Goal: Task Accomplishment & Management: Use online tool/utility

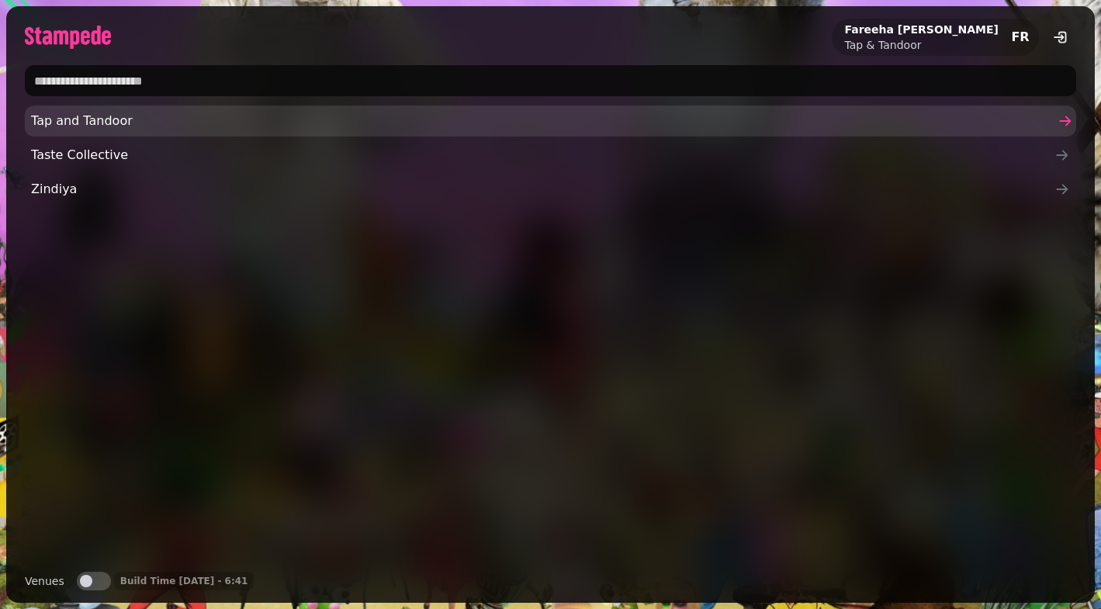
click at [167, 126] on span "Tap and Tandoor" at bounding box center [542, 121] width 1023 height 19
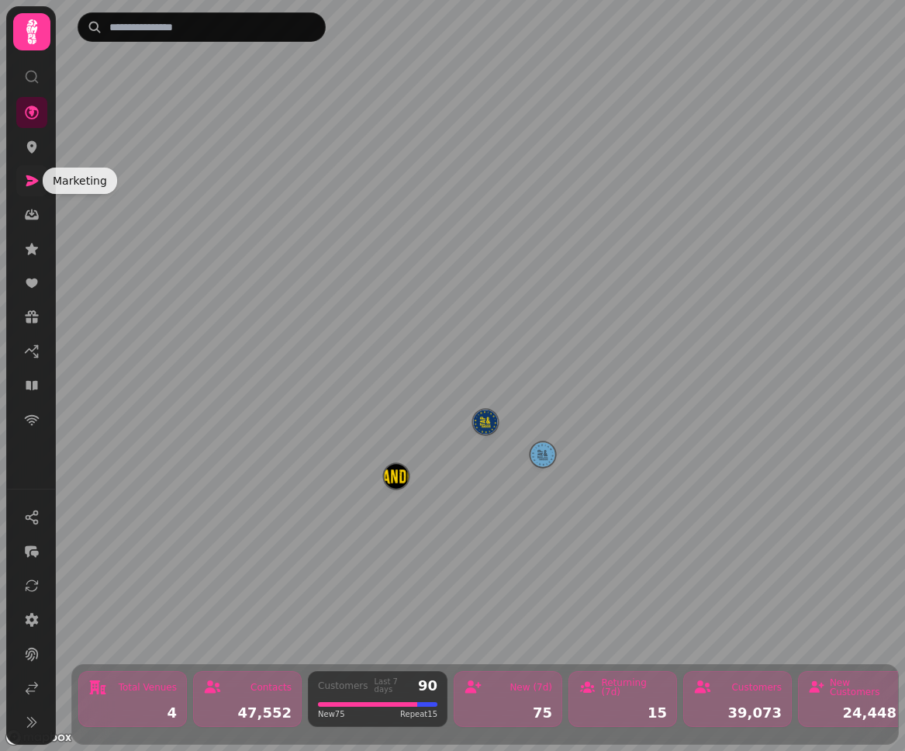
click at [28, 177] on icon at bounding box center [32, 180] width 12 height 11
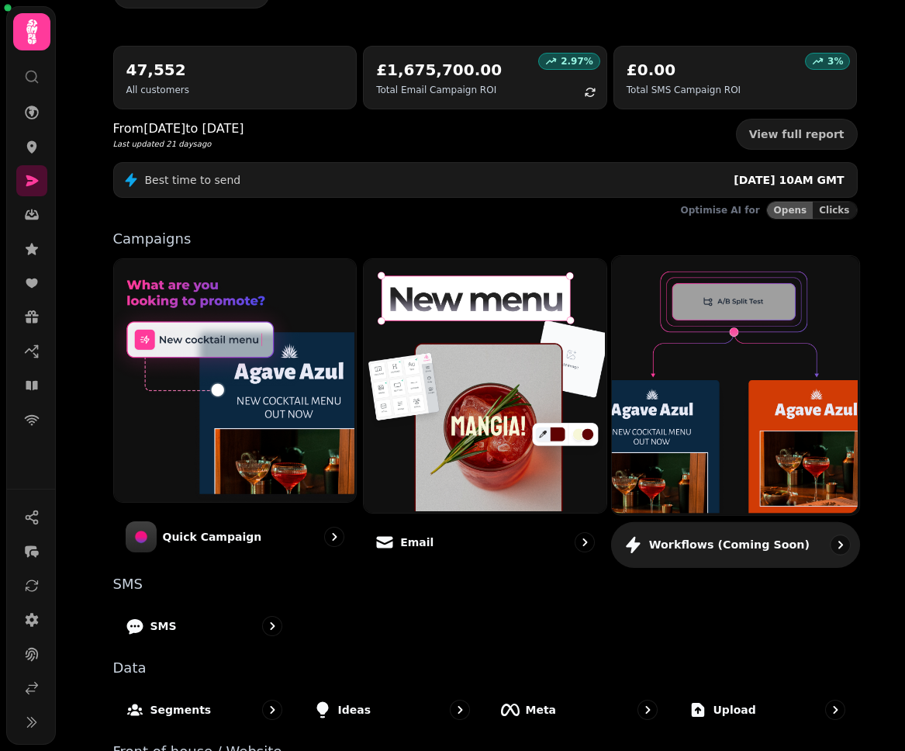
scroll to position [217, 0]
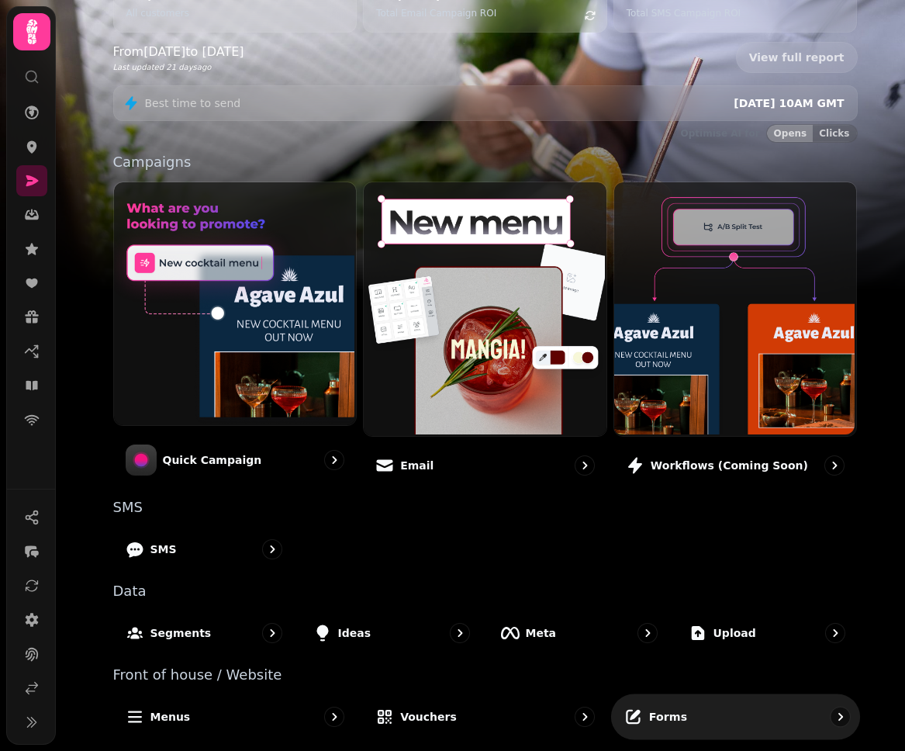
click at [663, 608] on p "Forms" at bounding box center [668, 716] width 38 height 16
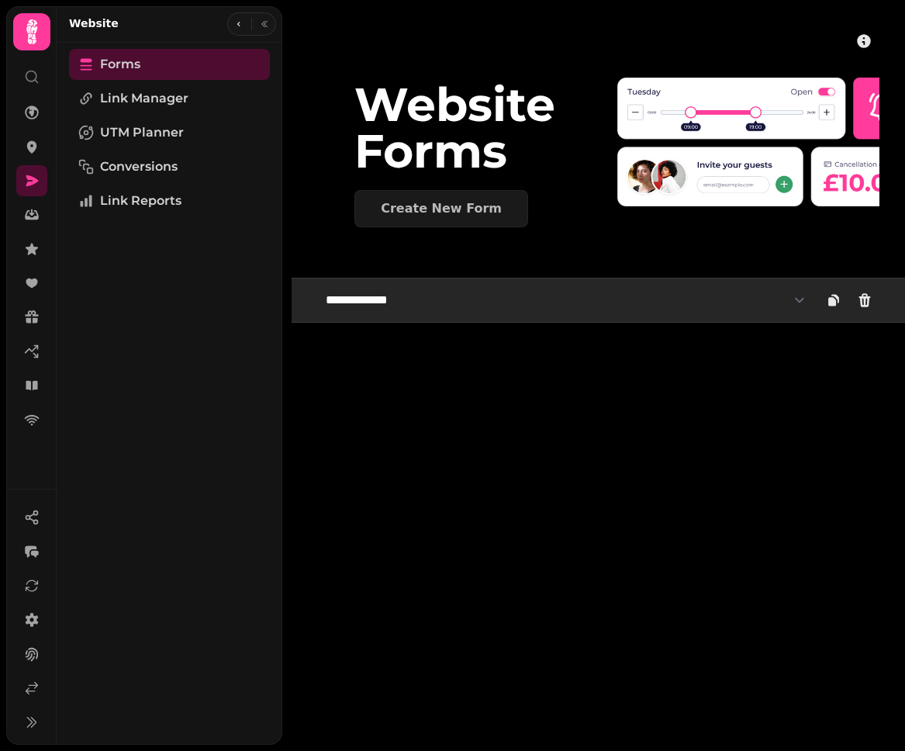
click at [483, 302] on select "**********" at bounding box center [565, 300] width 499 height 31
select select "**********"
click at [316, 285] on select "**********" at bounding box center [565, 300] width 499 height 31
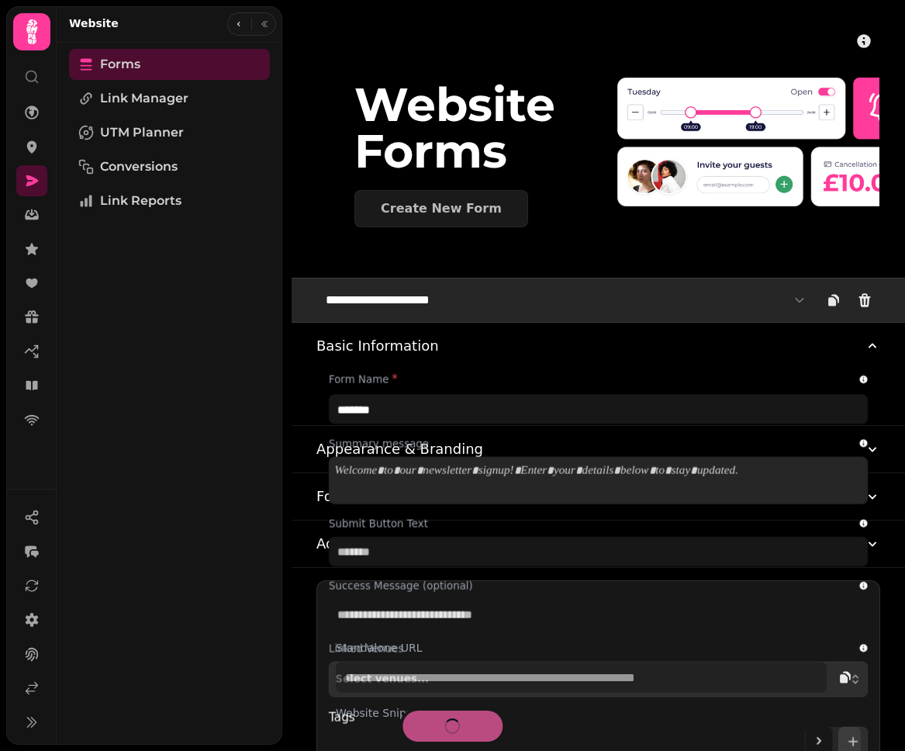
type input "**********"
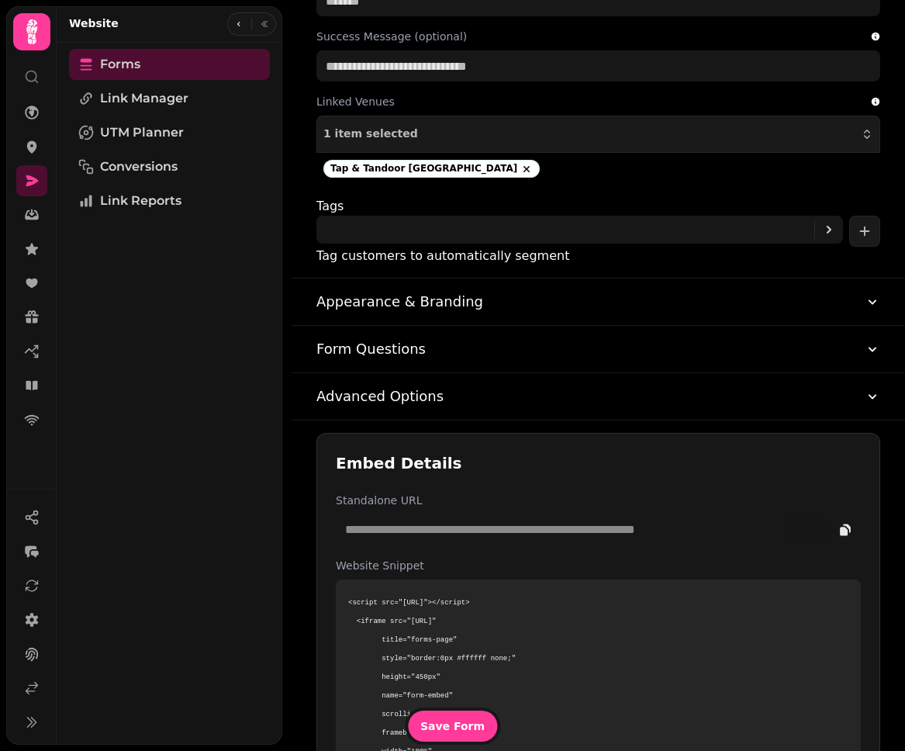
scroll to position [730, 0]
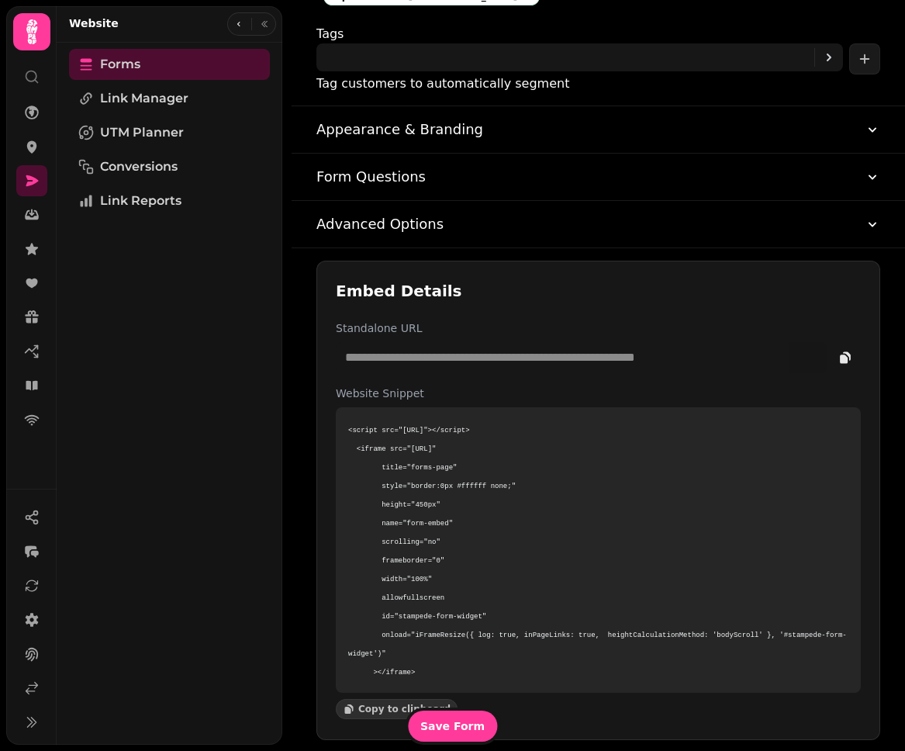
click at [666, 224] on button "Advanced Options" at bounding box center [598, 224] width 564 height 47
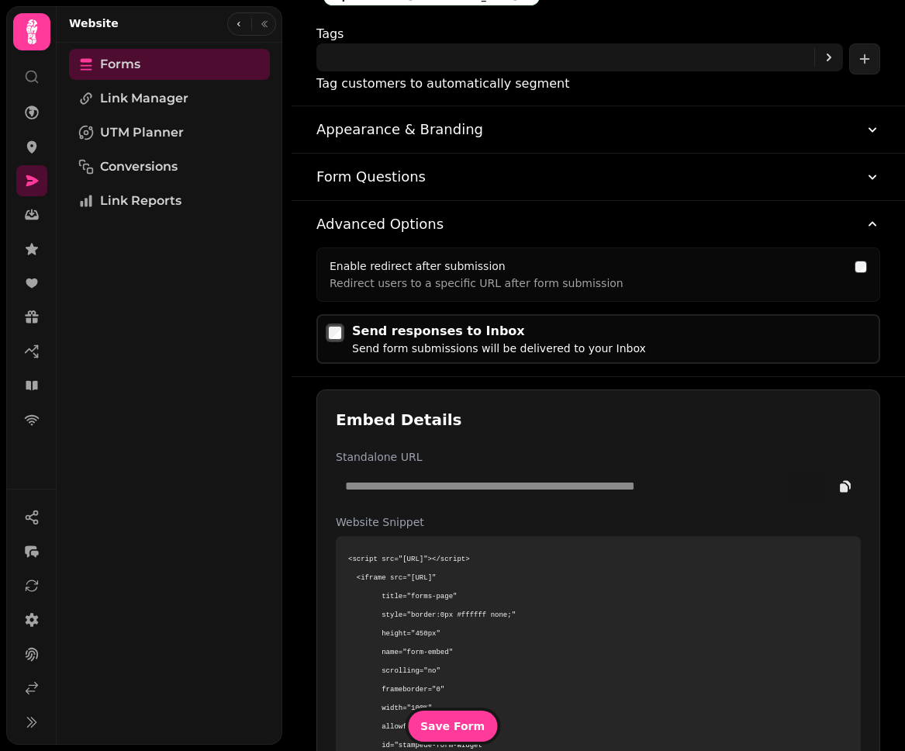
click at [645, 181] on button "Form Questions" at bounding box center [598, 177] width 564 height 47
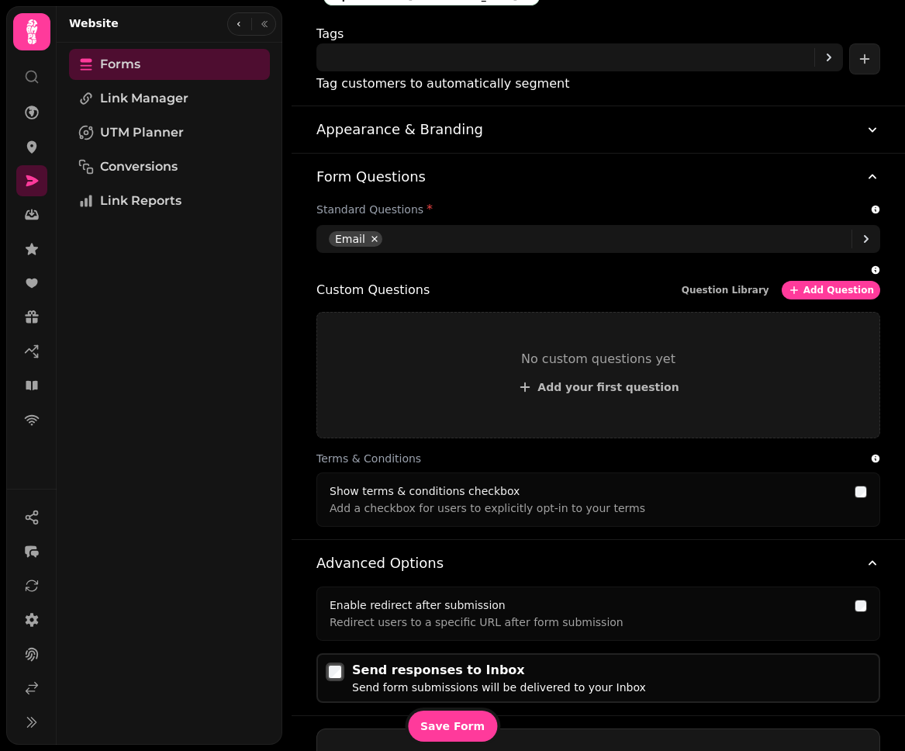
click at [641, 133] on button "Appearance & Branding" at bounding box center [598, 129] width 564 height 47
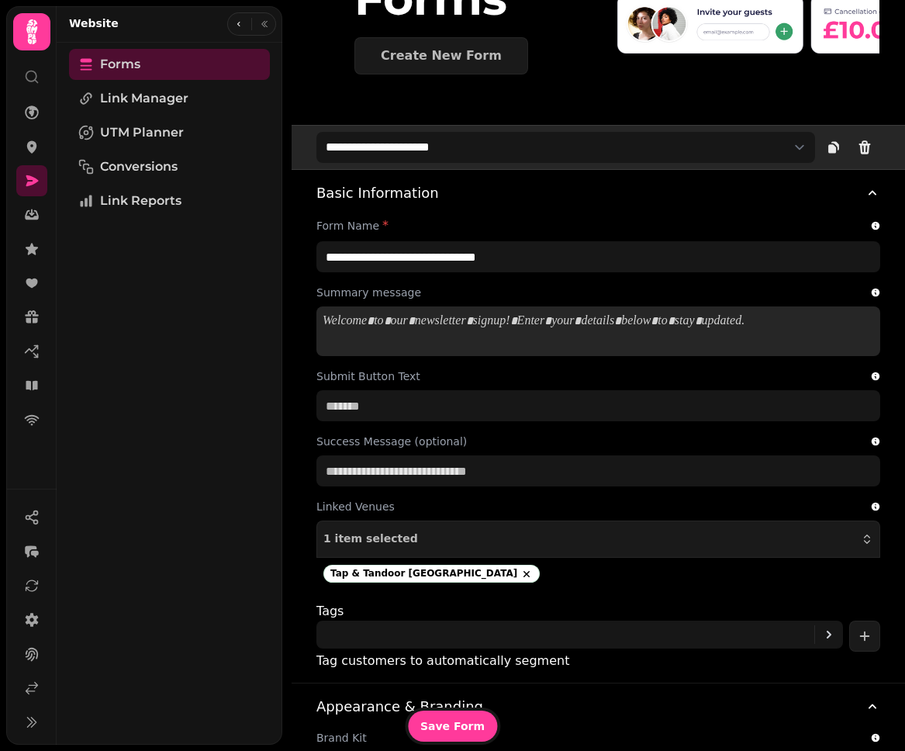
scroll to position [156, 0]
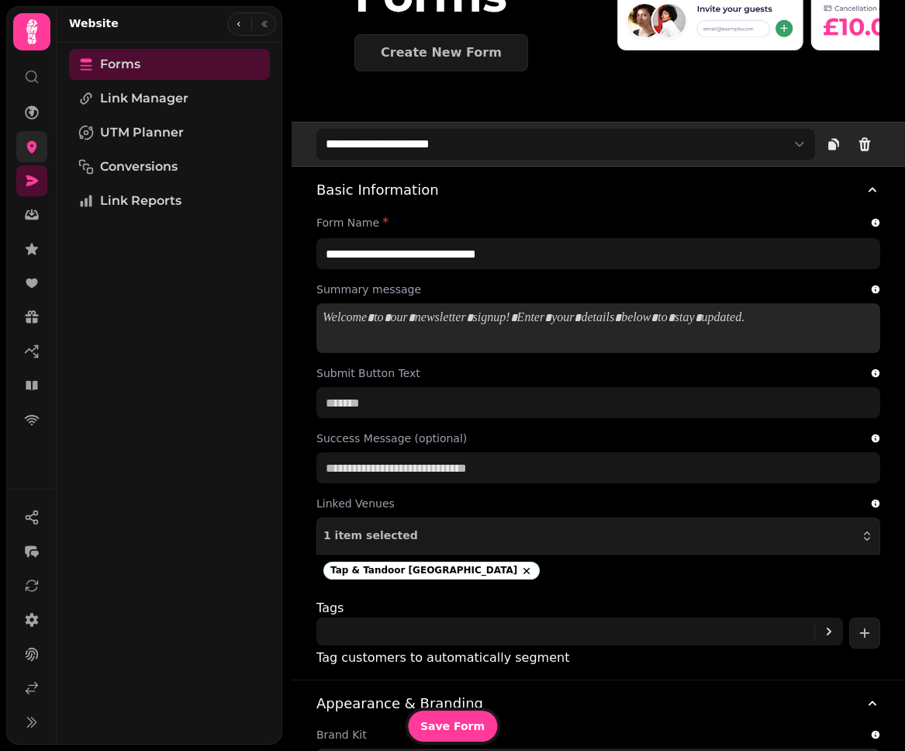
click at [22, 144] on link at bounding box center [31, 146] width 31 height 31
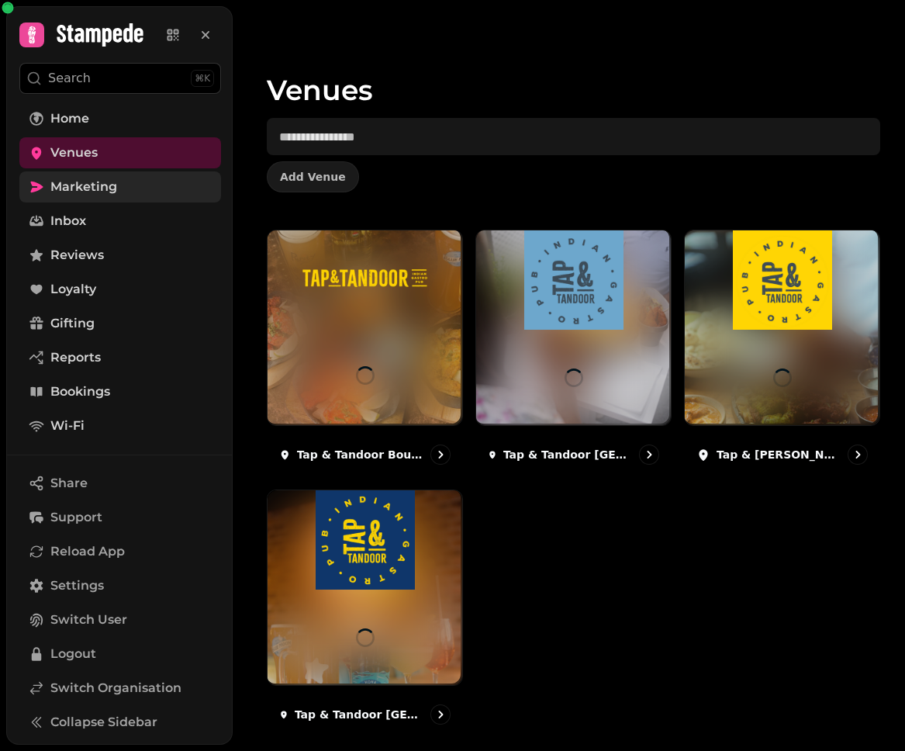
click at [54, 186] on span "Marketing" at bounding box center [83, 187] width 67 height 19
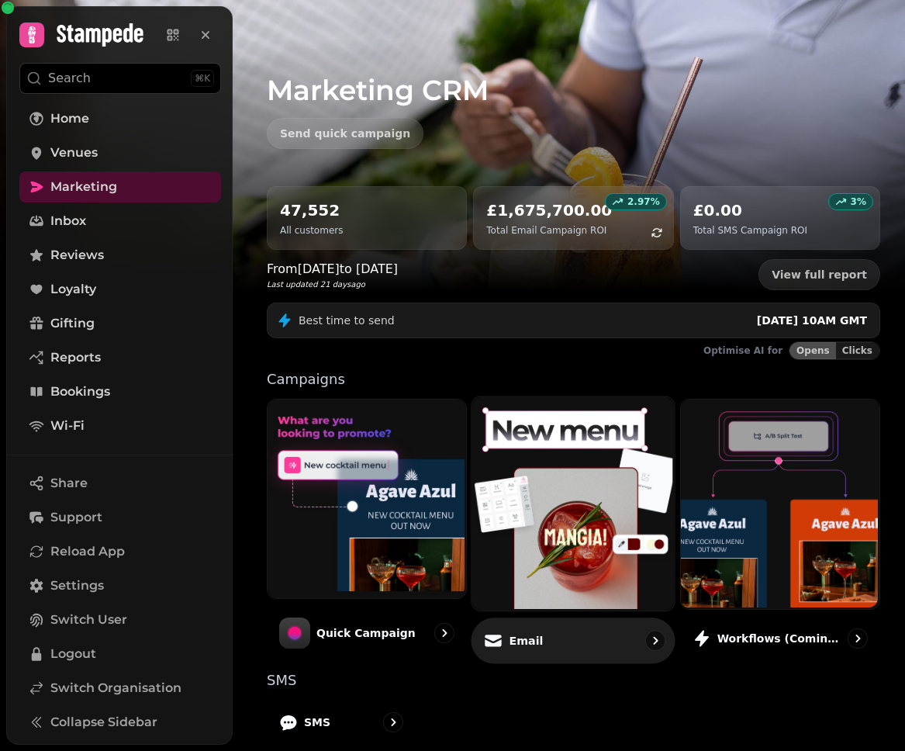
scroll to position [170, 0]
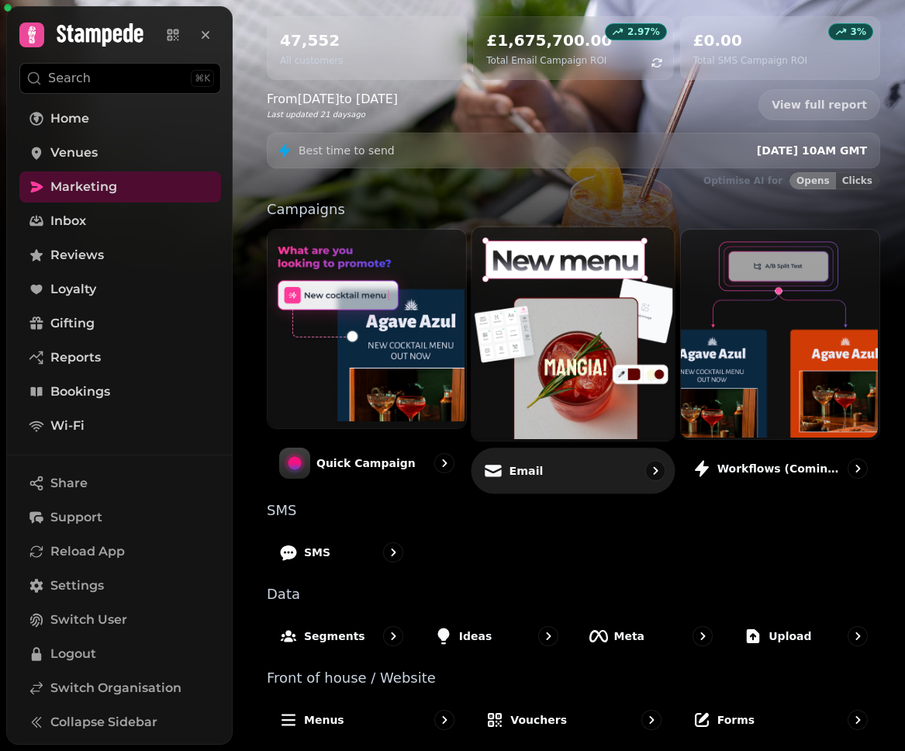
click at [560, 308] on img at bounding box center [572, 333] width 202 height 214
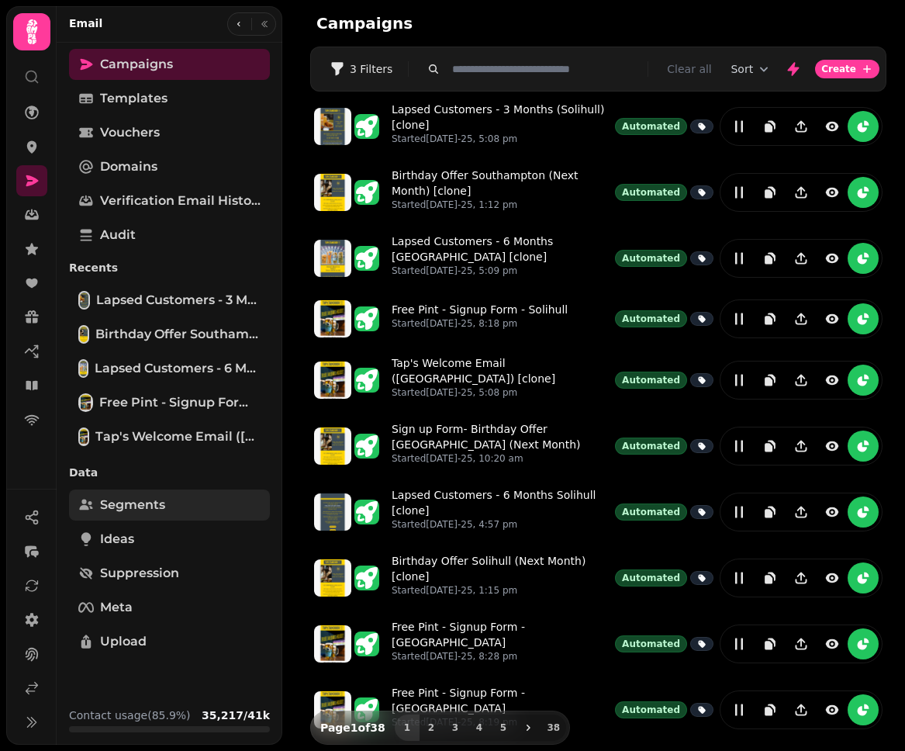
click at [185, 509] on link "Segments" at bounding box center [169, 504] width 201 height 31
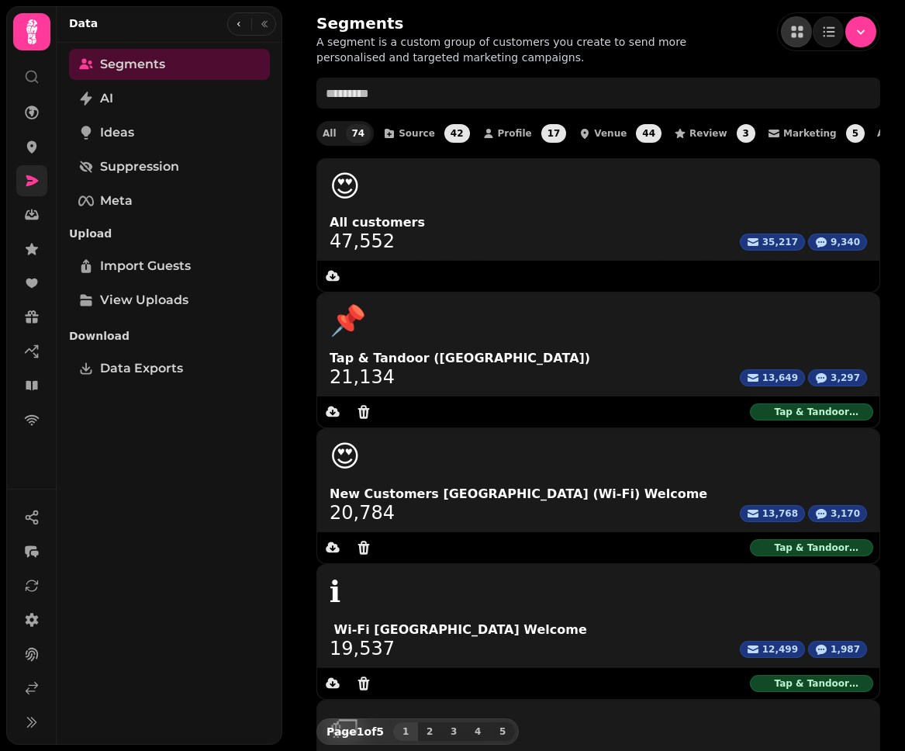
click at [35, 182] on icon at bounding box center [32, 180] width 12 height 11
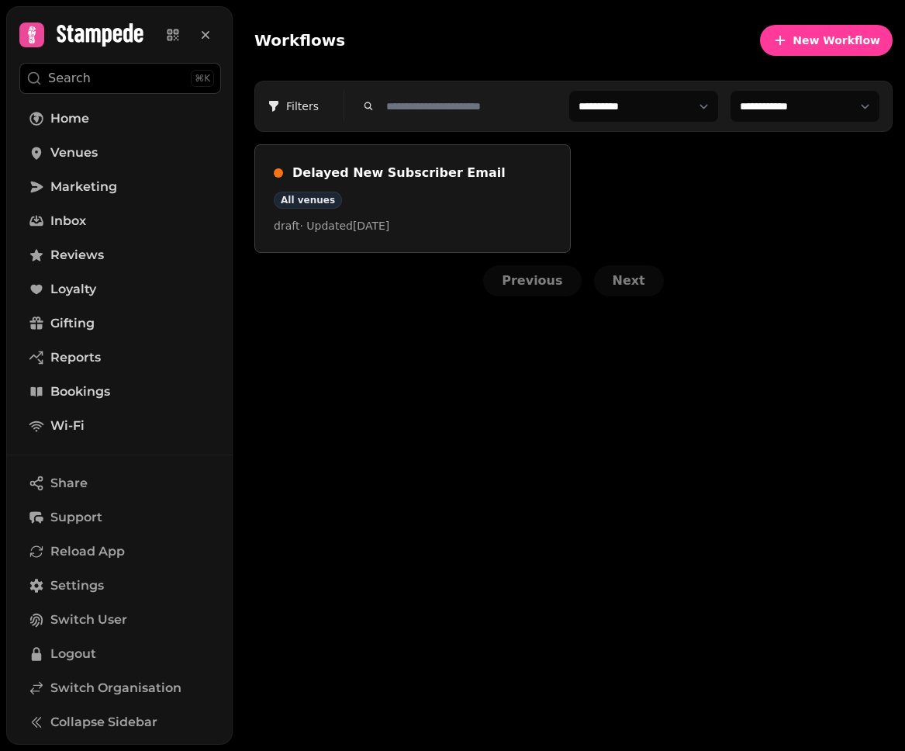
click at [725, 50] on div "Workflows New Workflow" at bounding box center [573, 40] width 638 height 56
click at [750, 306] on div "**********" at bounding box center [573, 160] width 663 height 321
click at [662, 36] on div "Workflows New Workflow" at bounding box center [573, 40] width 638 height 56
click at [618, 196] on div "Delayed New Subscriber Email All venues draft · Updated 21 Aug 2025" at bounding box center [573, 198] width 638 height 109
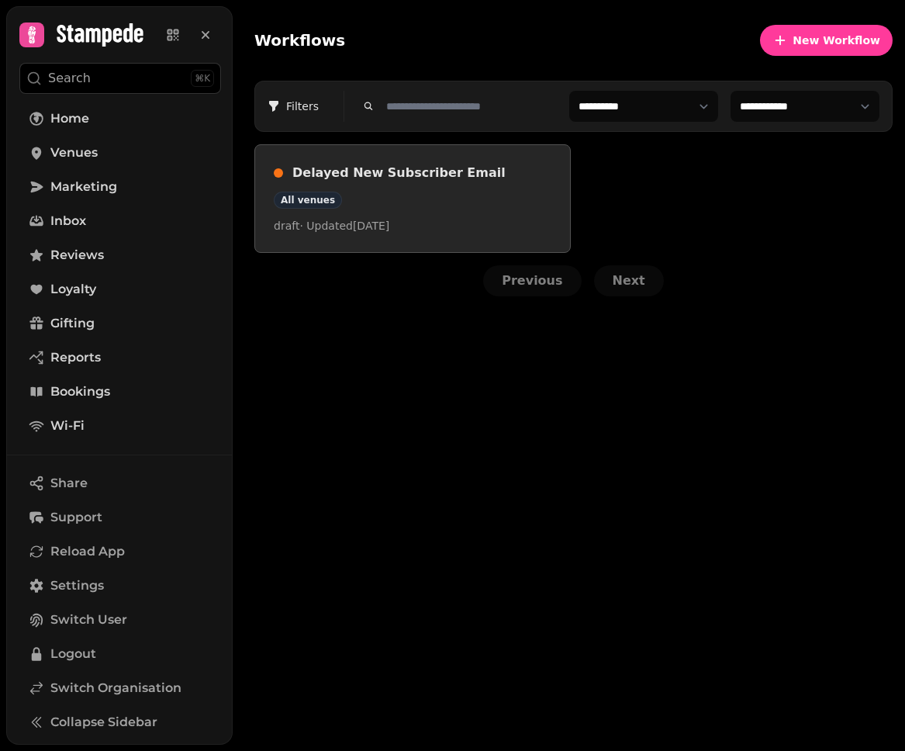
click at [495, 199] on div "All venues" at bounding box center [413, 200] width 278 height 17
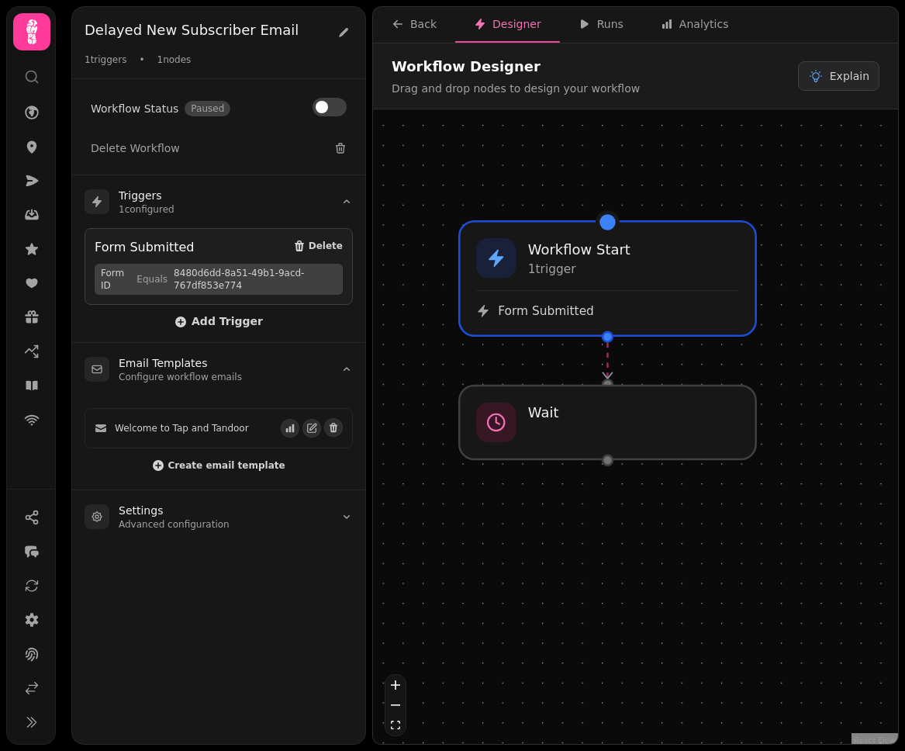
drag, startPoint x: 861, startPoint y: 306, endPoint x: 800, endPoint y: 235, distance: 93.0
click at [800, 235] on div "Workflow Start 1 trigger Form Submitted Wait" at bounding box center [635, 428] width 525 height 638
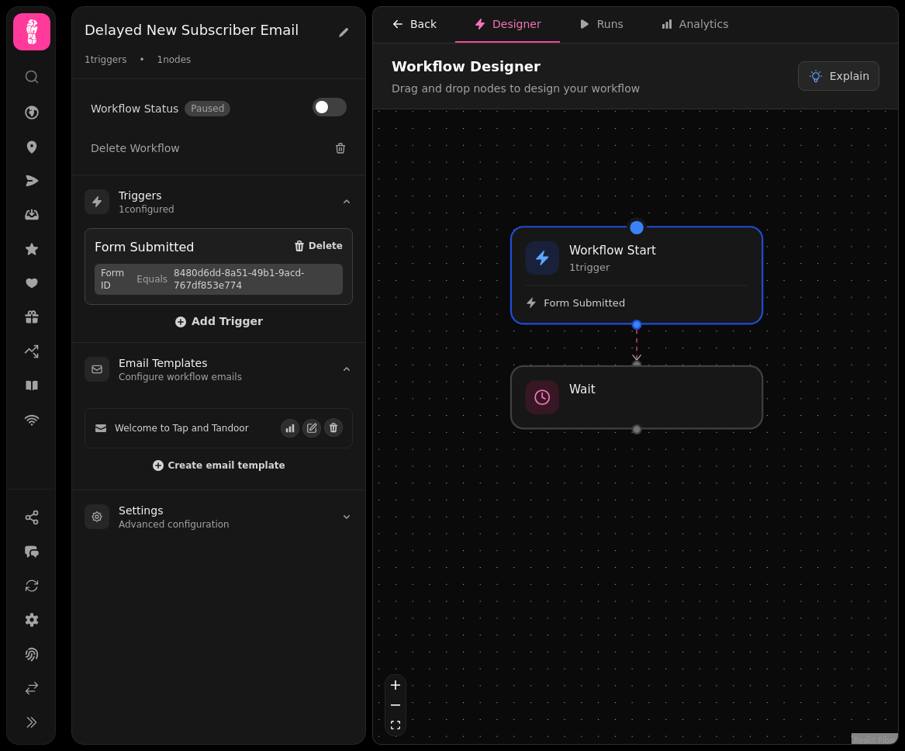
click at [418, 17] on div "Back" at bounding box center [414, 24] width 45 height 16
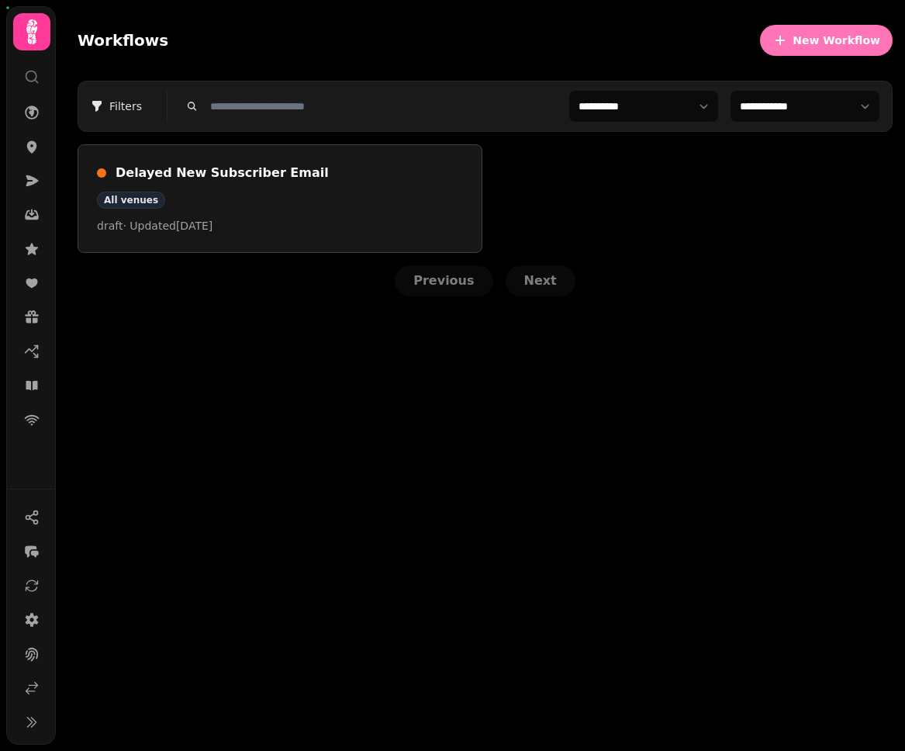
click at [838, 26] on button "New Workflow" at bounding box center [826, 40] width 133 height 31
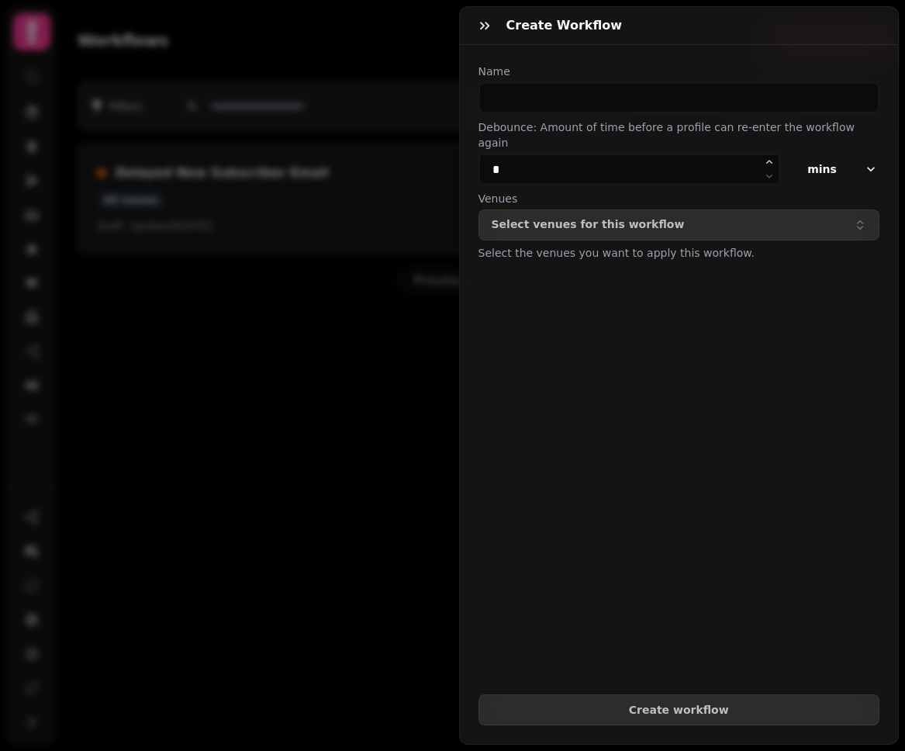
click at [395, 410] on div "Create Workflow Name Debounce: Amount of time before a profile can re-enter the…" at bounding box center [452, 388] width 905 height 726
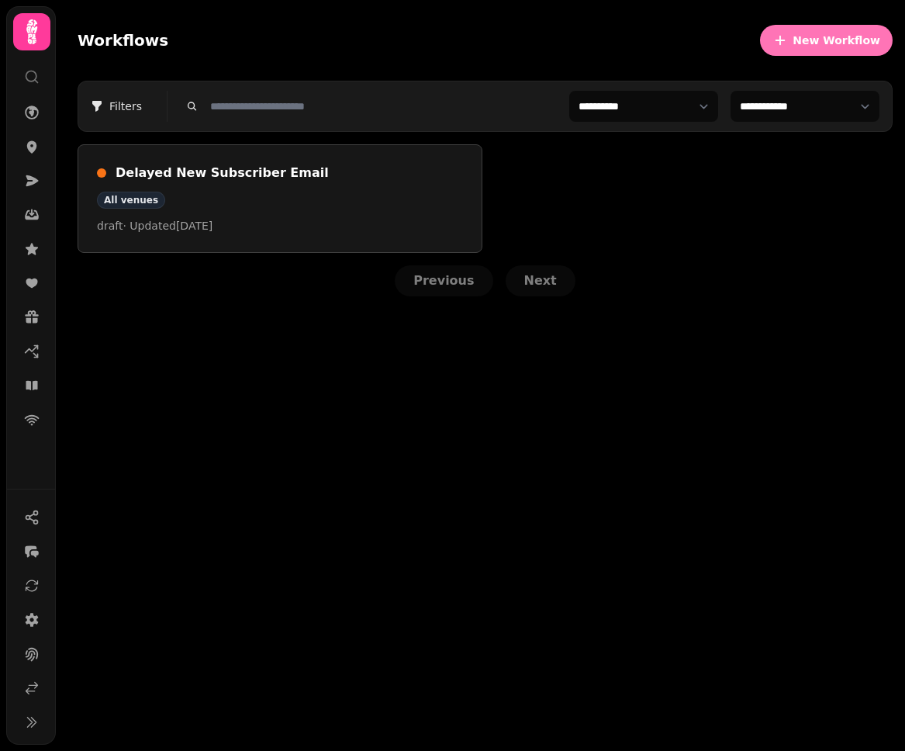
click at [832, 35] on span "New Workflow" at bounding box center [837, 40] width 88 height 11
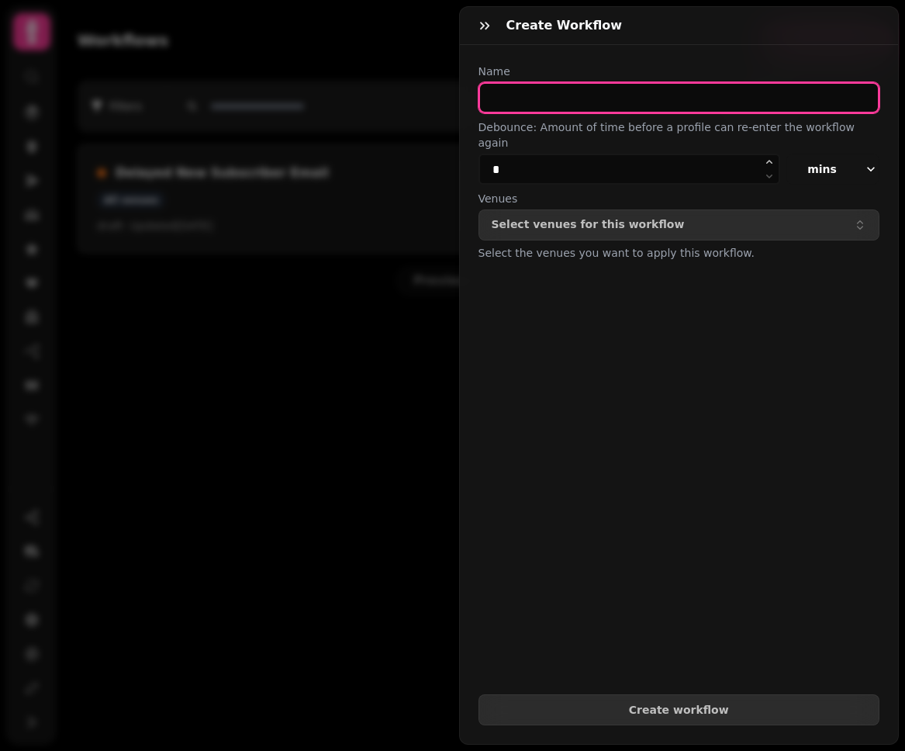
click at [661, 91] on input "text" at bounding box center [680, 97] width 402 height 31
click at [517, 105] on input "text" at bounding box center [680, 97] width 402 height 31
type input "****"
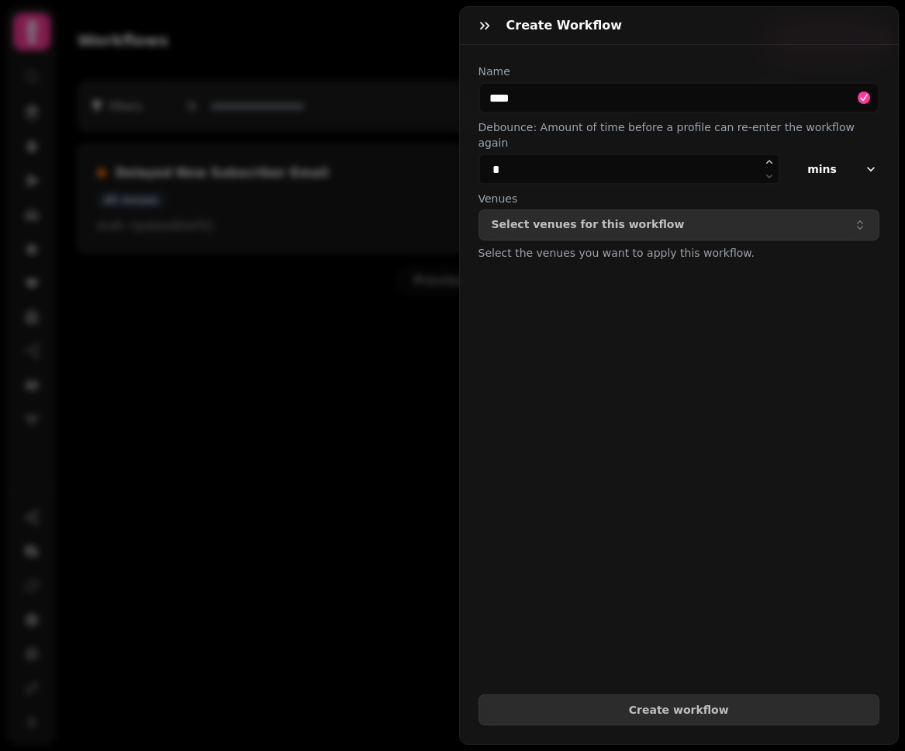
click at [593, 389] on form "Name **** Debounce: Amount of time before a profile can re-enter the workflow a…" at bounding box center [680, 395] width 402 height 662
drag, startPoint x: 614, startPoint y: 161, endPoint x: 452, endPoint y: 155, distance: 162.2
click at [452, 155] on div "Create Workflow Name **** Debounce: Amount of time before a profile can re-ente…" at bounding box center [452, 388] width 905 height 726
click at [565, 155] on input "*" at bounding box center [630, 169] width 302 height 31
click at [584, 162] on input "*" at bounding box center [630, 169] width 302 height 31
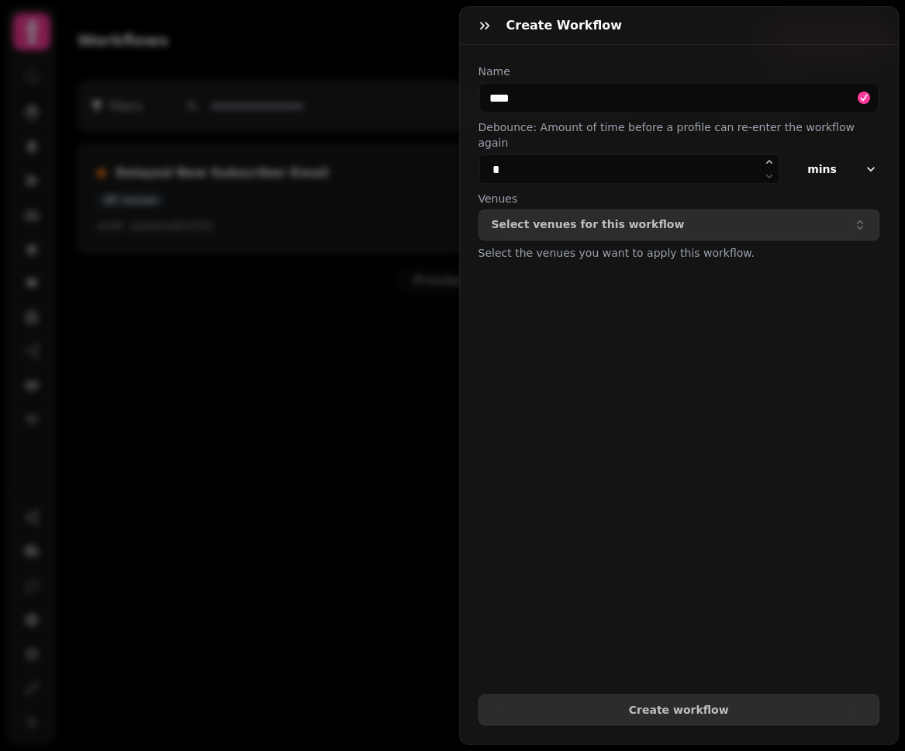
click at [612, 373] on form "Name **** Debounce: Amount of time before a profile can re-enter the workflow a…" at bounding box center [680, 395] width 402 height 662
click at [672, 191] on label "Venues" at bounding box center [680, 199] width 402 height 16
click at [655, 219] on p "Select venues for this workflow" at bounding box center [588, 225] width 193 height 12
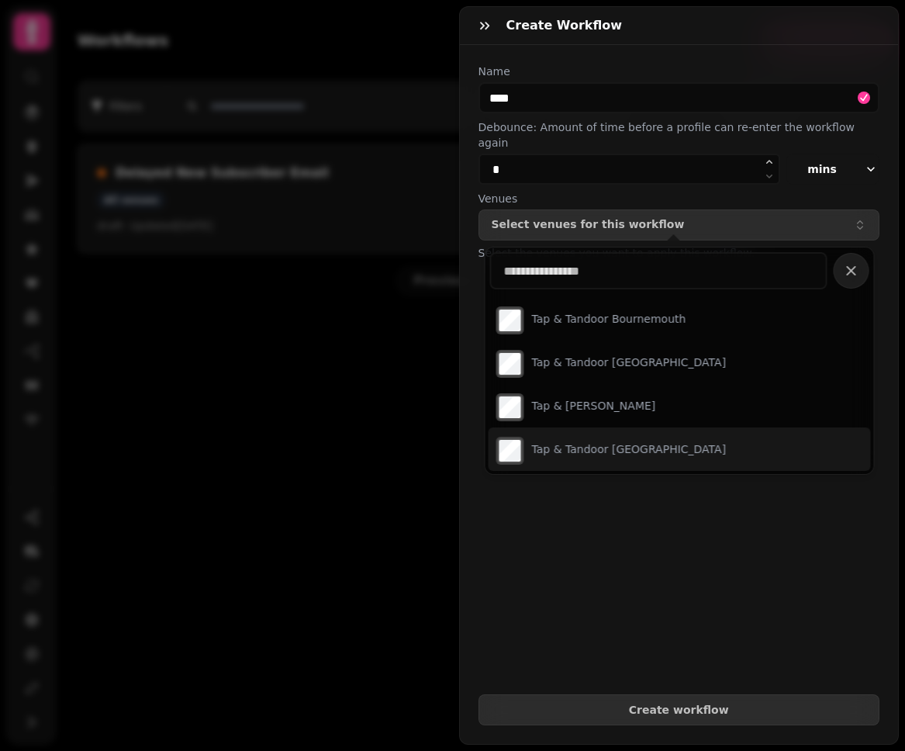
click at [674, 578] on form "Name **** Debounce: Amount of time before a profile can re-enter the workflow a…" at bounding box center [680, 395] width 402 height 662
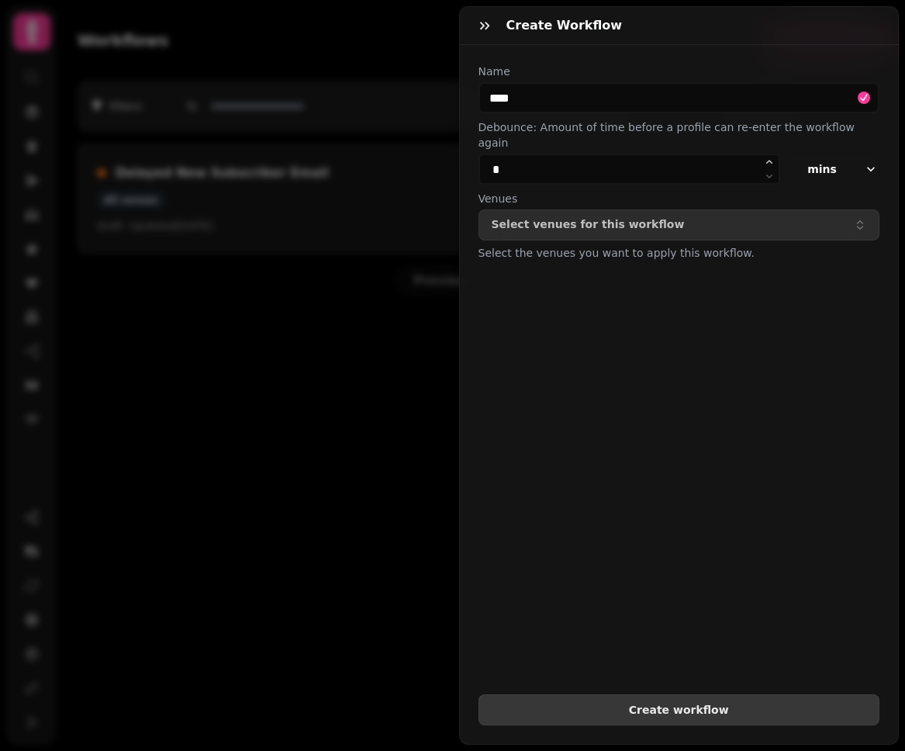
click at [772, 704] on span "Create workflow" at bounding box center [679, 709] width 375 height 11
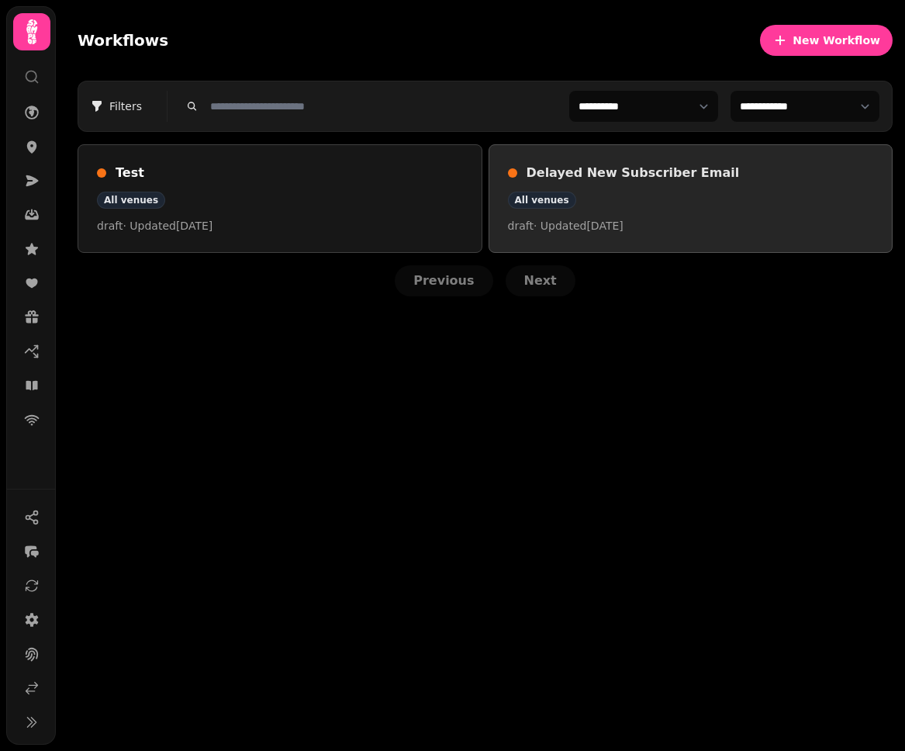
click at [766, 192] on div "All venues" at bounding box center [691, 200] width 366 height 17
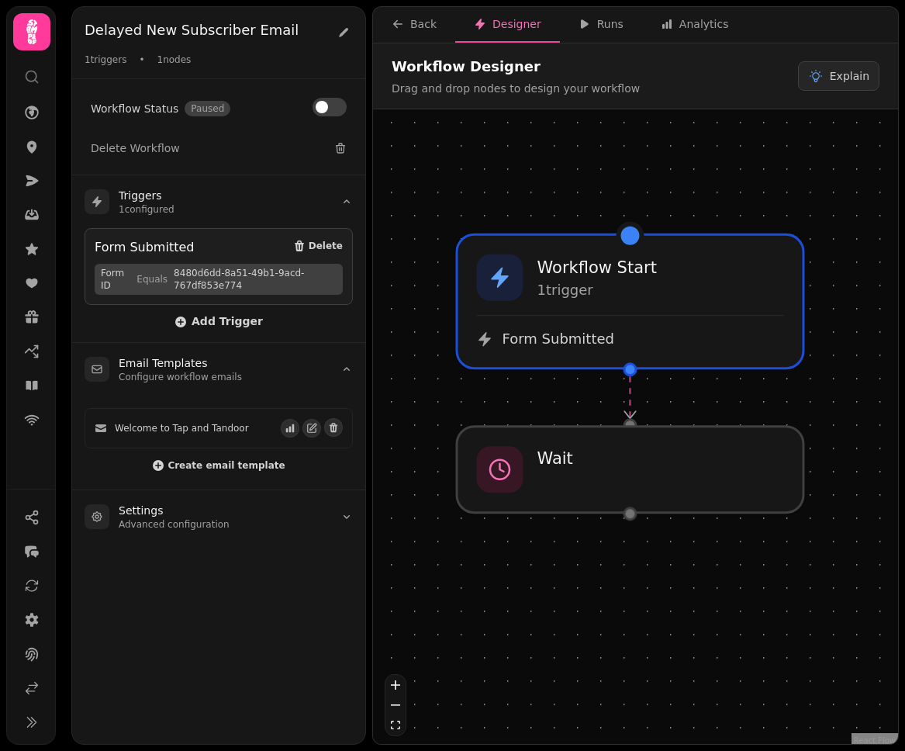
drag, startPoint x: 734, startPoint y: 190, endPoint x: 730, endPoint y: 158, distance: 32.0
click at [730, 158] on div "Workflow Start 1 trigger Form Submitted Wait" at bounding box center [635, 428] width 525 height 638
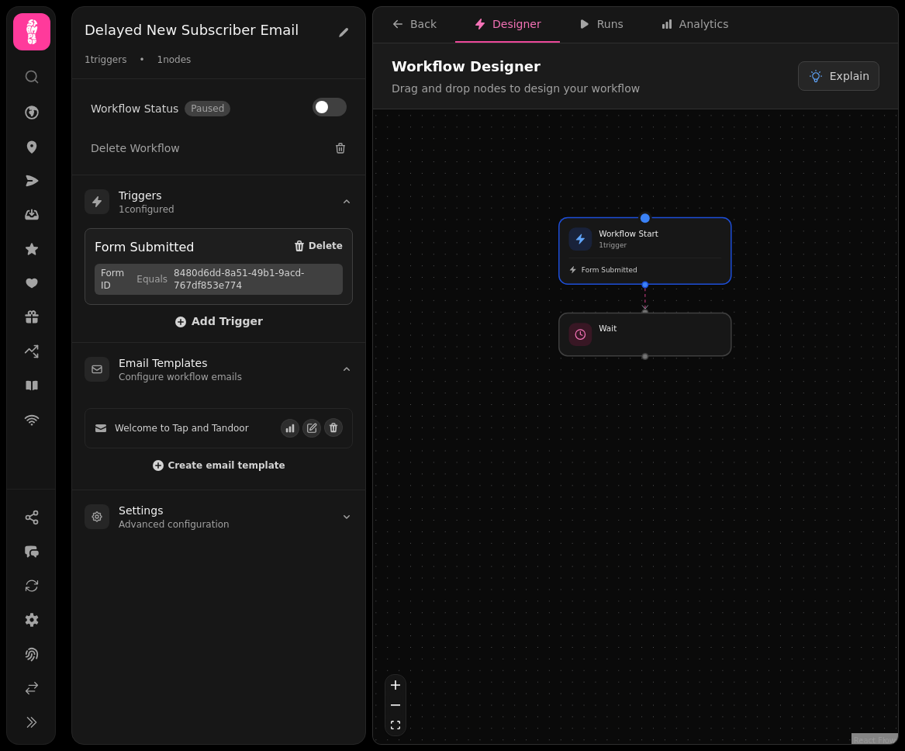
drag, startPoint x: 837, startPoint y: 302, endPoint x: 764, endPoint y: 254, distance: 86.9
click at [764, 255] on div "Workflow Start 1 trigger Form Submitted Wait" at bounding box center [635, 428] width 525 height 638
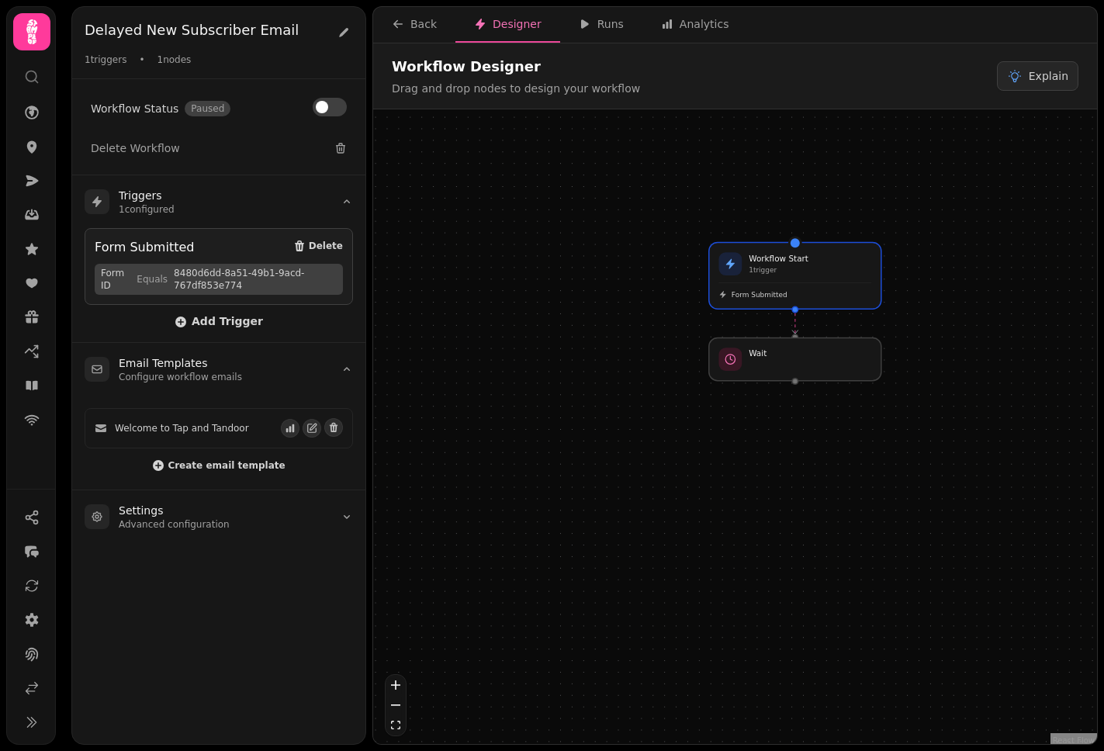
drag, startPoint x: 873, startPoint y: 264, endPoint x: 737, endPoint y: 168, distance: 167.0
click at [904, 292] on div "Workflow Start 1 trigger Form Submitted Wait" at bounding box center [735, 428] width 724 height 638
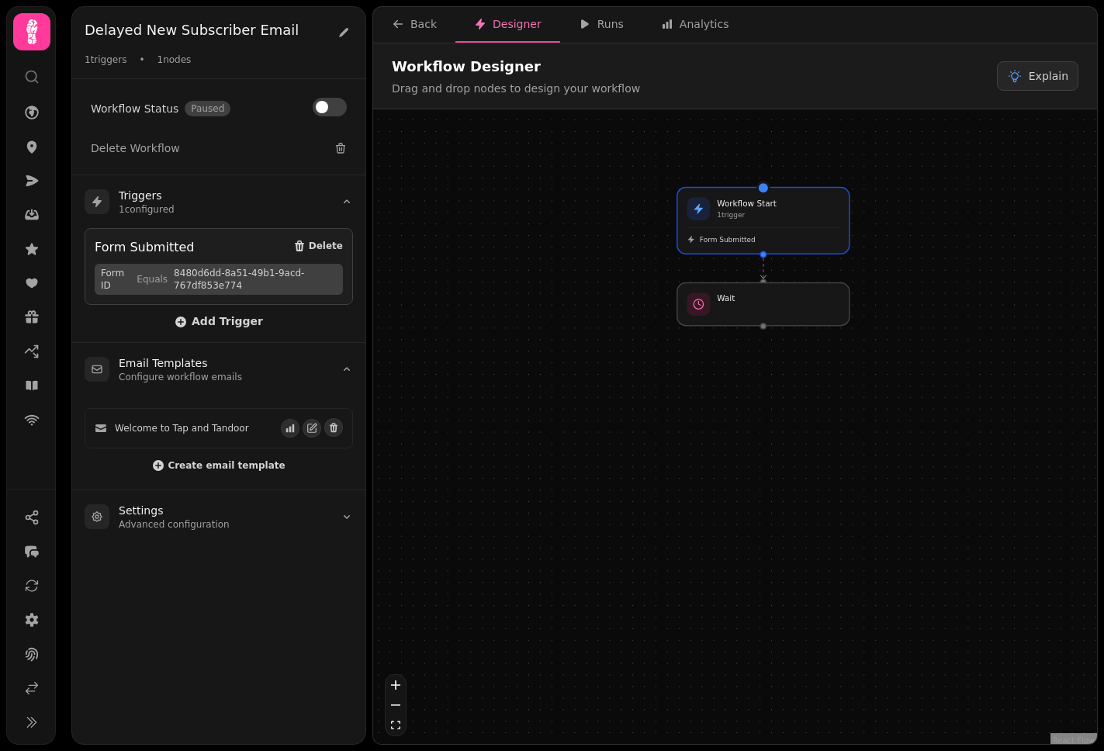
click at [569, 339] on div "Workflow Start 1 trigger Form Submitted Wait" at bounding box center [735, 428] width 724 height 638
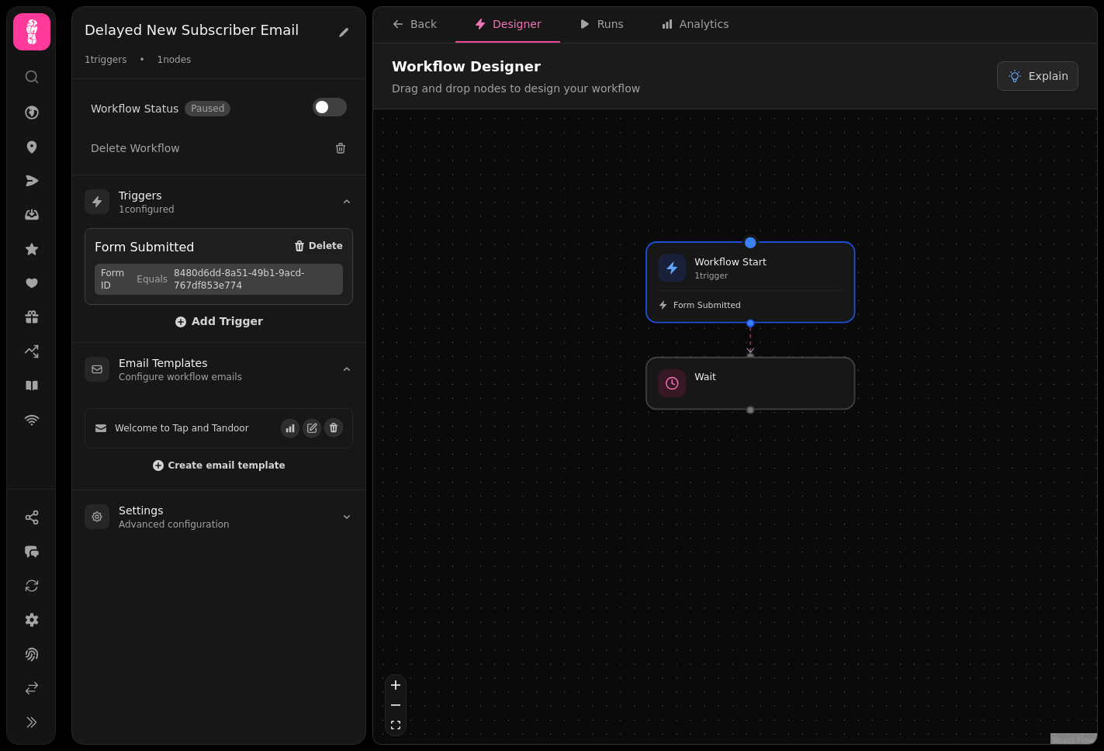
drag, startPoint x: 588, startPoint y: 286, endPoint x: 536, endPoint y: 372, distance: 100.6
click at [536, 372] on div "Workflow Start 1 trigger Form Submitted Wait" at bounding box center [735, 428] width 724 height 638
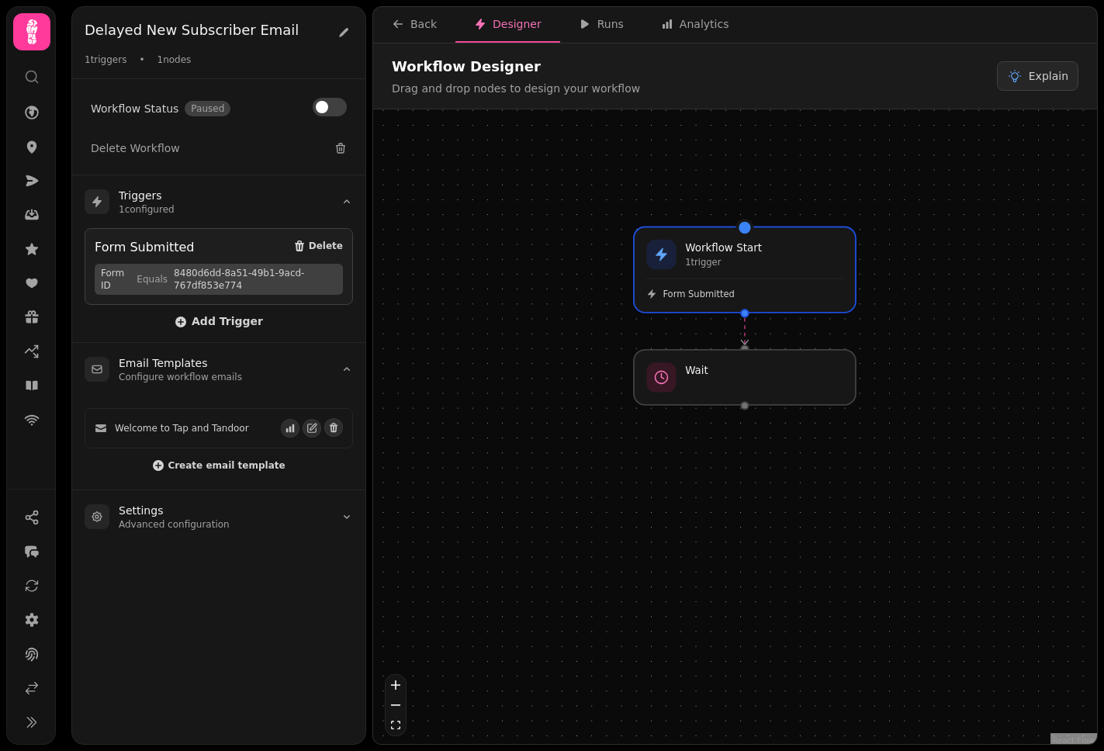
drag, startPoint x: 520, startPoint y: 350, endPoint x: 481, endPoint y: 344, distance: 40.0
click at [481, 344] on div "Workflow Start 1 trigger Form Submitted Wait" at bounding box center [735, 428] width 724 height 638
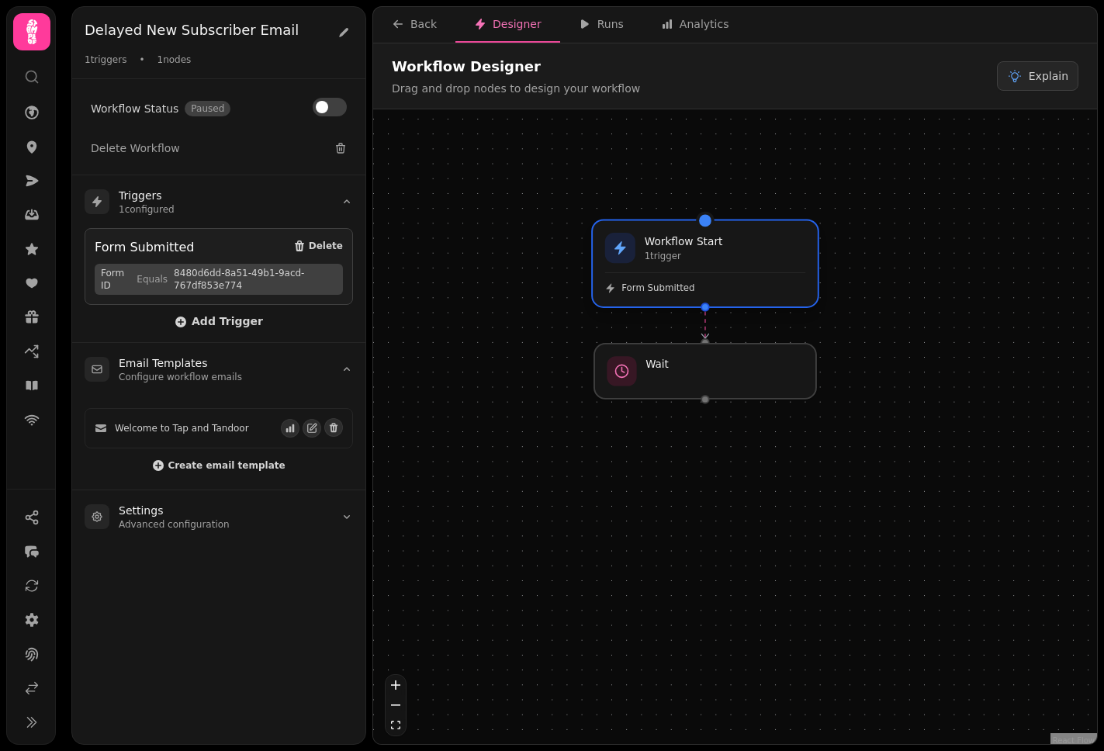
click at [673, 282] on span "Form Submitted" at bounding box center [657, 288] width 73 height 12
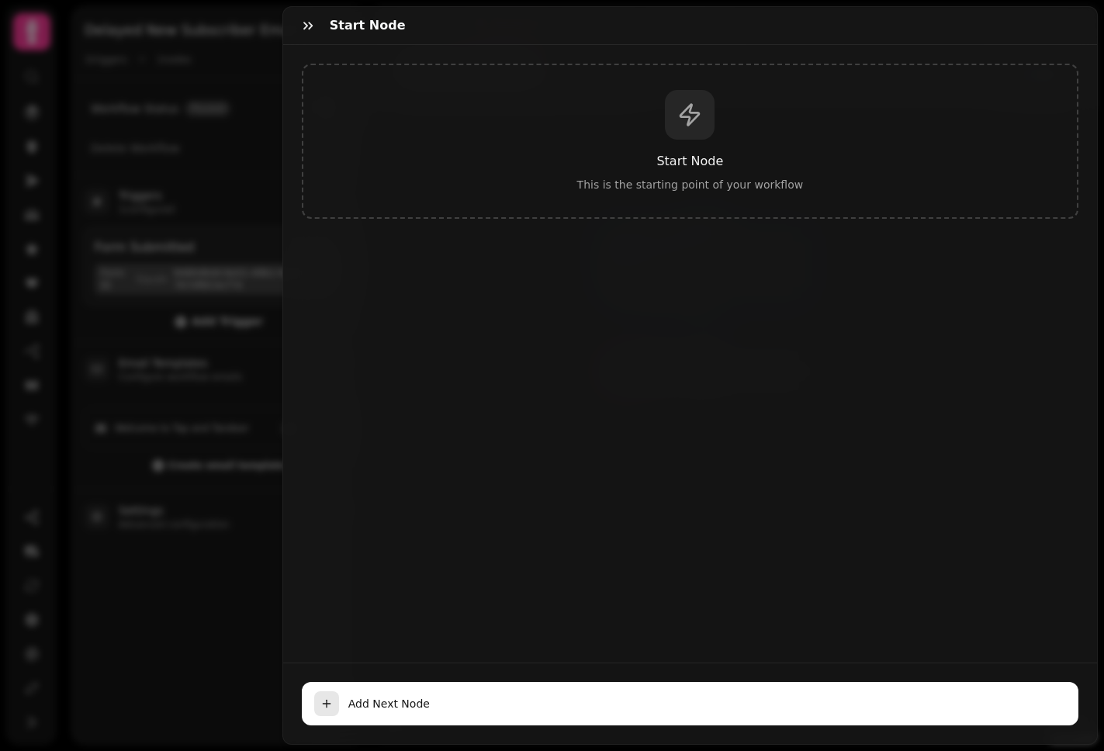
click at [318, 29] on button "button" at bounding box center [307, 25] width 31 height 31
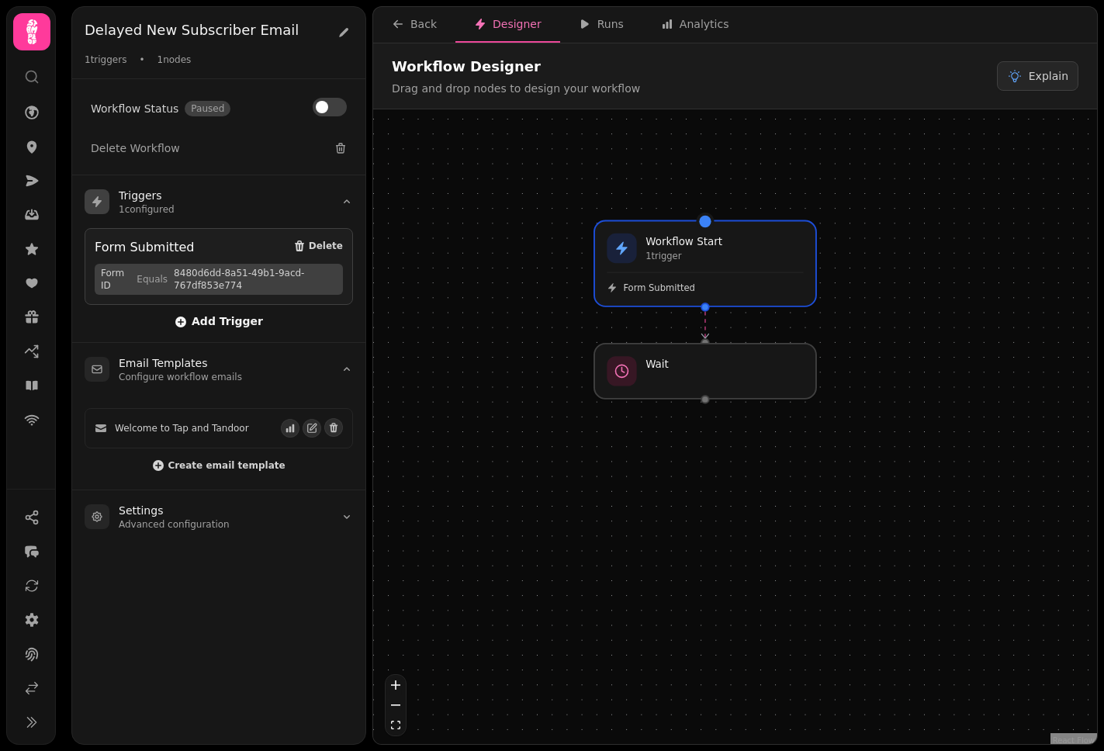
click at [218, 318] on span "Add Trigger" at bounding box center [219, 322] width 88 height 12
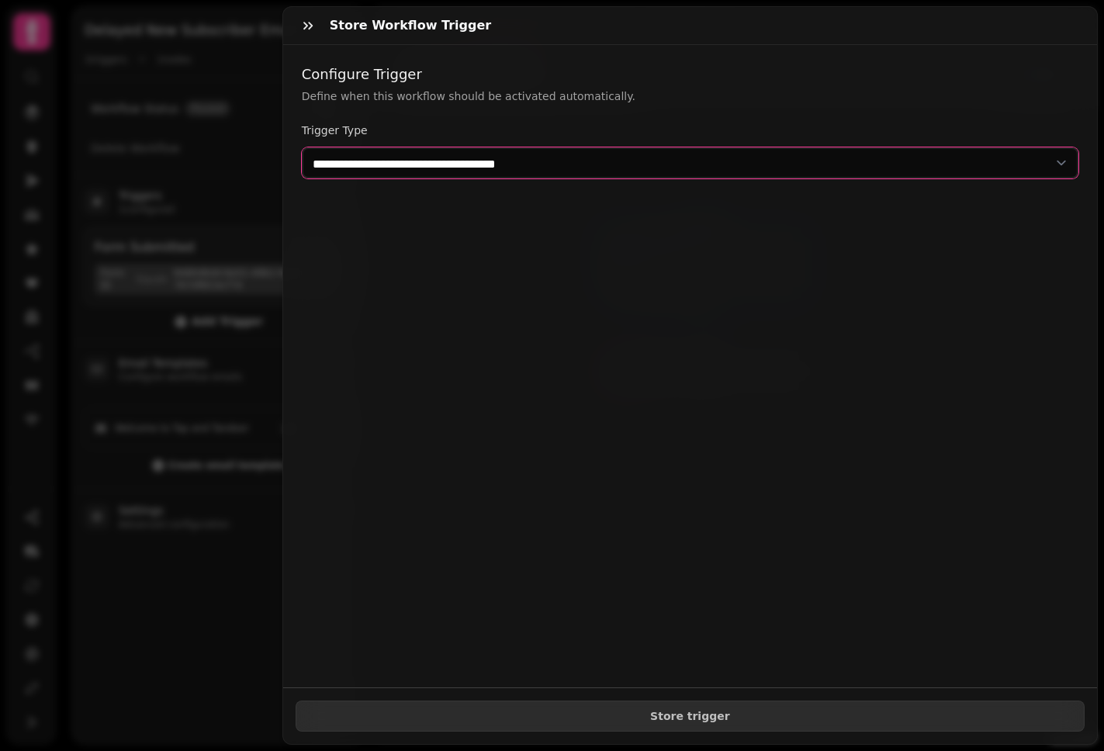
click at [462, 165] on select "**********" at bounding box center [690, 162] width 776 height 31
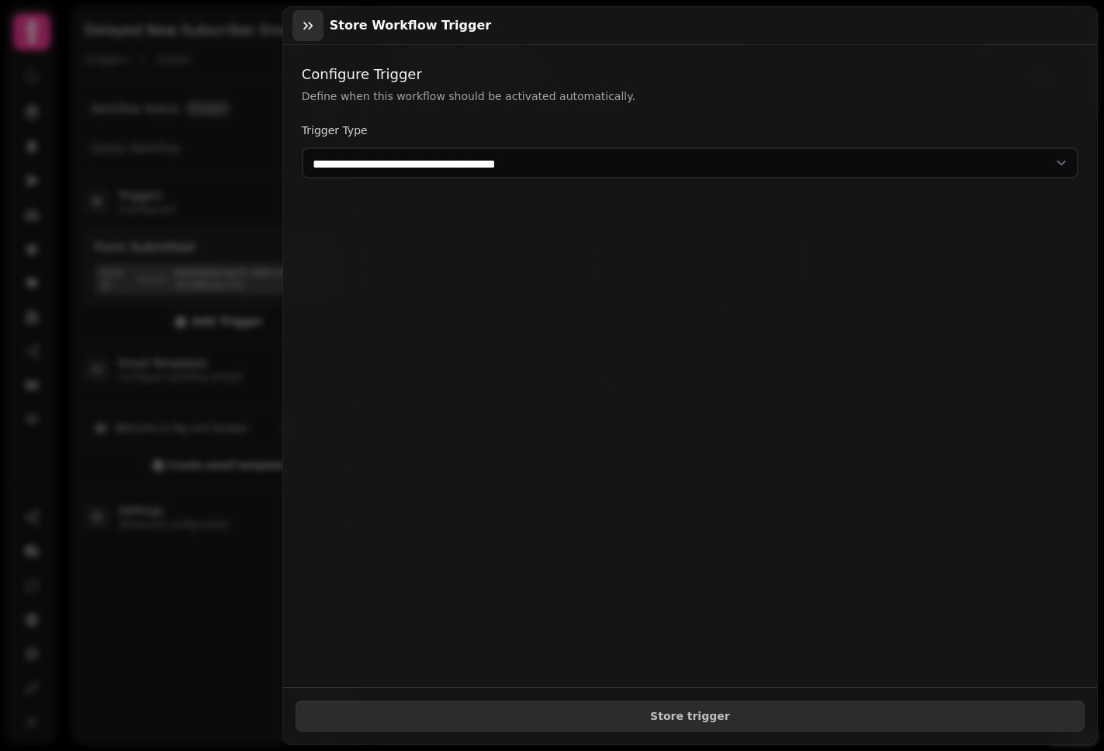
click at [309, 33] on button "button" at bounding box center [307, 25] width 31 height 31
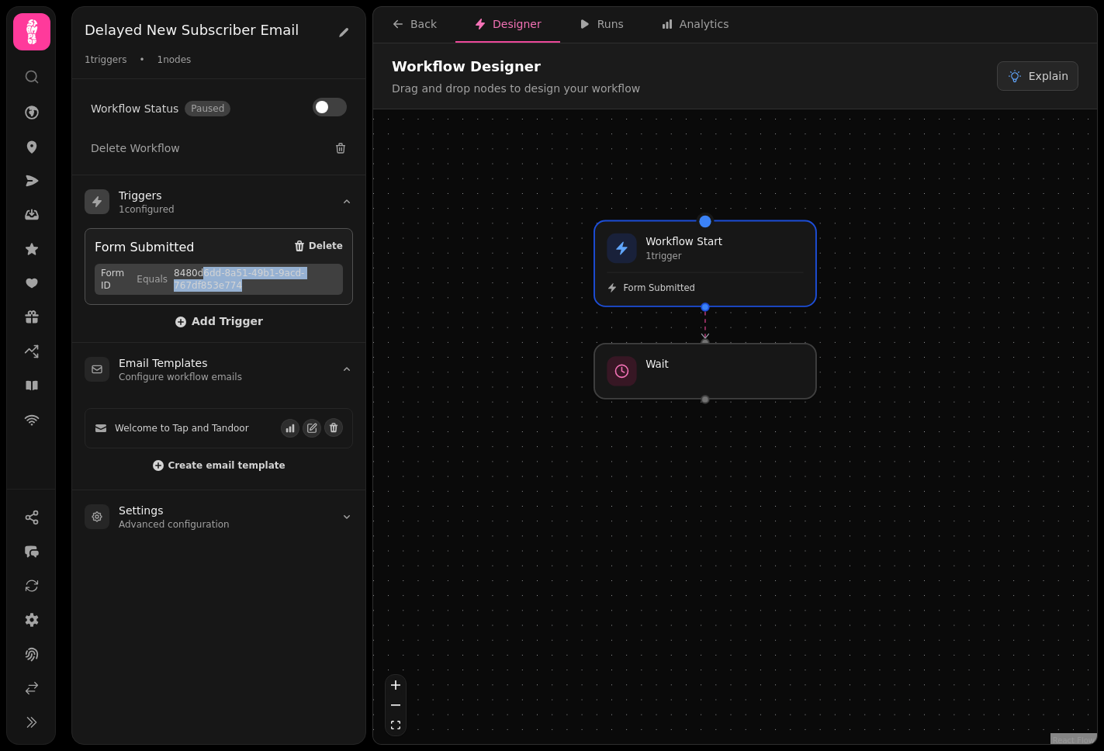
drag, startPoint x: 248, startPoint y: 286, endPoint x: 199, endPoint y: 266, distance: 53.6
click at [199, 267] on span "8480d6dd-8a51-49b1-9acd-767df853e774" at bounding box center [255, 279] width 163 height 25
click at [220, 309] on div "Form Submitted Delete Form ID Equals 8480d6dd-8a51-49b1-9acd-767df853e774 Add T…" at bounding box center [219, 279] width 268 height 102
click at [222, 316] on span "Add Trigger" at bounding box center [219, 322] width 88 height 12
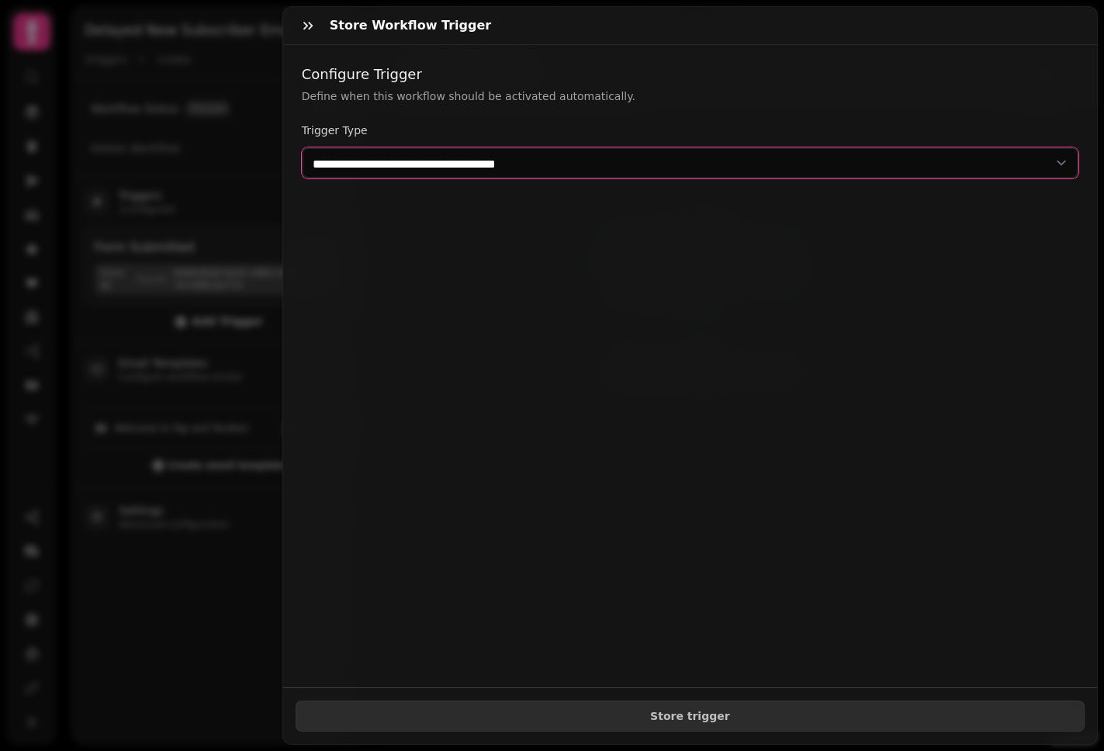
click at [460, 169] on select "**********" at bounding box center [690, 162] width 776 height 31
select select "**********"
click at [302, 147] on select "**********" at bounding box center [690, 162] width 776 height 31
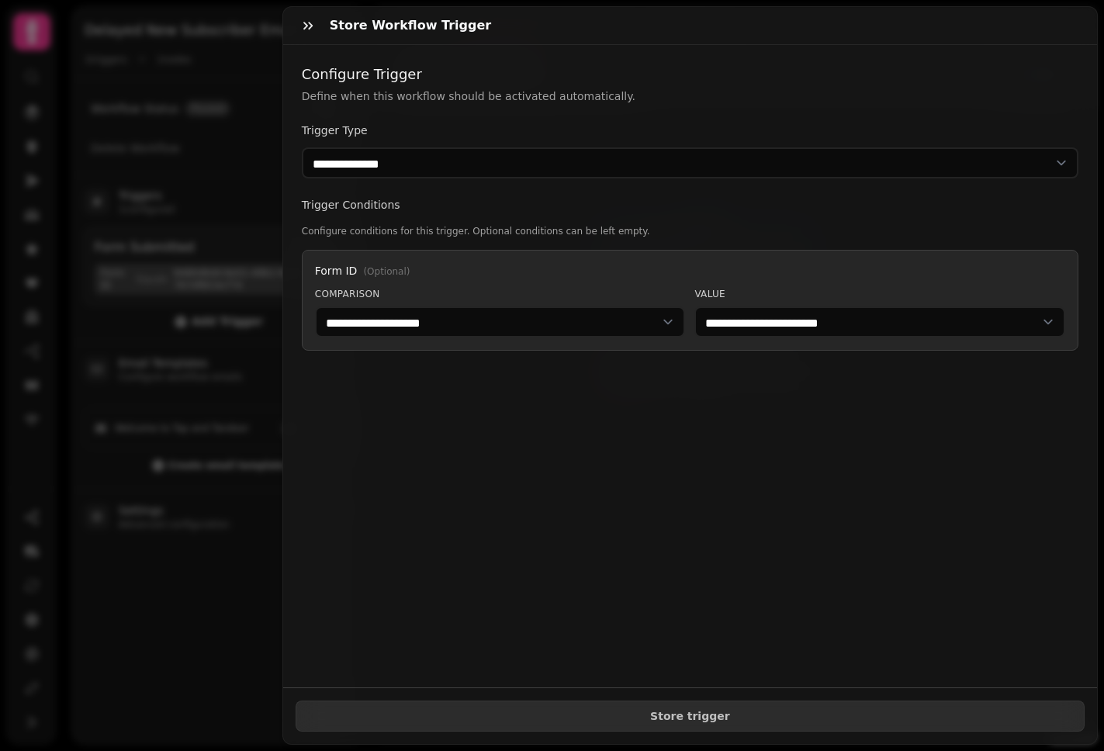
click at [458, 246] on div "**********" at bounding box center [690, 274] width 776 height 154
click at [645, 321] on select "**********" at bounding box center [500, 321] width 371 height 31
select select "******"
click at [315, 306] on select "**********" at bounding box center [500, 321] width 371 height 31
click at [775, 313] on select "**********" at bounding box center [879, 321] width 371 height 31
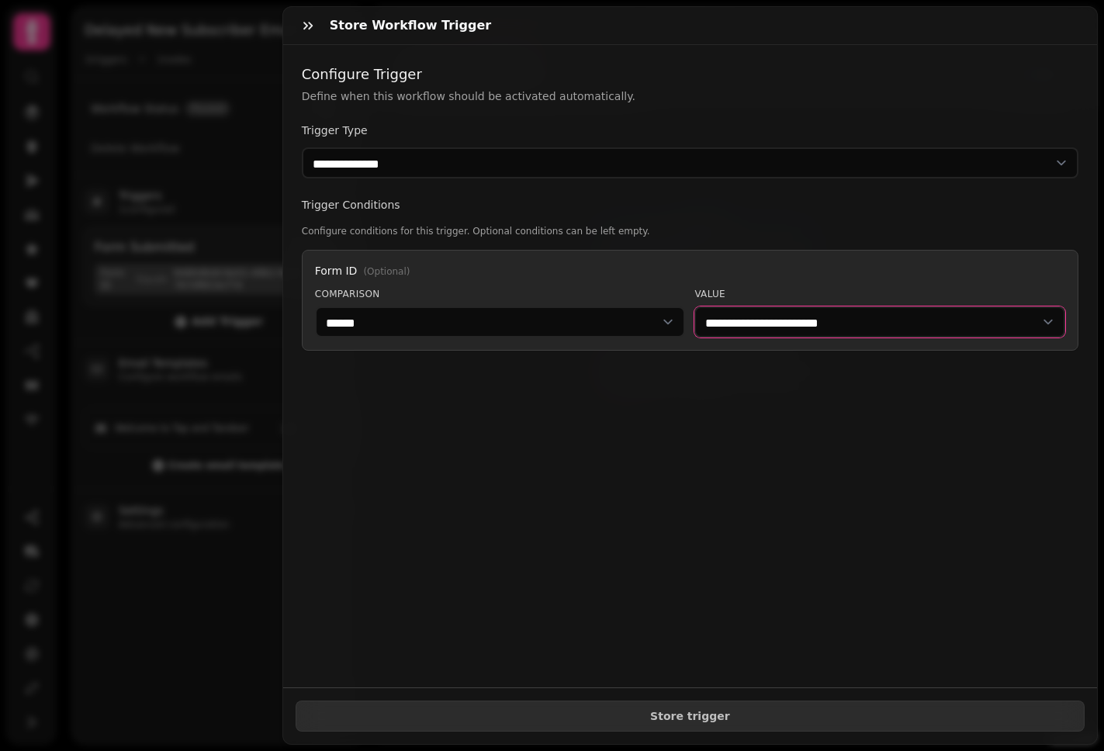
select select "**********"
click at [694, 306] on select "**********" at bounding box center [879, 321] width 371 height 31
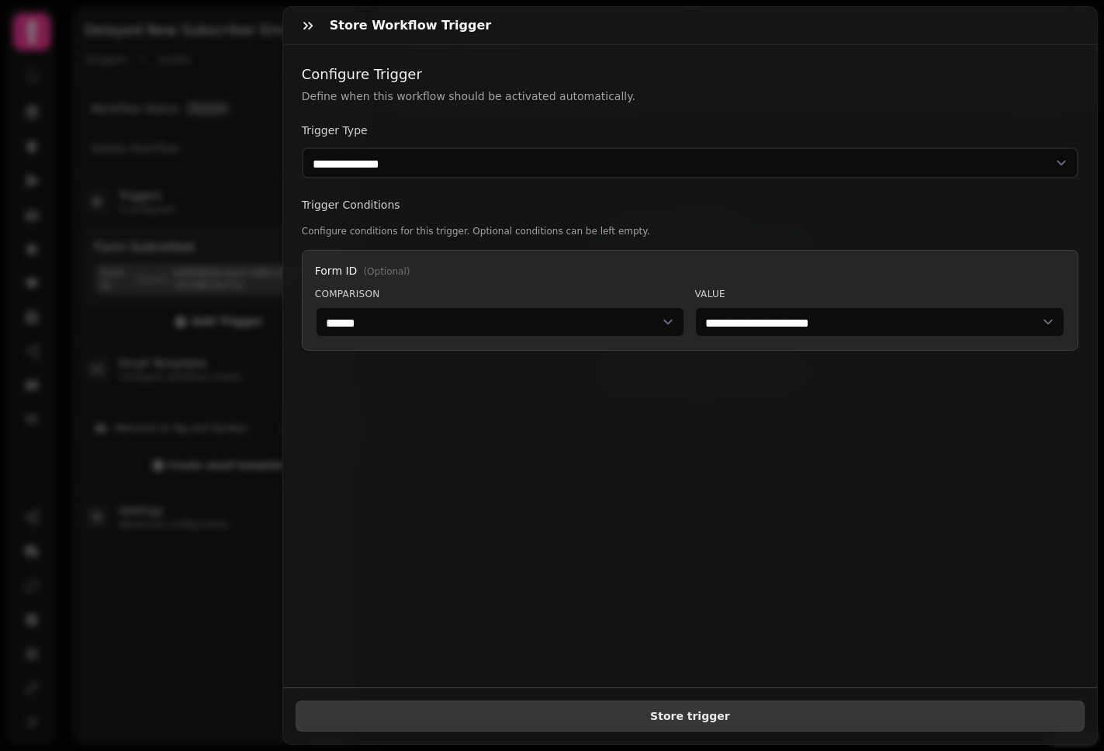
click at [688, 711] on button "Store trigger" at bounding box center [690, 715] width 789 height 31
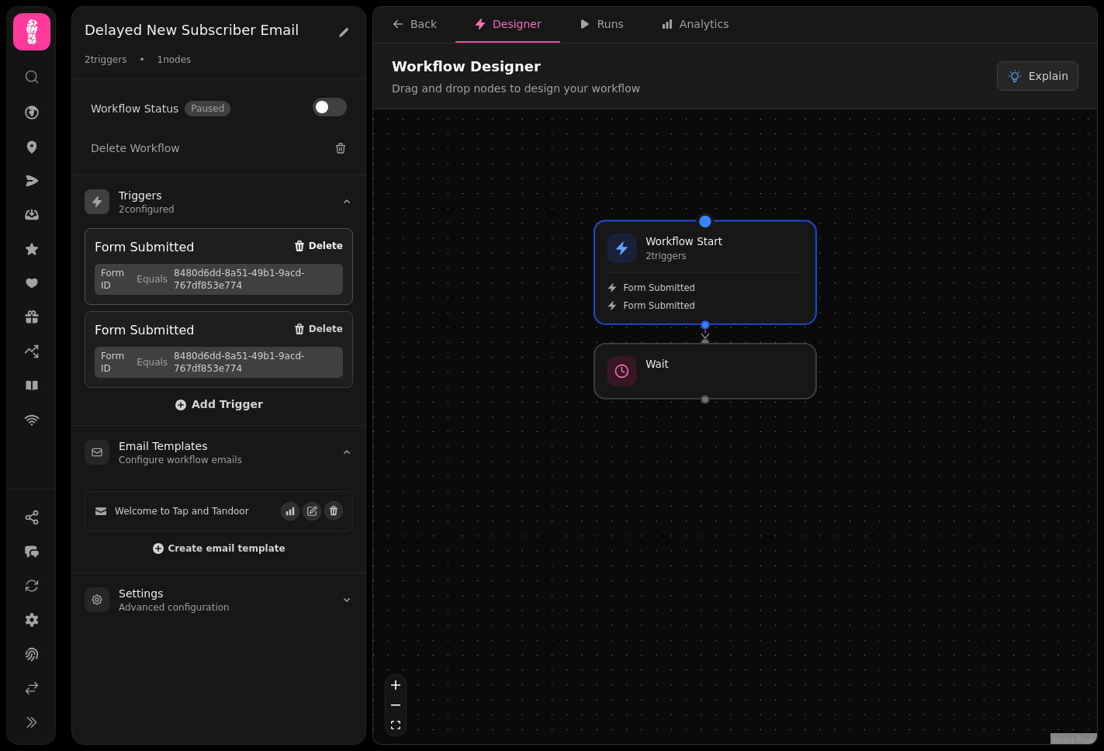
click at [320, 245] on span "Delete" at bounding box center [326, 245] width 34 height 9
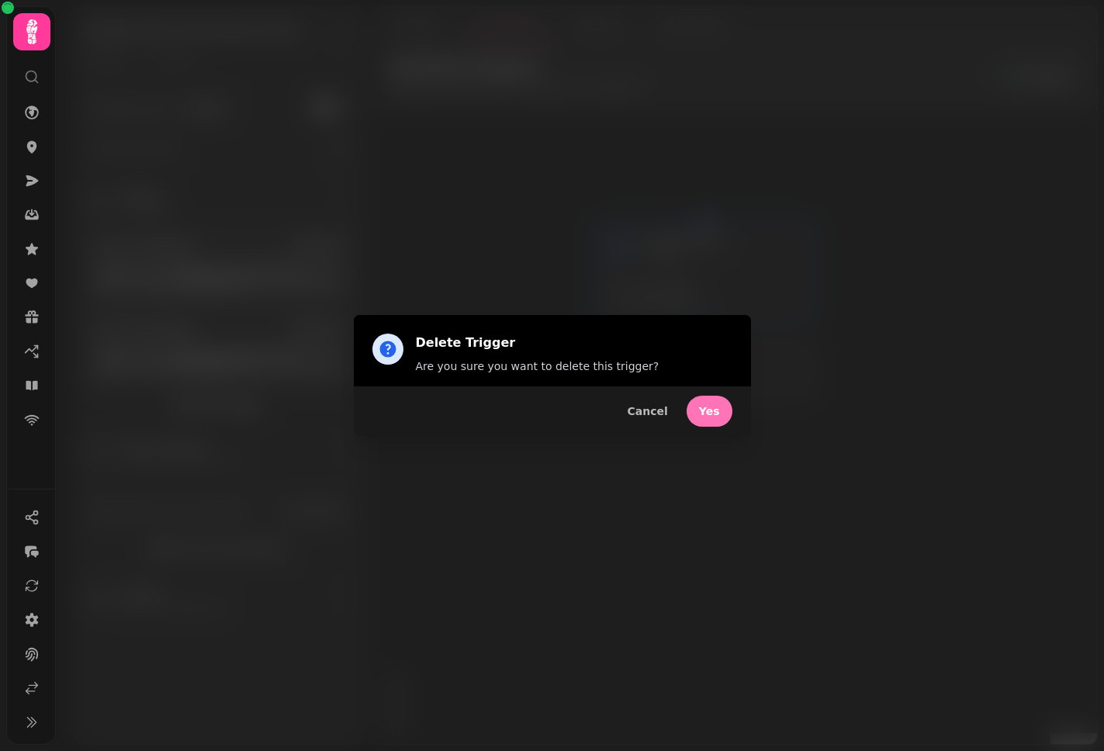
click at [697, 407] on button "Yes" at bounding box center [709, 411] width 46 height 31
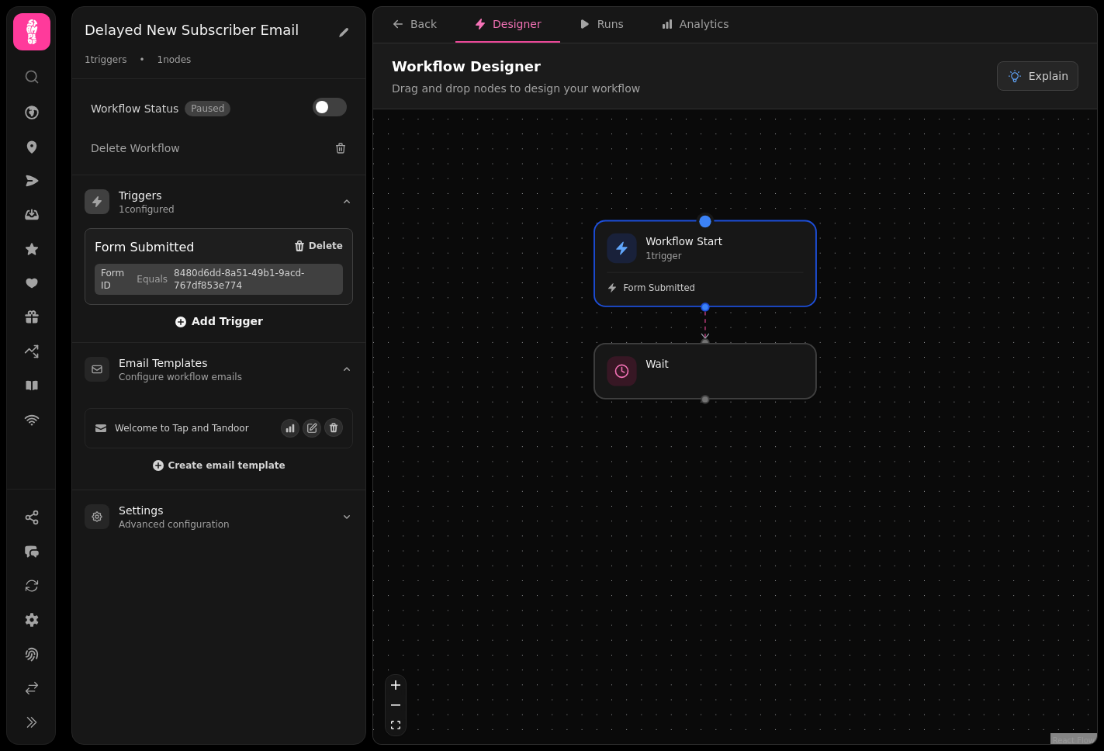
click at [226, 323] on span "Add Trigger" at bounding box center [219, 322] width 88 height 12
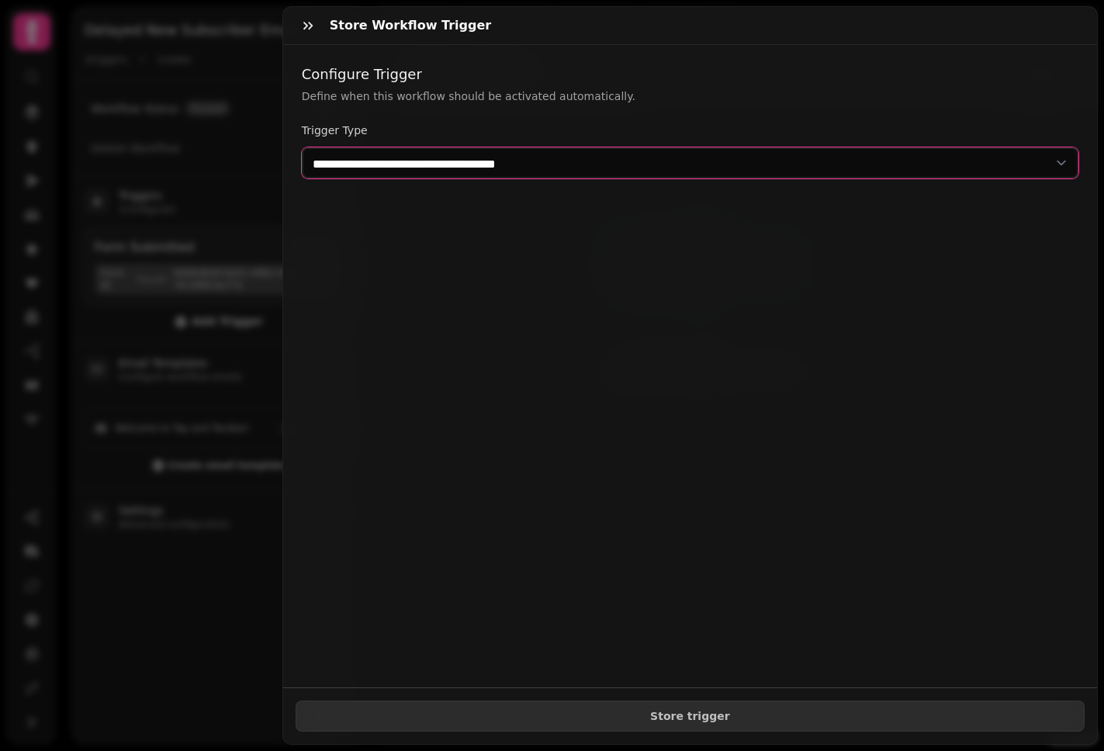
click at [603, 167] on select "**********" at bounding box center [690, 162] width 776 height 31
select select "**********"
click at [302, 147] on select "**********" at bounding box center [690, 162] width 776 height 31
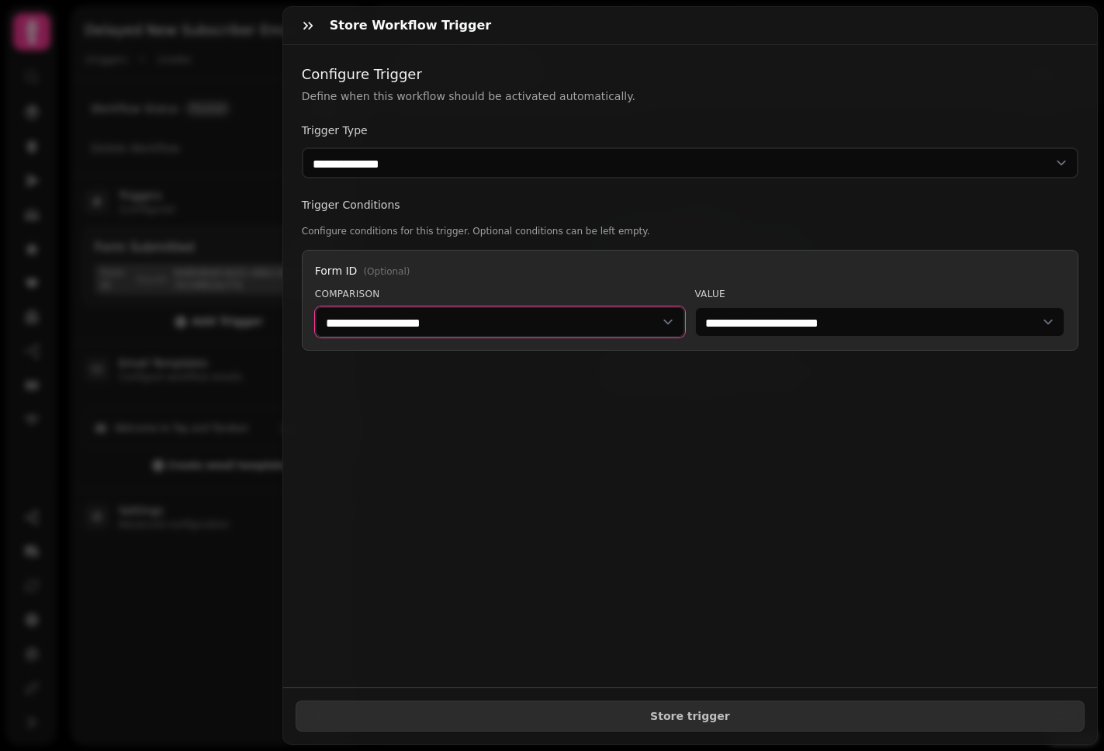
click at [498, 328] on select "**********" at bounding box center [500, 321] width 371 height 31
select select "******"
click at [315, 306] on select "**********" at bounding box center [500, 321] width 371 height 31
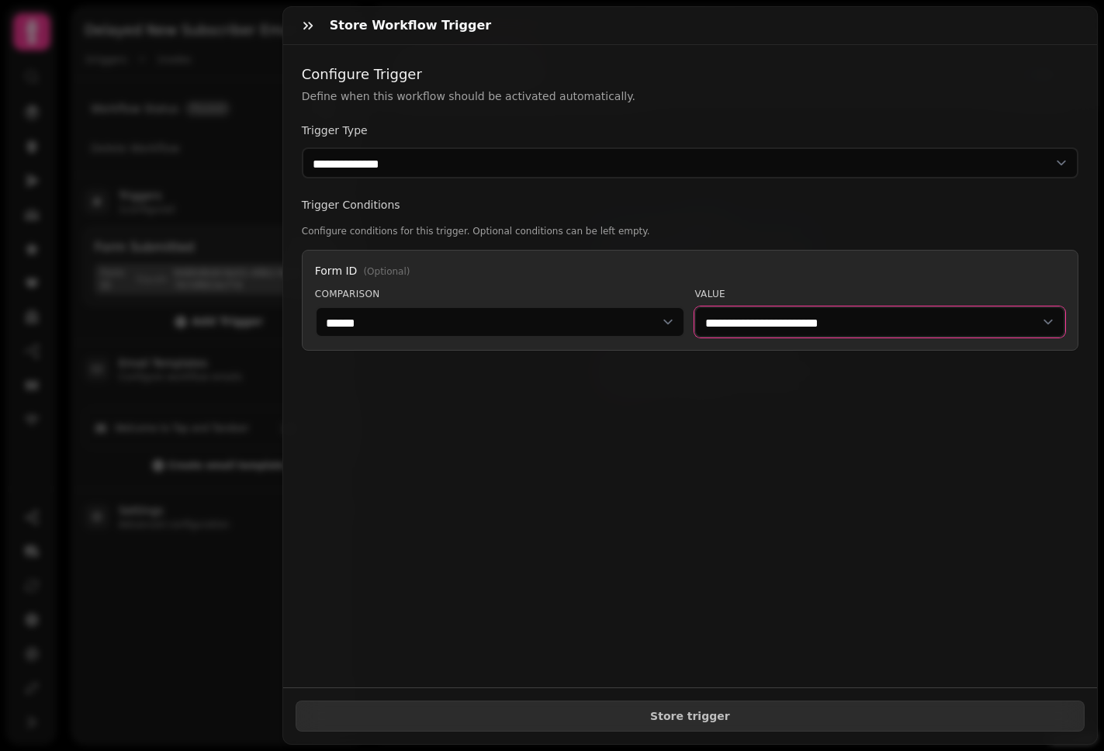
click at [773, 323] on select "**********" at bounding box center [879, 321] width 371 height 31
select select "**********"
click at [694, 306] on select "**********" at bounding box center [879, 321] width 371 height 31
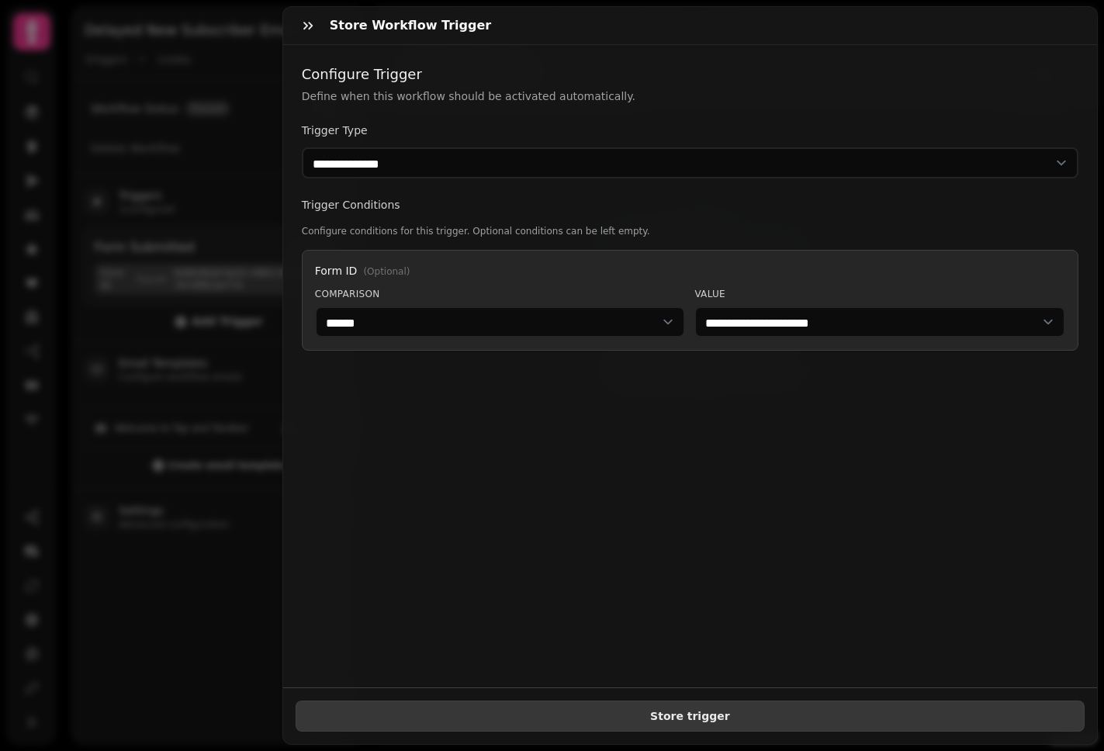
click at [778, 710] on span "Store trigger" at bounding box center [690, 715] width 762 height 11
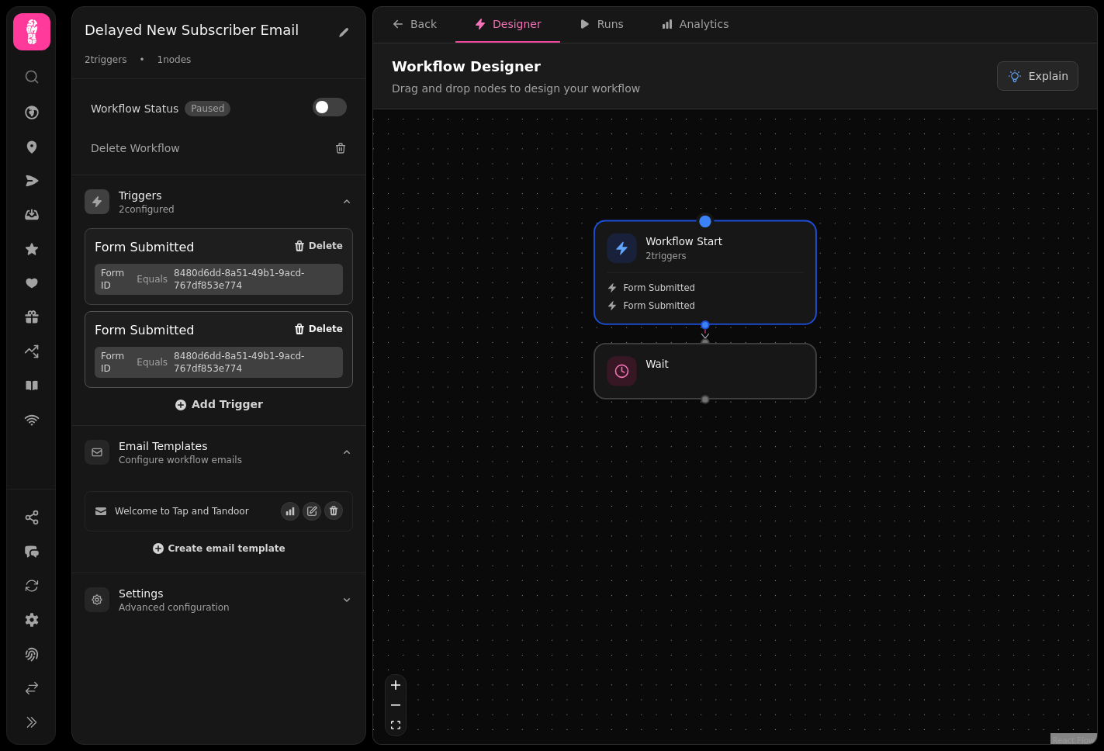
click at [328, 327] on span "Delete" at bounding box center [326, 328] width 34 height 9
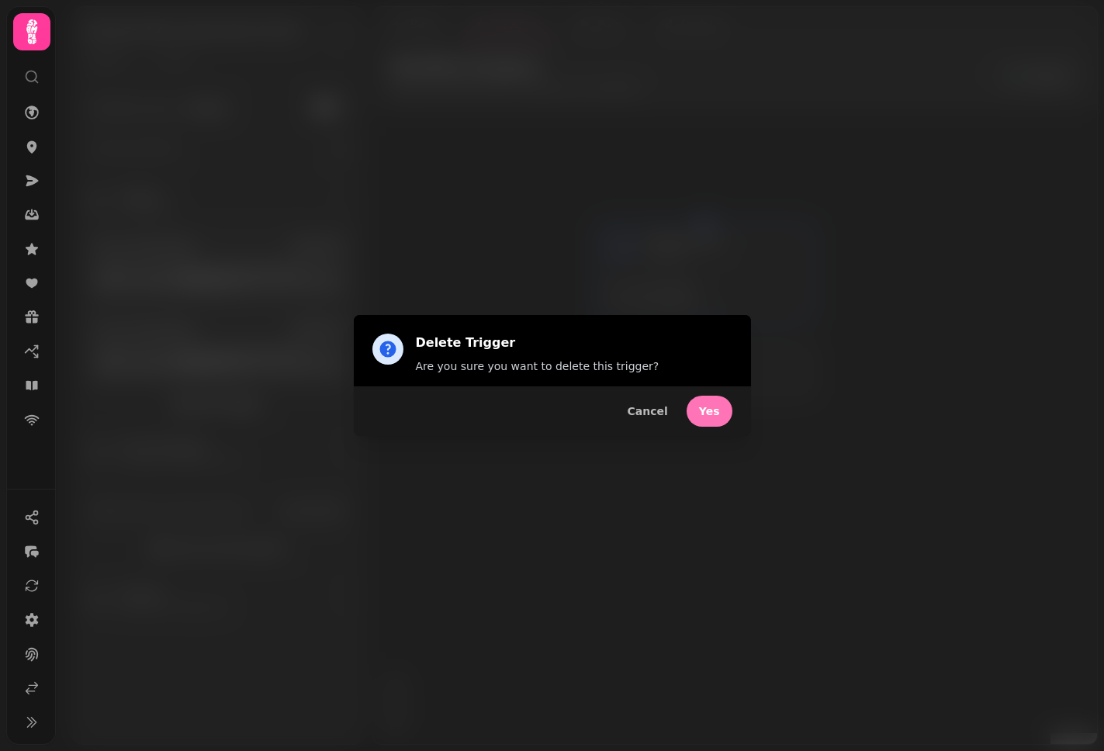
click at [713, 411] on span "Yes" at bounding box center [709, 411] width 21 height 11
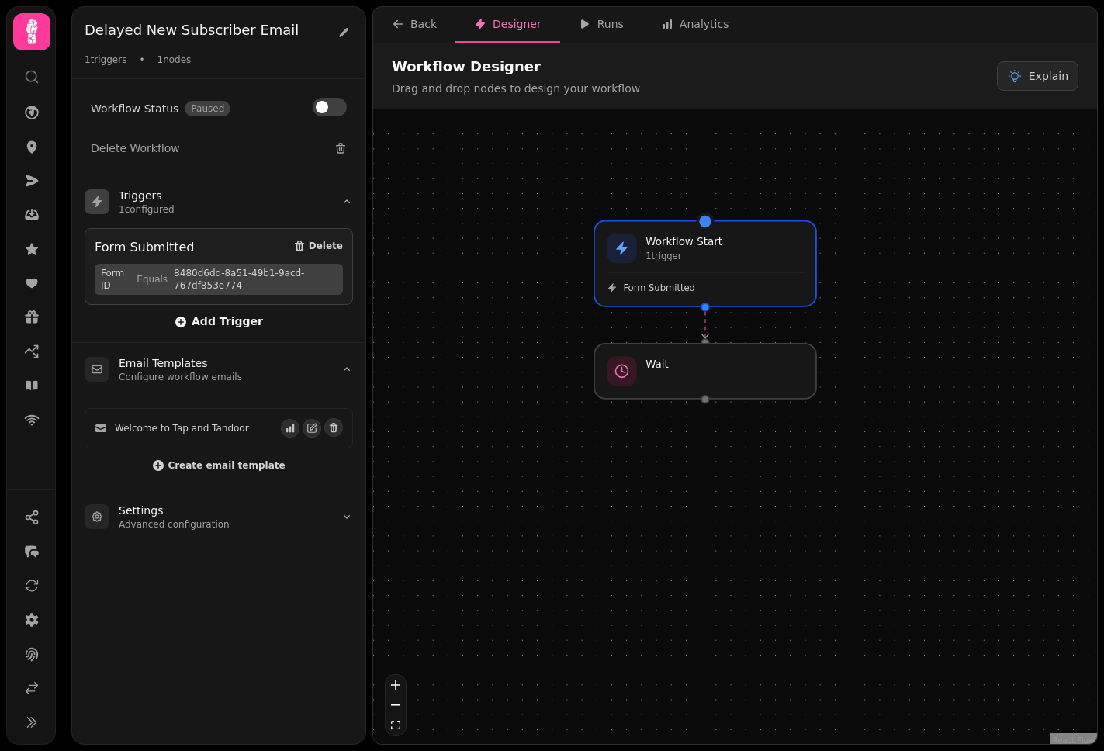
click at [204, 316] on span "Add Trigger" at bounding box center [219, 322] width 88 height 12
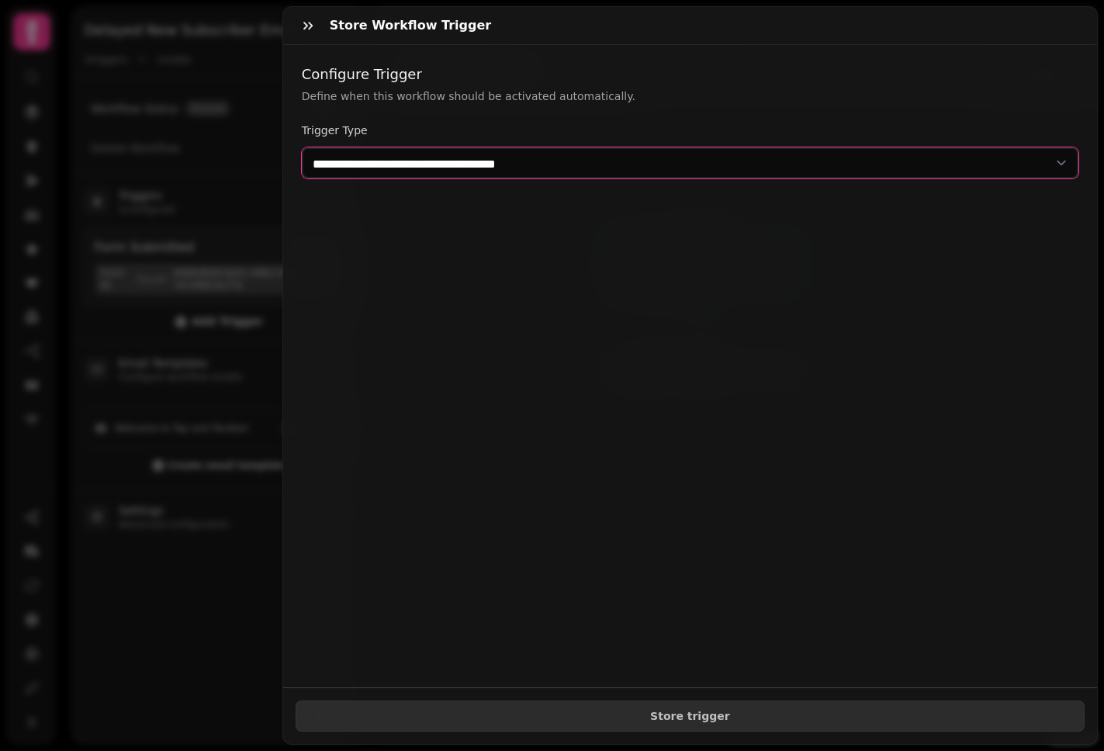
click at [558, 171] on select "**********" at bounding box center [690, 162] width 776 height 31
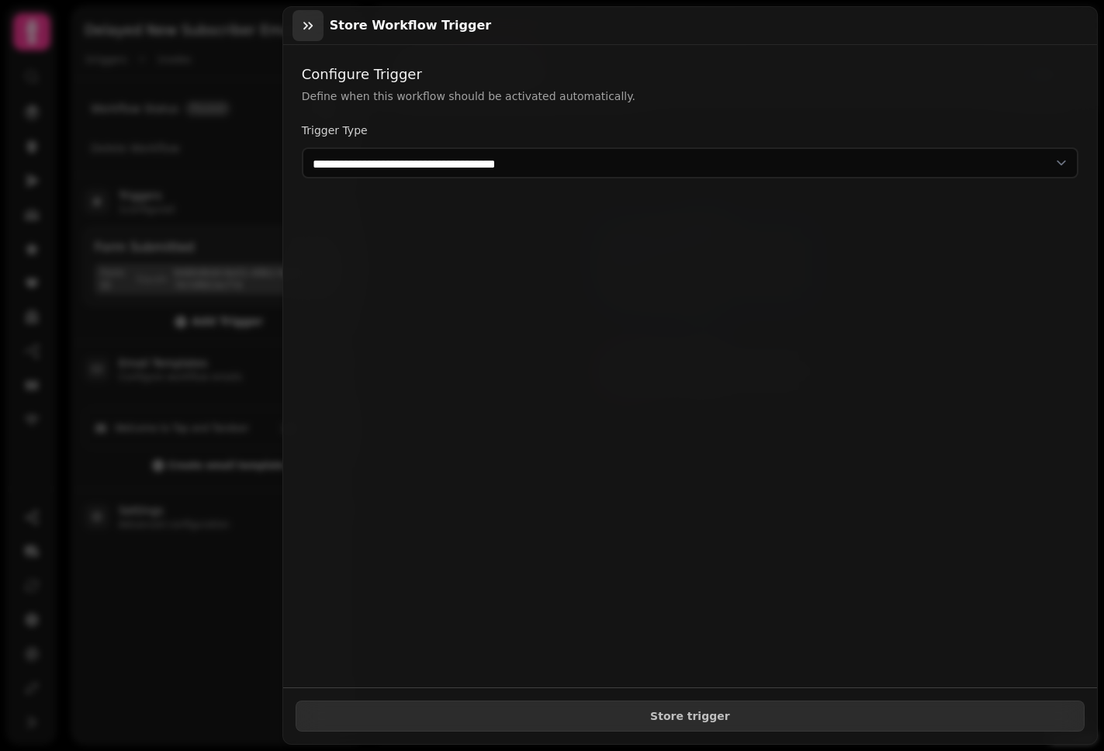
click at [314, 33] on icon "button" at bounding box center [308, 26] width 16 height 16
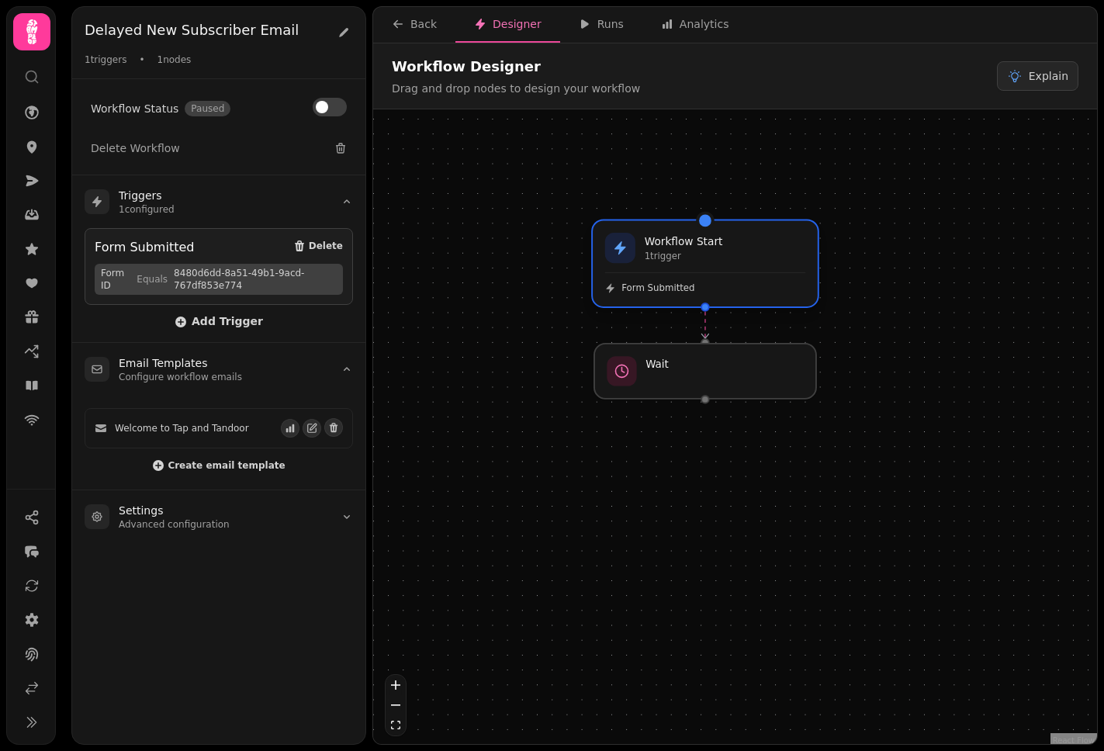
click at [712, 247] on h3 "Workflow Start" at bounding box center [684, 241] width 78 height 16
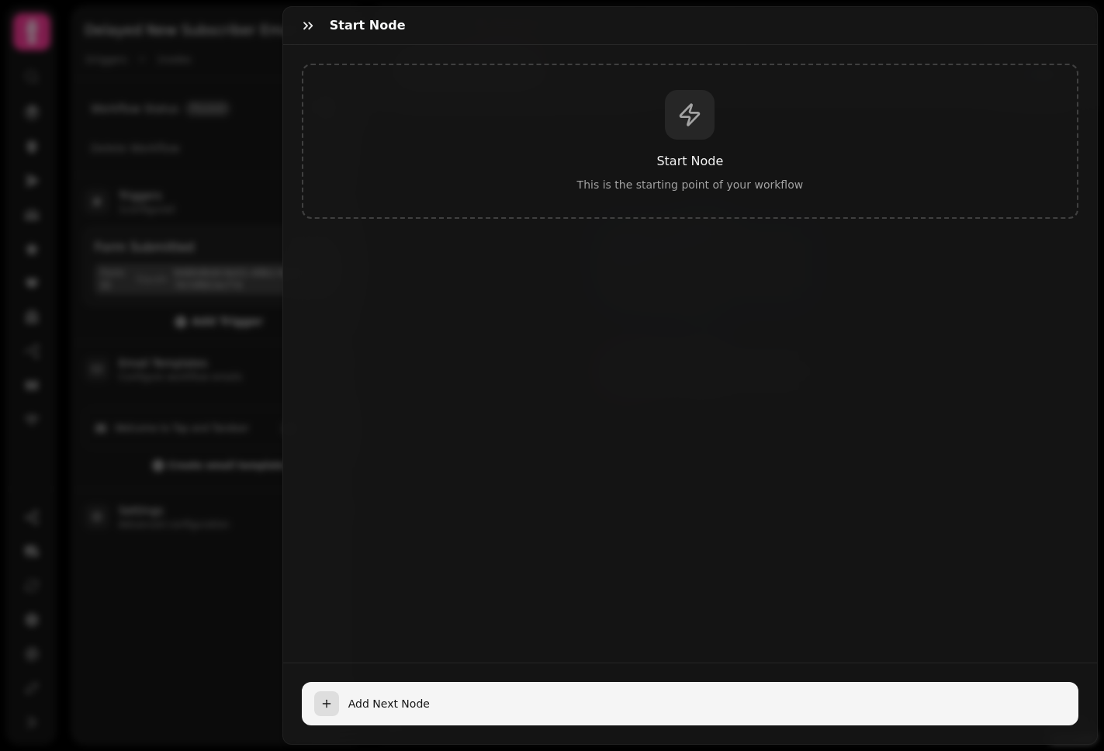
click at [659, 682] on button "Add Next Node" at bounding box center [690, 703] width 776 height 43
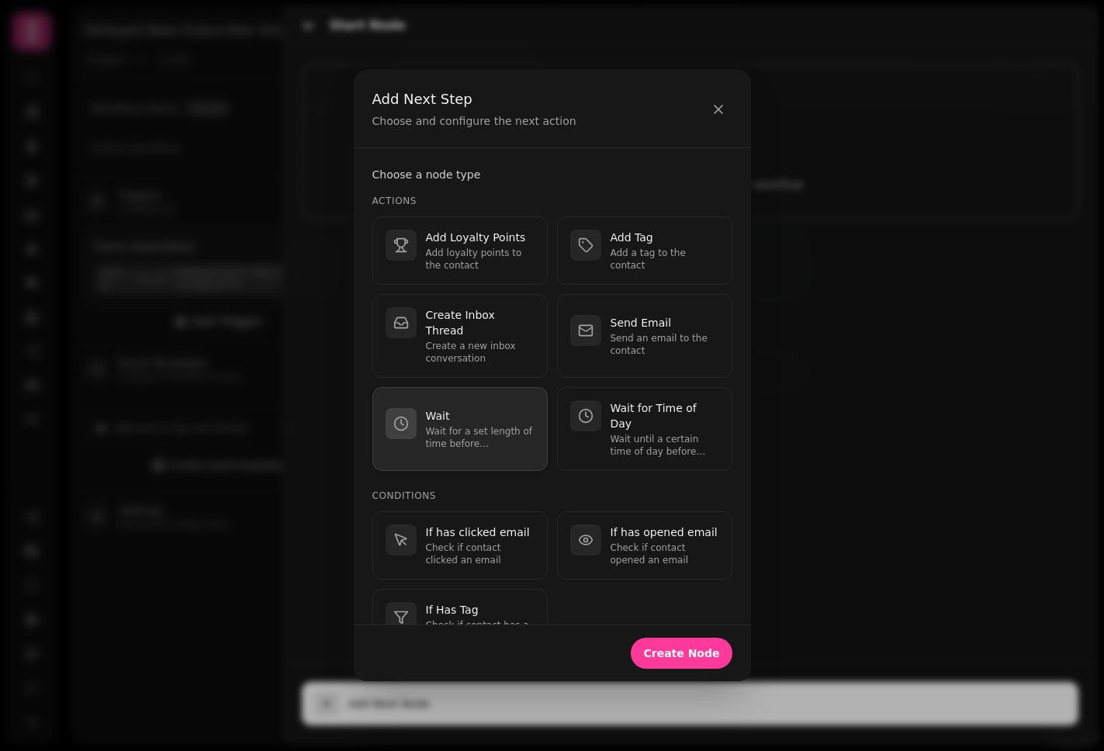
click at [474, 452] on button "Wait Wait for a set length of time before continuing." at bounding box center [459, 429] width 175 height 84
select select "**"
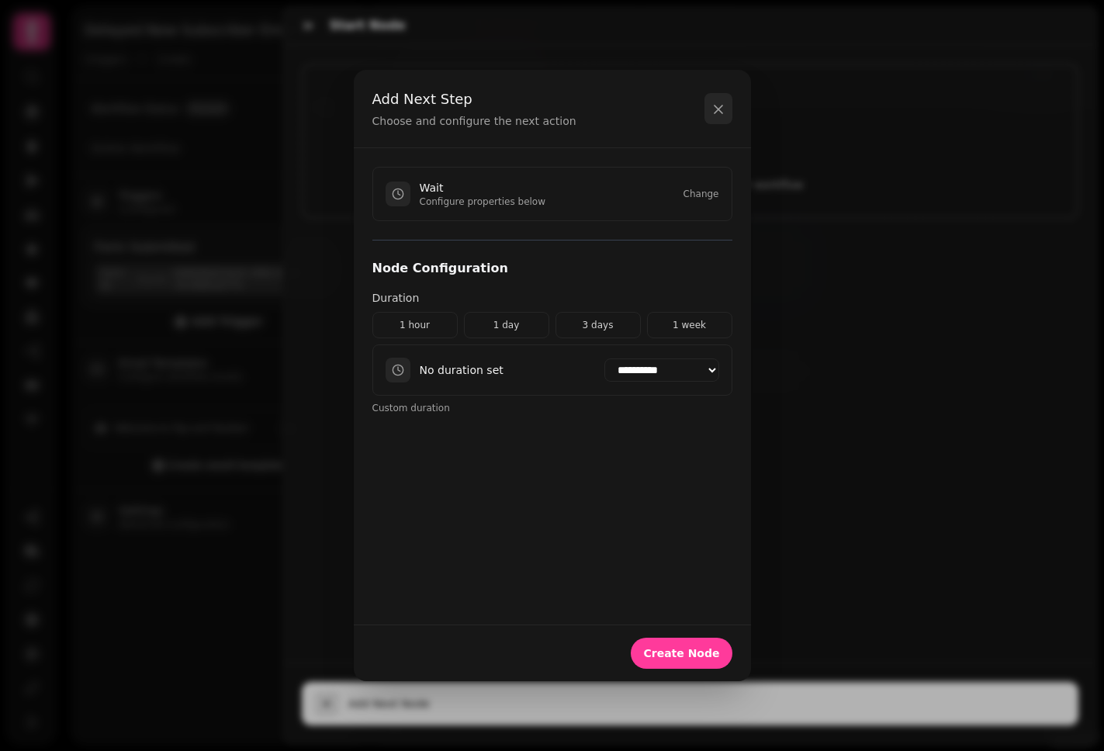
click at [714, 112] on icon "button" at bounding box center [718, 110] width 16 height 16
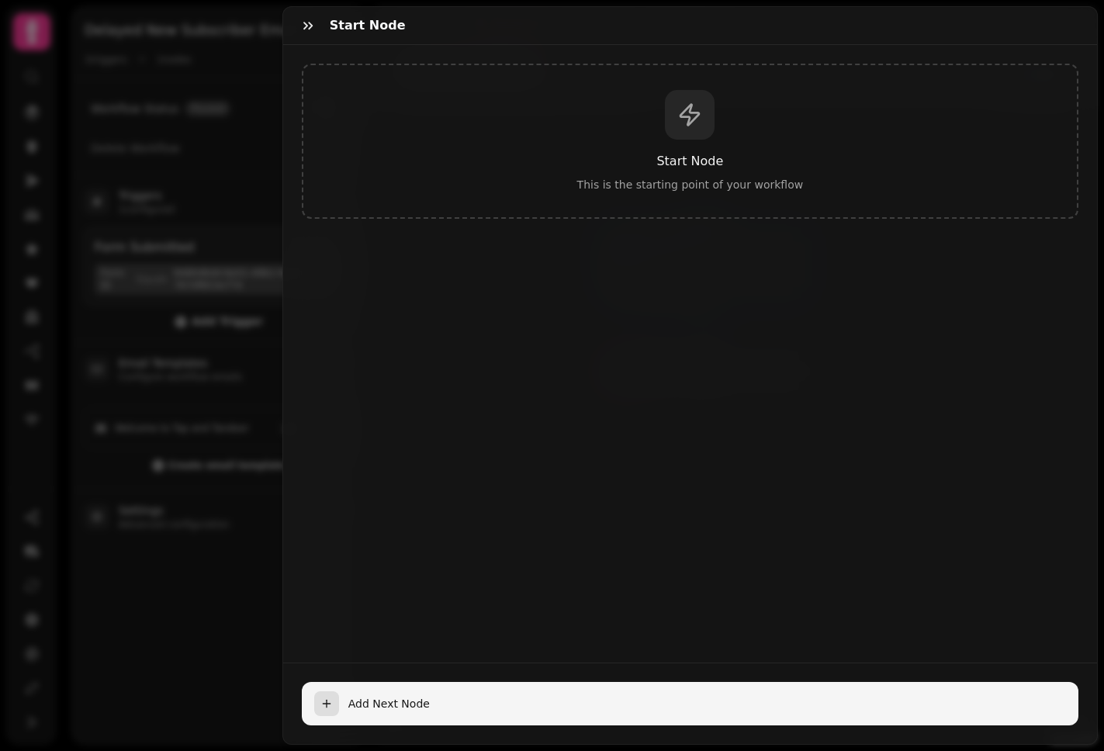
click at [620, 703] on button "Add Next Node" at bounding box center [690, 703] width 776 height 43
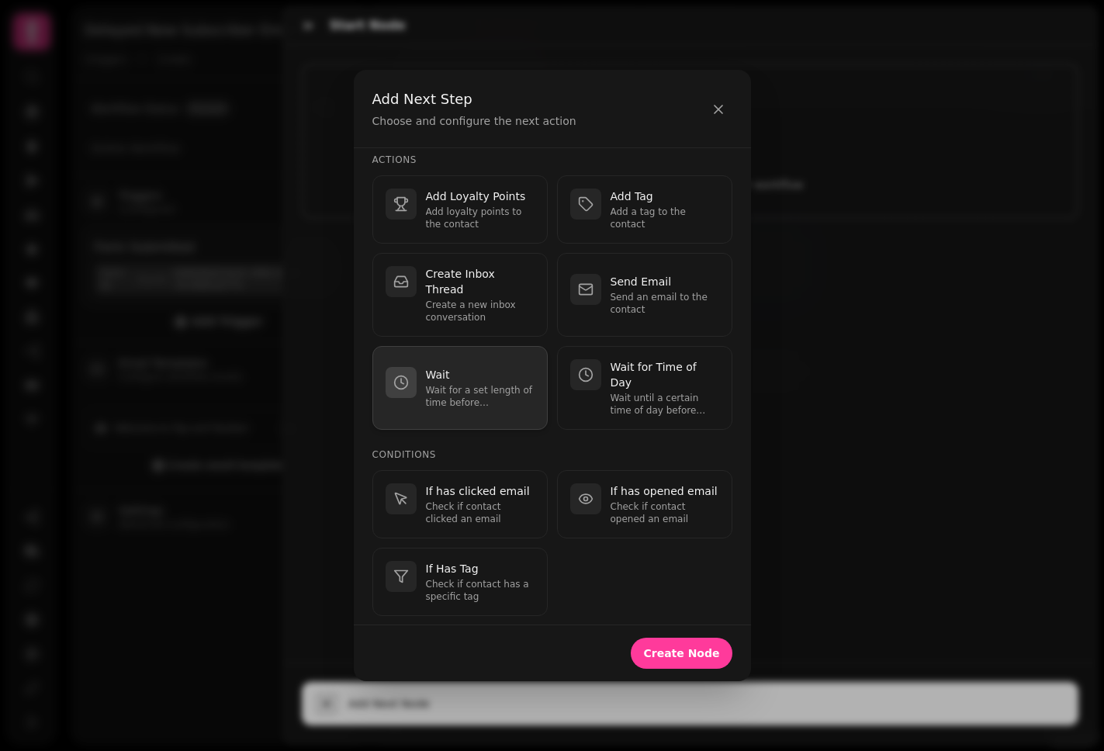
scroll to position [53, 0]
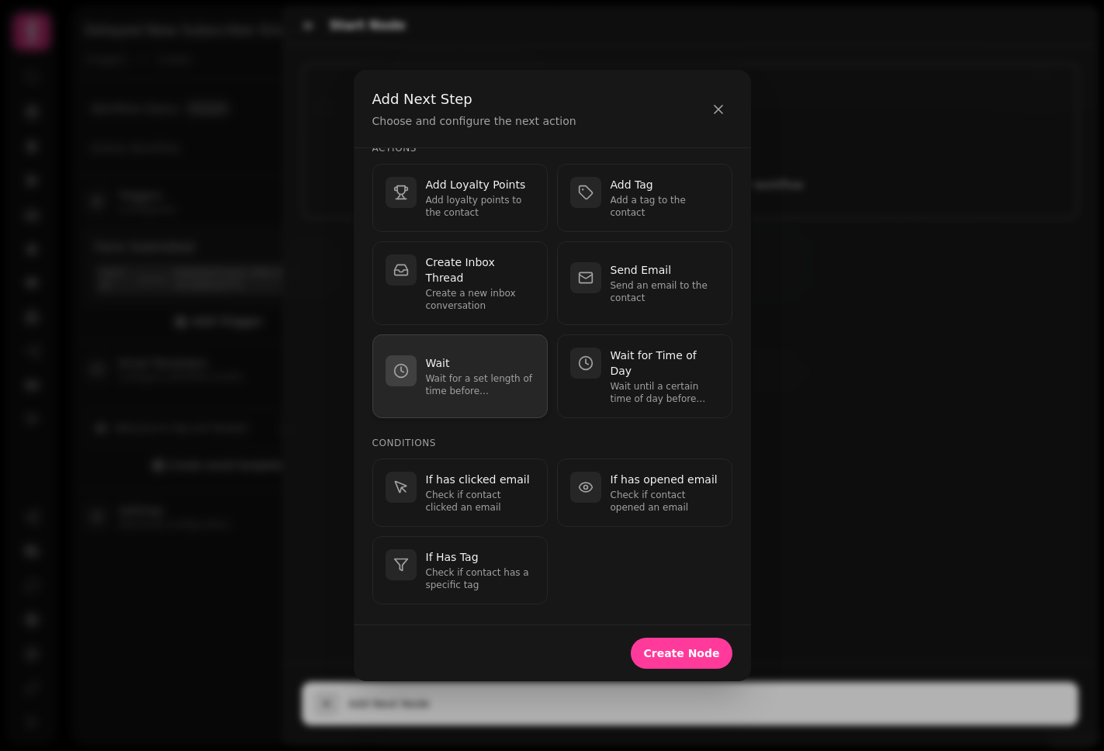
click at [463, 389] on p "Wait for a set length of time before continuing." at bounding box center [480, 384] width 109 height 25
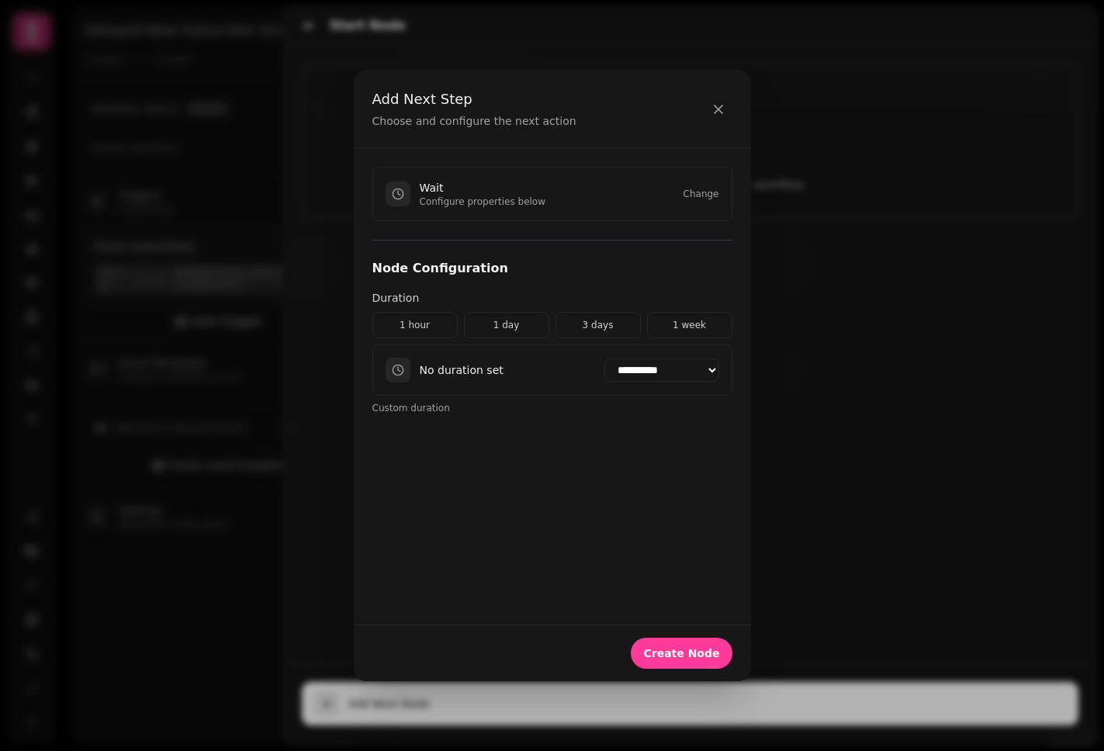
scroll to position [0, 0]
click at [634, 377] on select "**********" at bounding box center [661, 369] width 115 height 23
select select "*****"
click at [604, 359] on select "**********" at bounding box center [661, 369] width 115 height 23
drag, startPoint x: 645, startPoint y: 530, endPoint x: 642, endPoint y: 518, distance: 11.9
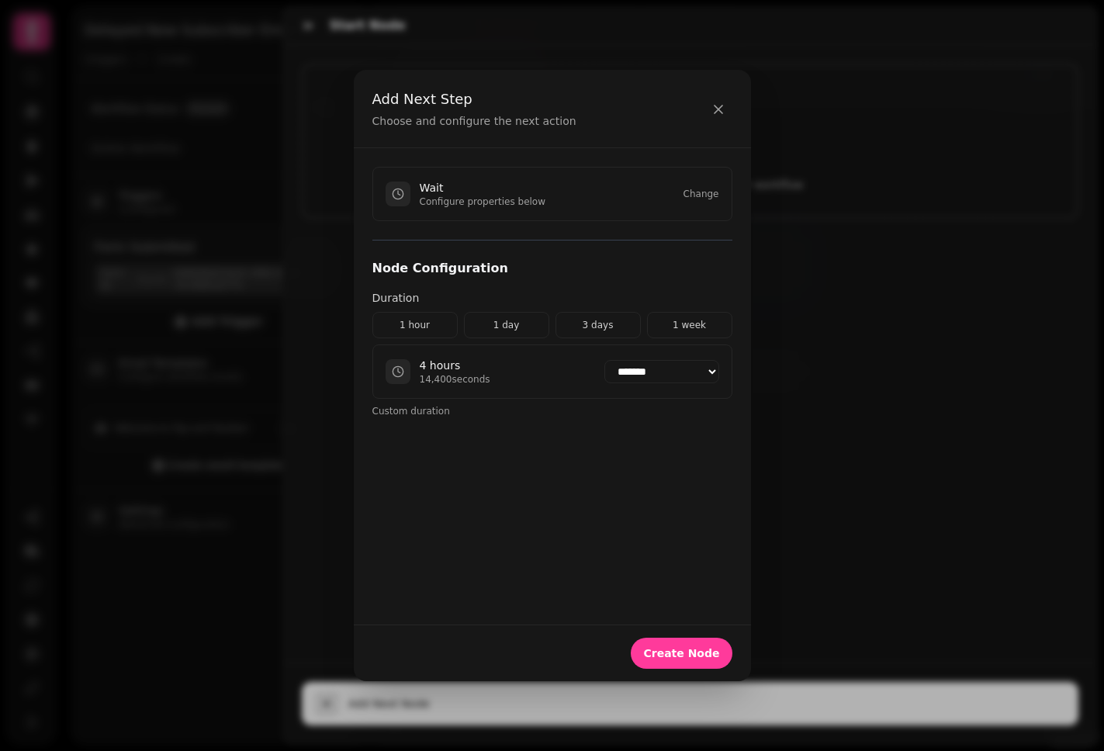
click at [644, 524] on div "**********" at bounding box center [552, 385] width 397 height 475
click at [713, 116] on icon "button" at bounding box center [718, 110] width 16 height 16
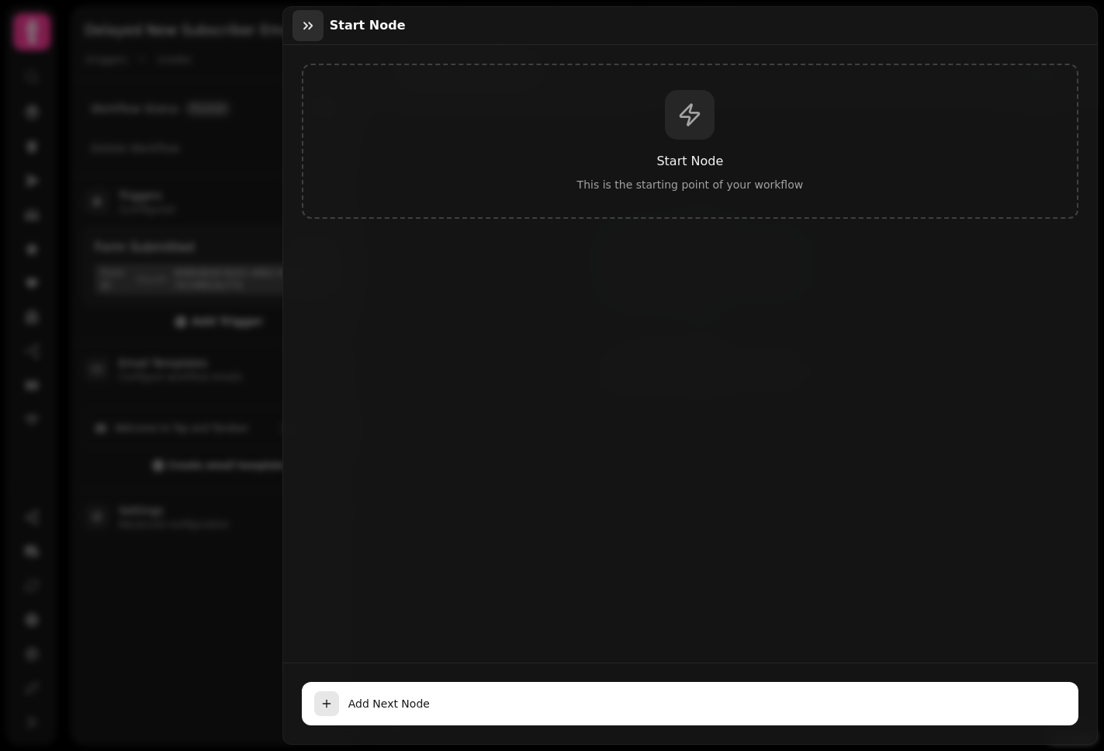
click at [306, 25] on icon "button" at bounding box center [307, 26] width 9 height 8
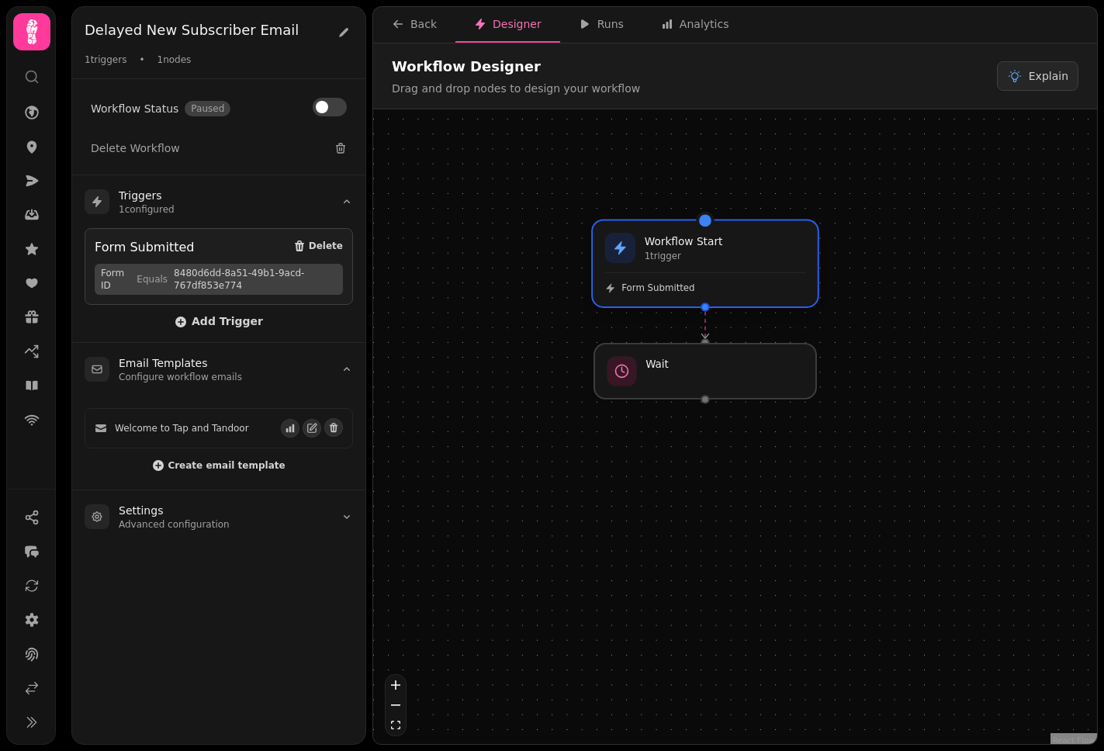
click at [747, 279] on div "Form Submitted" at bounding box center [705, 283] width 200 height 22
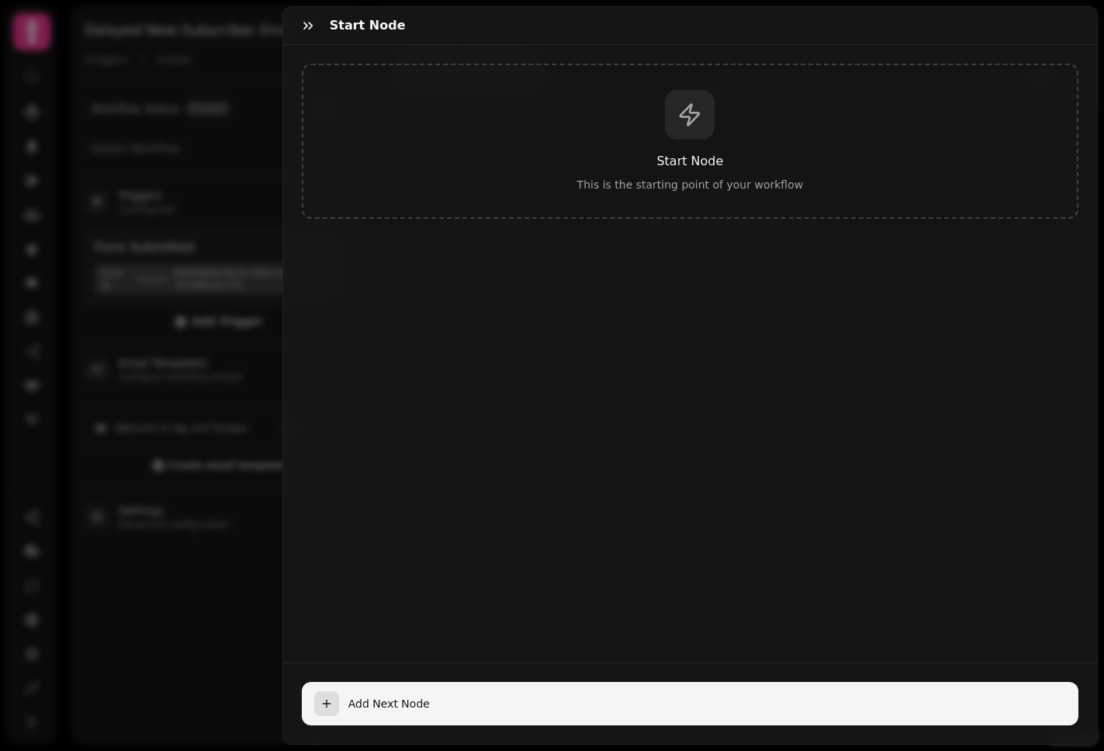
click at [824, 696] on span "Add Next Node" at bounding box center [706, 704] width 717 height 16
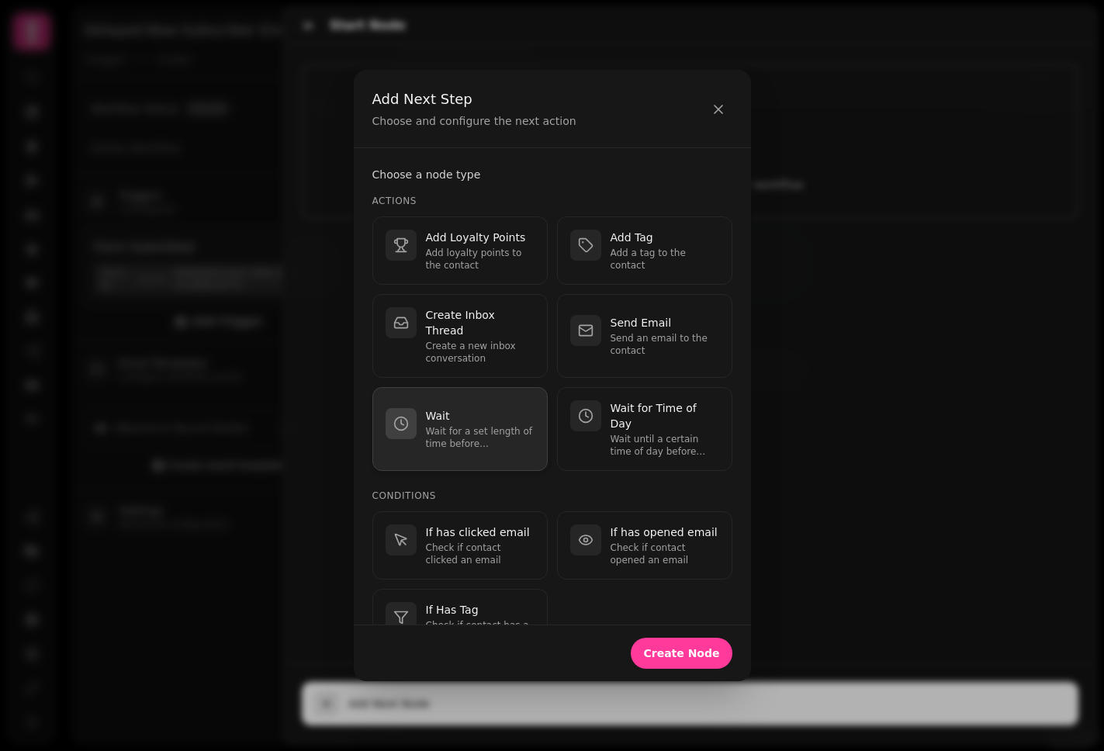
click at [468, 434] on p "Wait for a set length of time before continuing." at bounding box center [480, 437] width 109 height 25
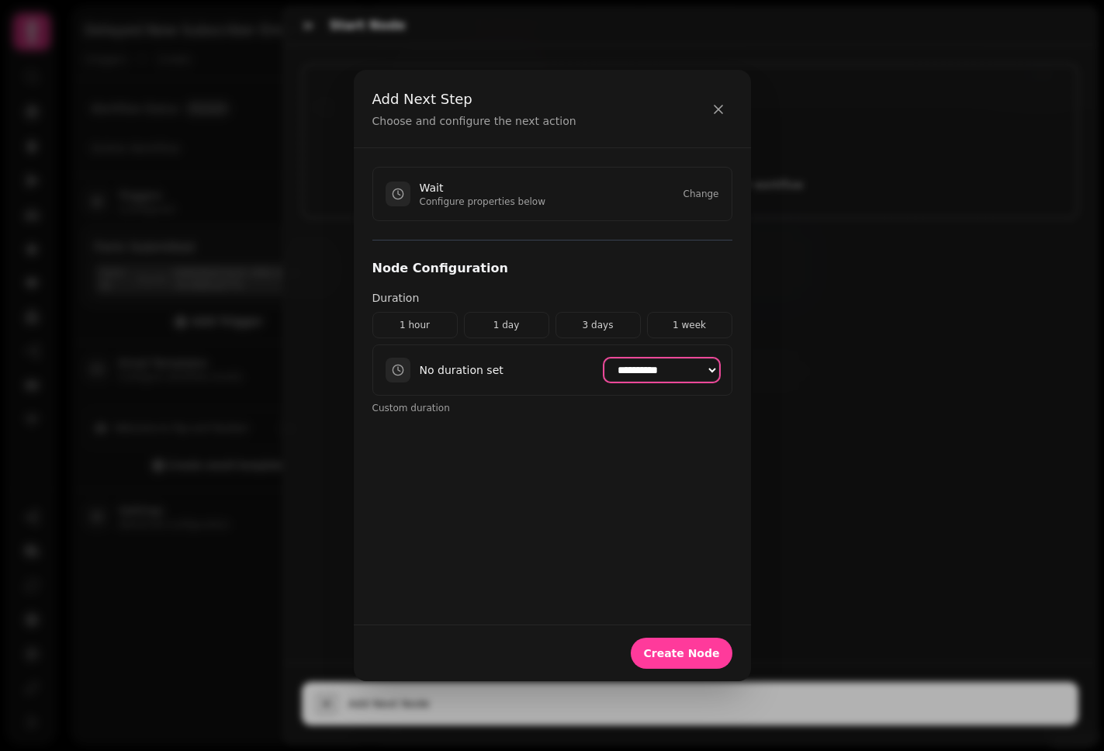
click at [625, 372] on select "**********" at bounding box center [661, 369] width 115 height 23
select select "*****"
click at [604, 359] on select "**********" at bounding box center [661, 369] width 115 height 23
click at [667, 658] on span "Create Node" at bounding box center [681, 653] width 76 height 11
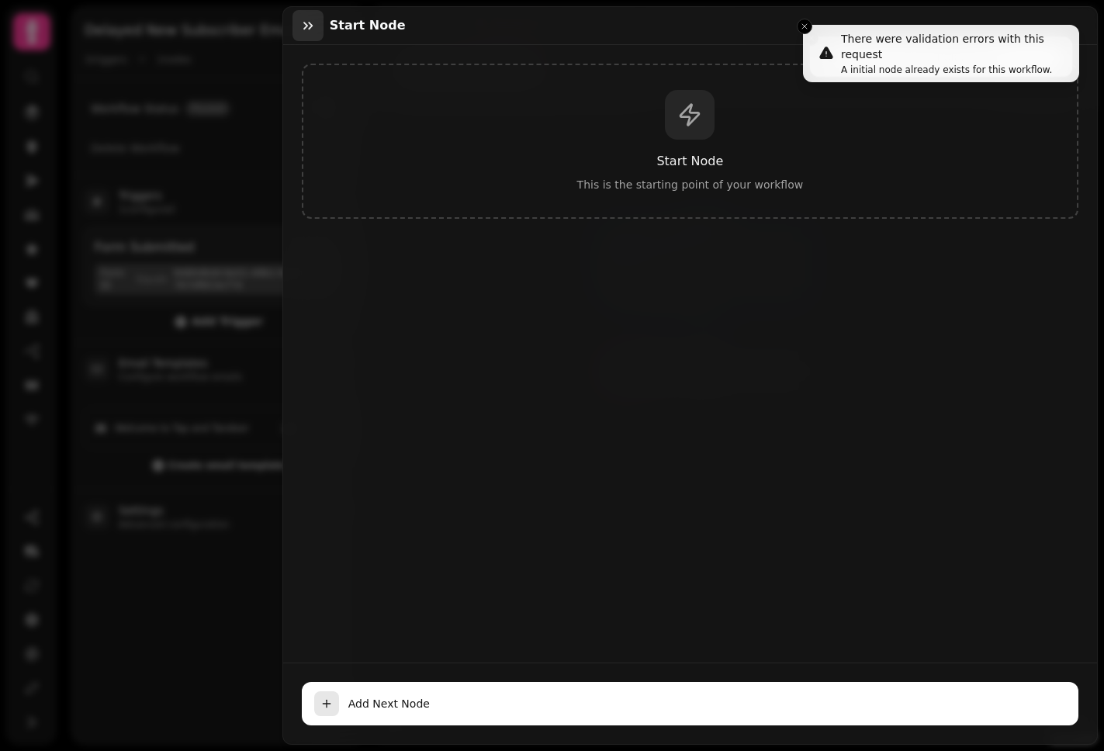
click at [309, 33] on icon "button" at bounding box center [308, 26] width 16 height 16
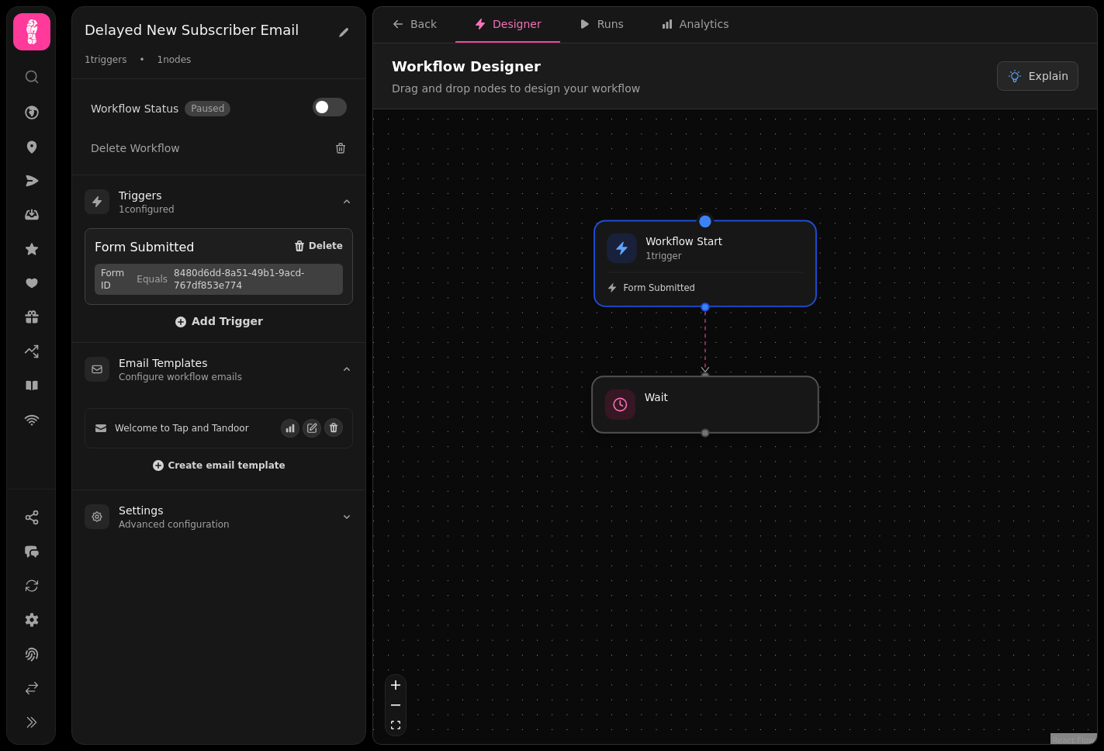
drag, startPoint x: 730, startPoint y: 371, endPoint x: 733, endPoint y: 405, distance: 34.3
click at [733, 405] on div at bounding box center [705, 404] width 226 height 56
click at [681, 412] on div at bounding box center [705, 404] width 226 height 56
click at [690, 267] on div "Workflow Start 1 trigger Form Submitted" at bounding box center [705, 263] width 225 height 86
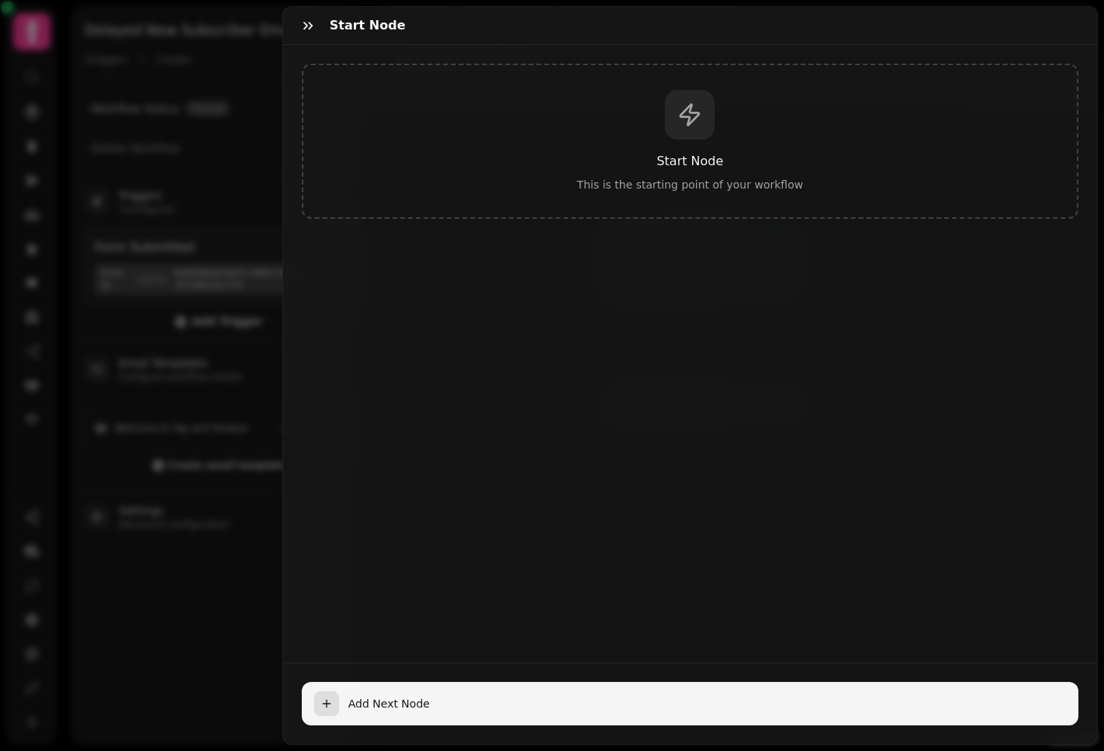
click at [738, 698] on span "Add Next Node" at bounding box center [706, 704] width 717 height 16
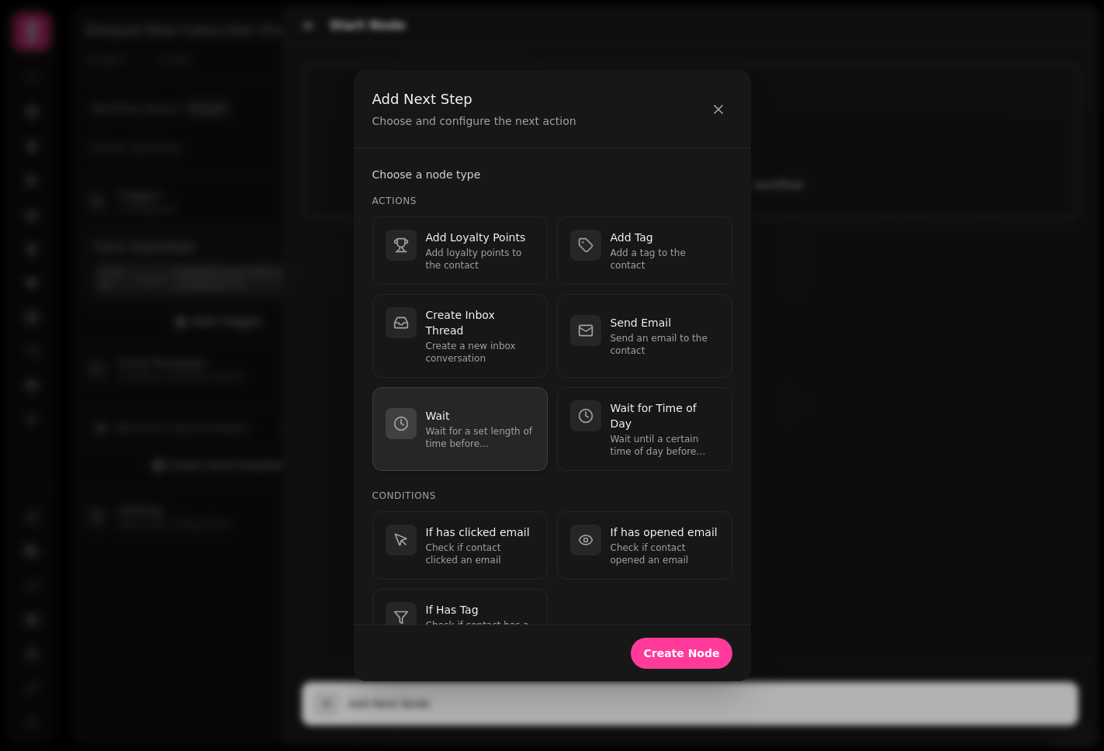
click at [458, 417] on p "Wait" at bounding box center [480, 416] width 109 height 16
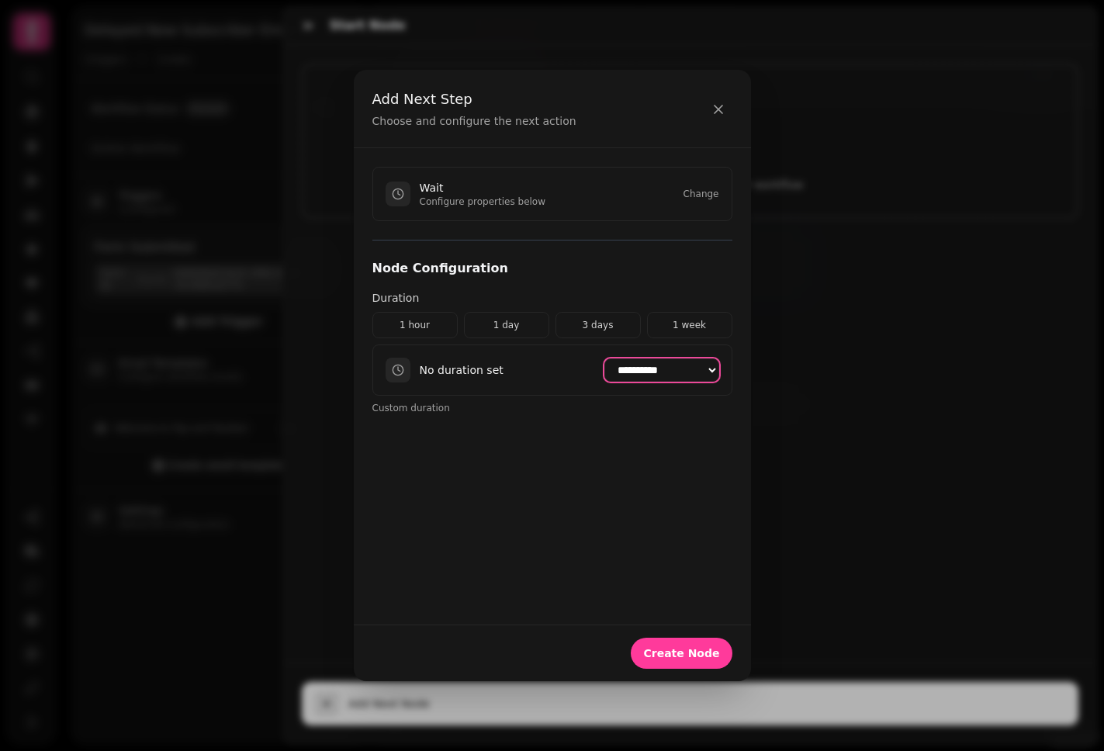
click at [617, 368] on select "**********" at bounding box center [661, 369] width 115 height 23
select select "*****"
click at [604, 359] on select "**********" at bounding box center [661, 369] width 115 height 23
click at [700, 654] on span "Create Node" at bounding box center [681, 653] width 76 height 11
click at [729, 111] on button "button" at bounding box center [718, 108] width 28 height 31
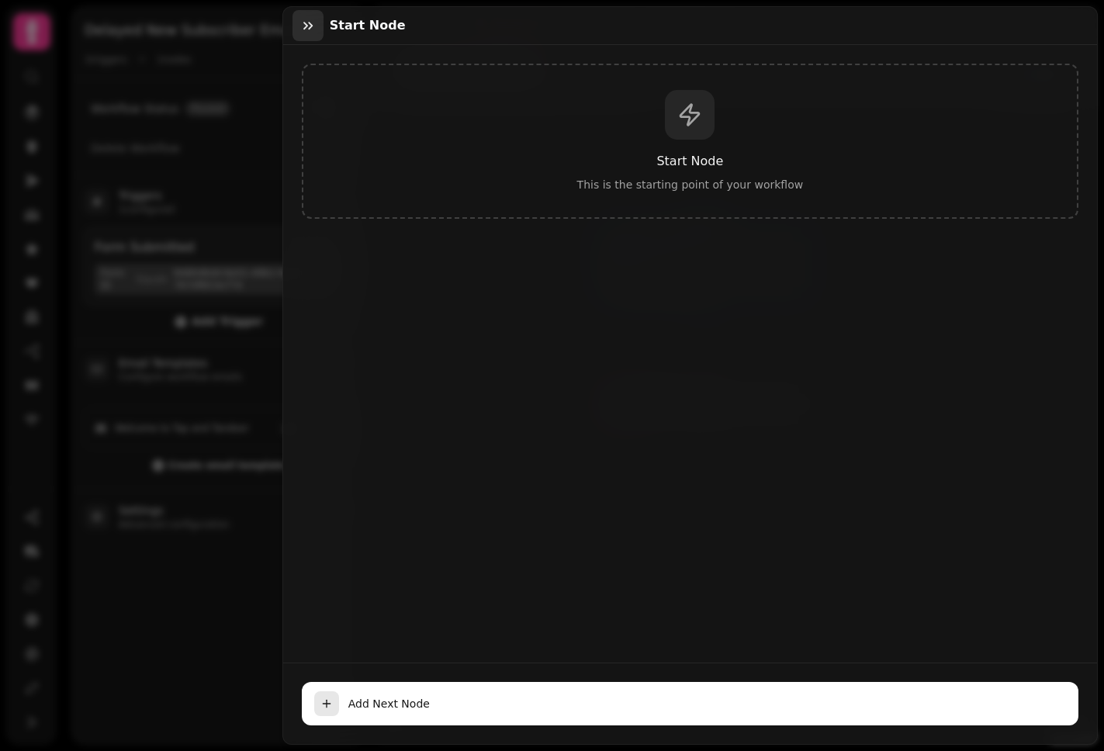
click at [308, 24] on icon "button" at bounding box center [308, 26] width 16 height 16
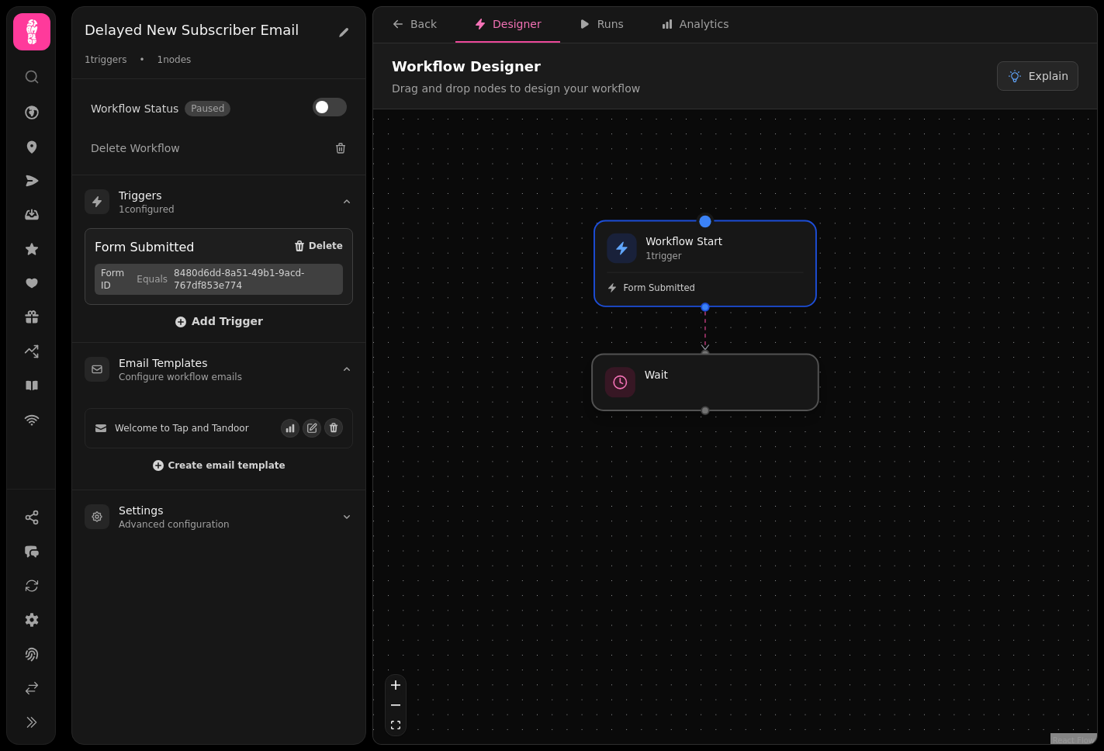
drag, startPoint x: 742, startPoint y: 407, endPoint x: 739, endPoint y: 388, distance: 19.6
click at [739, 388] on div at bounding box center [705, 382] width 226 height 56
click at [904, 392] on div "Workflow Start 1 trigger Form Submitted Wait" at bounding box center [735, 428] width 724 height 638
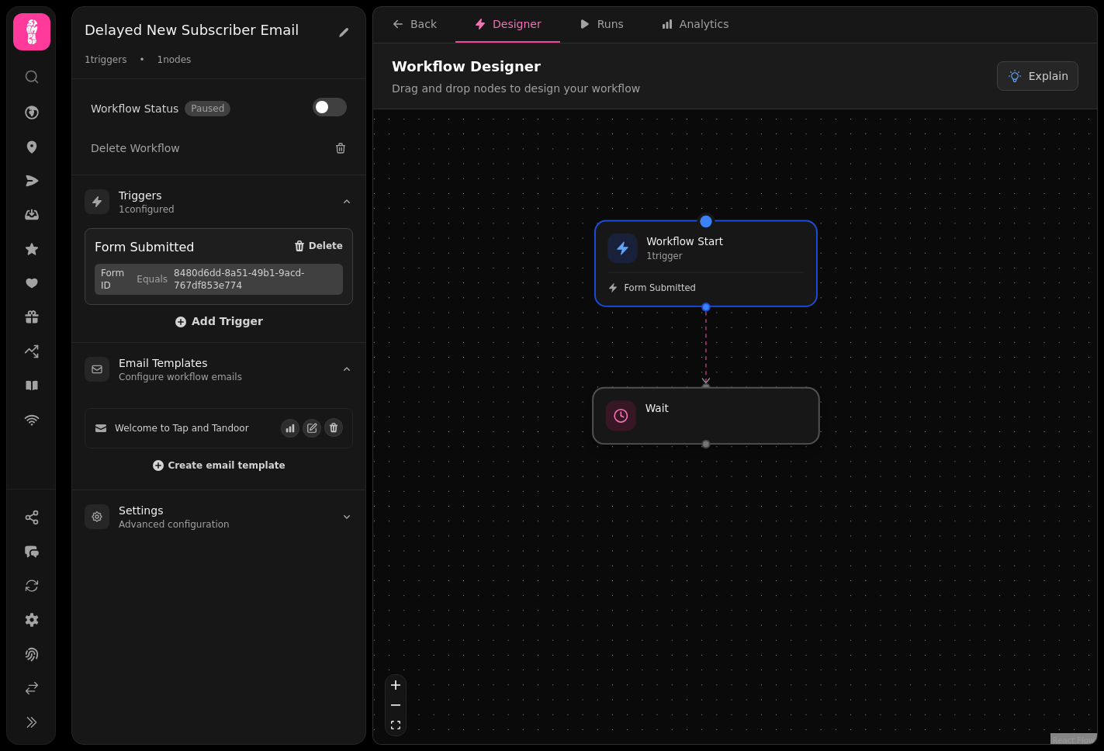
drag, startPoint x: 776, startPoint y: 400, endPoint x: 776, endPoint y: 423, distance: 23.3
click at [776, 423] on div at bounding box center [706, 416] width 226 height 56
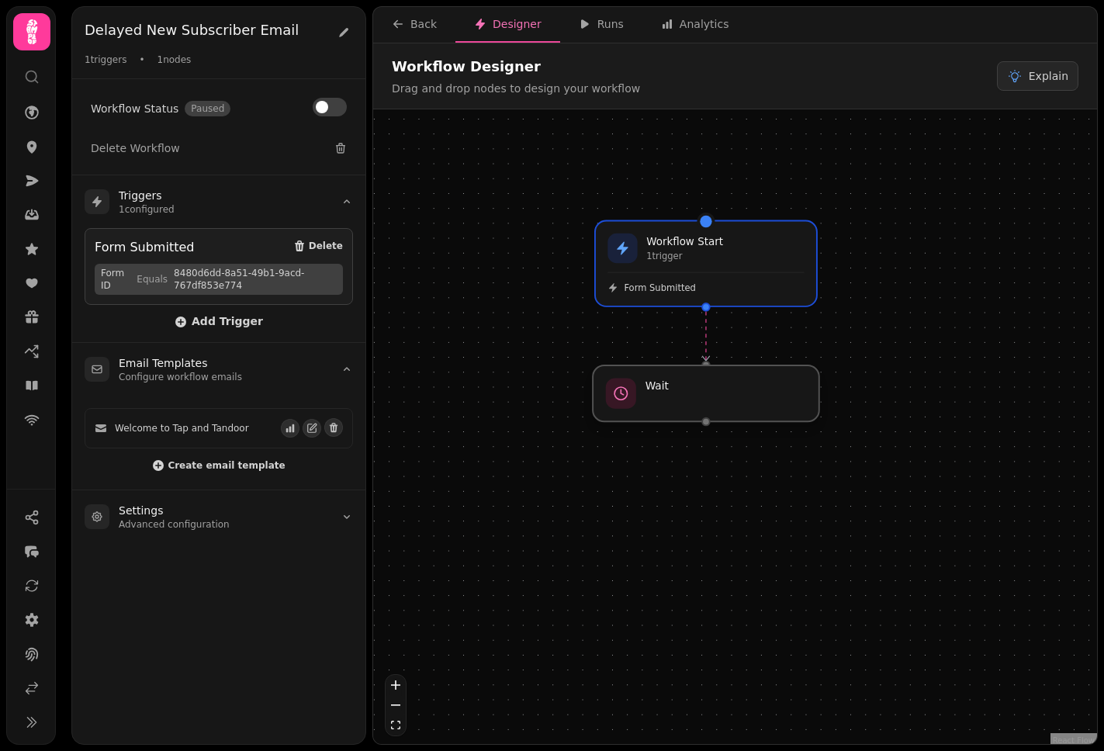
click at [690, 396] on div at bounding box center [706, 393] width 226 height 56
select select "*****"
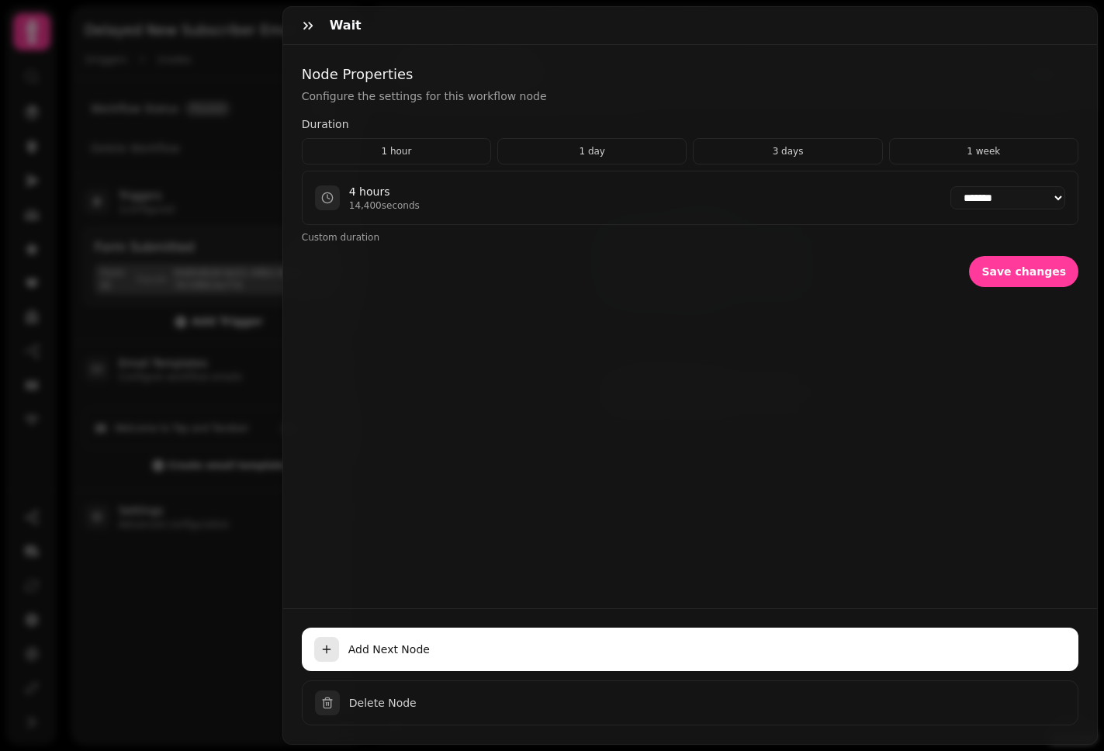
click at [318, 21] on button "button" at bounding box center [307, 25] width 31 height 31
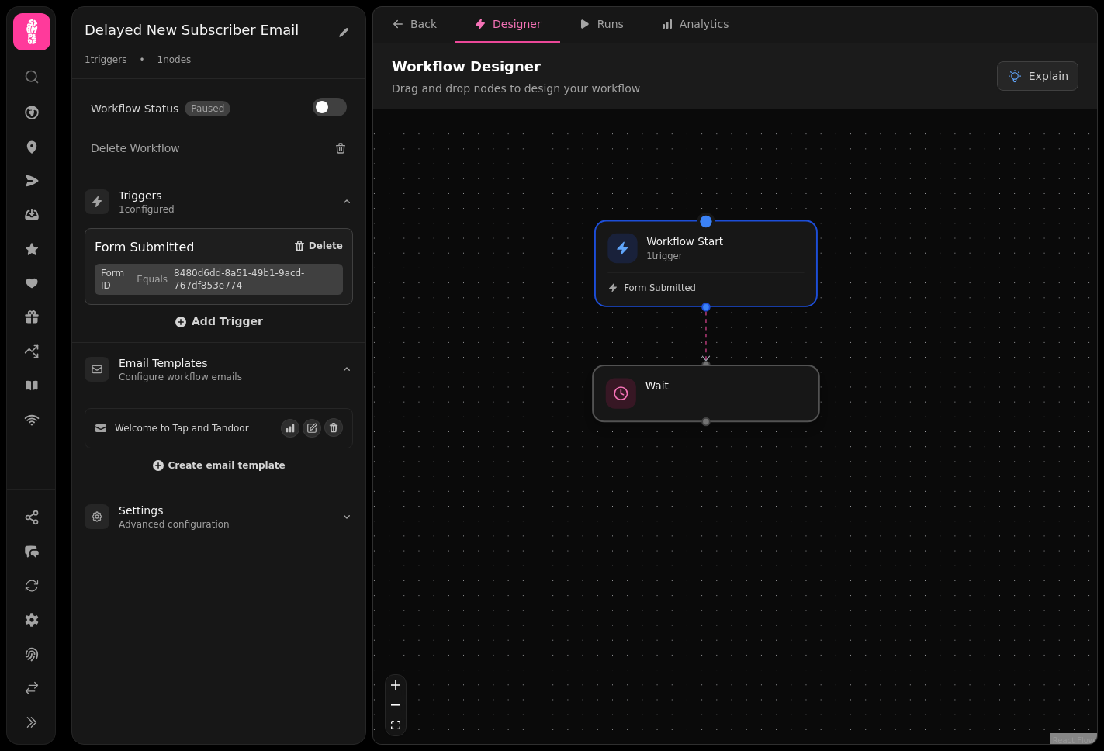
click at [680, 392] on div at bounding box center [706, 393] width 226 height 56
select select "*****"
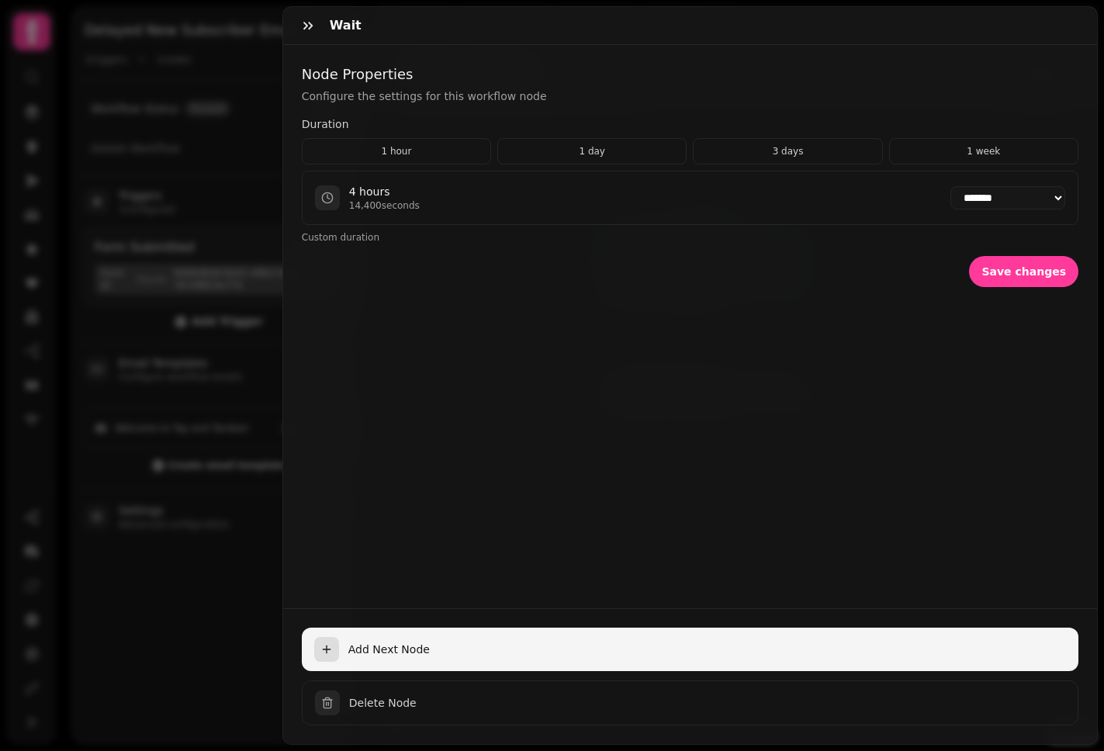
click at [707, 641] on span "Add Next Node" at bounding box center [706, 649] width 717 height 16
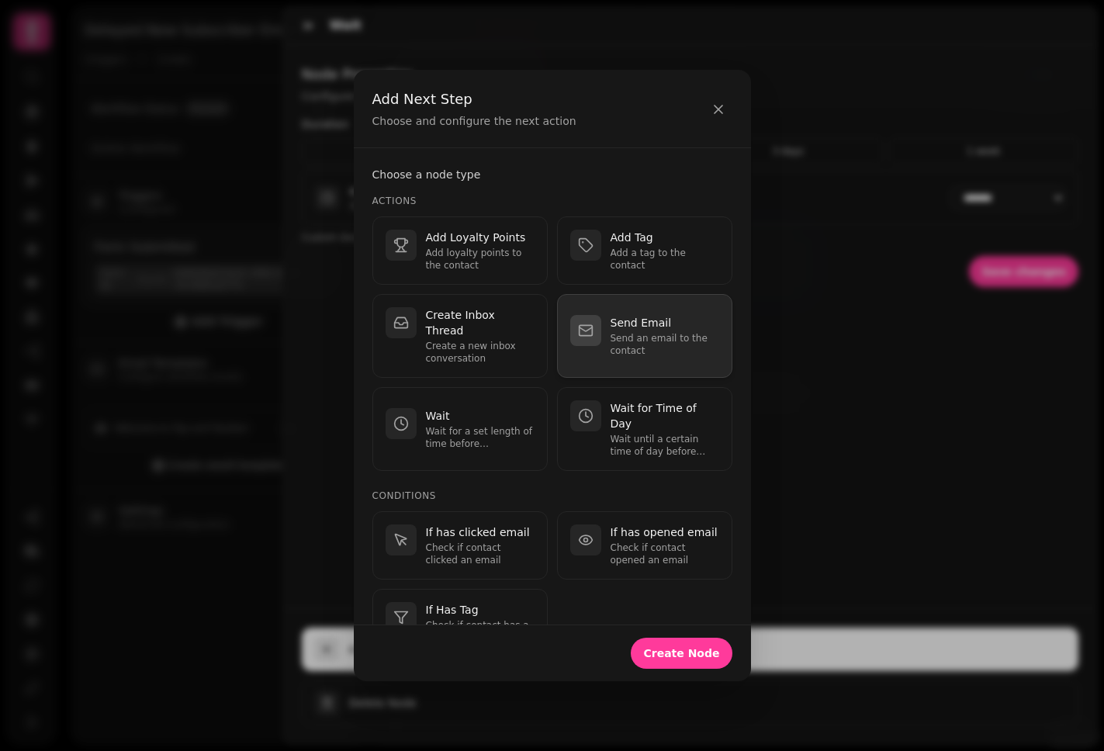
click at [654, 338] on p "Send an email to the contact" at bounding box center [664, 344] width 109 height 25
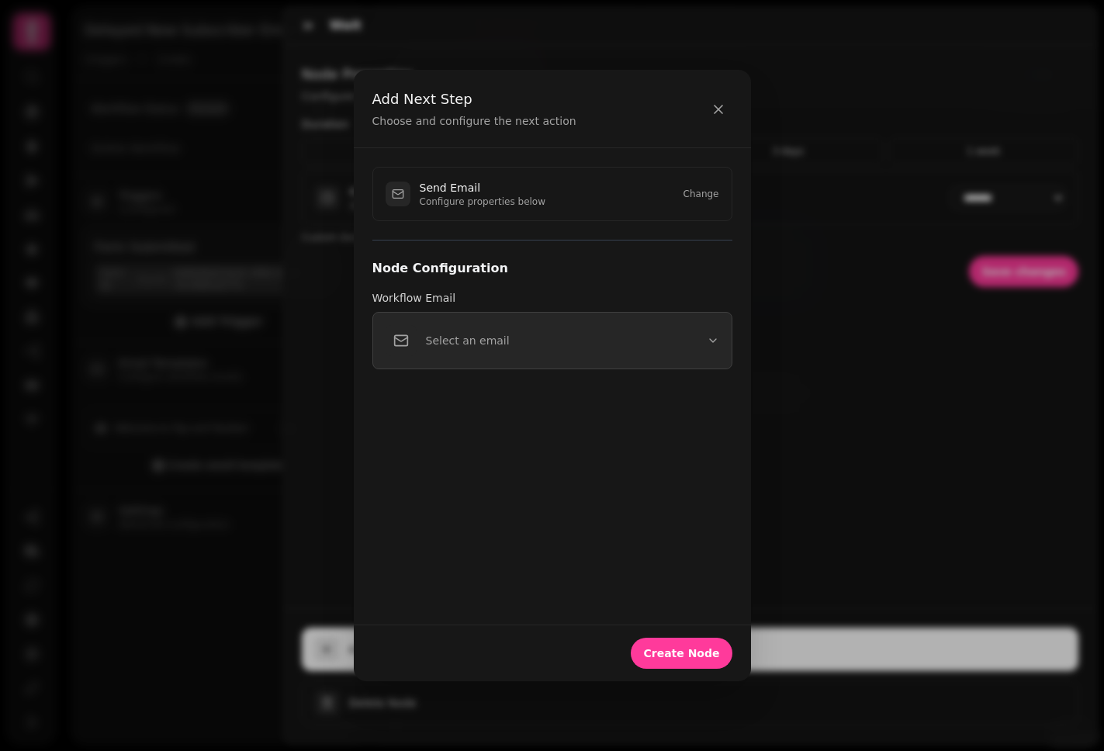
click at [690, 361] on button "Select an email" at bounding box center [552, 340] width 360 height 57
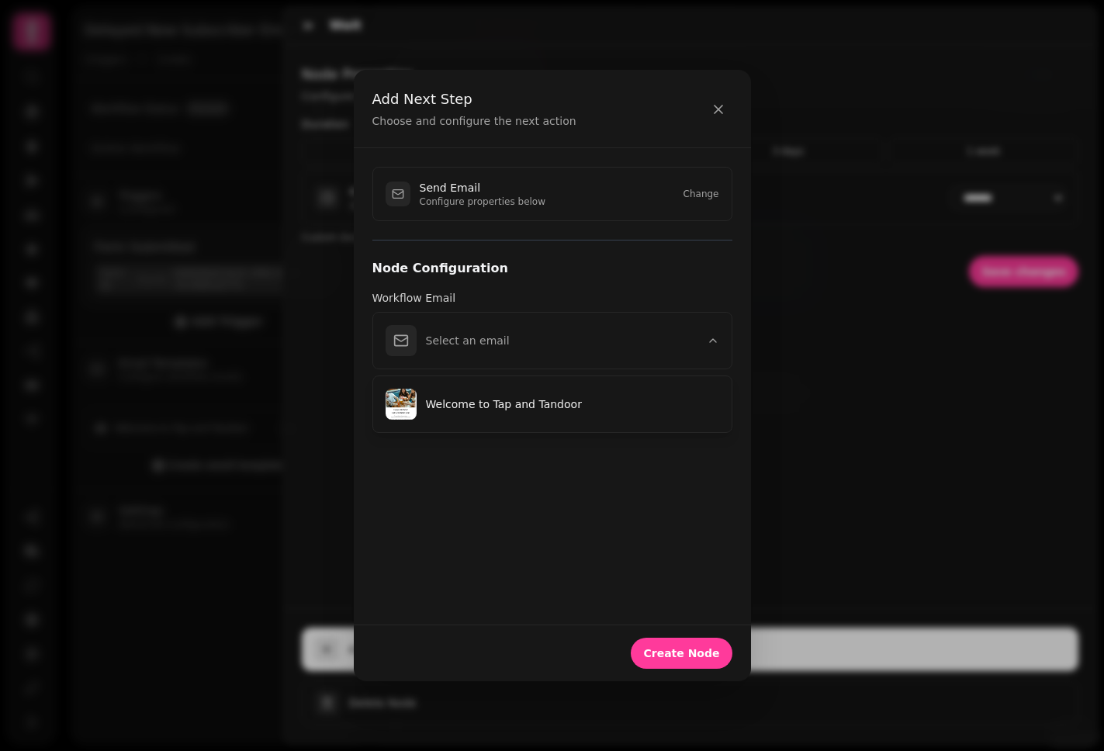
click at [480, 558] on div "Send Email Configure properties below Change Node Configuration Workflow Email …" at bounding box center [552, 385] width 397 height 475
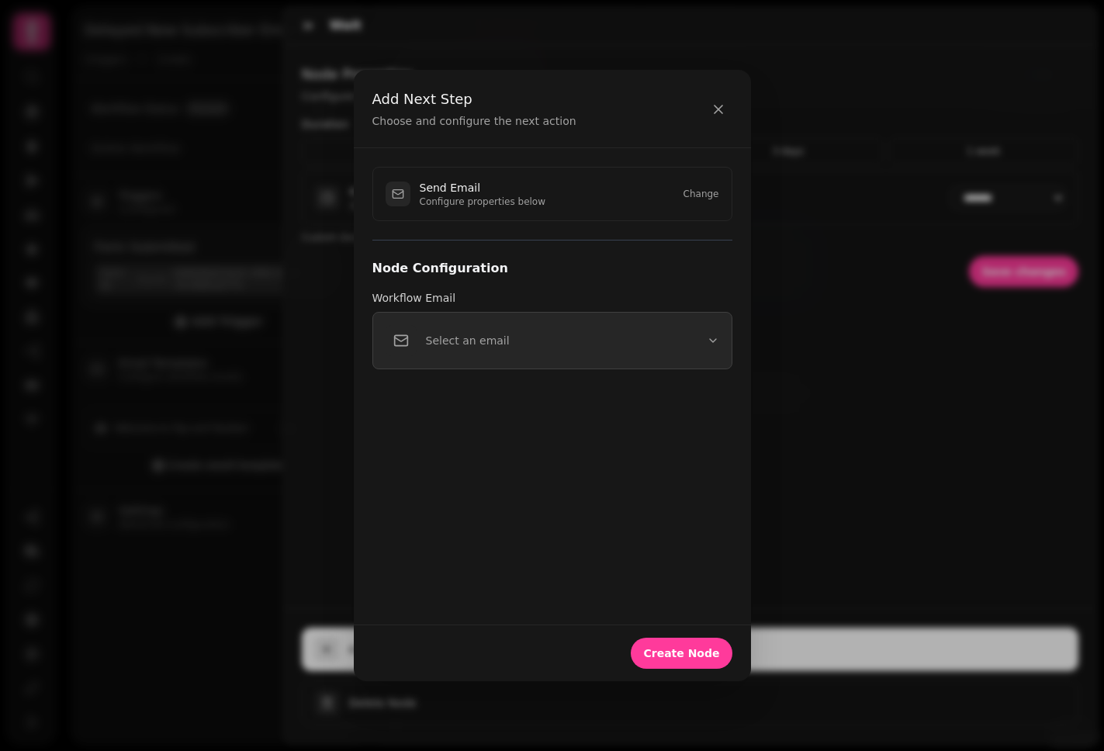
click at [510, 343] on button "Select an email" at bounding box center [552, 340] width 360 height 57
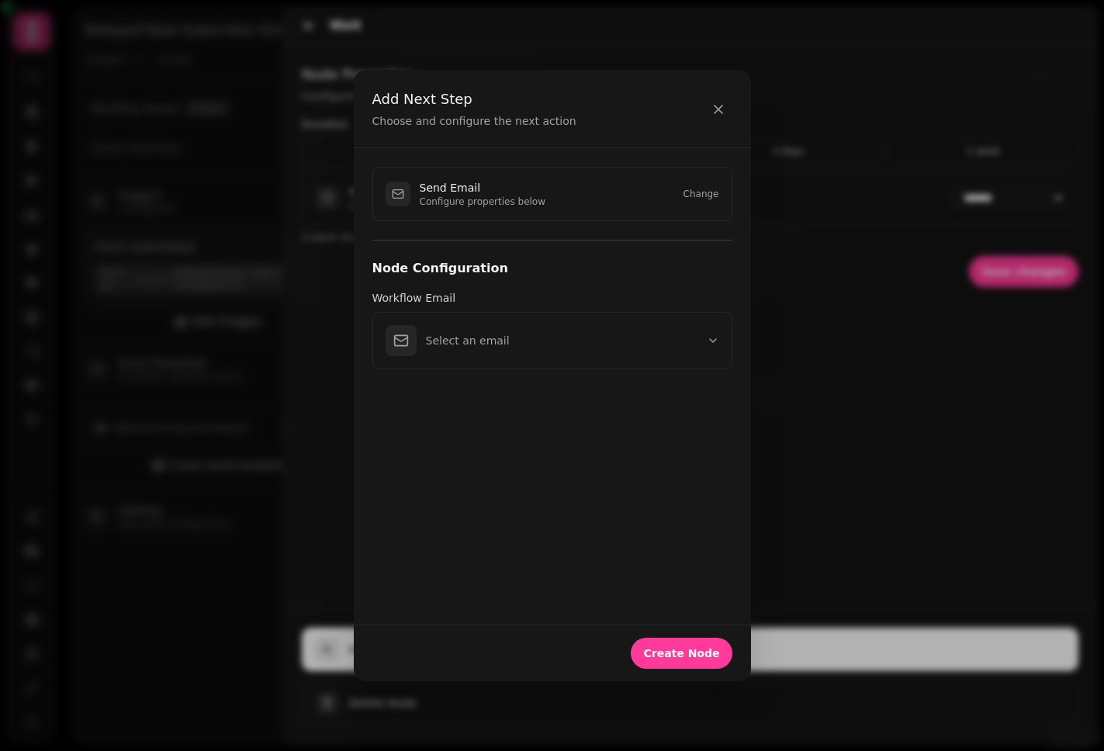
click at [567, 472] on div "Send Email Configure properties below Change Node Configuration Workflow Email …" at bounding box center [552, 385] width 397 height 475
click at [725, 106] on button "button" at bounding box center [718, 108] width 28 height 31
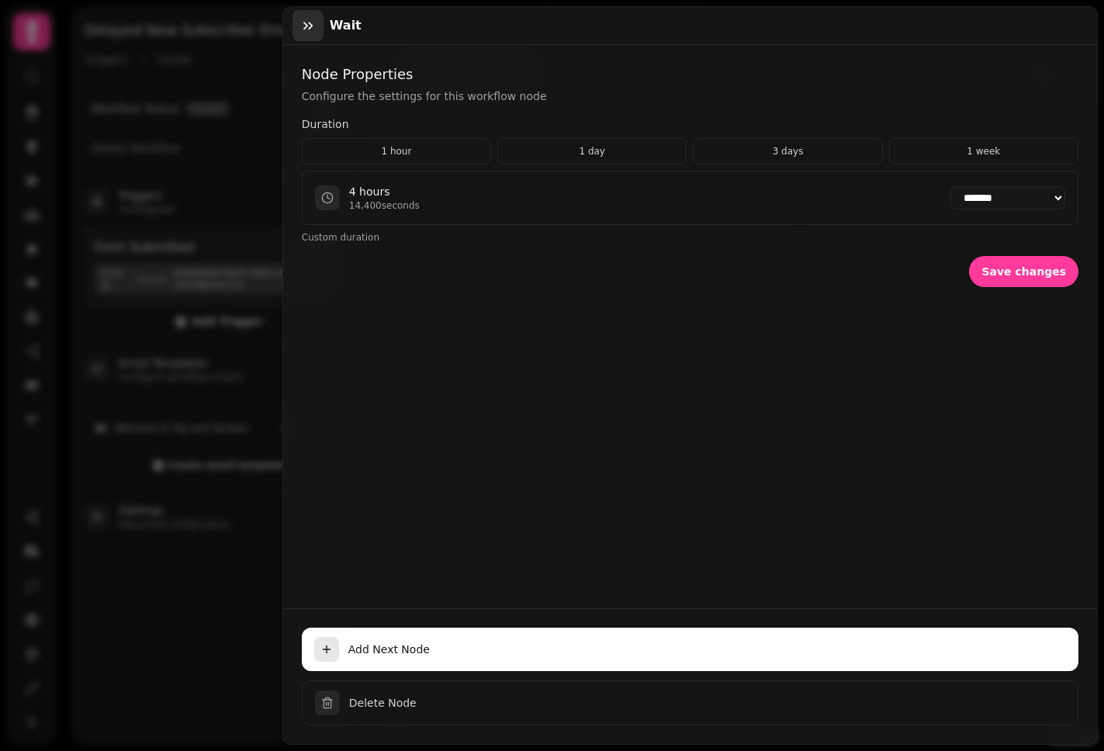
click at [302, 19] on icon "button" at bounding box center [308, 26] width 16 height 16
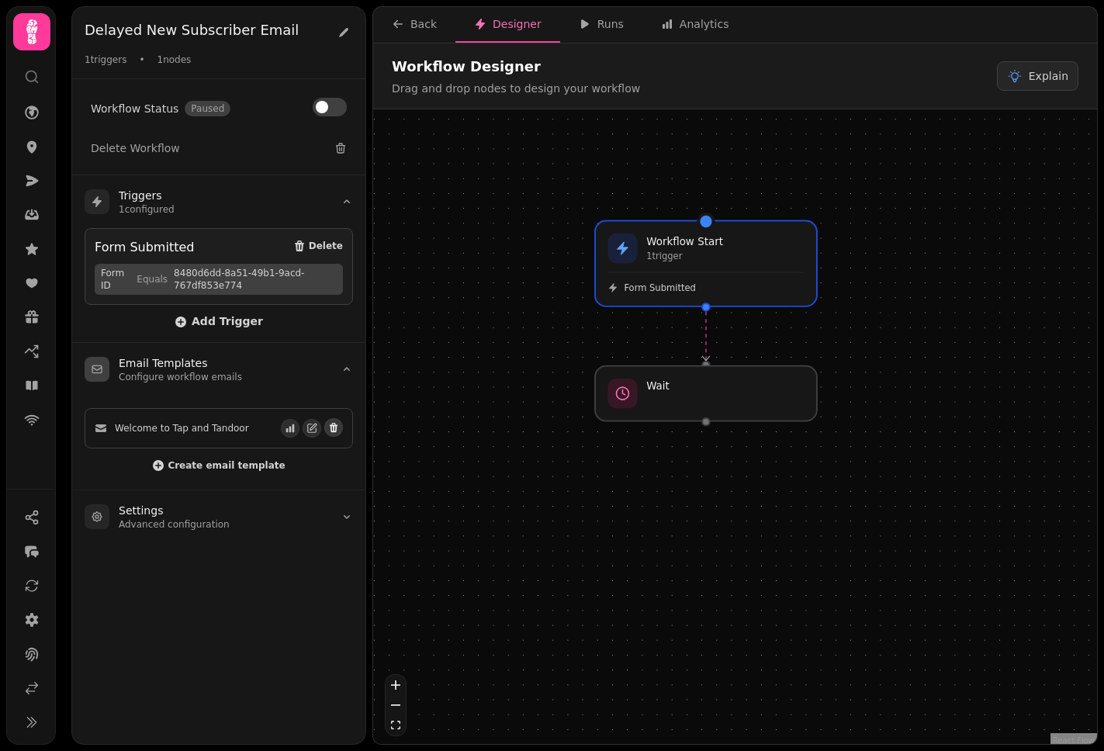
click at [337, 427] on icon "button" at bounding box center [333, 427] width 11 height 11
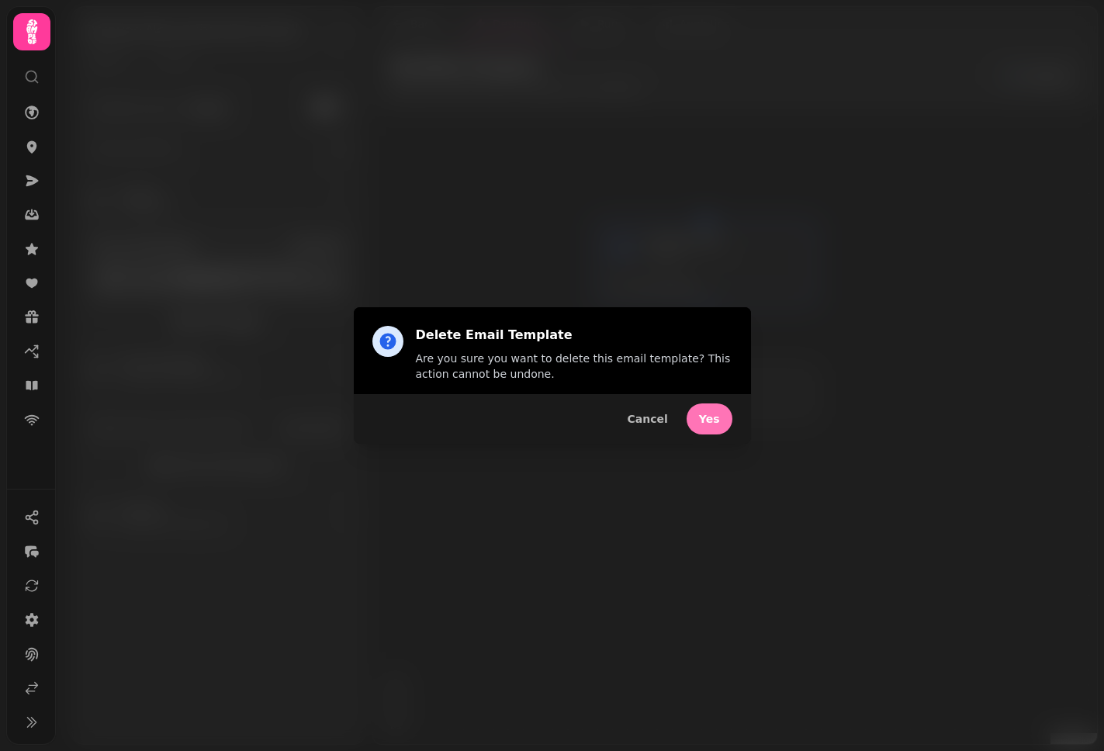
click at [720, 418] on button "Yes" at bounding box center [709, 418] width 46 height 31
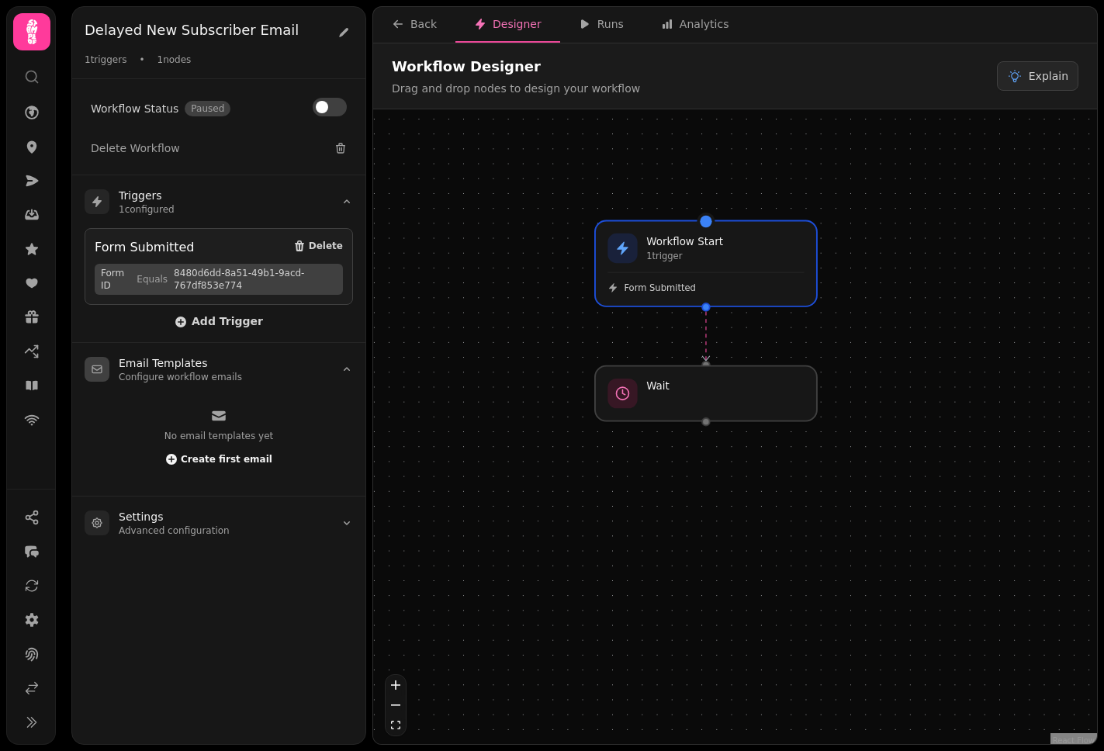
click at [237, 459] on span "Create first email" at bounding box center [227, 458] width 92 height 9
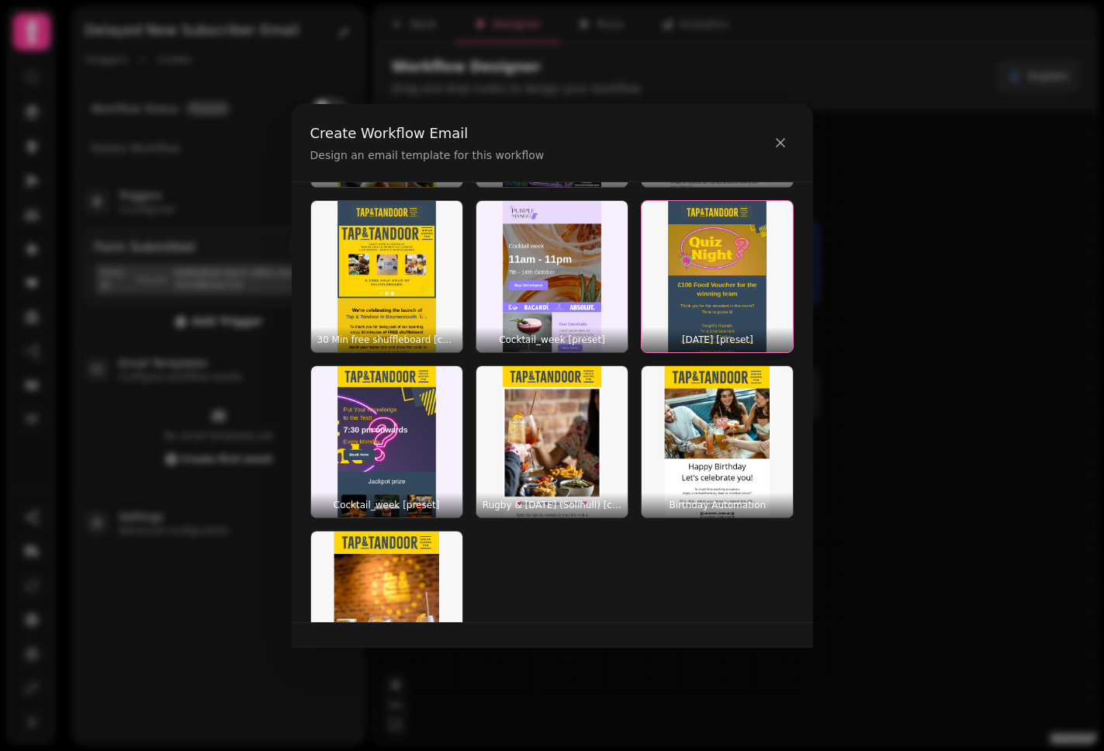
scroll to position [353, 0]
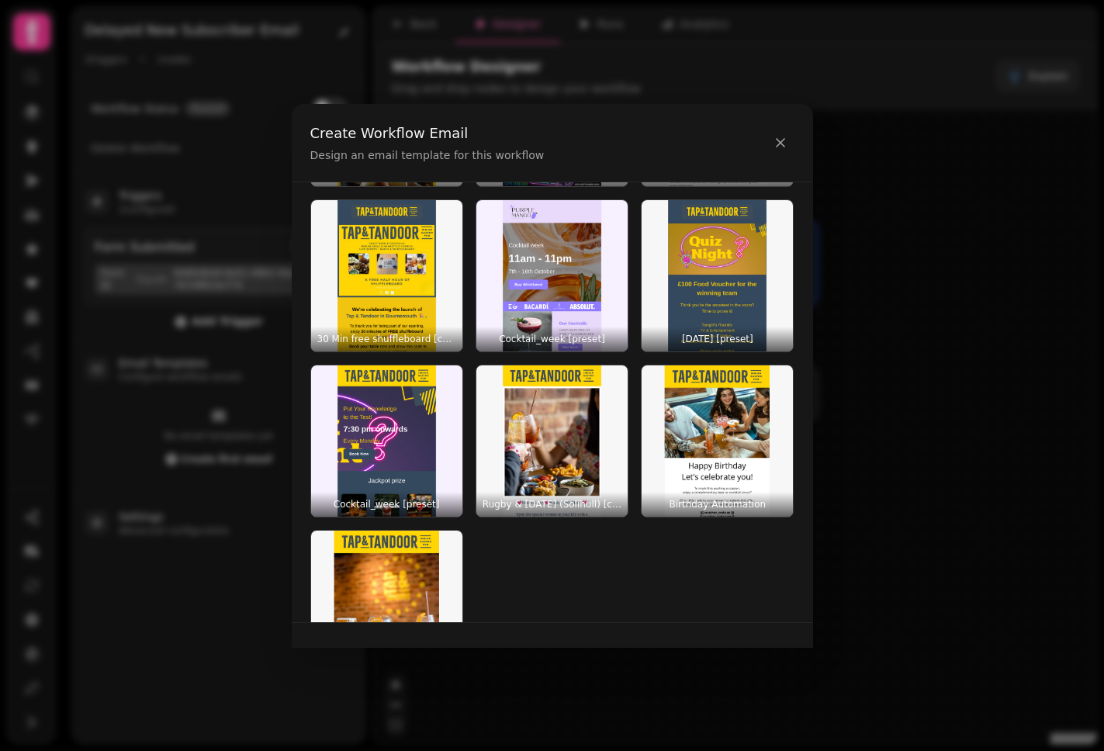
click at [785, 140] on icon at bounding box center [780, 143] width 16 height 16
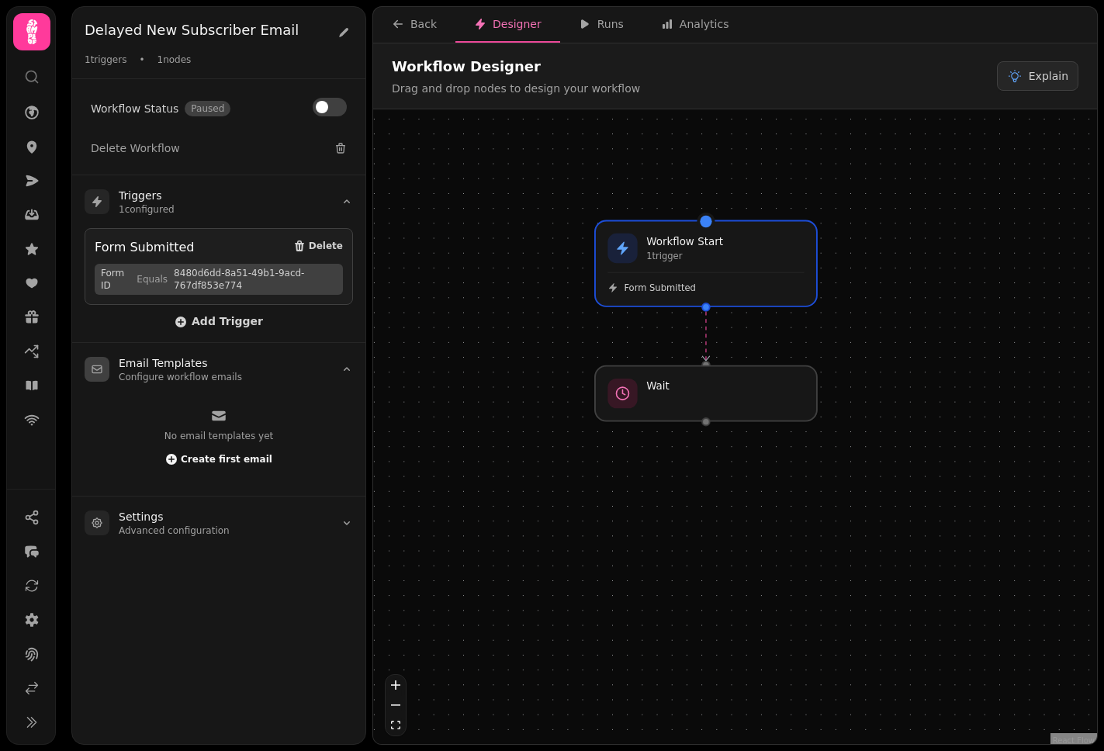
click at [236, 456] on span "Create first email" at bounding box center [227, 458] width 92 height 9
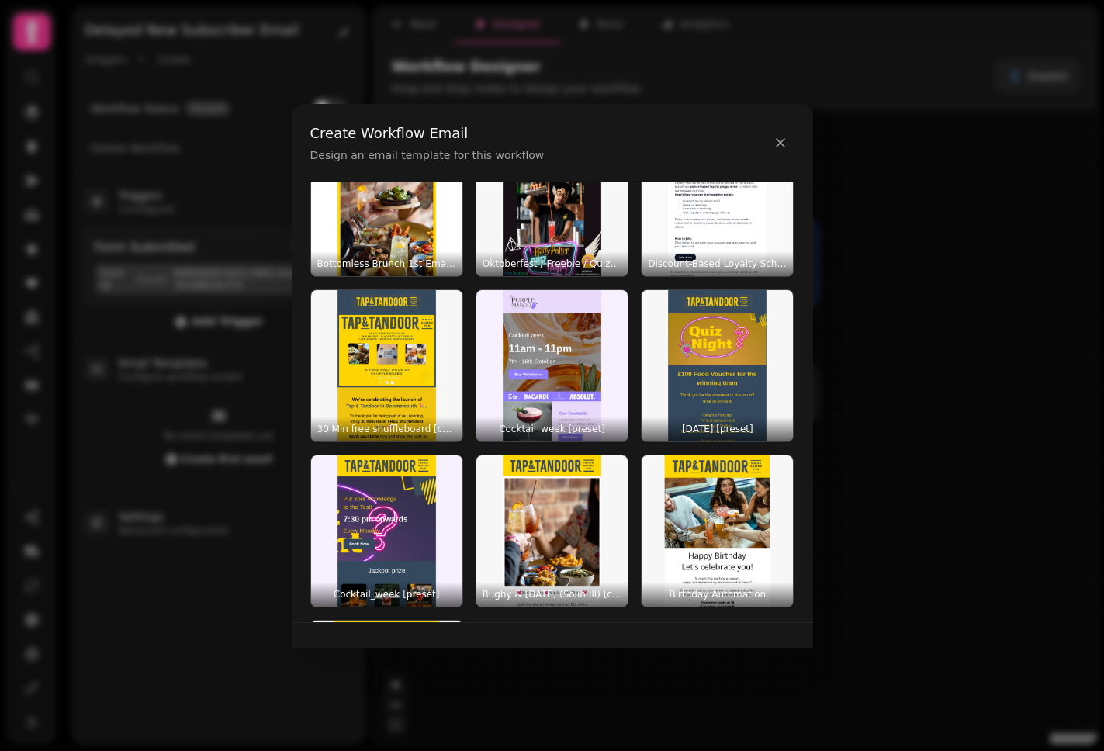
scroll to position [262, 0]
click at [786, 143] on icon at bounding box center [780, 143] width 16 height 16
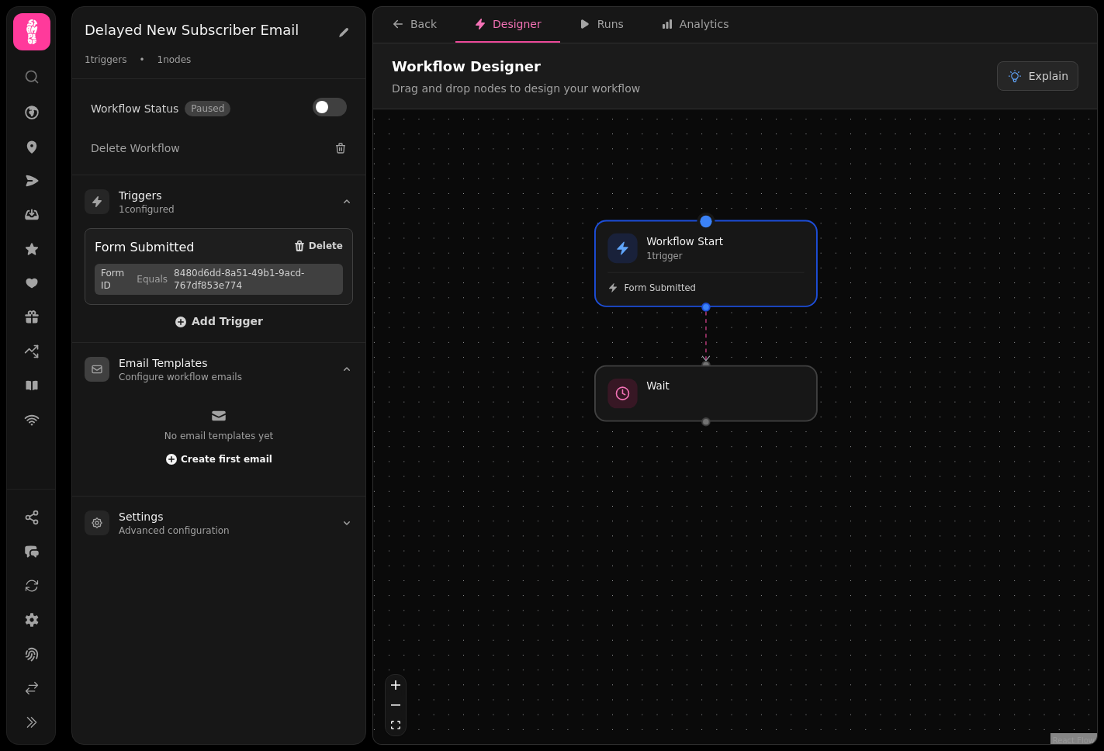
click at [204, 456] on span "Create first email" at bounding box center [227, 458] width 92 height 9
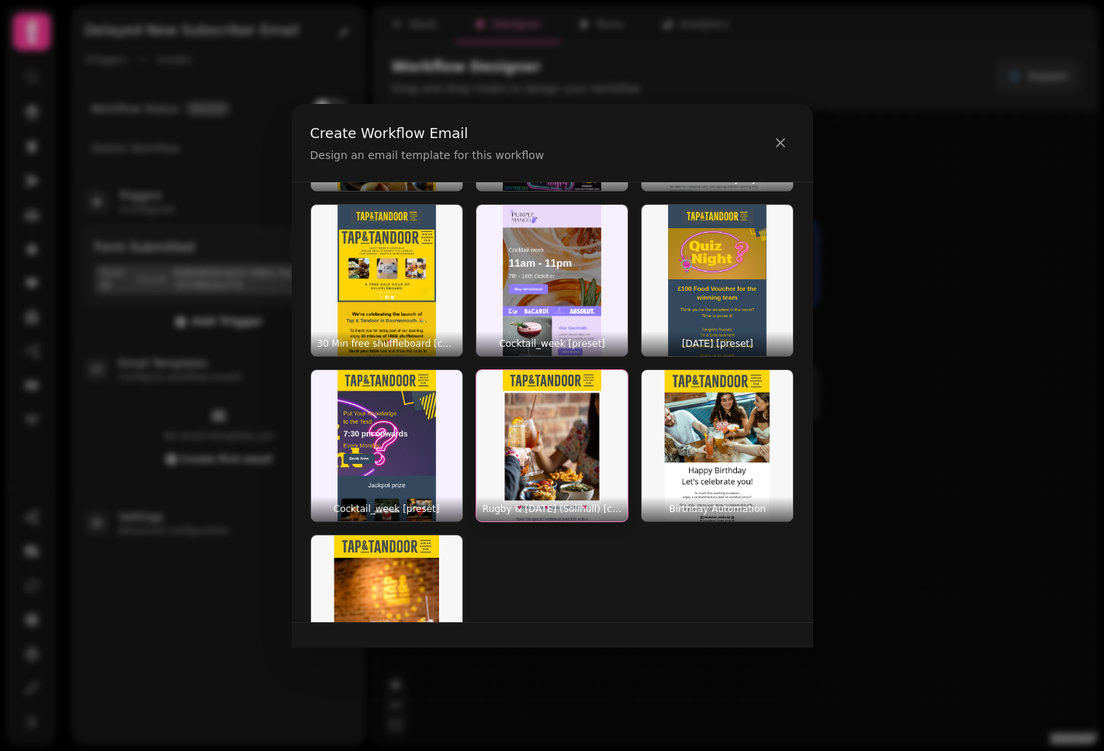
scroll to position [285, 0]
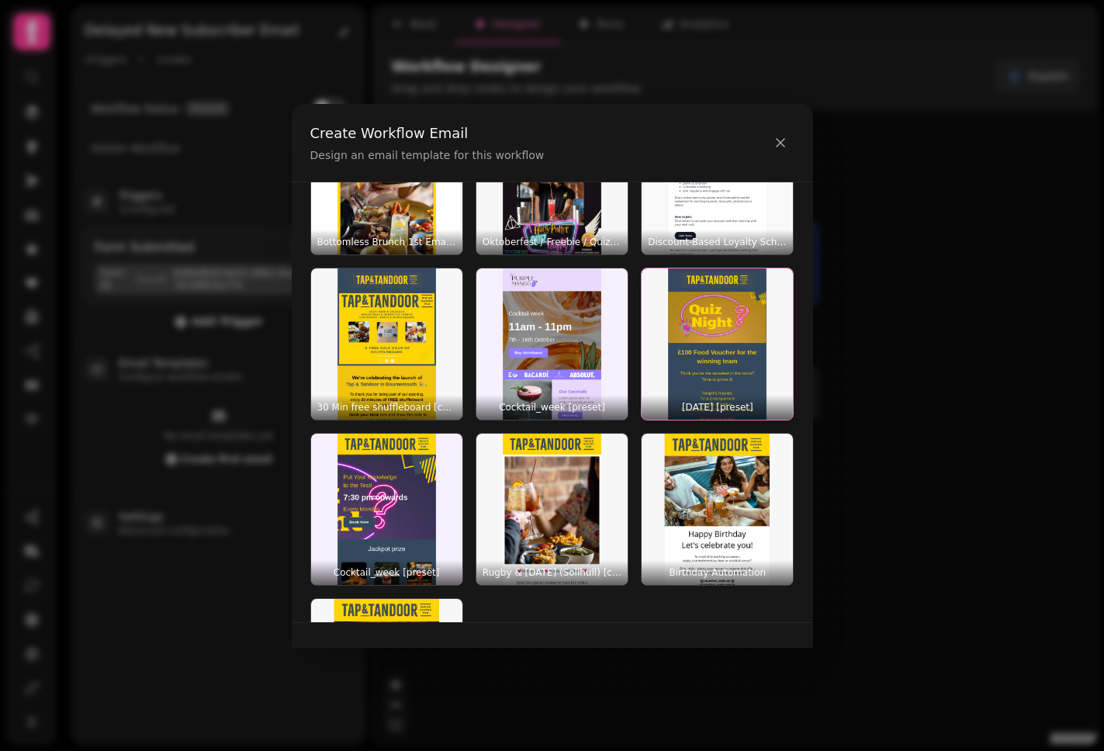
click at [725, 349] on img "button" at bounding box center [716, 343] width 151 height 151
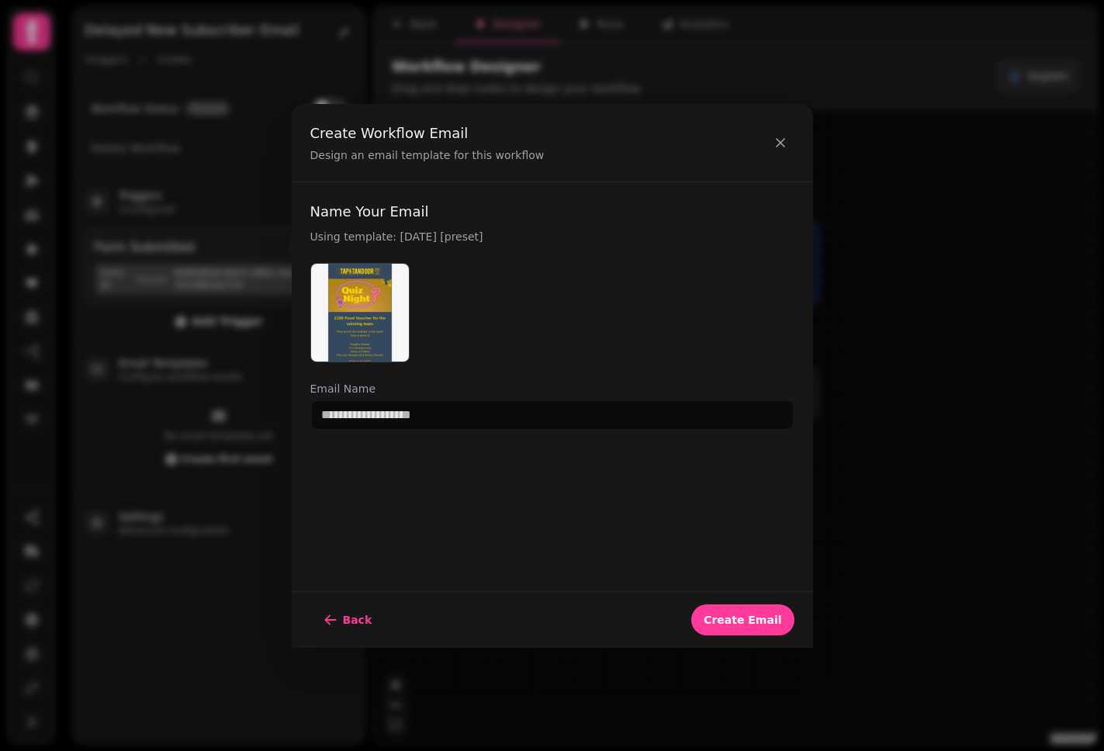
scroll to position [0, 0]
click at [427, 418] on input "text" at bounding box center [552, 414] width 484 height 31
type input "*"
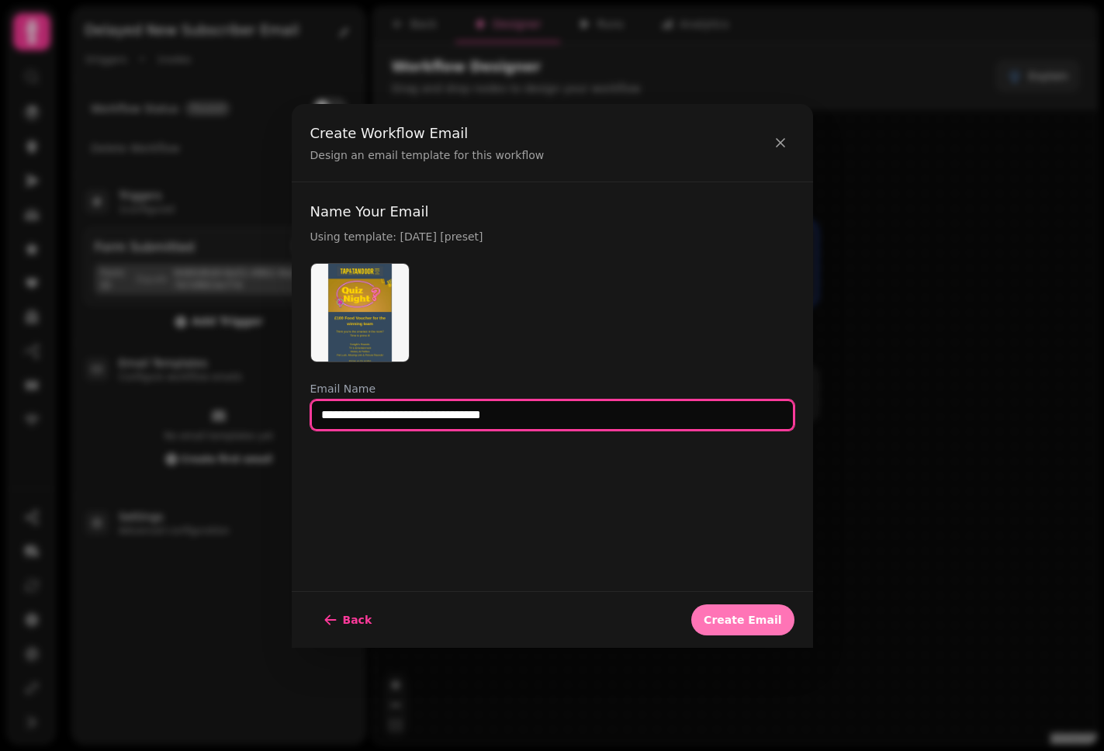
type input "**********"
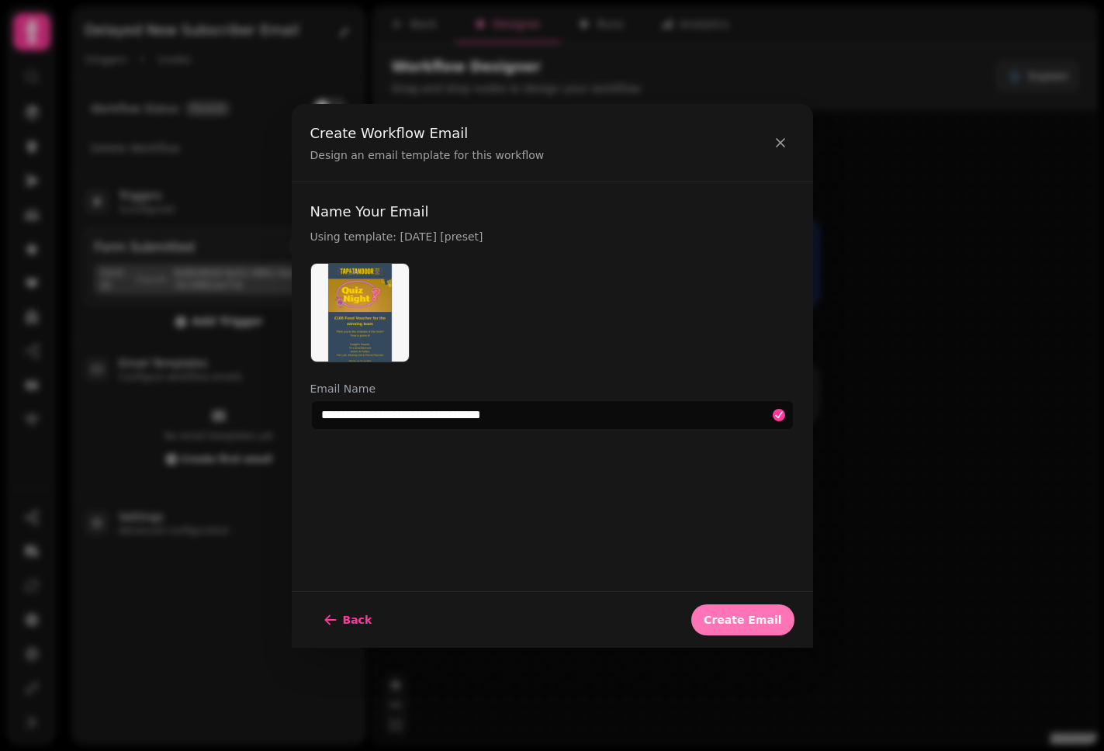
click at [735, 617] on span "Create Email" at bounding box center [742, 619] width 78 height 11
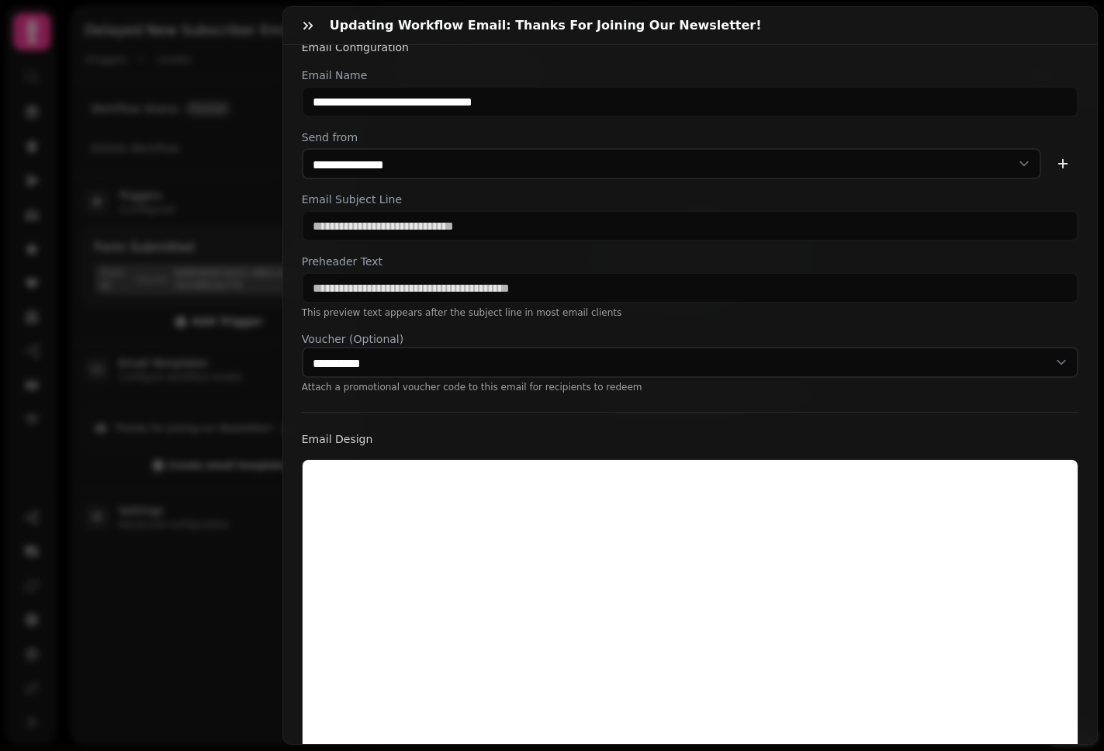
scroll to position [27, 0]
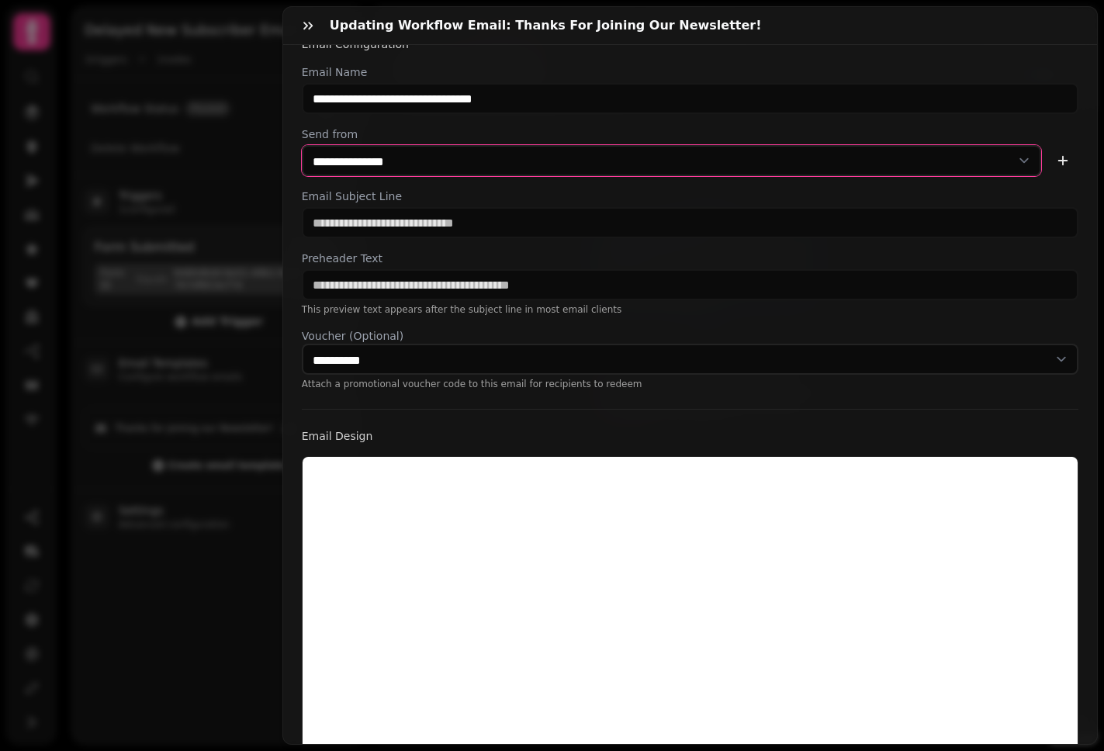
click at [793, 159] on select "**********" at bounding box center [671, 160] width 739 height 31
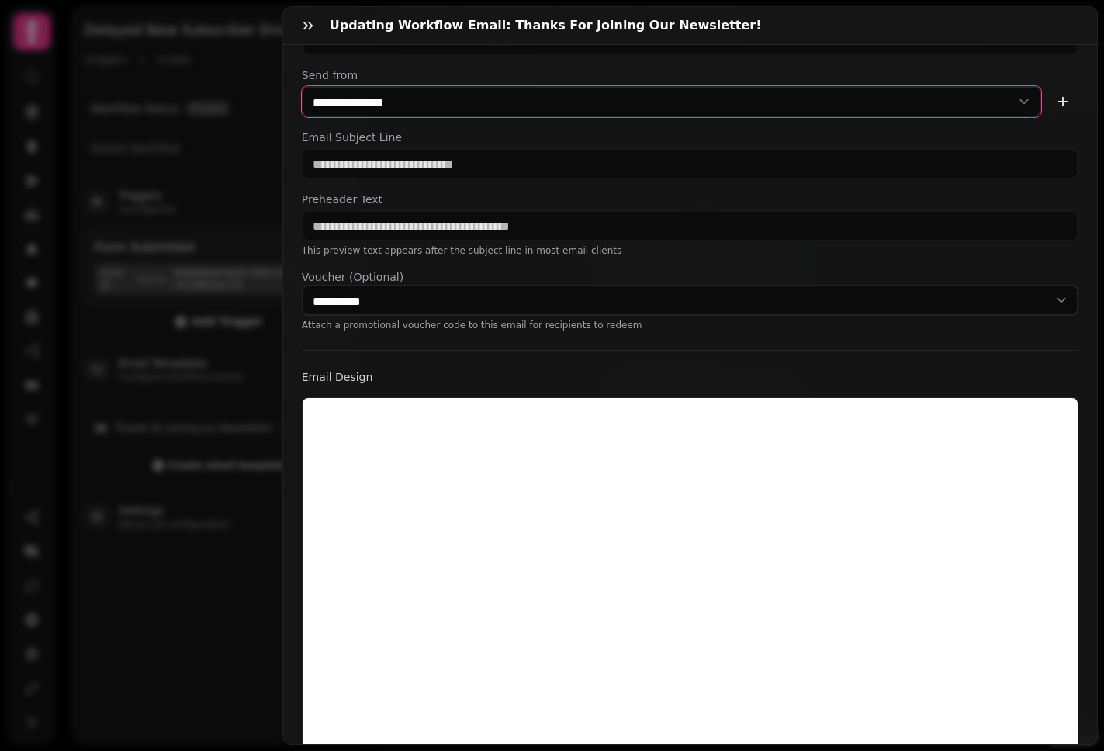
scroll to position [87, 0]
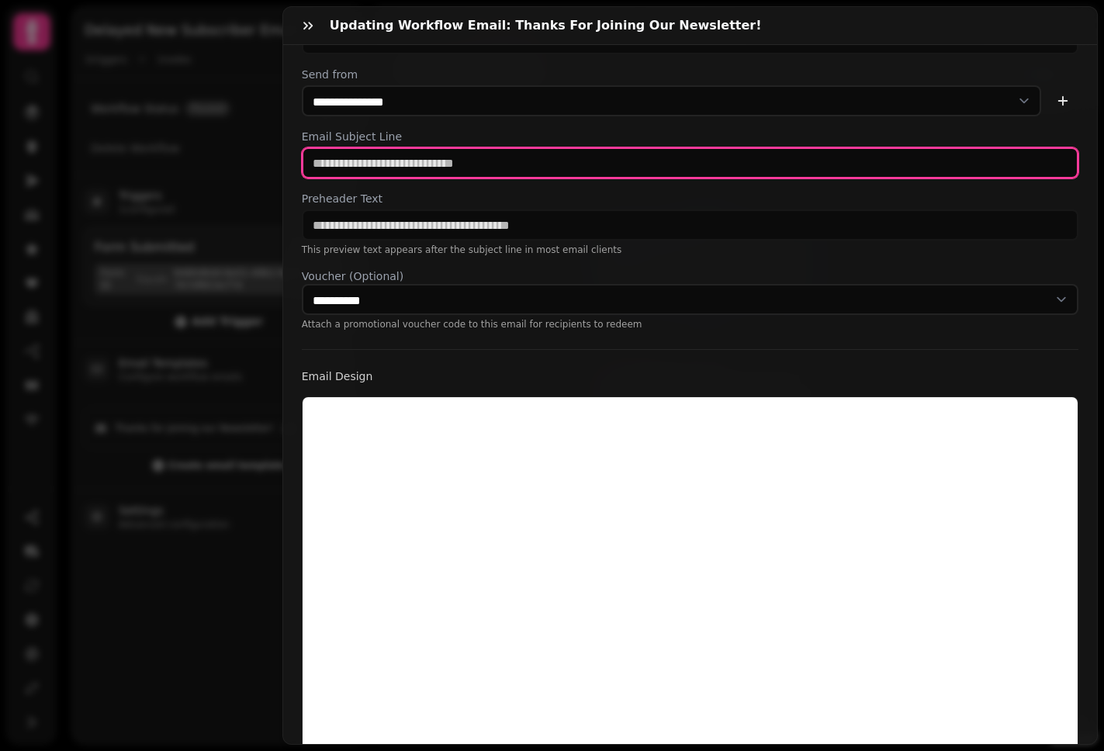
click at [535, 168] on input "text" at bounding box center [690, 162] width 776 height 31
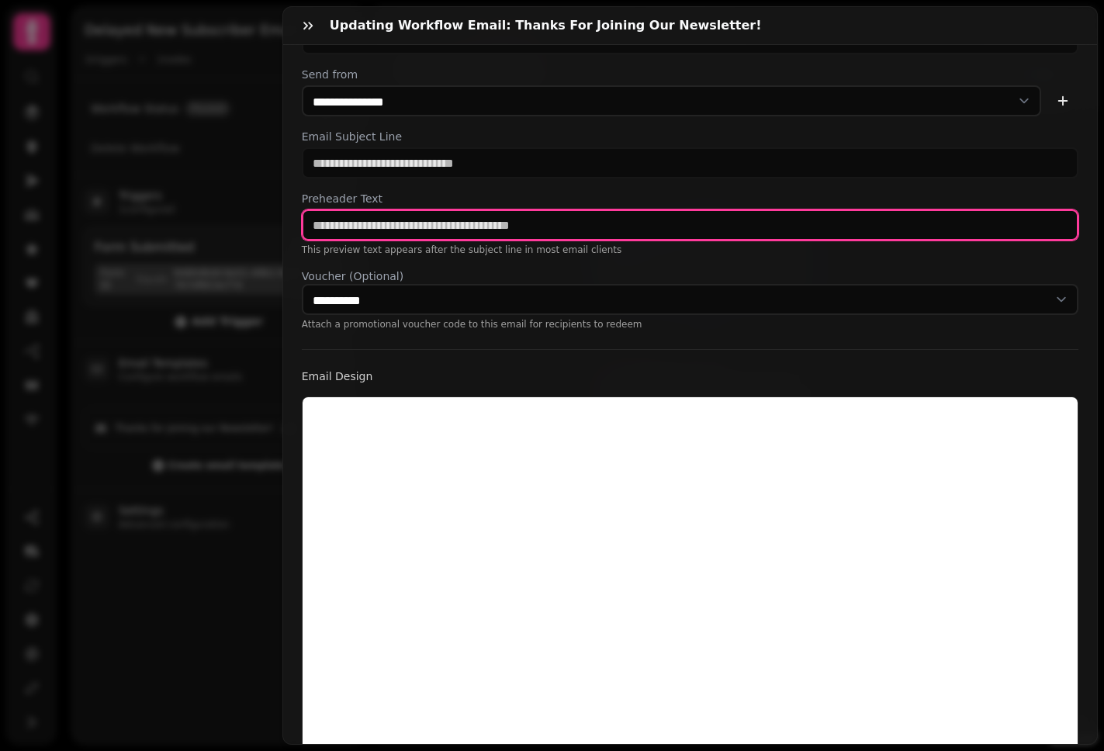
click at [731, 220] on input "text" at bounding box center [690, 224] width 776 height 31
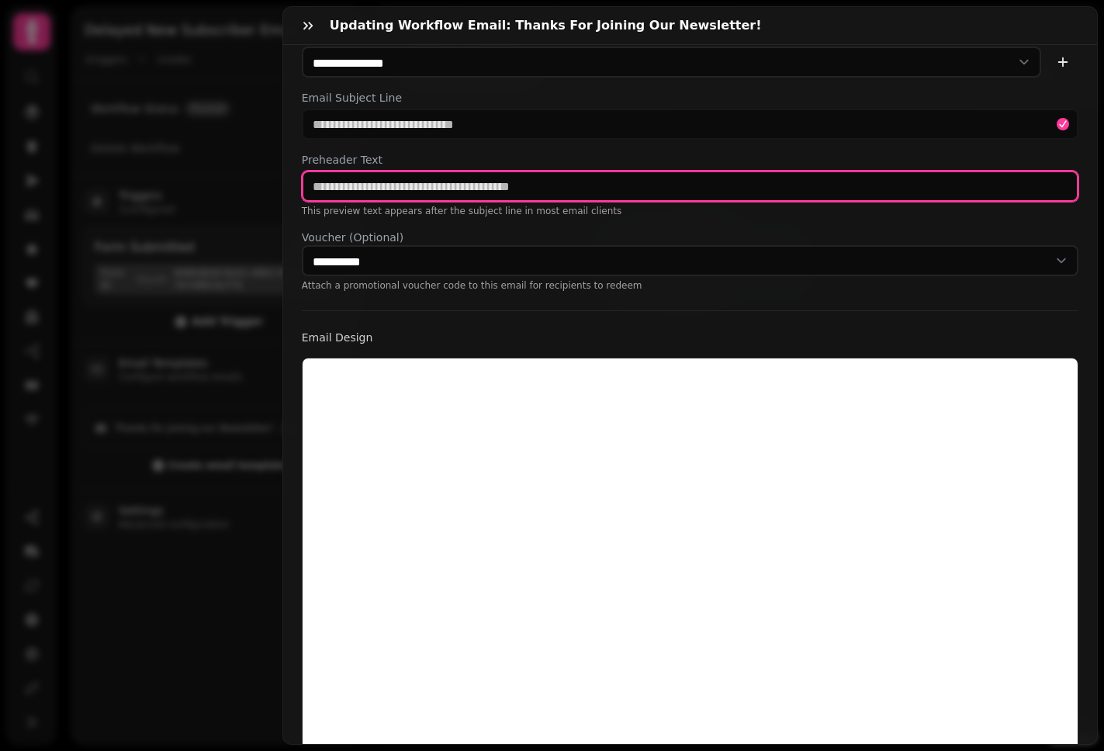
scroll to position [162, 0]
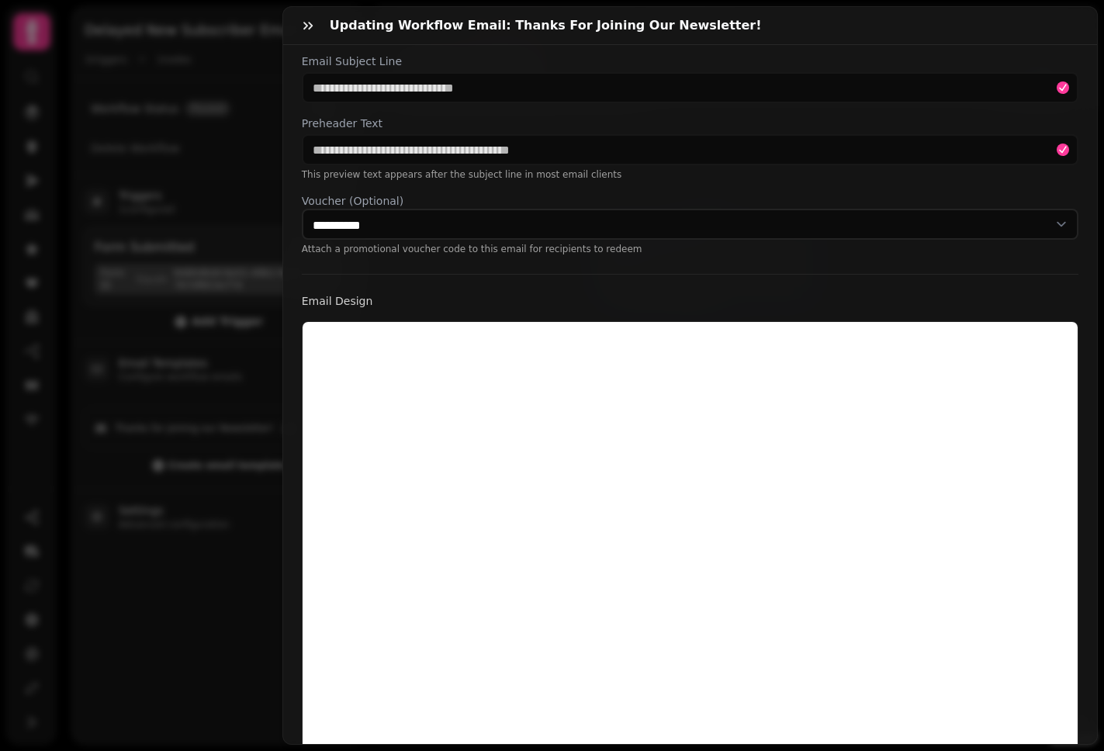
click at [587, 186] on div "**********" at bounding box center [690, 92] width 776 height 326
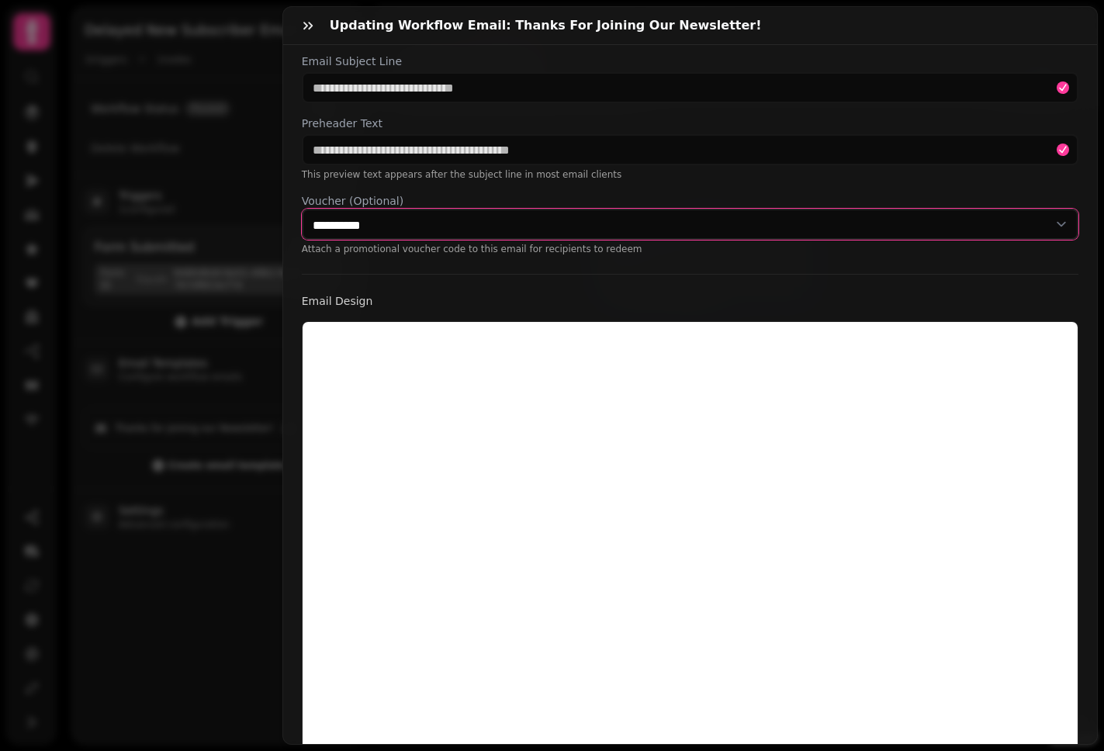
click at [537, 223] on select "**********" at bounding box center [690, 224] width 776 height 31
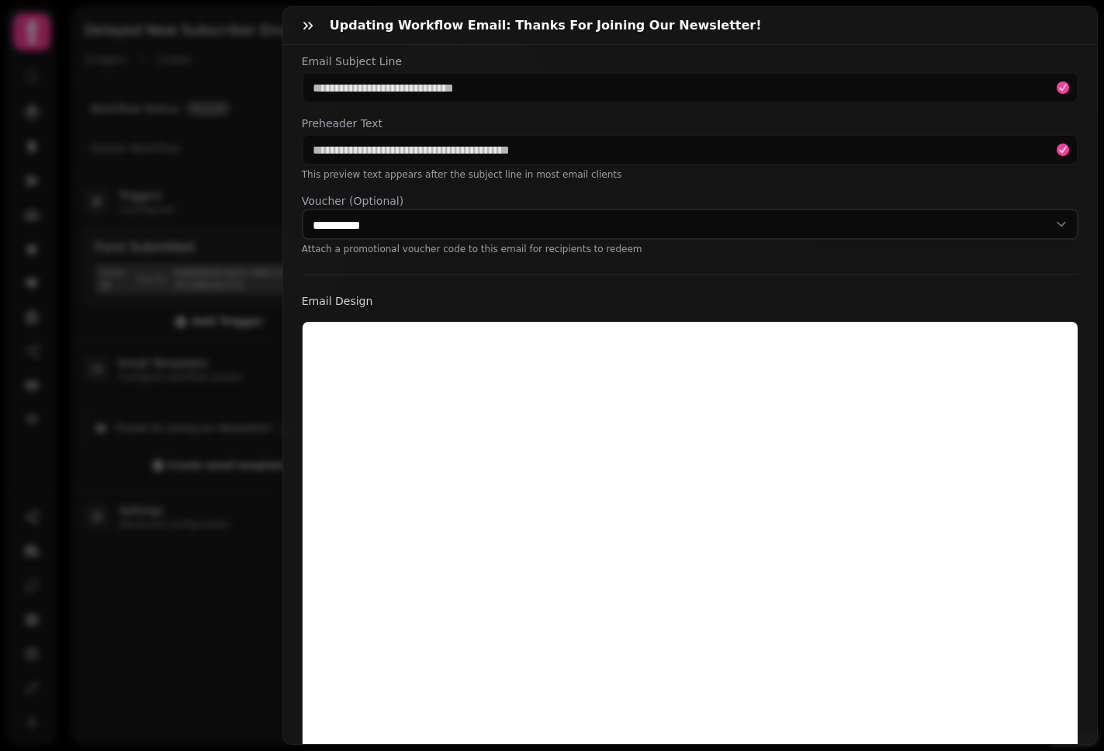
click at [477, 272] on div "**********" at bounding box center [690, 345] width 814 height 924
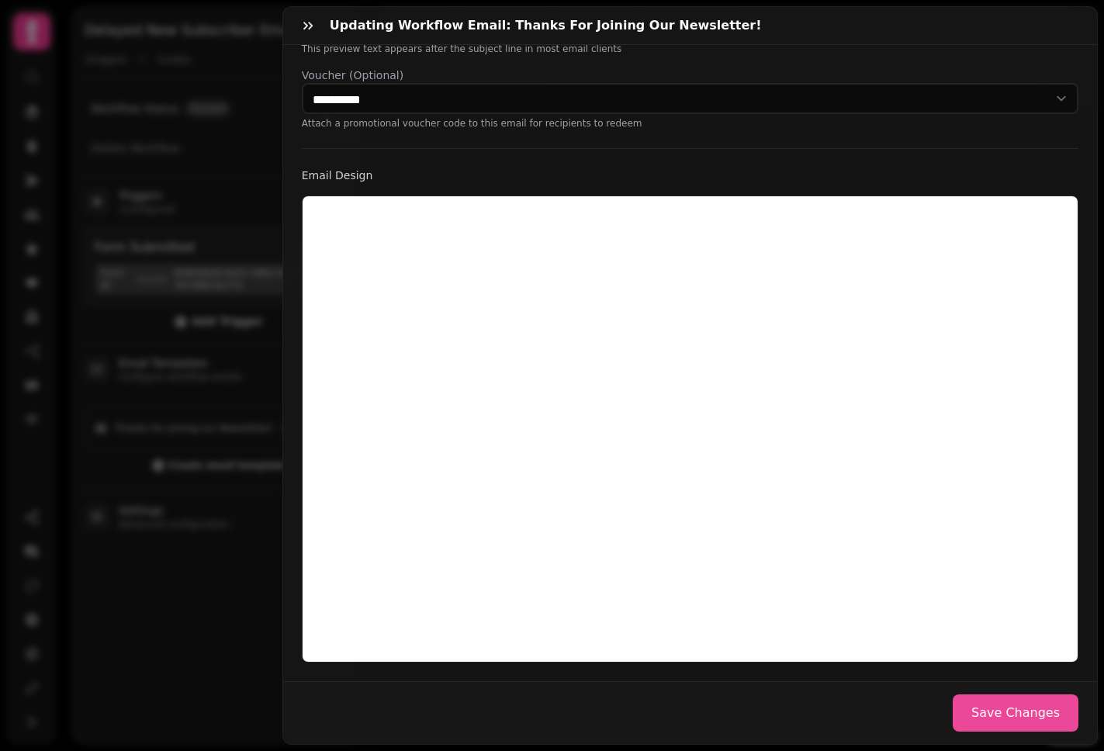
scroll to position [299, 0]
click at [904, 701] on button "Save Changes" at bounding box center [1015, 712] width 126 height 37
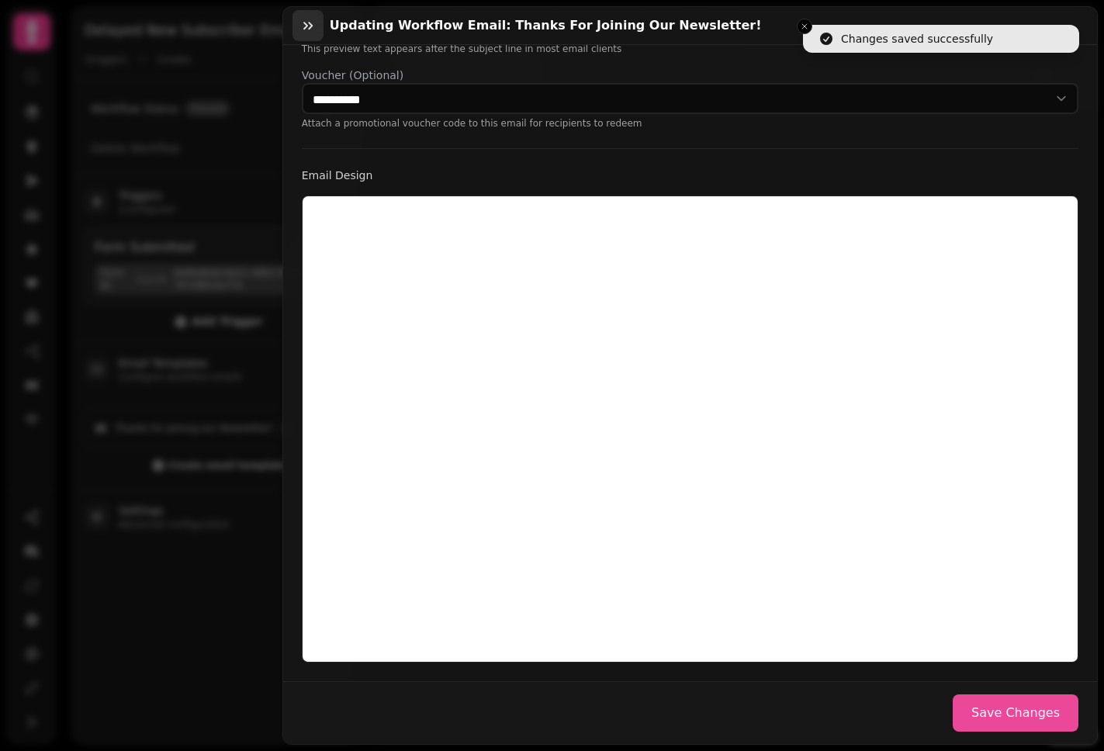
click at [309, 26] on icon "button" at bounding box center [308, 26] width 16 height 16
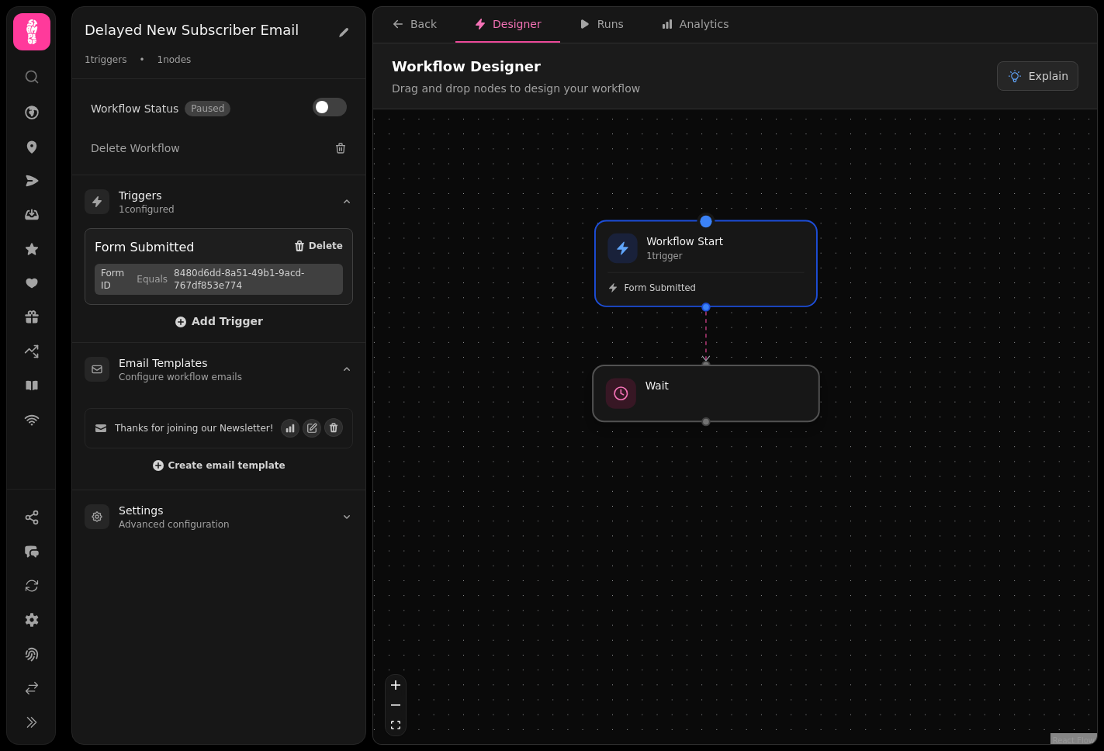
click at [703, 404] on div at bounding box center [706, 393] width 226 height 56
select select "*****"
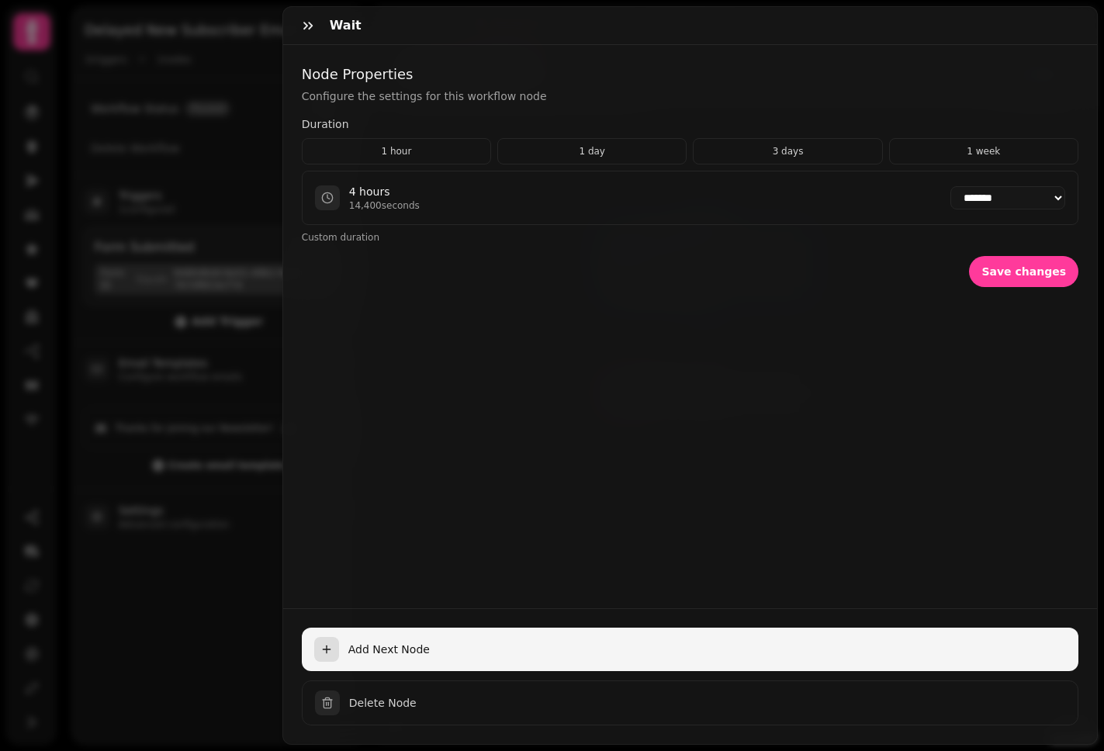
click at [610, 642] on span "Add Next Node" at bounding box center [706, 649] width 717 height 16
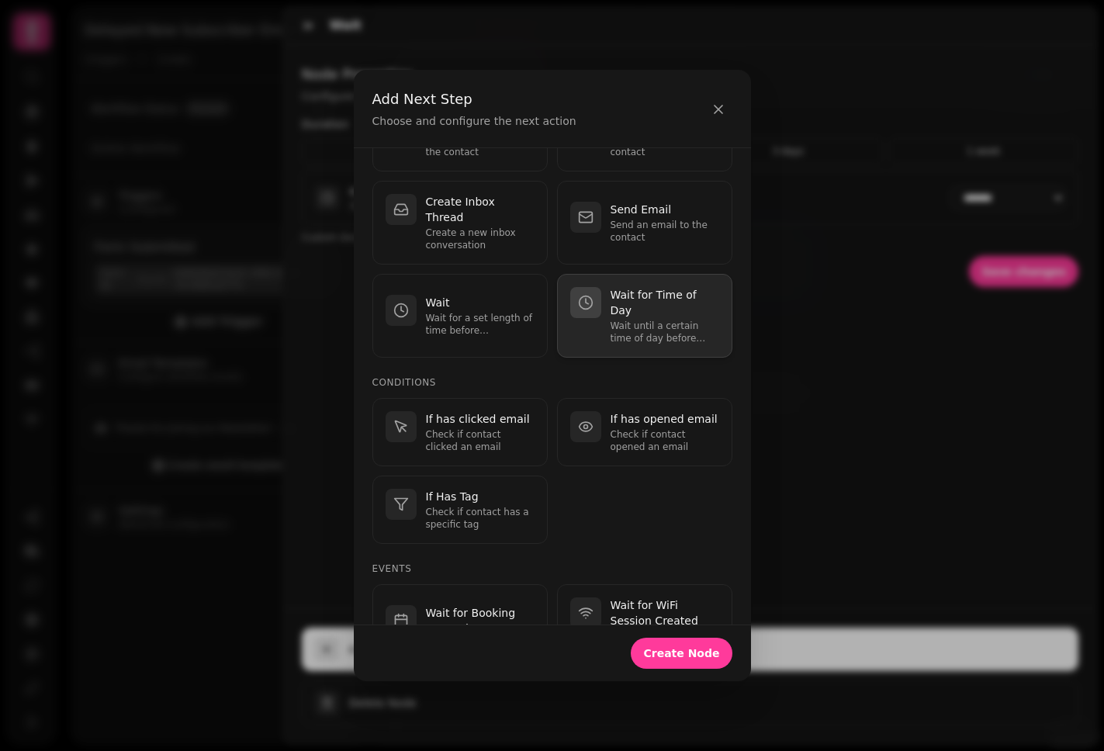
scroll to position [154, 0]
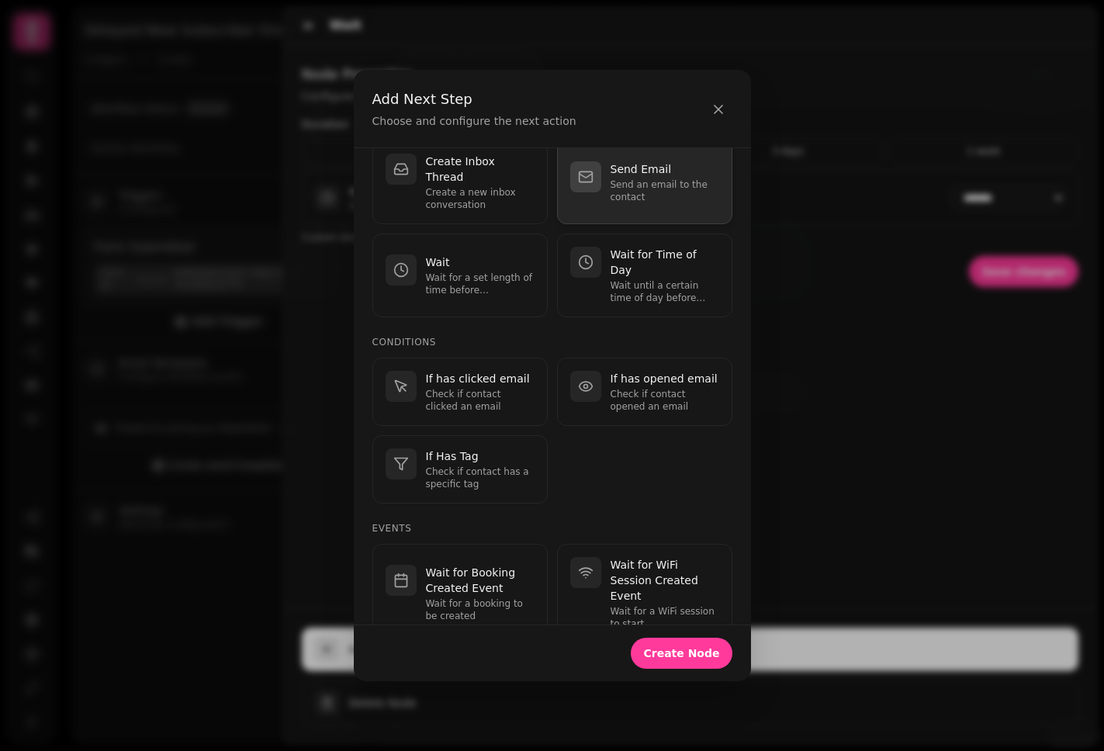
click at [637, 204] on button "Send Email Send an email to the contact" at bounding box center [644, 182] width 175 height 84
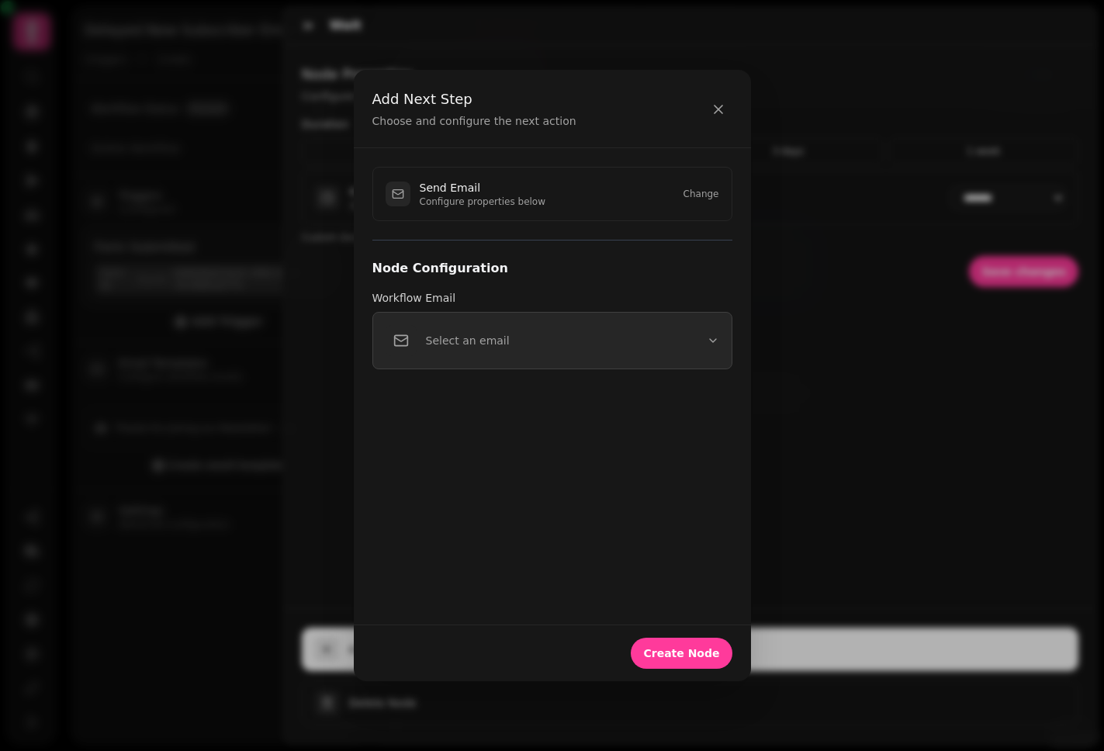
click at [612, 356] on button "Select an email" at bounding box center [552, 340] width 360 height 57
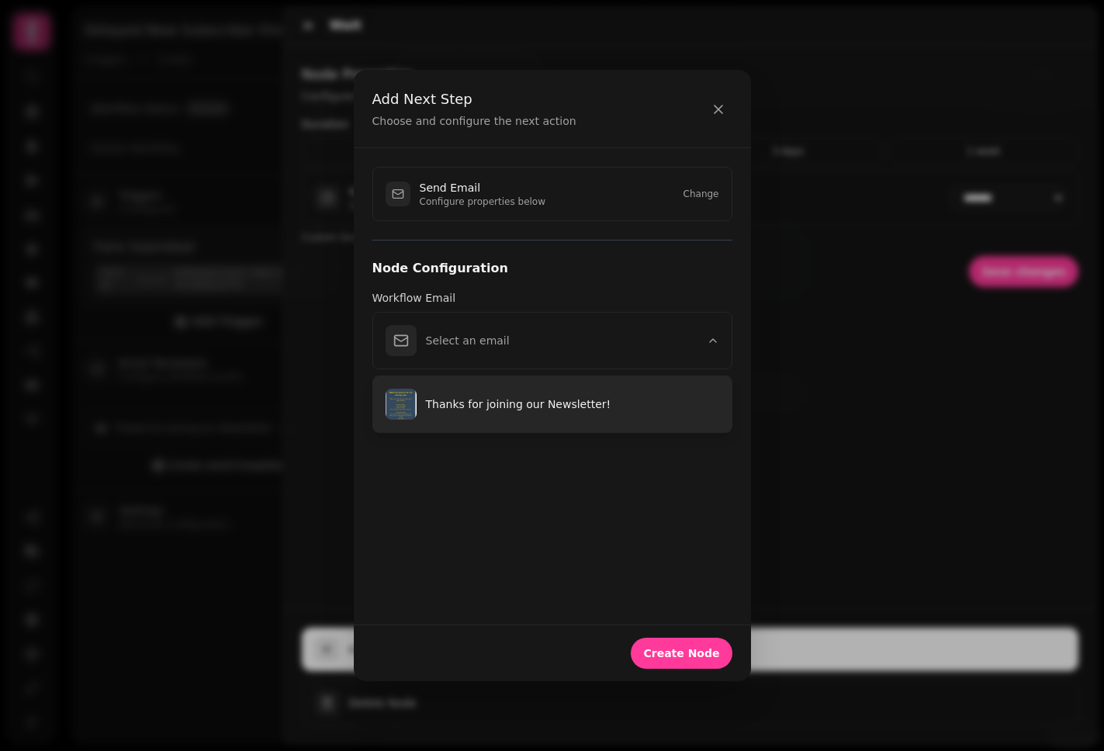
click at [548, 408] on p "Thanks for joining our Newsletter!" at bounding box center [572, 404] width 293 height 16
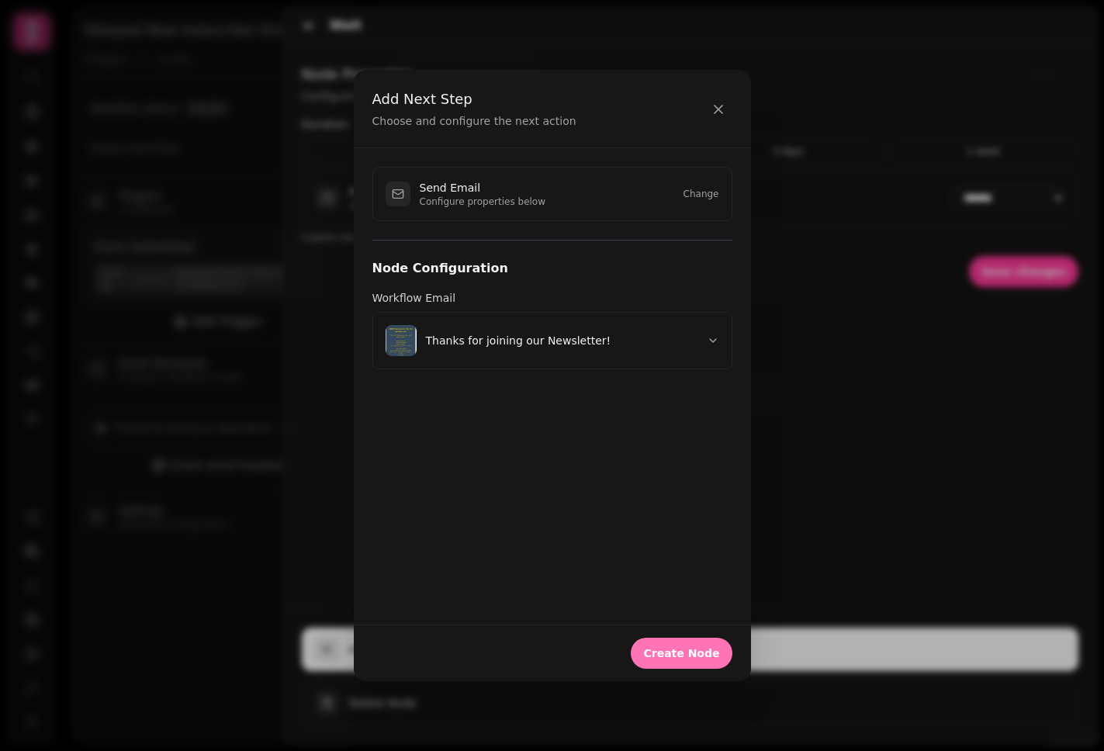
click at [683, 645] on button "Create Node" at bounding box center [681, 653] width 101 height 31
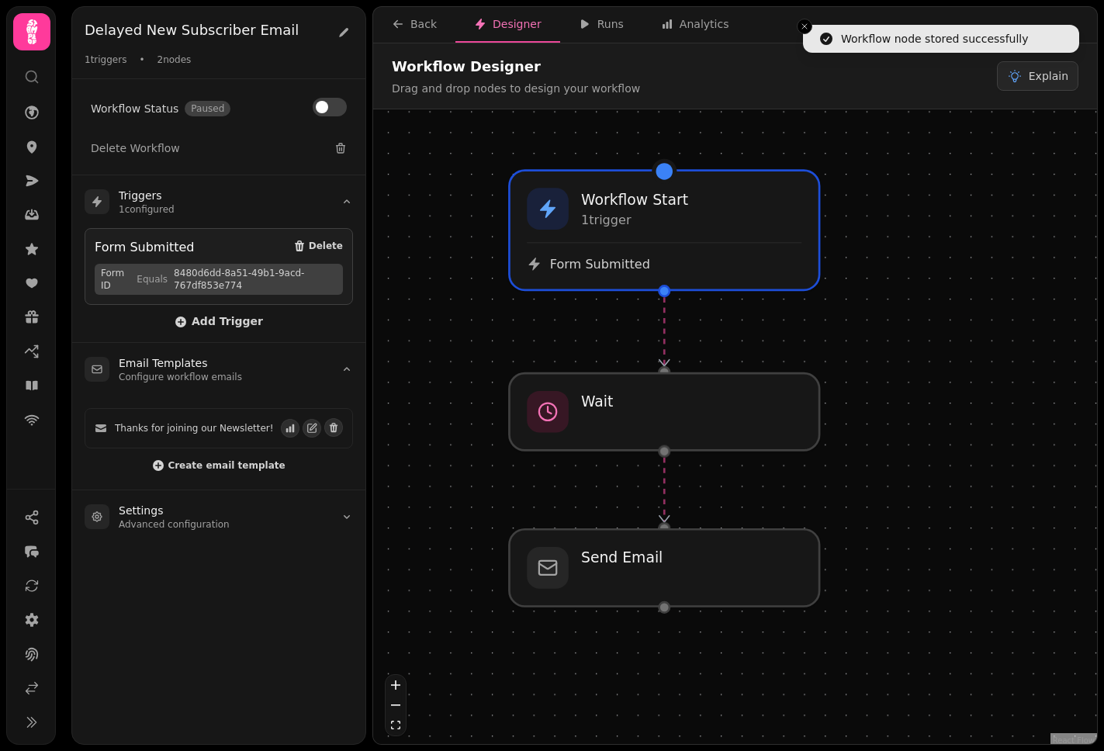
drag, startPoint x: 959, startPoint y: 561, endPoint x: 864, endPoint y: 506, distance: 109.1
click at [864, 506] on div "Workflow Start 1 trigger Form Submitted Wait Send Email" at bounding box center [735, 428] width 724 height 638
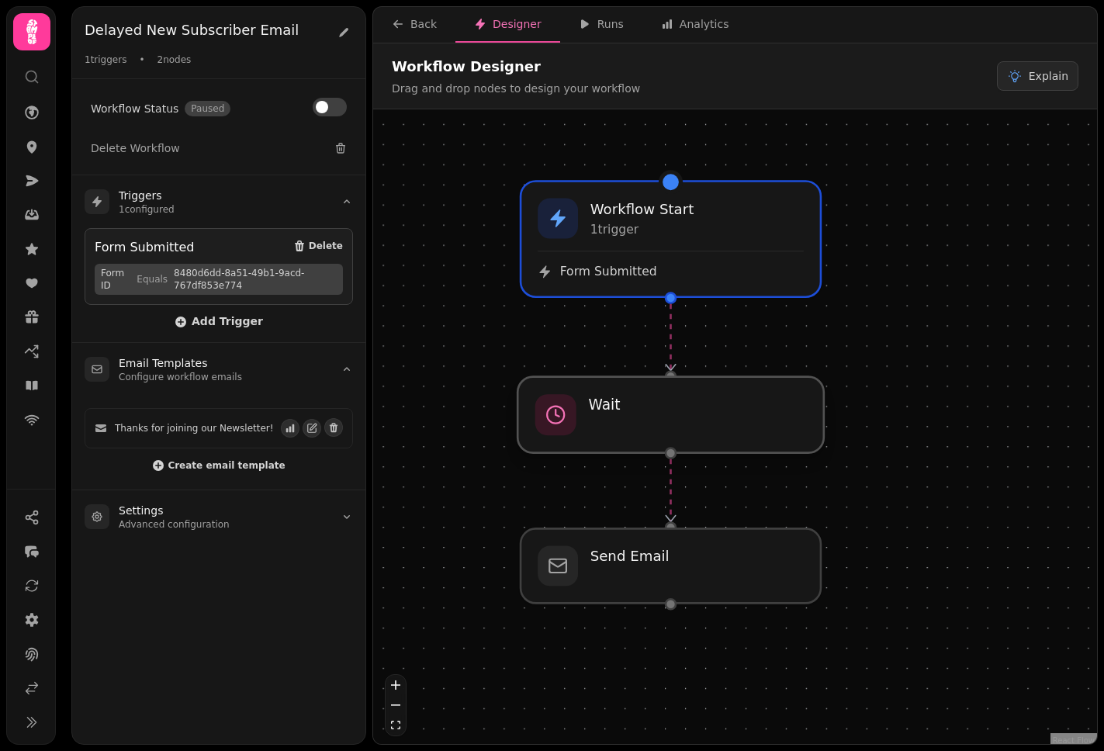
click at [666, 423] on div at bounding box center [670, 415] width 306 height 76
select select "*****"
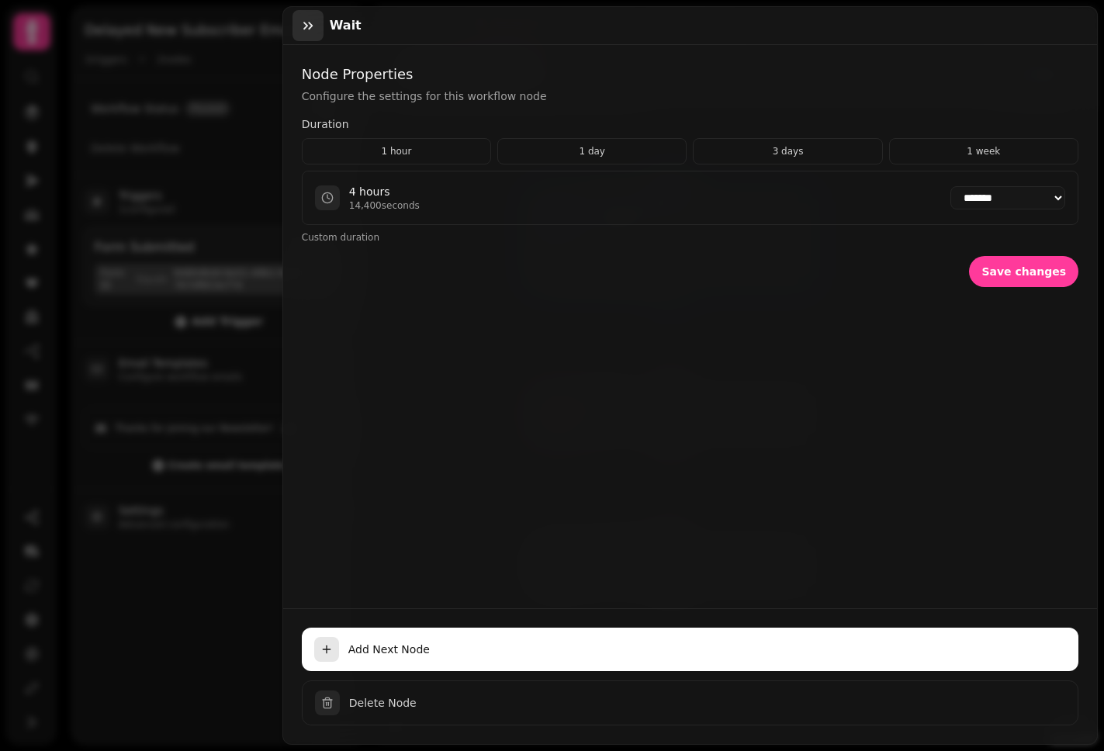
click at [311, 29] on icon "button" at bounding box center [308, 26] width 16 height 16
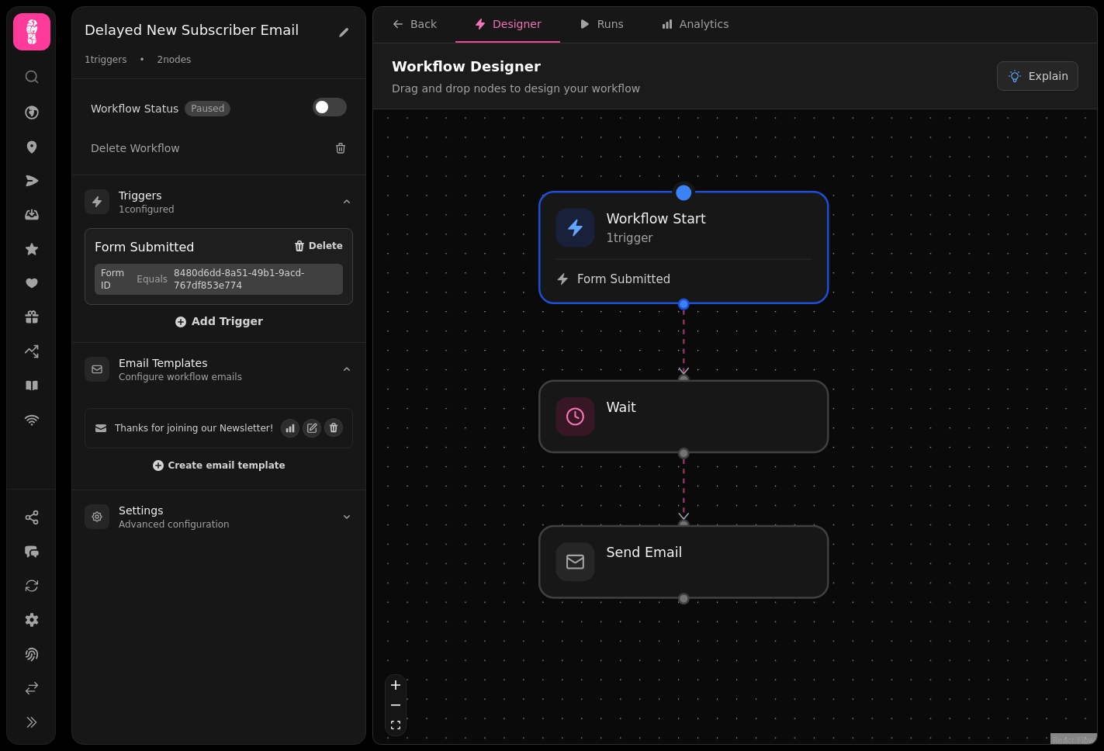
drag, startPoint x: 897, startPoint y: 413, endPoint x: 929, endPoint y: 413, distance: 32.6
click at [904, 413] on div "Workflow Start 1 trigger Form Submitted Wait Send Email" at bounding box center [735, 428] width 724 height 638
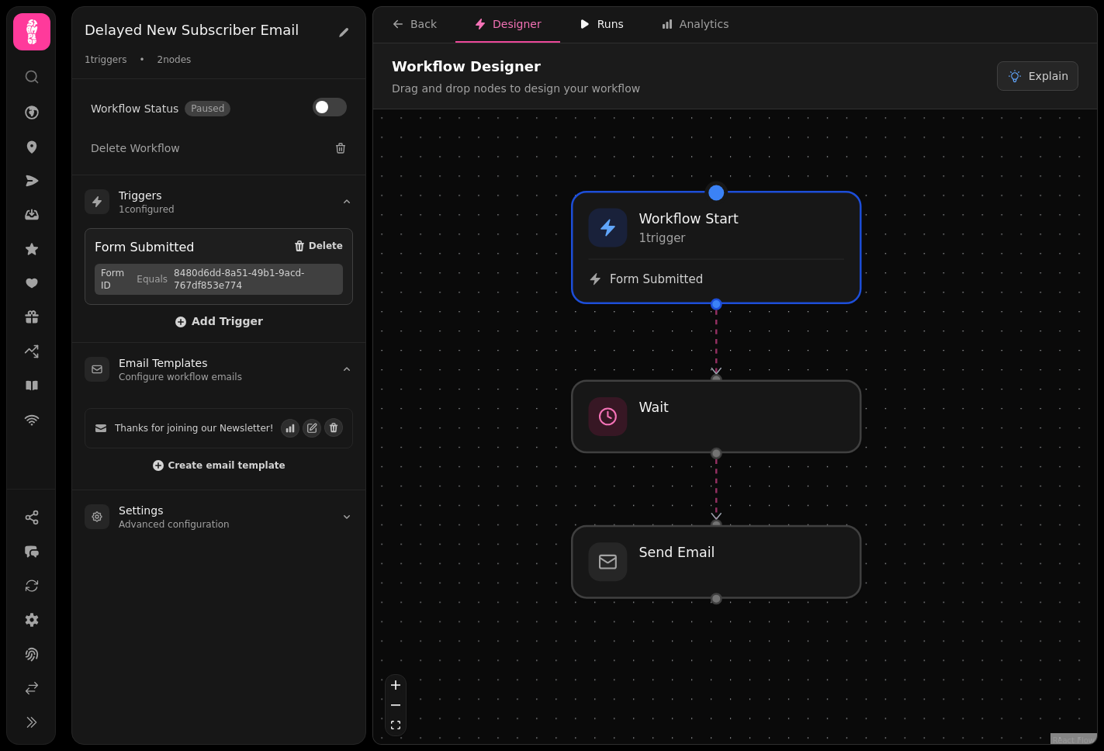
click at [599, 22] on div "Runs" at bounding box center [601, 24] width 45 height 16
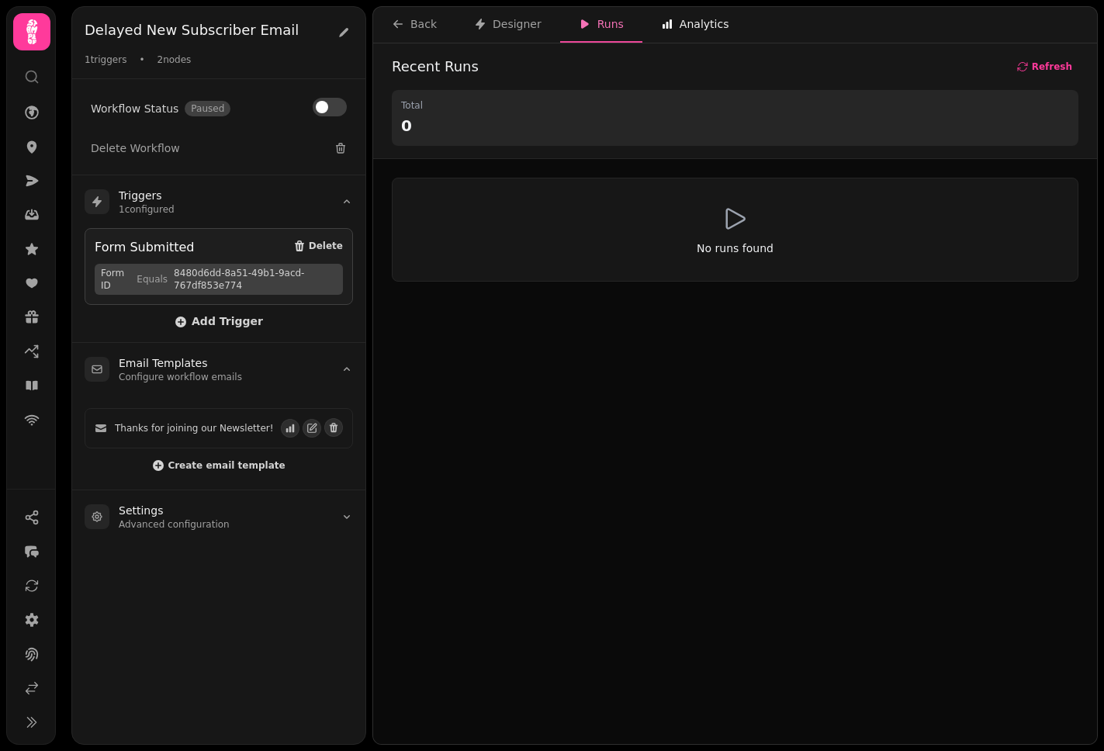
click at [705, 22] on div "Analytics" at bounding box center [695, 24] width 68 height 16
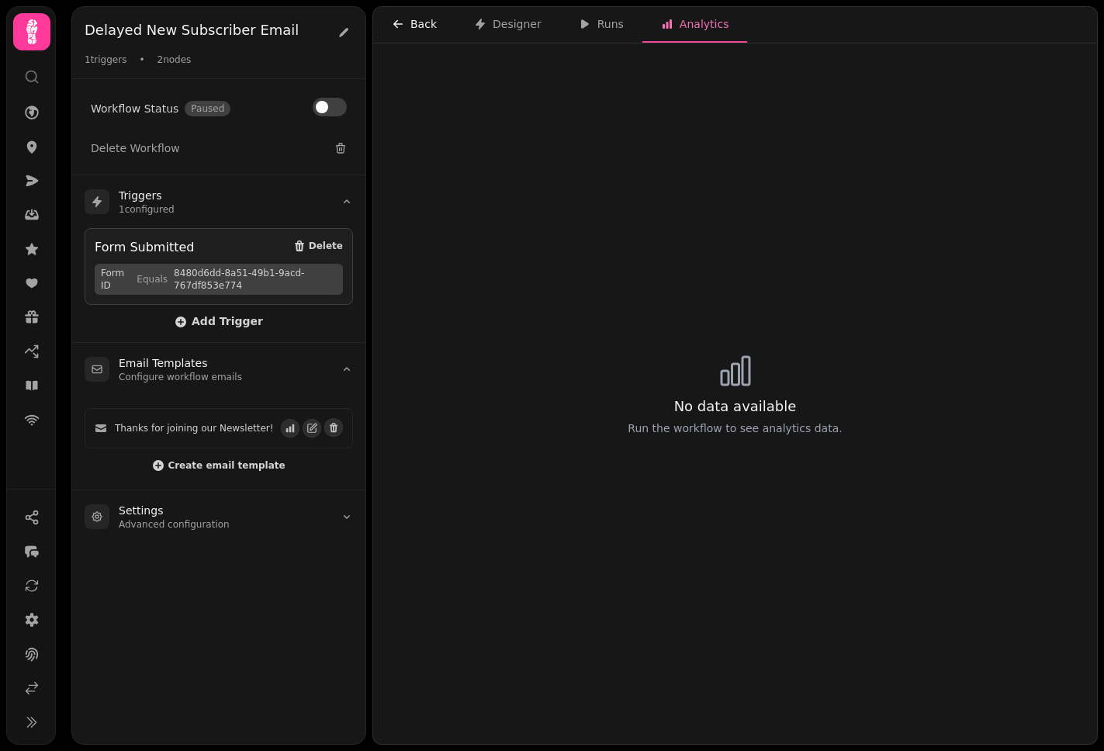
click at [417, 29] on div "Back" at bounding box center [414, 24] width 45 height 16
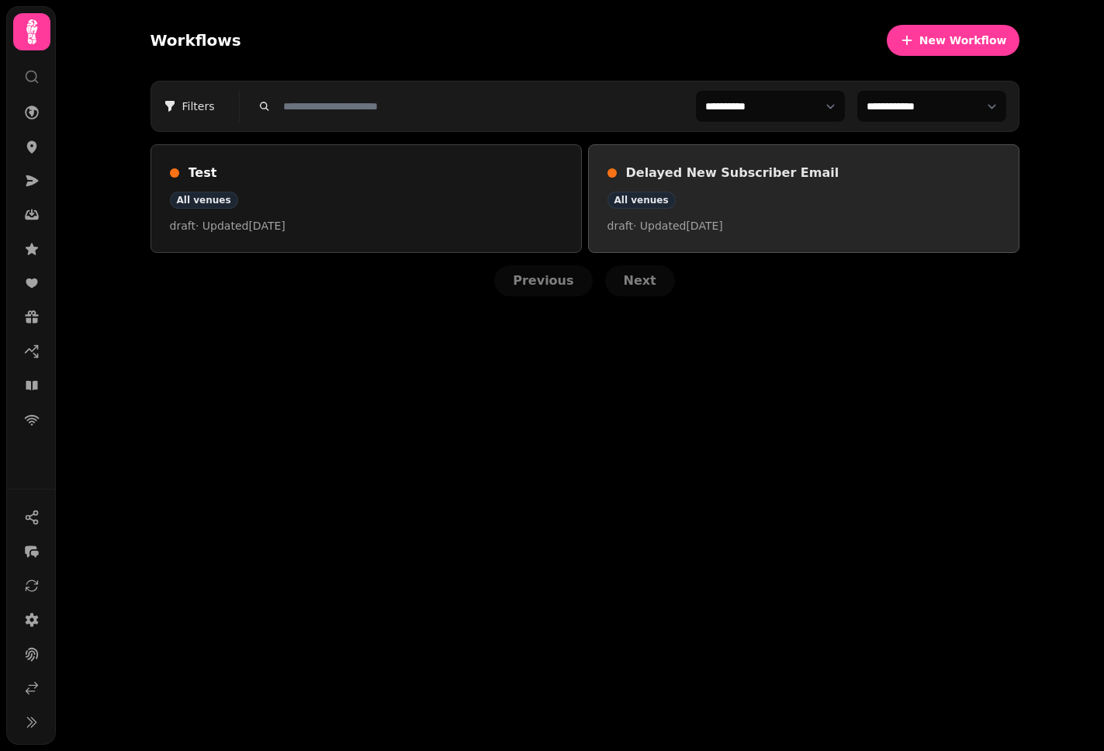
click at [762, 187] on div "Delayed New Subscriber Email All venues draft · Updated 21 Aug 2025" at bounding box center [803, 199] width 392 height 70
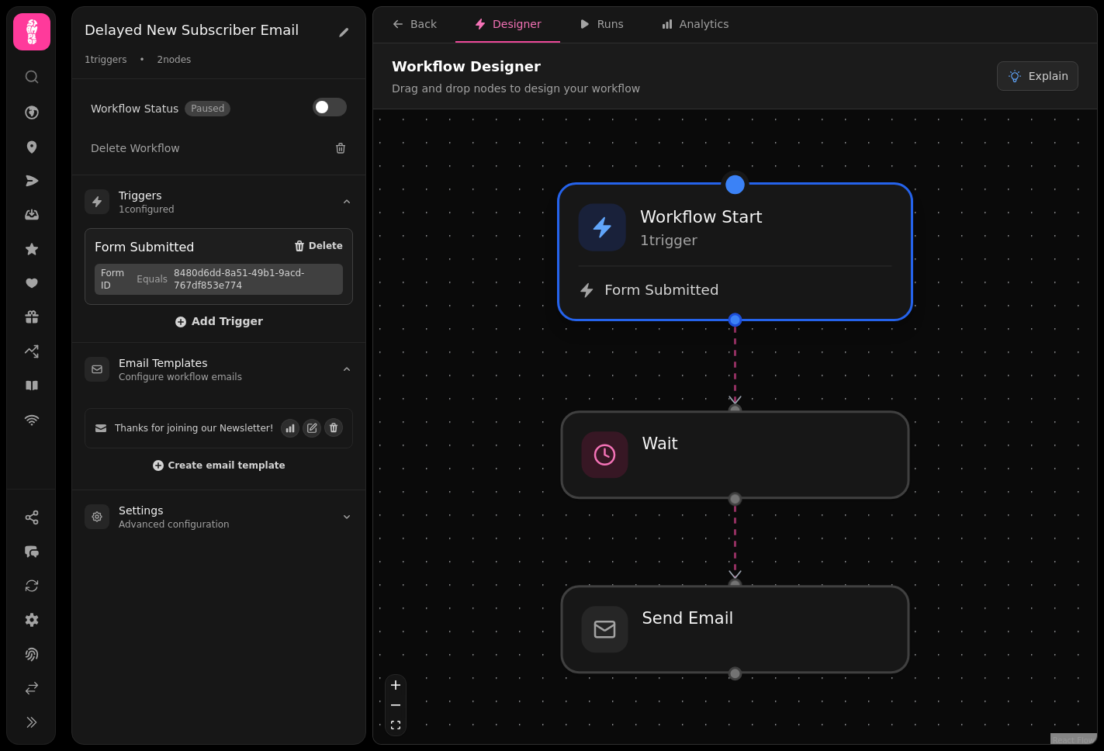
click at [700, 253] on div "Workflow Start 1 trigger Form Submitted" at bounding box center [734, 252] width 351 height 134
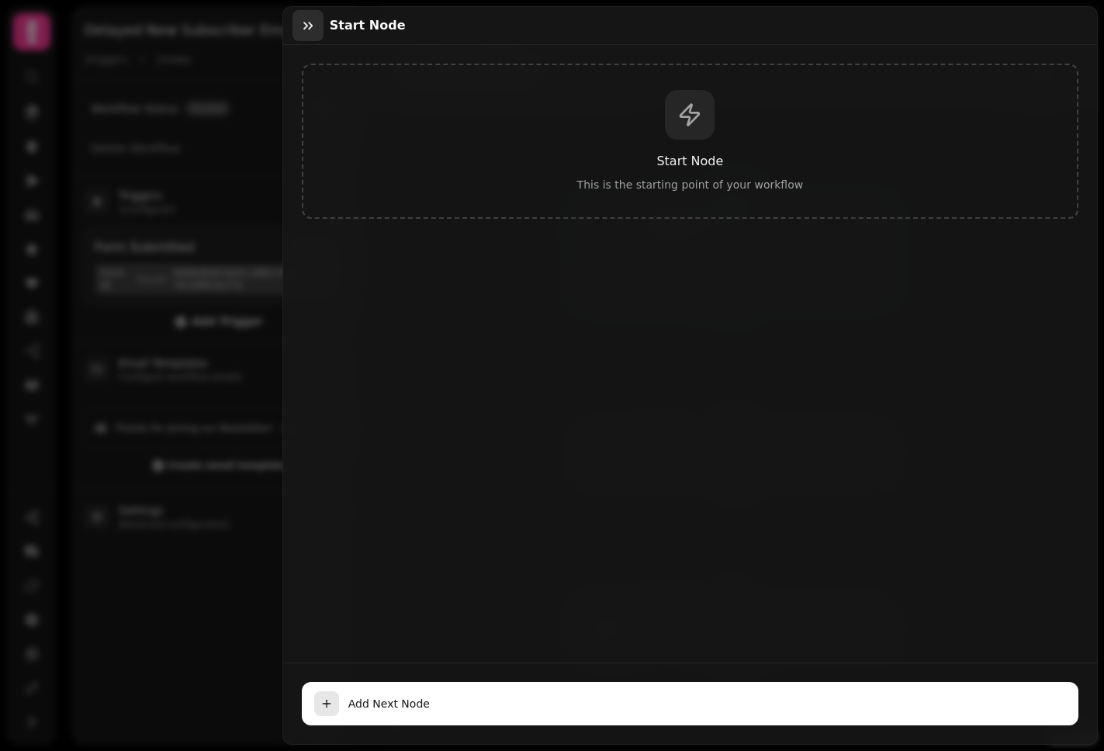
click at [312, 26] on icon "button" at bounding box center [307, 26] width 9 height 8
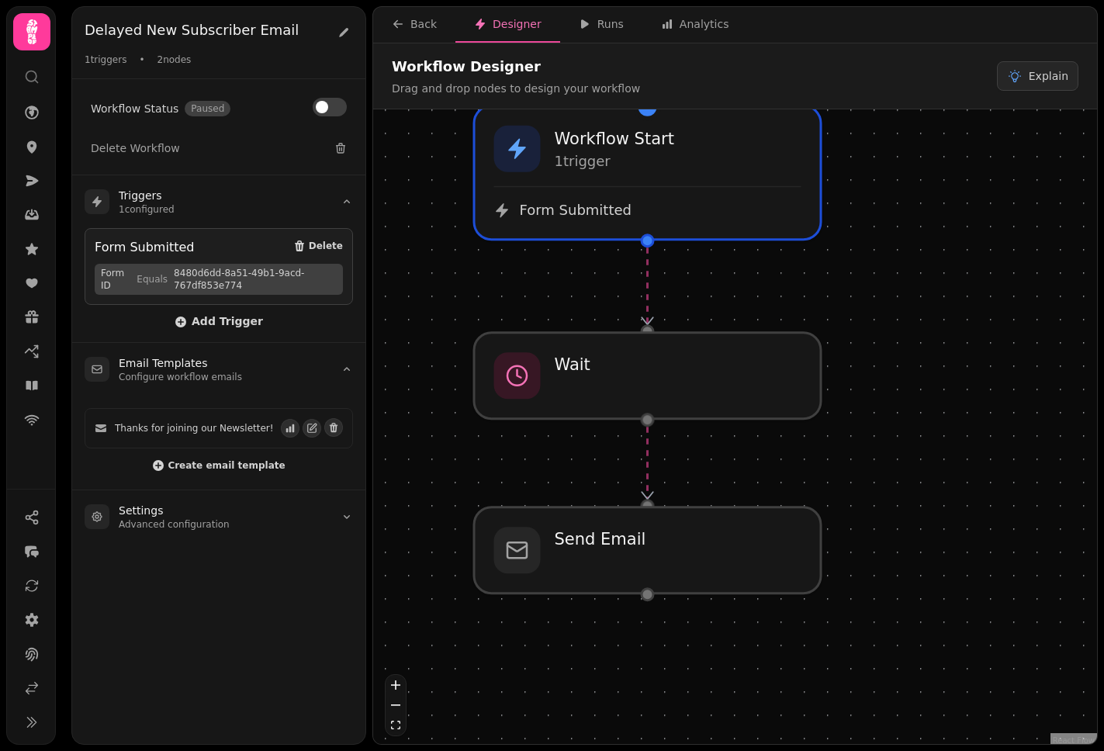
drag, startPoint x: 918, startPoint y: 358, endPoint x: 828, endPoint y: 276, distance: 120.8
click at [828, 276] on div "Workflow Start 1 trigger Form Submitted Wait Send Email" at bounding box center [735, 428] width 724 height 638
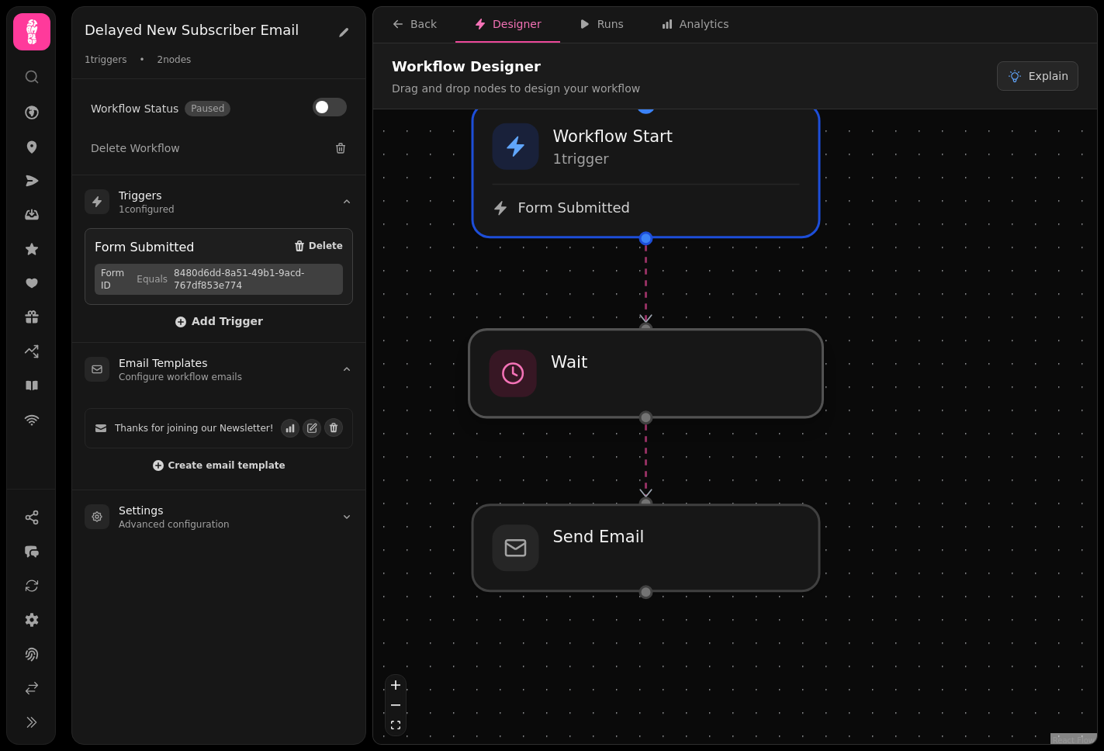
click at [755, 395] on div at bounding box center [646, 374] width 354 height 88
select select "*****"
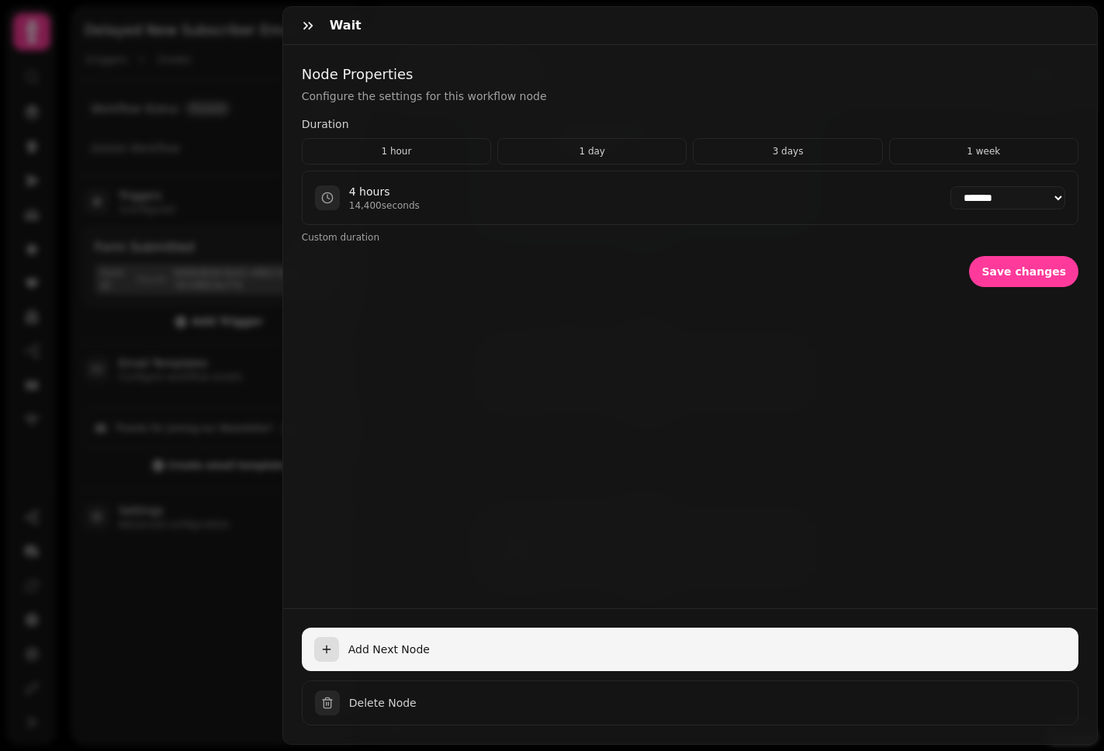
click at [674, 641] on span "Add Next Node" at bounding box center [706, 649] width 717 height 16
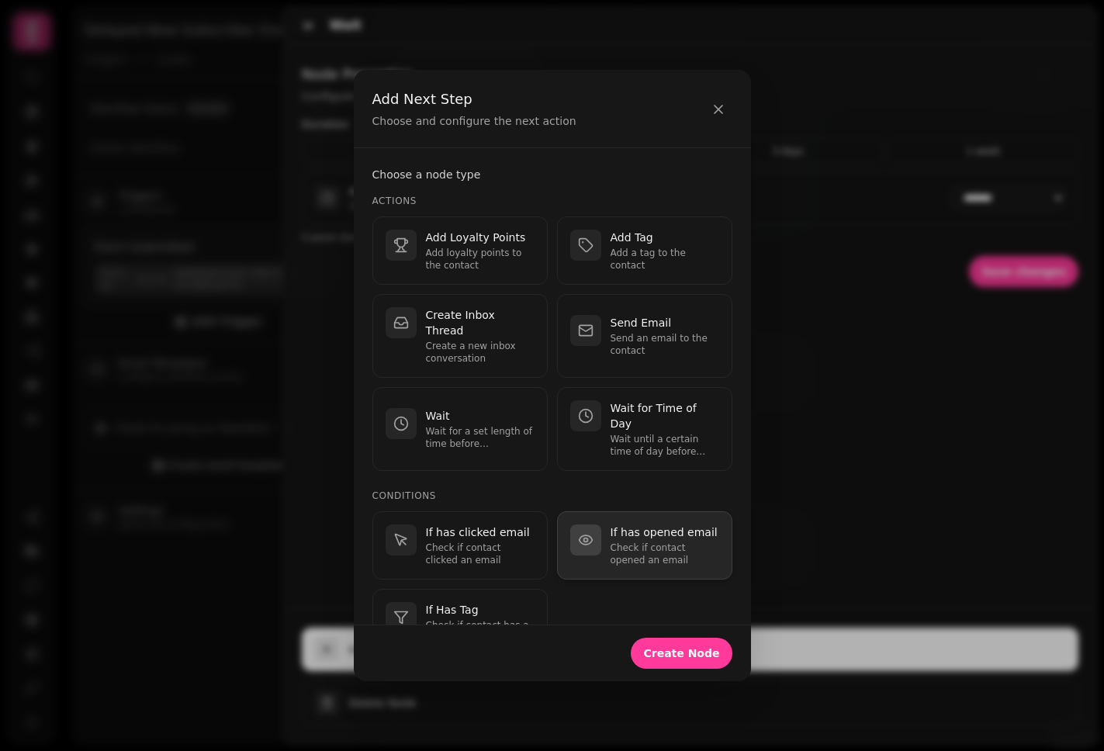
scroll to position [411, 0]
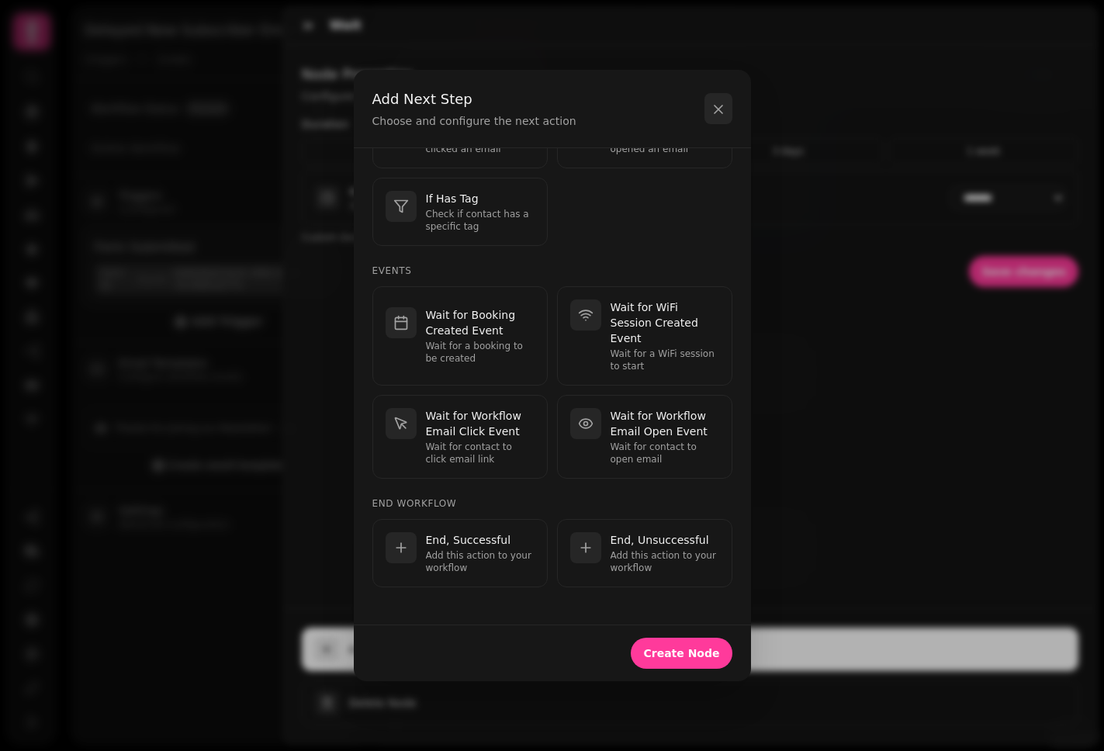
click at [717, 101] on button "button" at bounding box center [718, 108] width 28 height 31
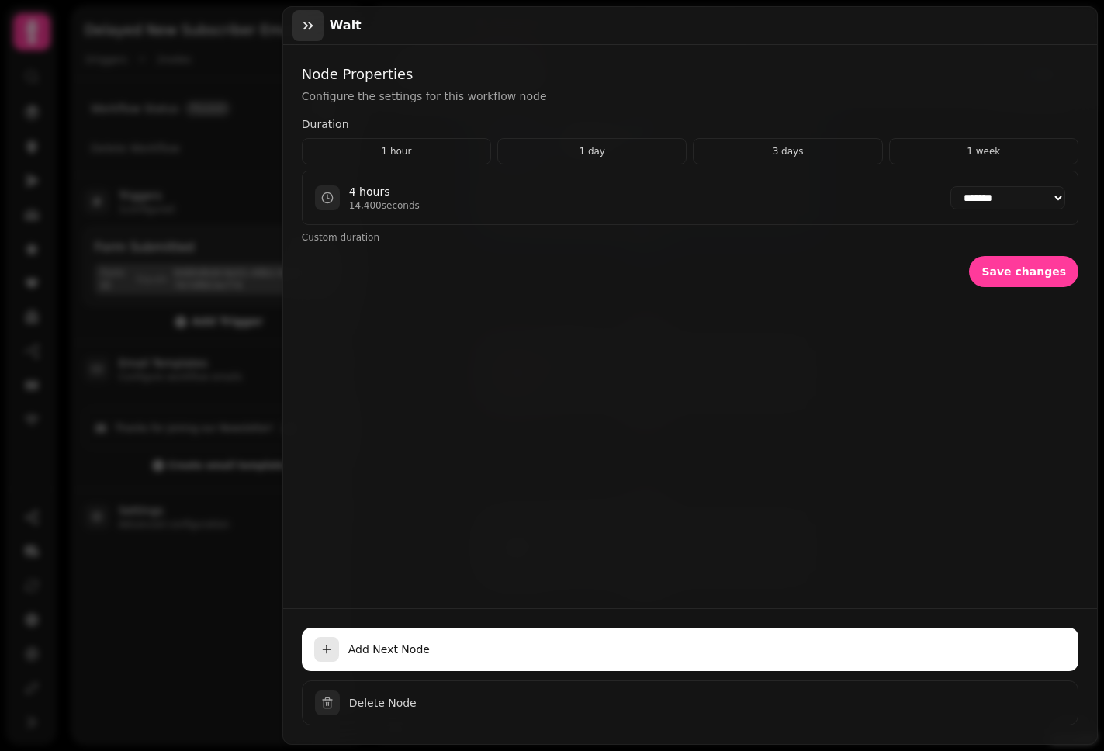
click at [297, 22] on button "button" at bounding box center [307, 25] width 31 height 31
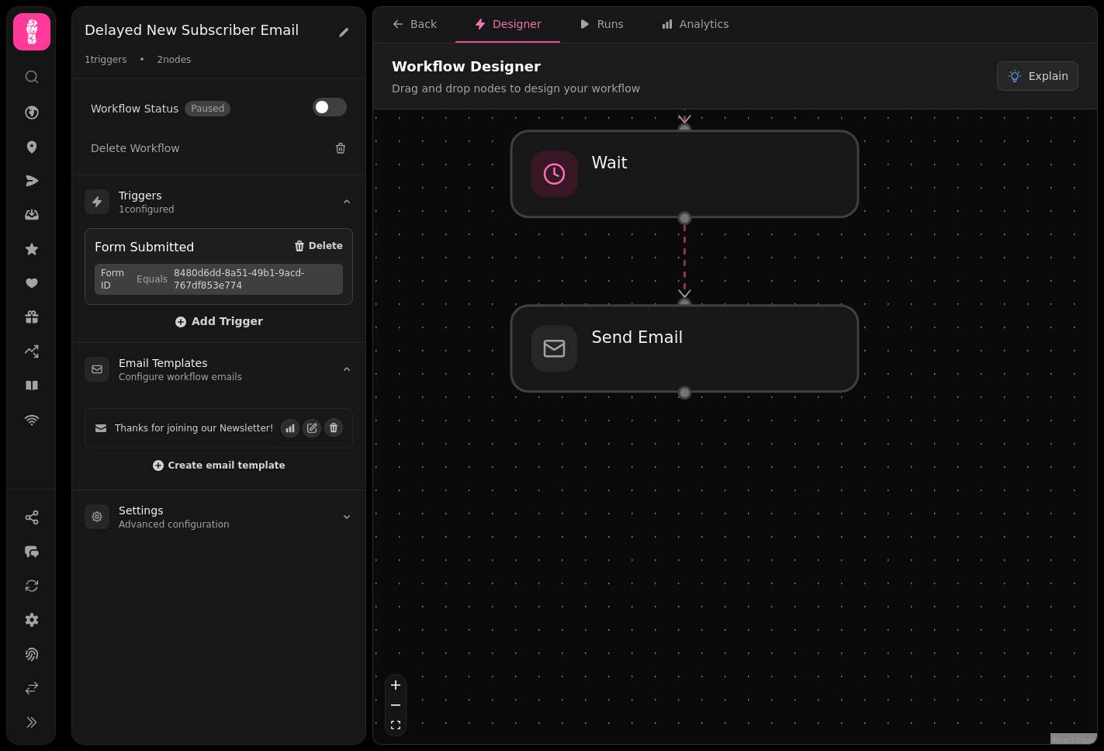
drag, startPoint x: 904, startPoint y: 473, endPoint x: 944, endPoint y: 283, distance: 194.3
click at [904, 268] on div "Workflow Start 1 trigger Form Submitted Wait Send Email" at bounding box center [735, 428] width 724 height 638
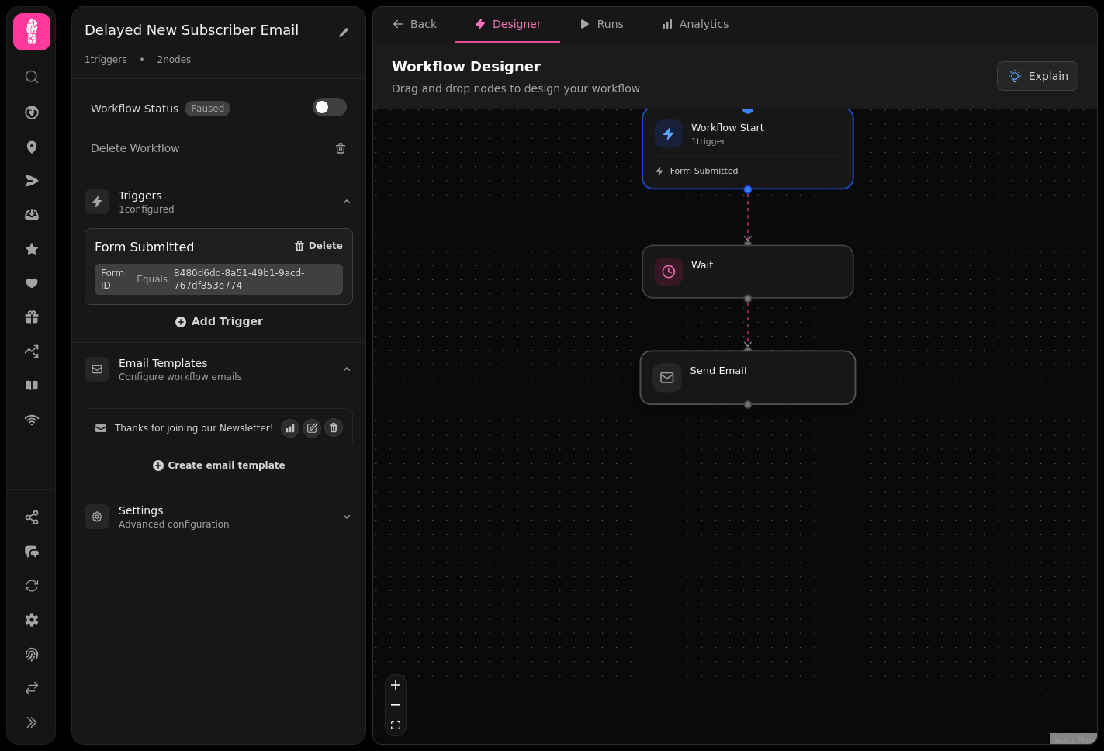
click at [792, 389] on div at bounding box center [747, 378] width 215 height 54
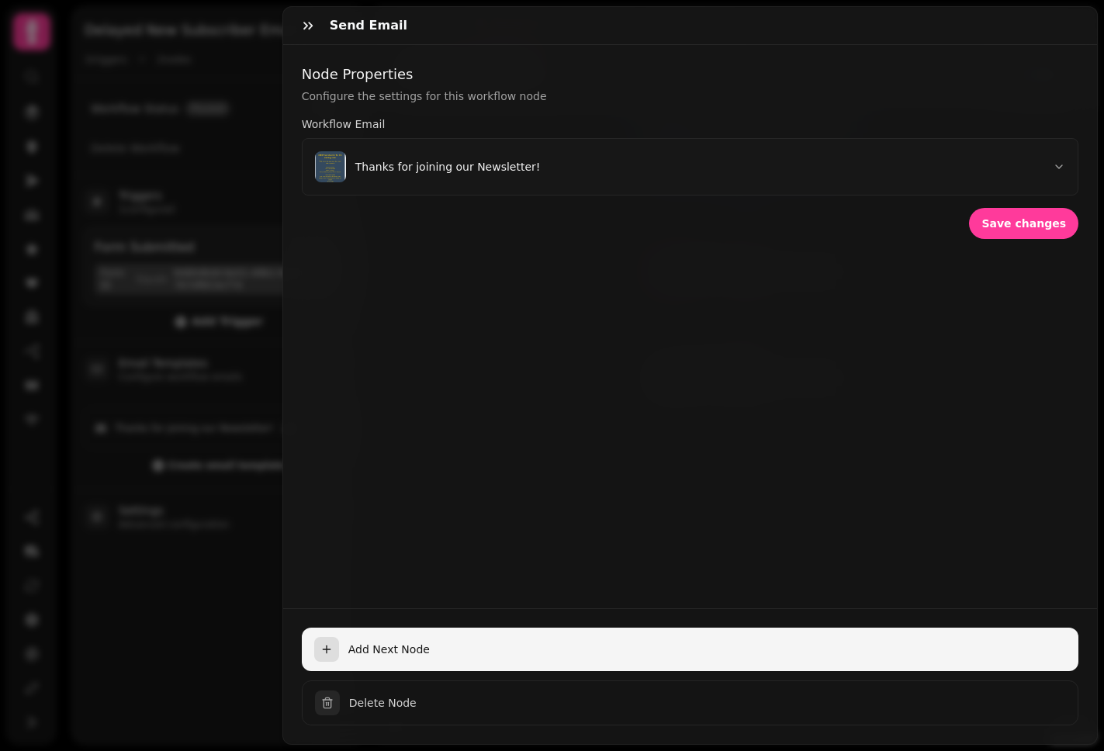
click at [444, 645] on span "Add Next Node" at bounding box center [706, 649] width 717 height 16
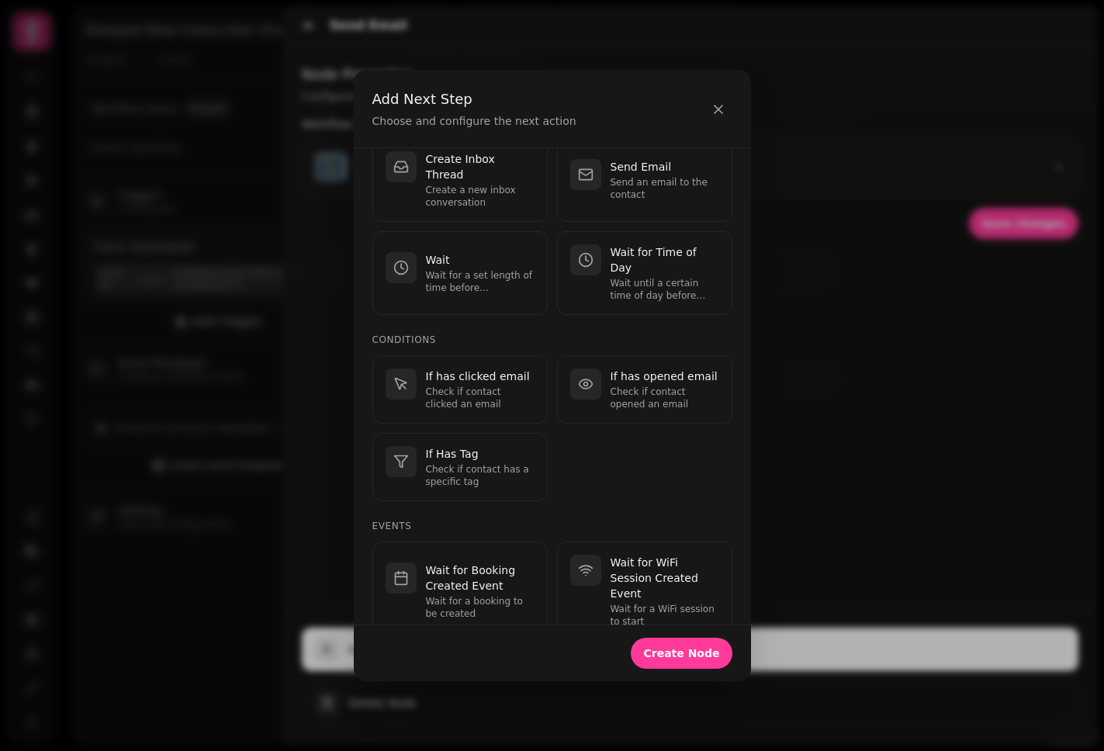
scroll to position [164, 0]
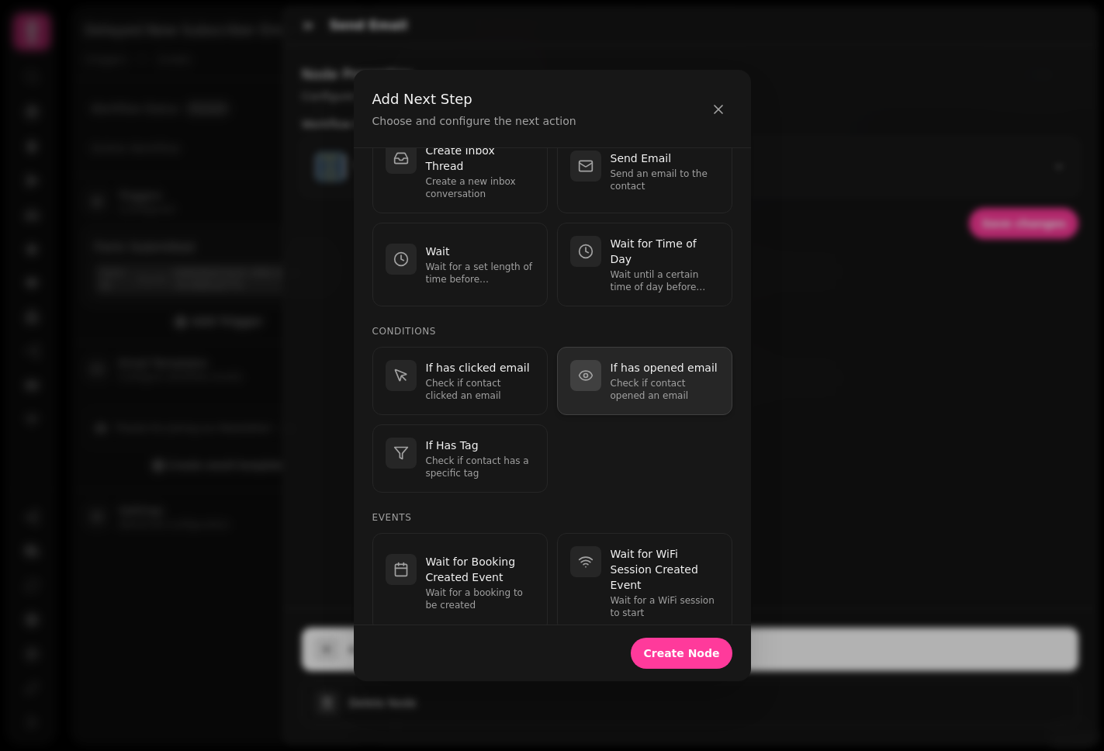
click at [656, 390] on p "Check if contact opened an email" at bounding box center [664, 389] width 109 height 25
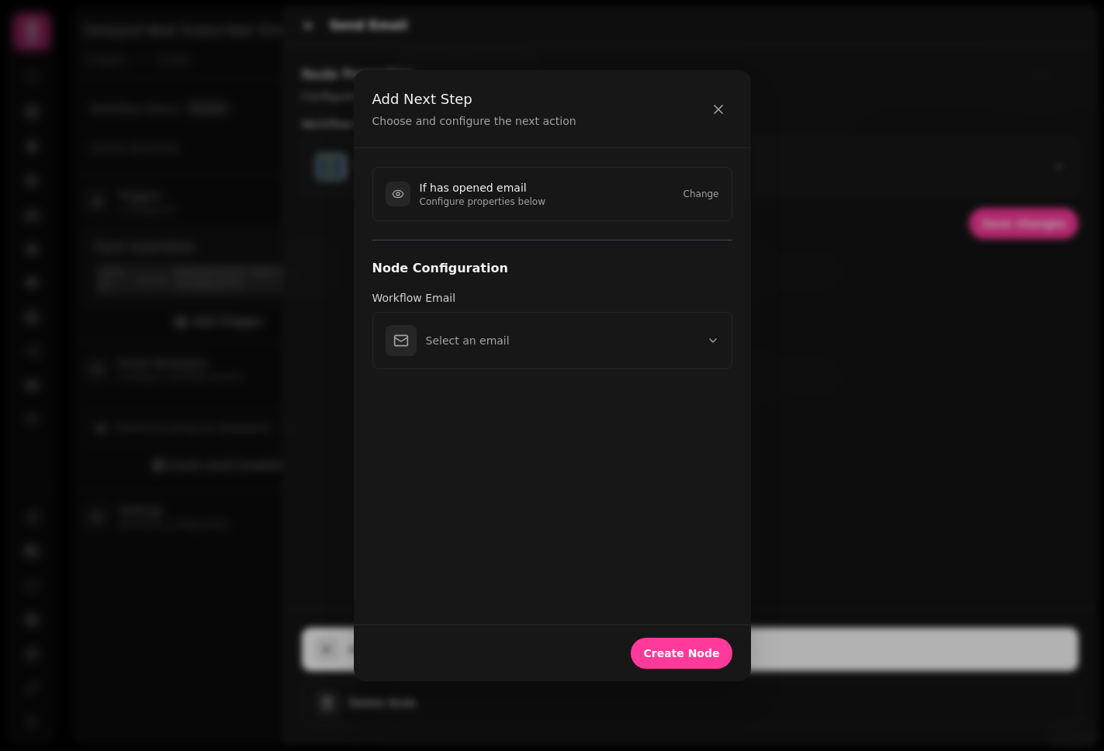
scroll to position [0, 0]
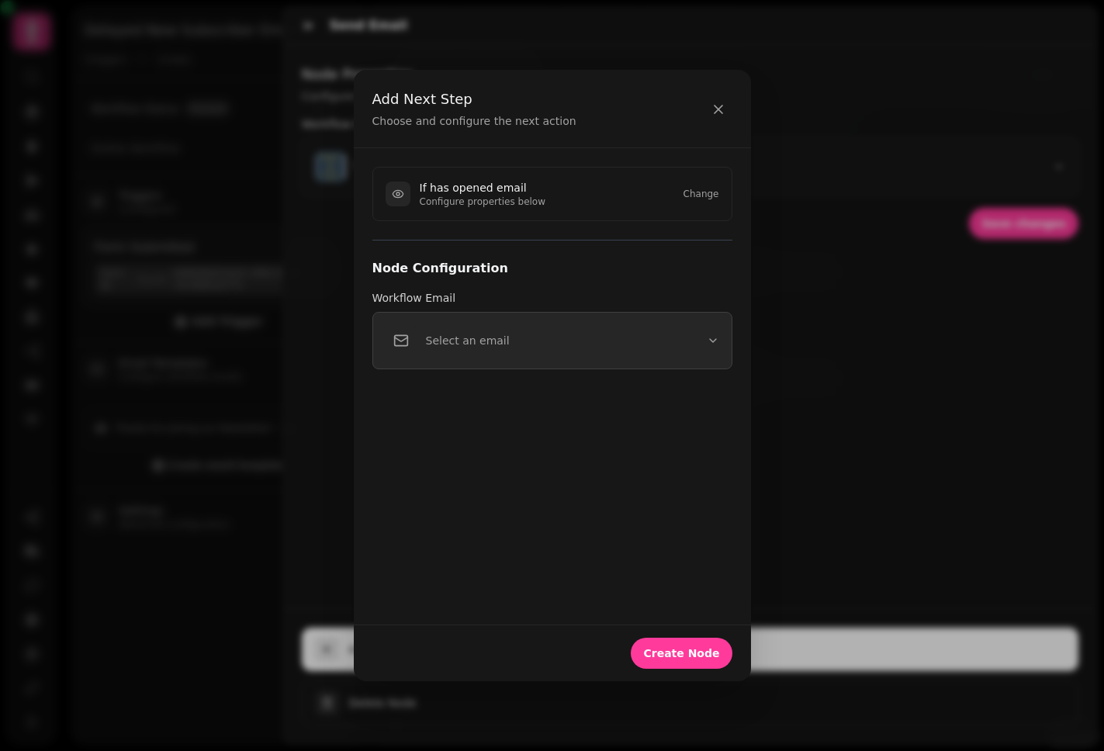
click at [564, 334] on button "Select an email" at bounding box center [552, 340] width 360 height 57
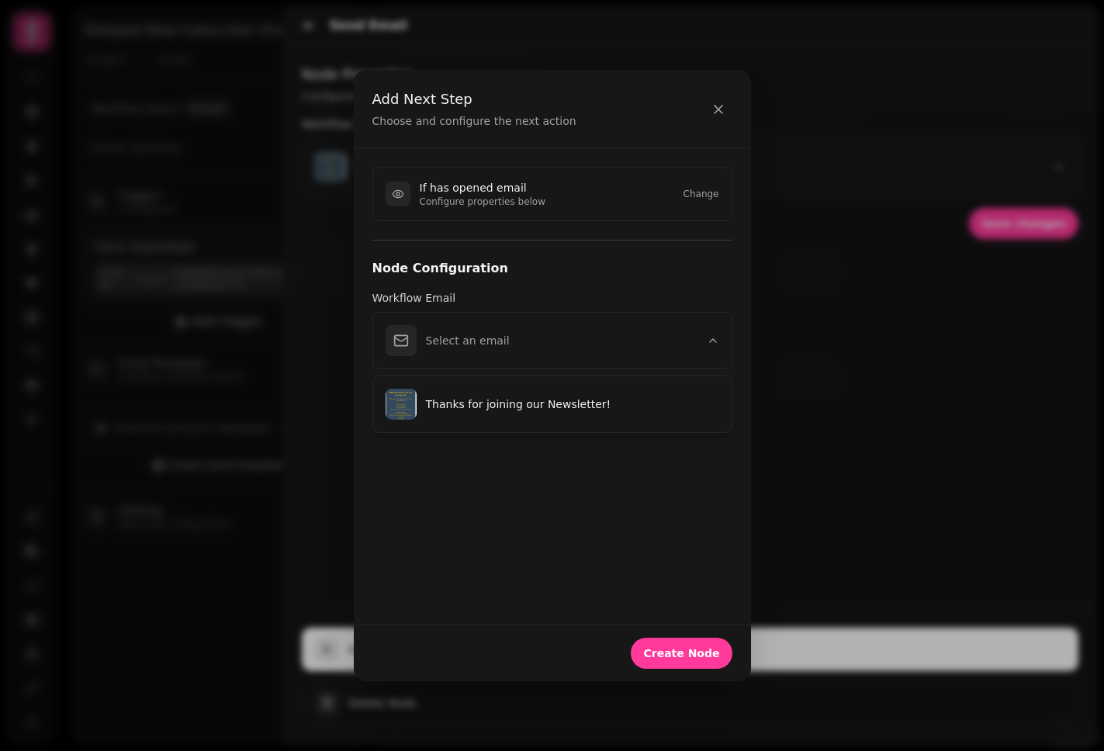
click at [499, 548] on div "If has opened email Configure properties below Change Node Configuration Workfl…" at bounding box center [552, 385] width 397 height 475
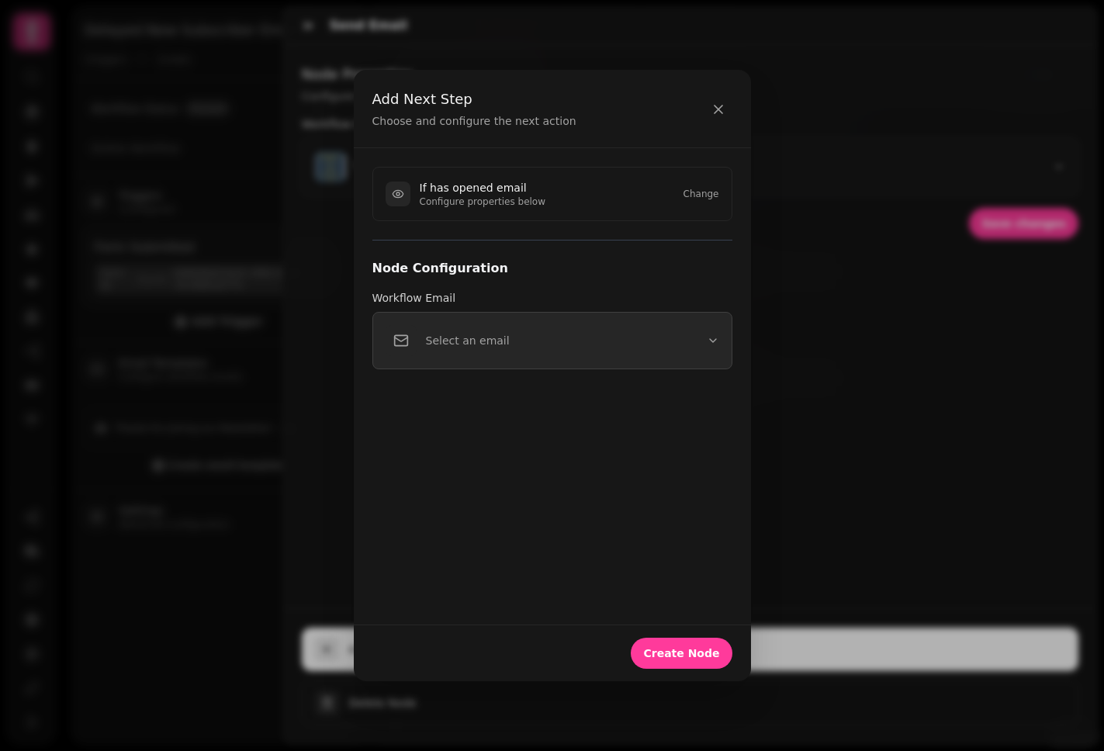
click at [564, 358] on button "Select an email" at bounding box center [552, 340] width 360 height 57
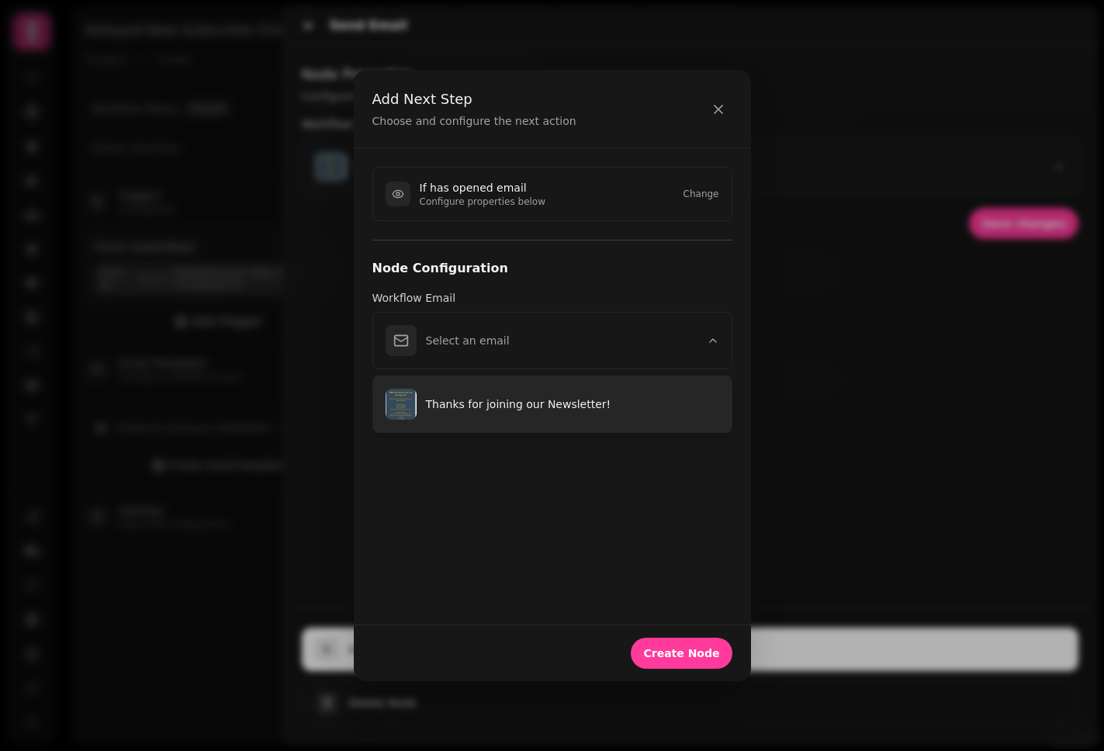
click at [521, 397] on p "Thanks for joining our Newsletter!" at bounding box center [572, 404] width 293 height 16
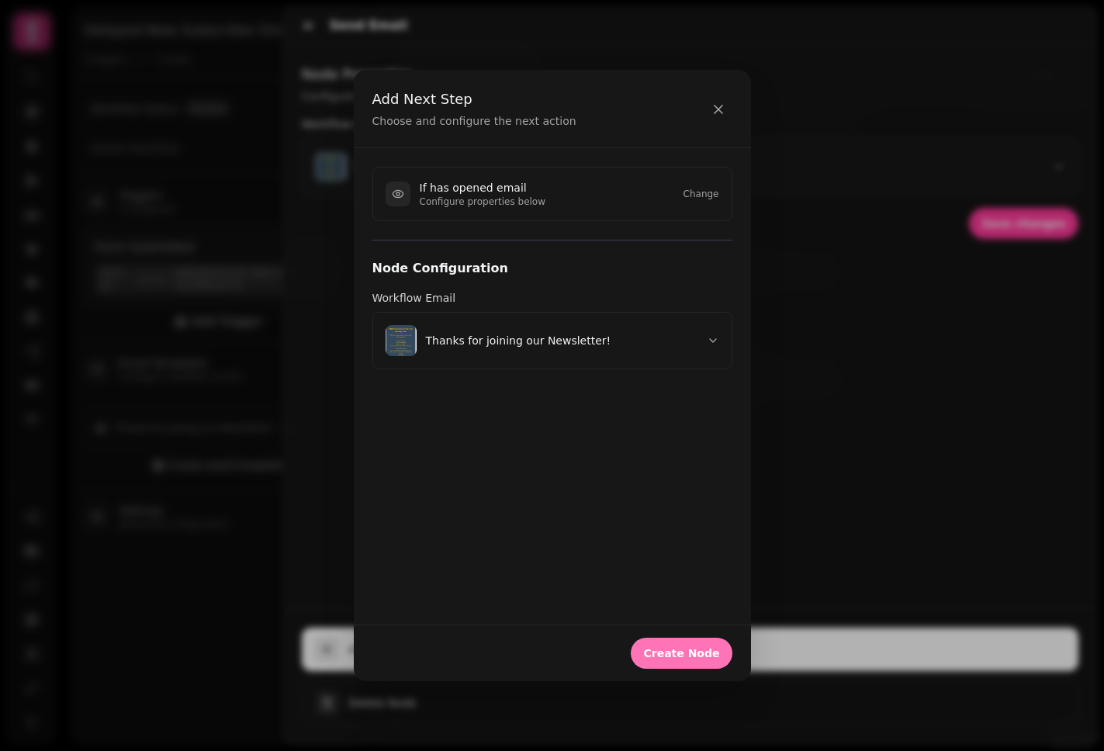
click at [706, 656] on span "Create Node" at bounding box center [681, 653] width 76 height 11
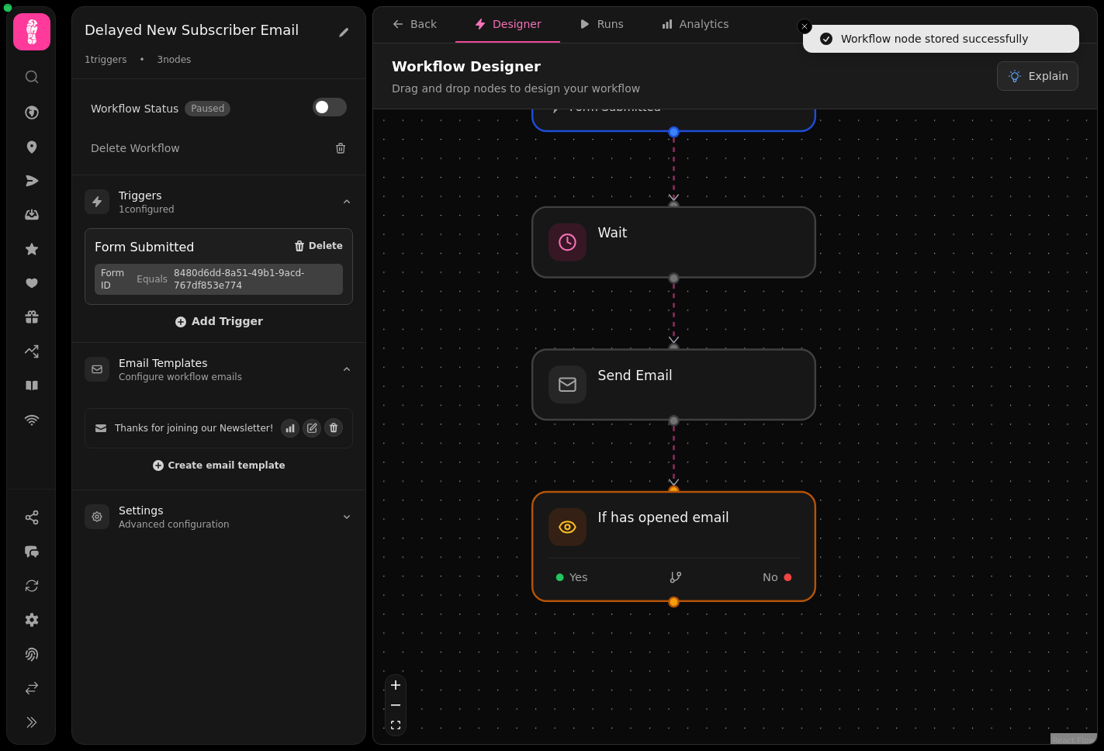
drag, startPoint x: 928, startPoint y: 451, endPoint x: 854, endPoint y: 311, distance: 158.9
click at [854, 312] on div "Workflow Start 1 trigger Form Submitted Wait Send Email If has opened email Yes…" at bounding box center [735, 428] width 724 height 638
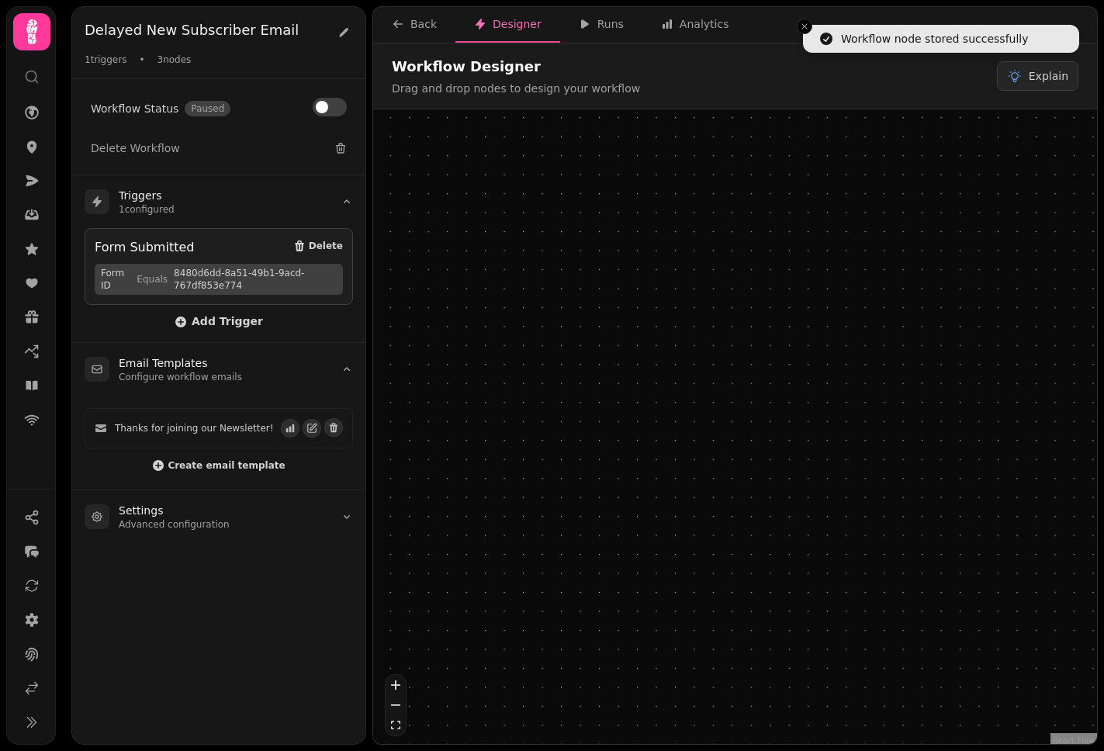
drag, startPoint x: 696, startPoint y: 510, endPoint x: 550, endPoint y: 510, distance: 145.8
click at [550, 510] on div at bounding box center [519, 525] width 289 height 112
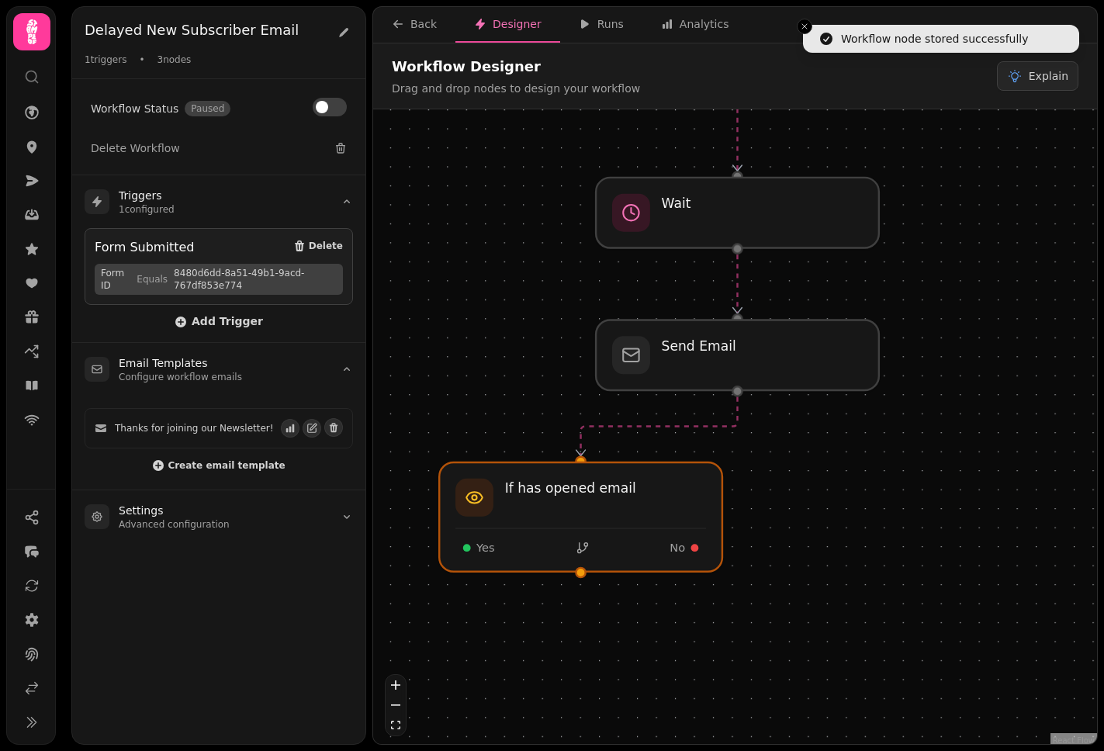
drag, startPoint x: 852, startPoint y: 503, endPoint x: 902, endPoint y: 492, distance: 50.8
click at [902, 492] on div "Workflow Start 1 trigger Form Submitted Wait Send Email If has opened email Yes…" at bounding box center [735, 428] width 724 height 638
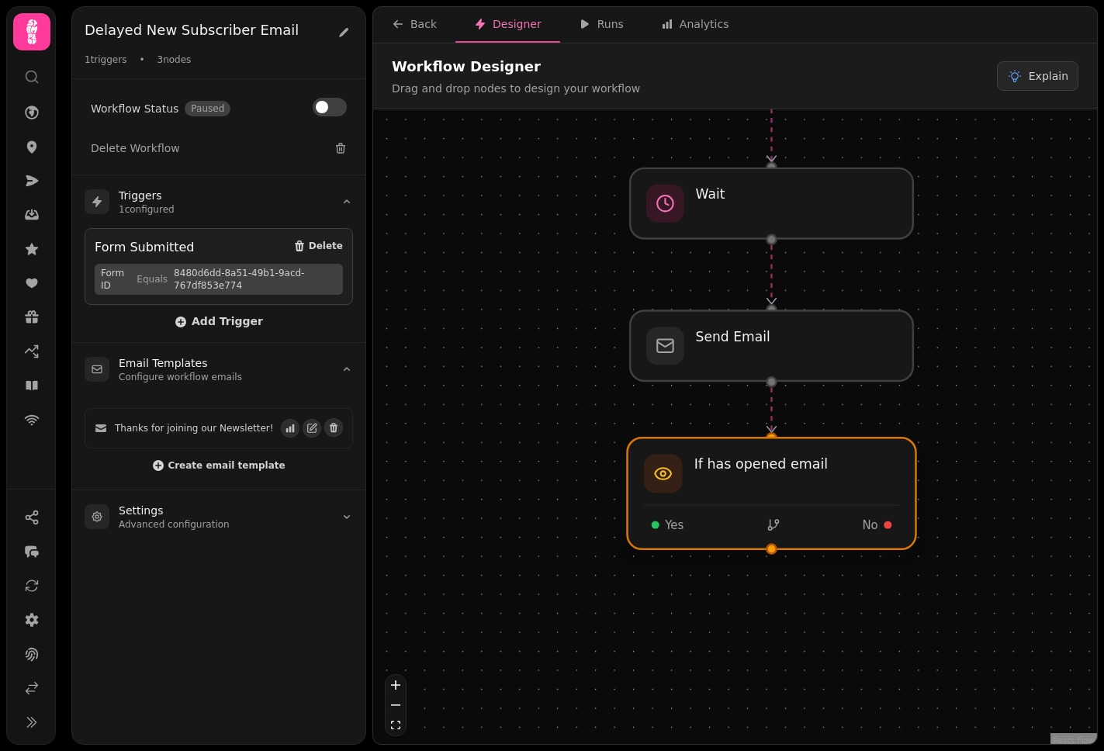
drag, startPoint x: 681, startPoint y: 512, endPoint x: 843, endPoint y: 492, distance: 163.3
click at [843, 492] on div at bounding box center [771, 493] width 289 height 112
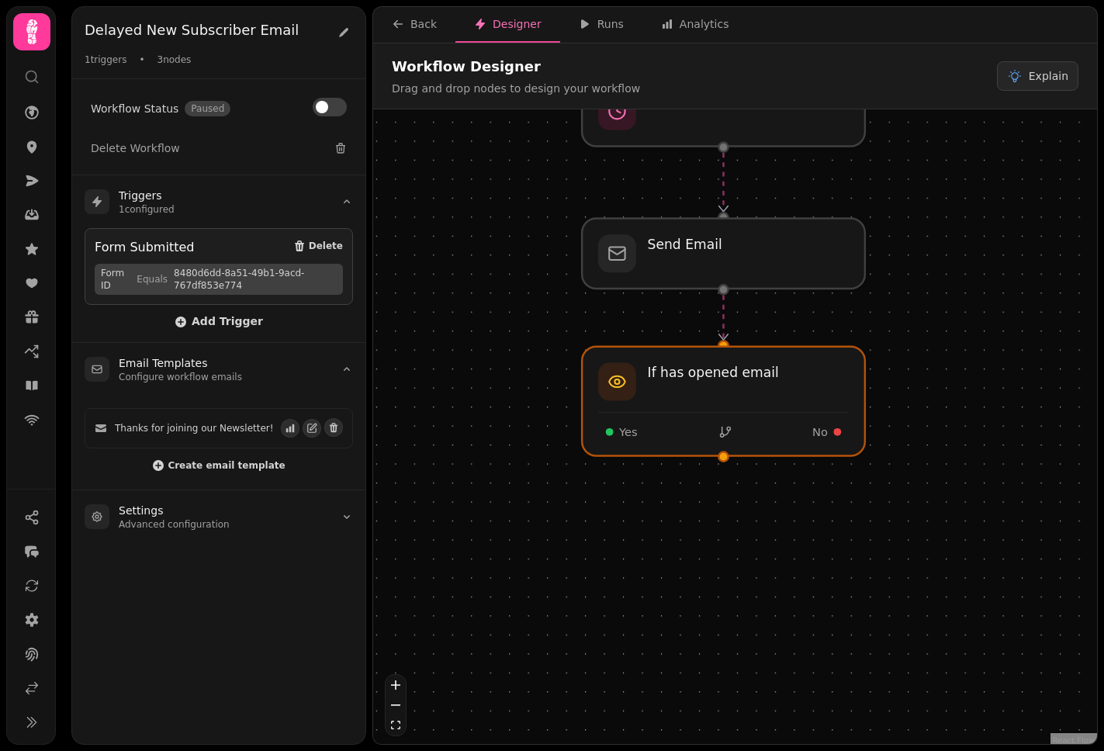
drag, startPoint x: 1052, startPoint y: 510, endPoint x: 994, endPoint y: 327, distance: 192.3
click at [904, 327] on div "Workflow Start 1 trigger Form Submitted Wait Send Email If has opened email Yes…" at bounding box center [735, 428] width 724 height 638
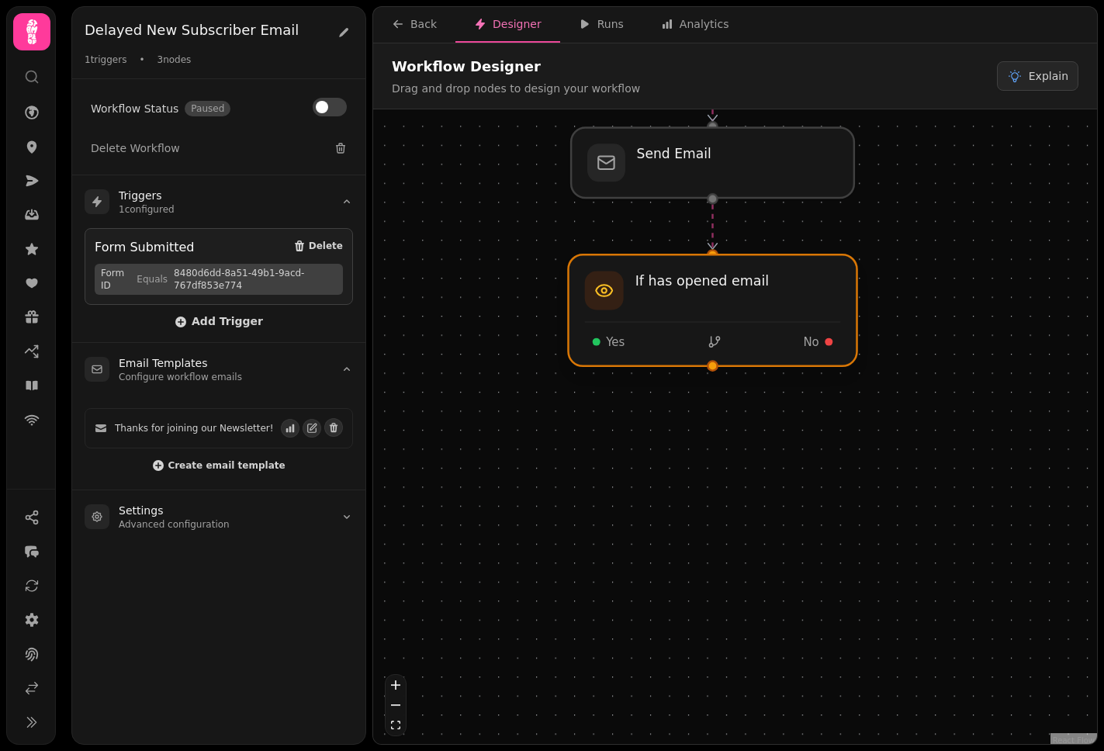
click at [651, 352] on div at bounding box center [712, 310] width 289 height 112
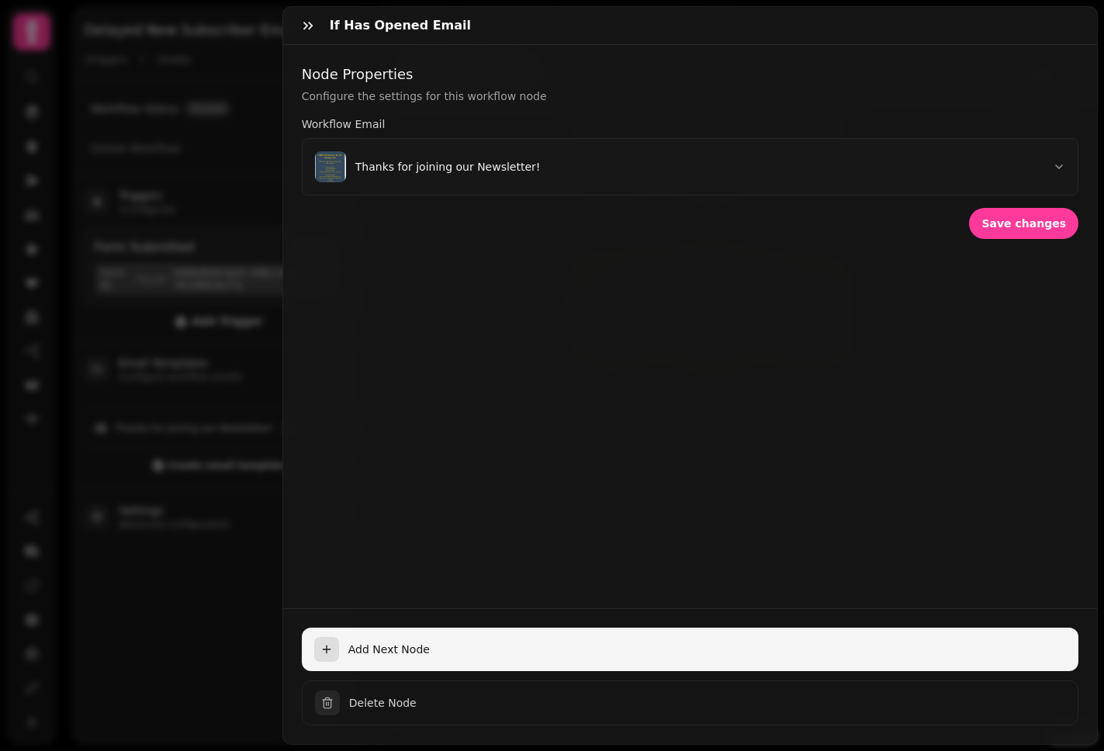
click at [491, 651] on button "Add Next Node" at bounding box center [690, 648] width 776 height 43
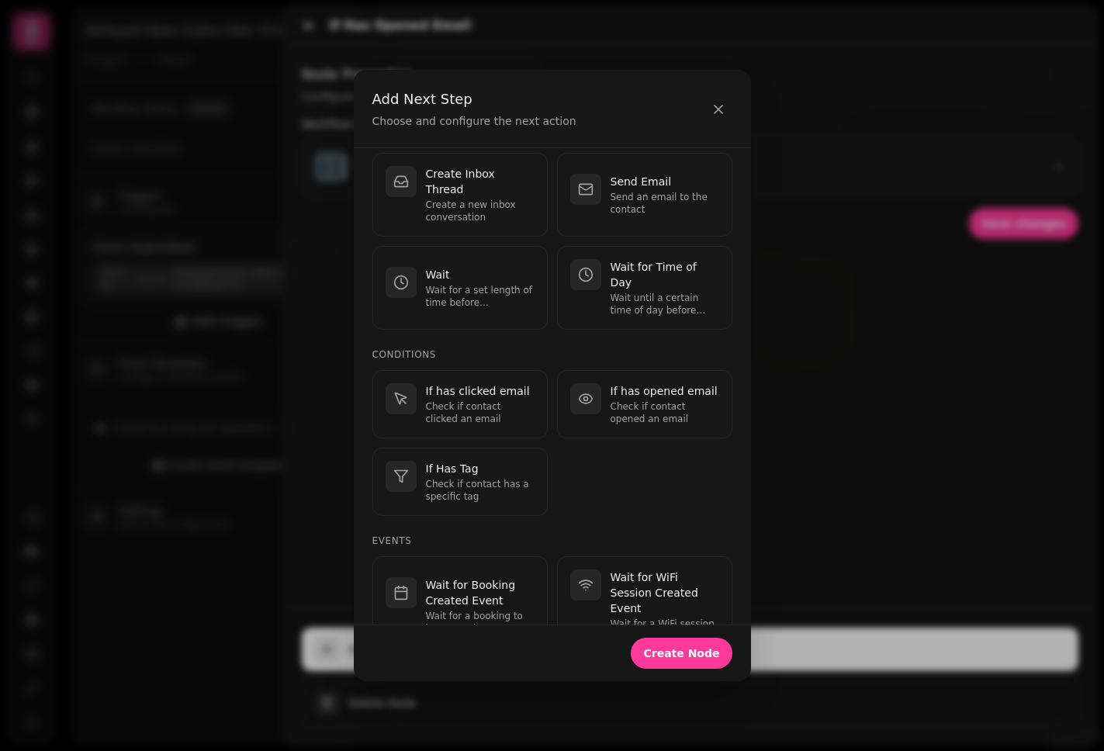
scroll to position [240, 0]
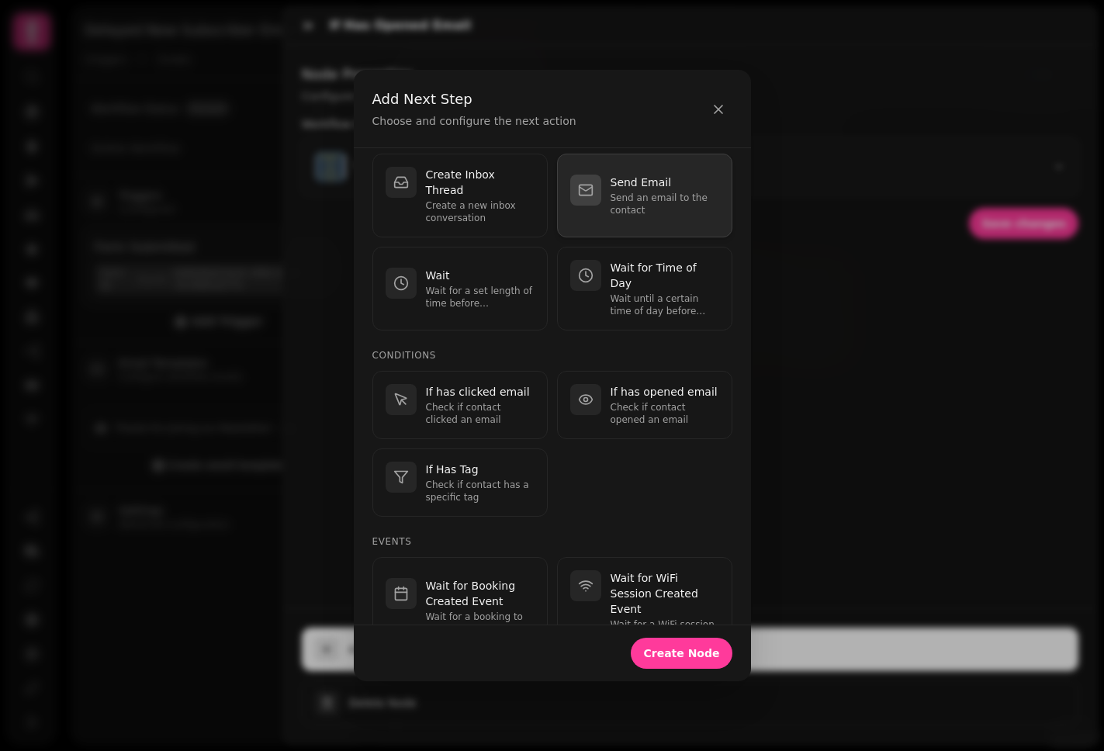
click at [646, 186] on p "Send Email" at bounding box center [664, 183] width 109 height 16
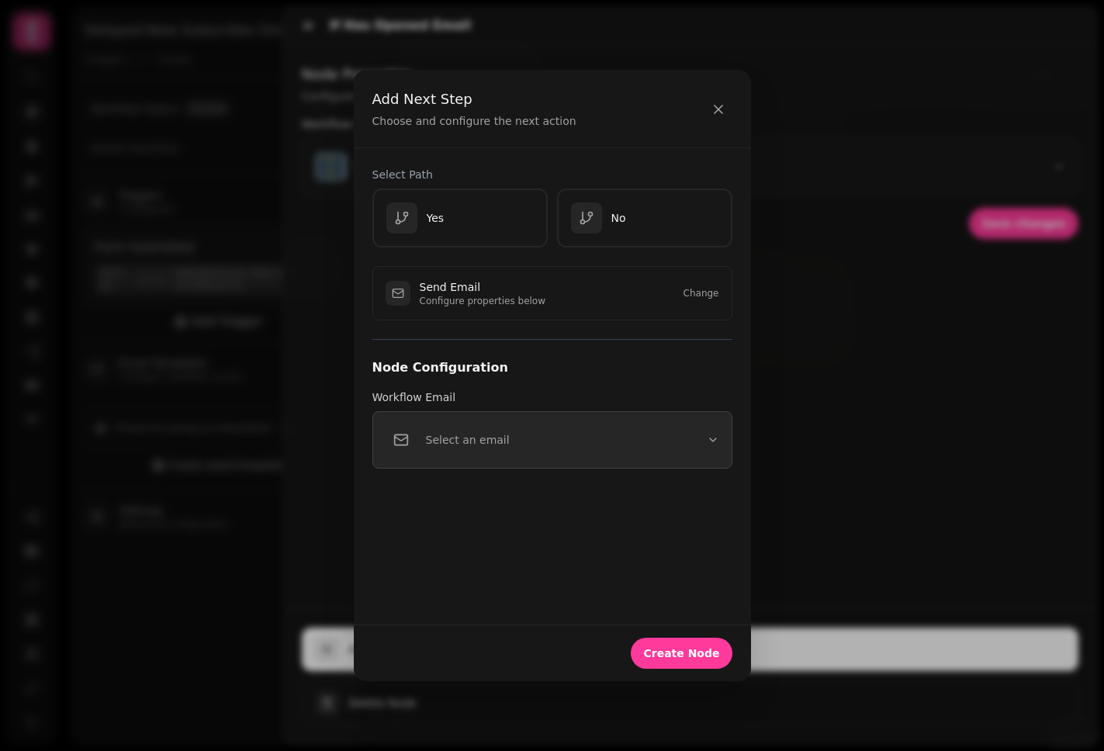
click at [523, 450] on button "Select an email" at bounding box center [552, 439] width 360 height 57
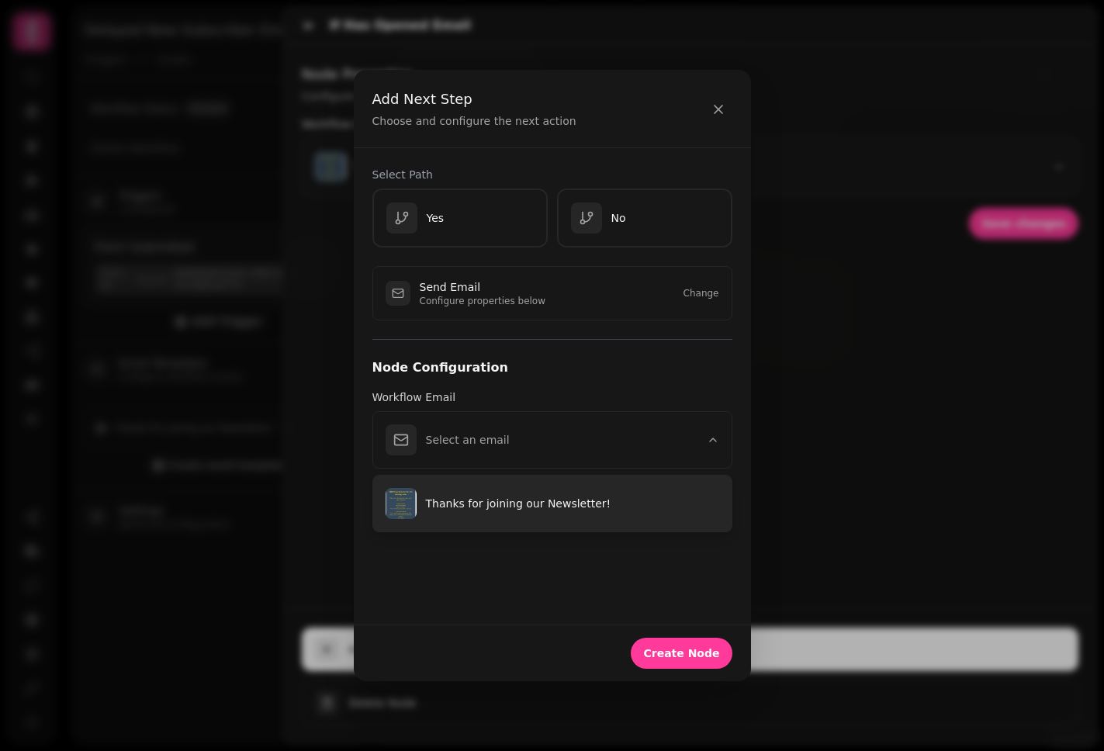
click at [499, 512] on button "Thanks for joining our Newsletter!" at bounding box center [552, 503] width 358 height 56
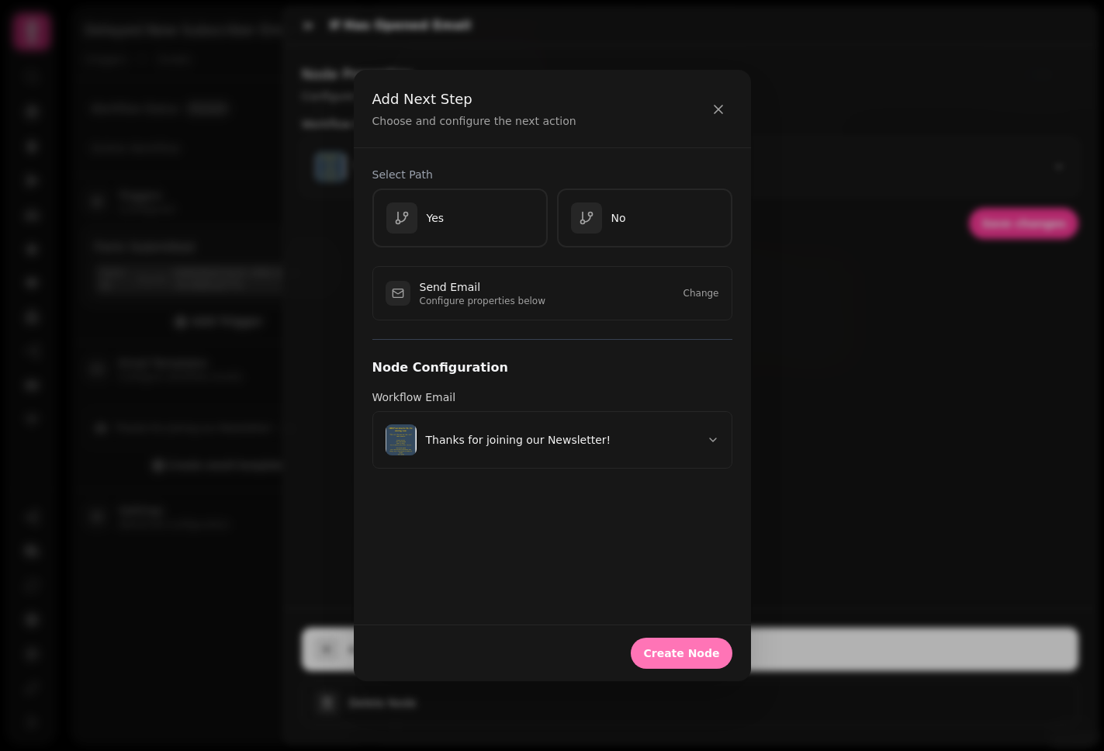
click at [700, 651] on span "Create Node" at bounding box center [681, 653] width 76 height 11
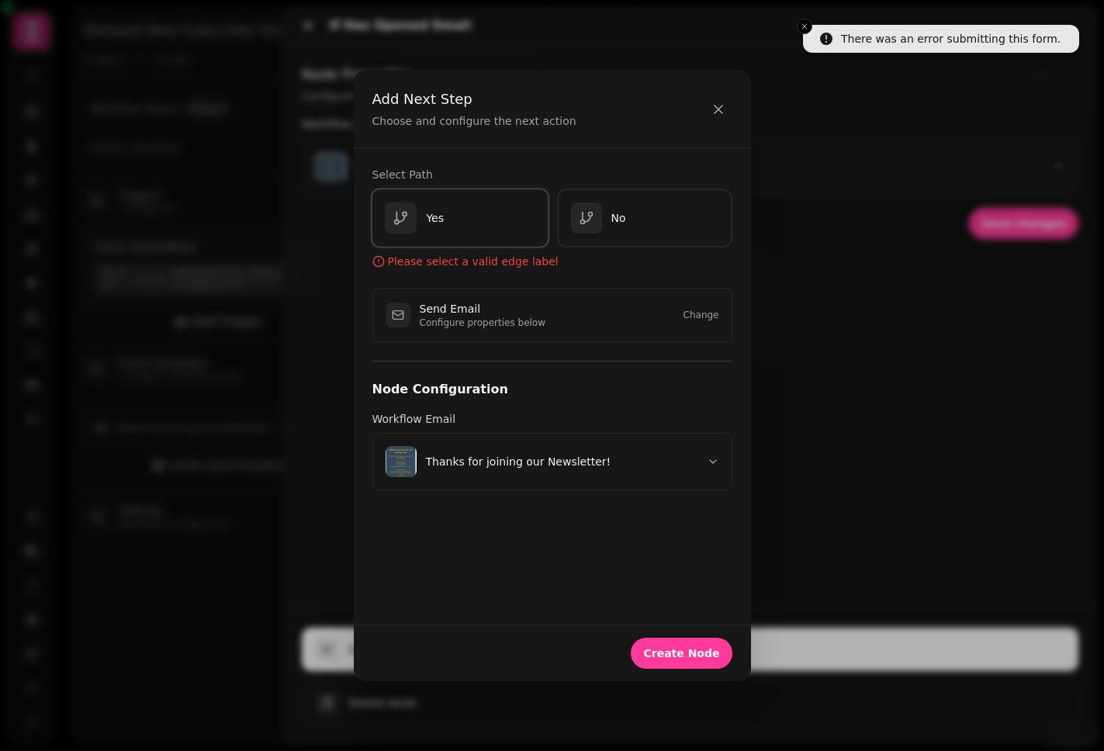
click at [467, 223] on div "Yes" at bounding box center [460, 218] width 150 height 32
click at [655, 223] on div "No" at bounding box center [644, 218] width 150 height 32
click at [700, 659] on button "Create Node" at bounding box center [681, 653] width 101 height 31
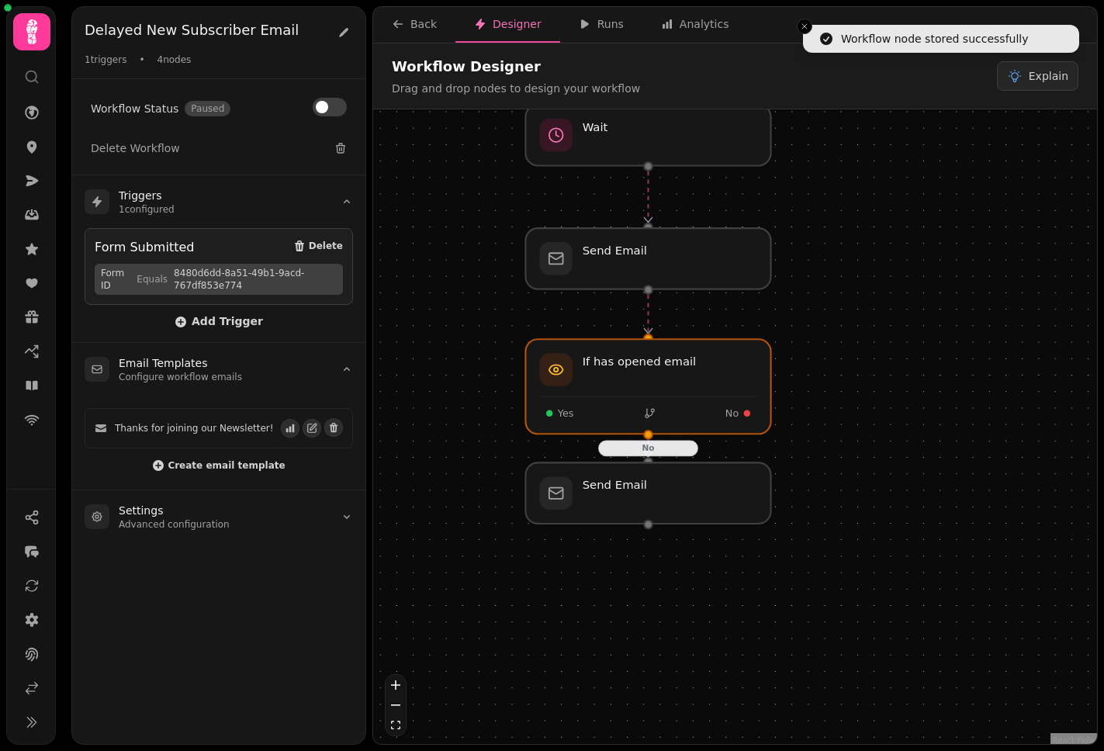
drag, startPoint x: 854, startPoint y: 509, endPoint x: 768, endPoint y: 315, distance: 212.2
click at [768, 315] on div "No Workflow Start 1 trigger Form Submitted Wait Send Email If has opened email …" at bounding box center [735, 428] width 724 height 638
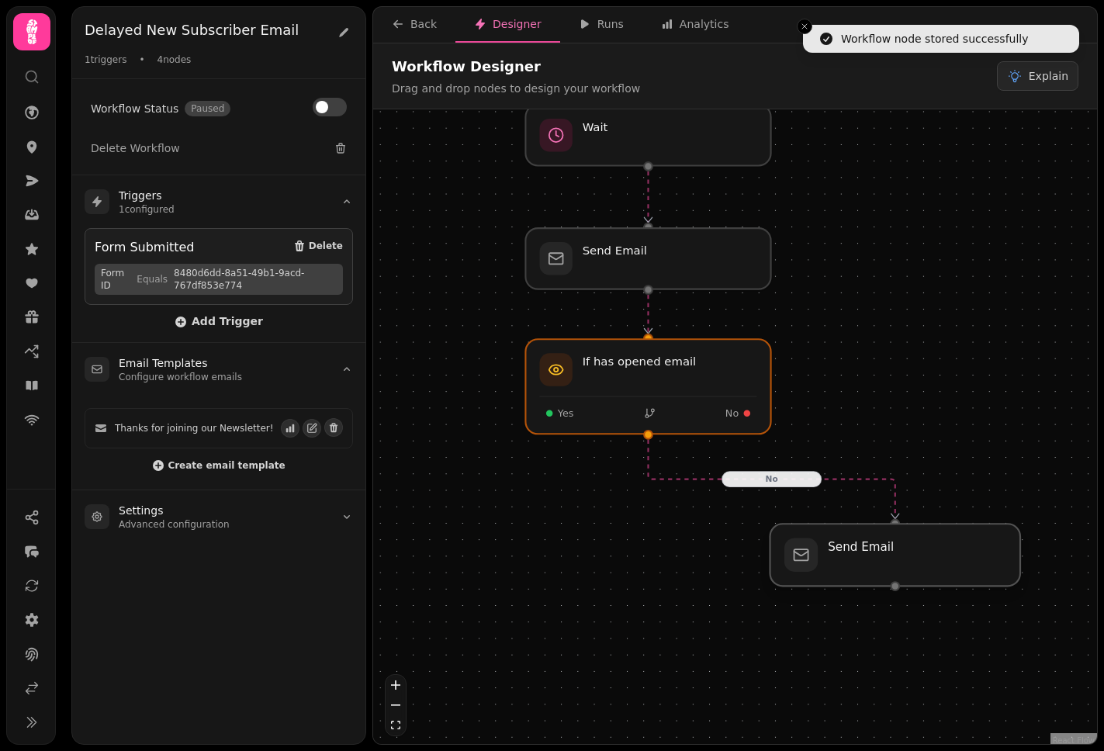
drag, startPoint x: 693, startPoint y: 489, endPoint x: 942, endPoint y: 569, distance: 260.7
click at [904, 569] on div at bounding box center [895, 555] width 250 height 62
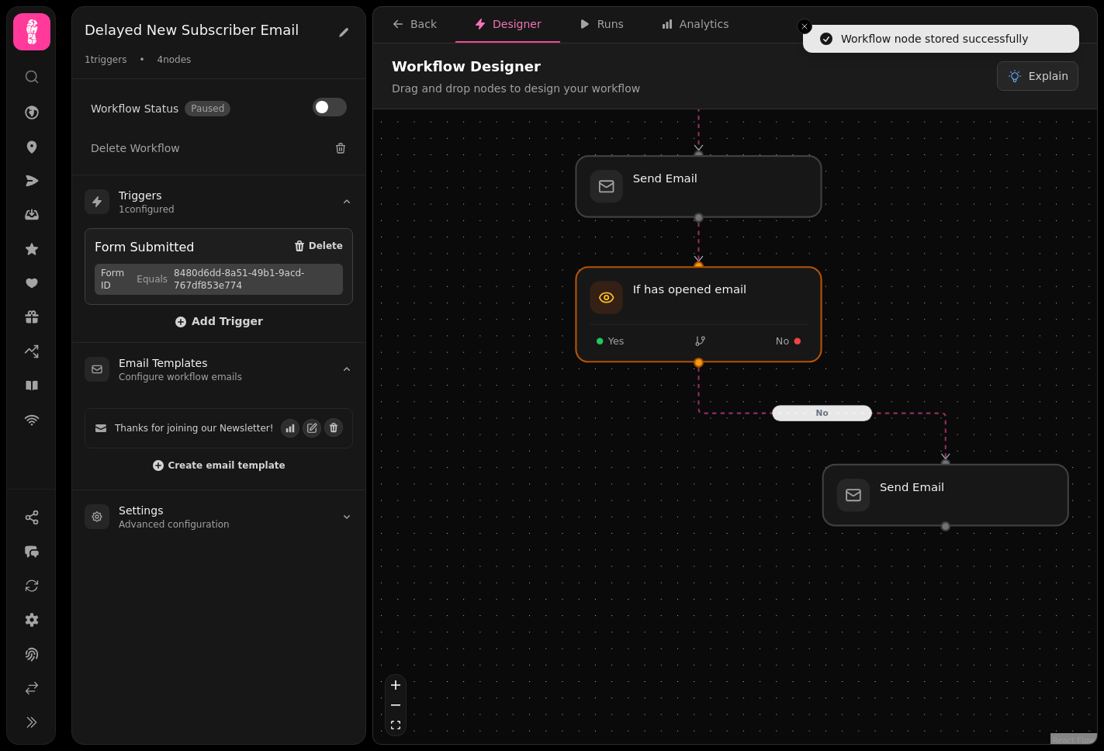
drag, startPoint x: 915, startPoint y: 399, endPoint x: 973, endPoint y: 316, distance: 101.3
click at [904, 319] on div "No Workflow Start 1 trigger Form Submitted Wait Send Email If has opened email …" at bounding box center [735, 428] width 724 height 638
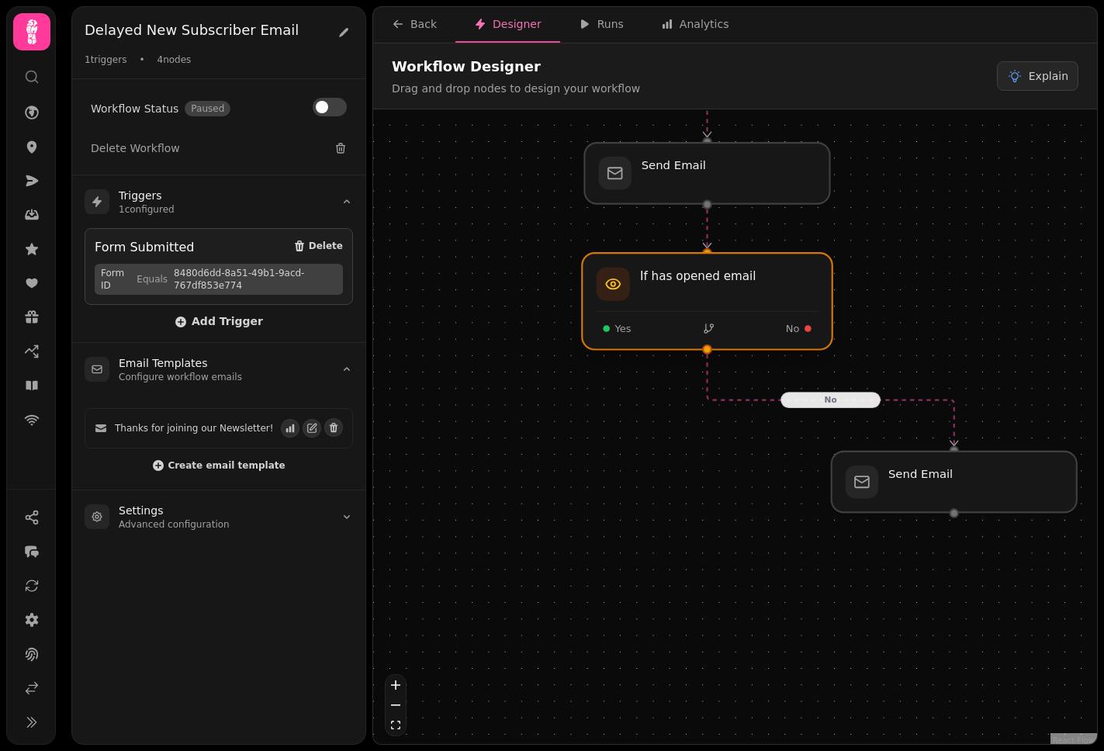
click at [670, 327] on div at bounding box center [707, 301] width 250 height 96
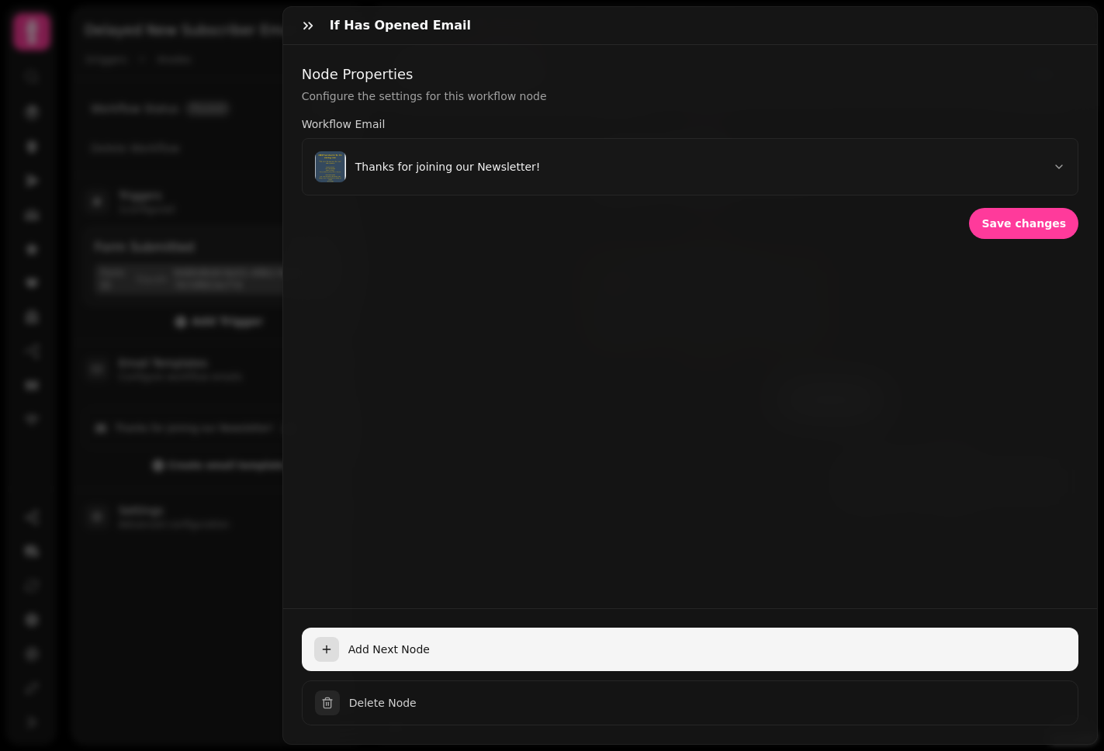
click at [523, 645] on span "Add Next Node" at bounding box center [706, 649] width 717 height 16
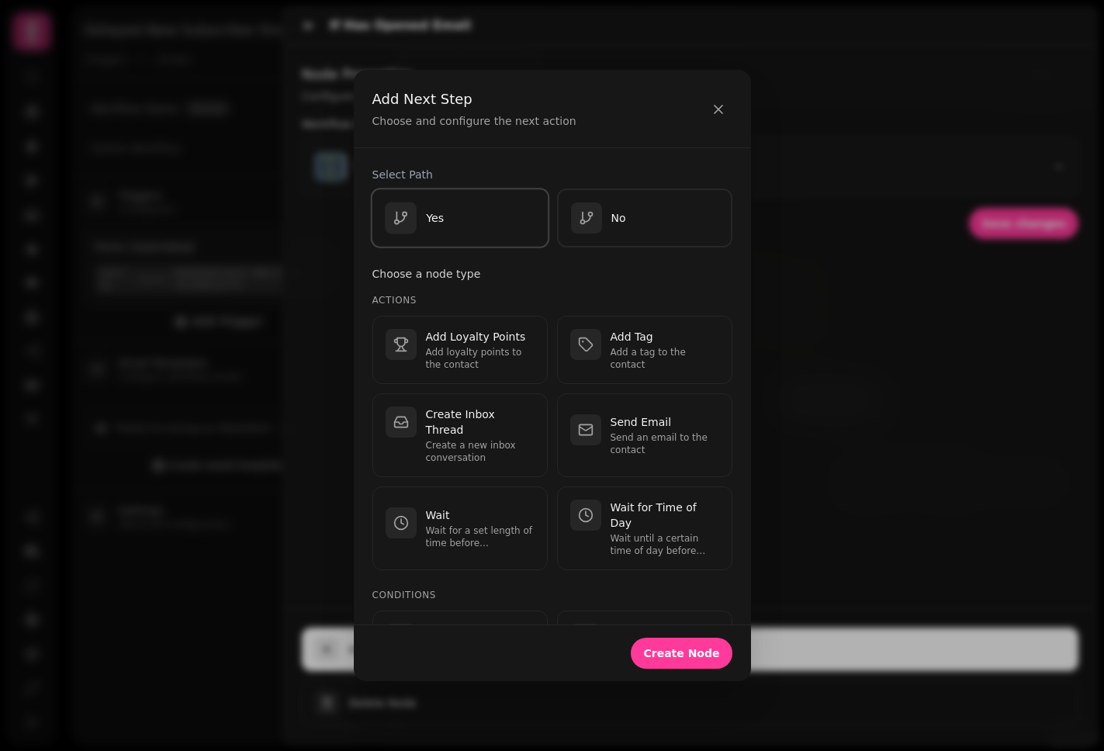
click at [494, 223] on div "Yes" at bounding box center [460, 218] width 150 height 32
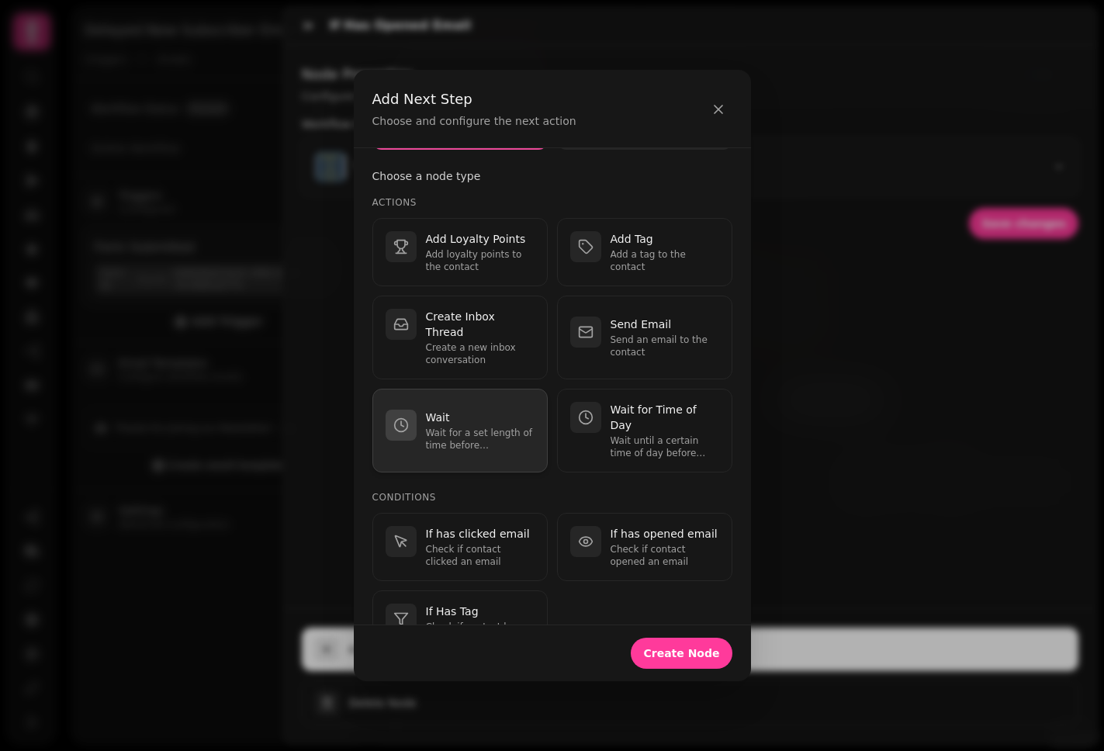
scroll to position [95, 0]
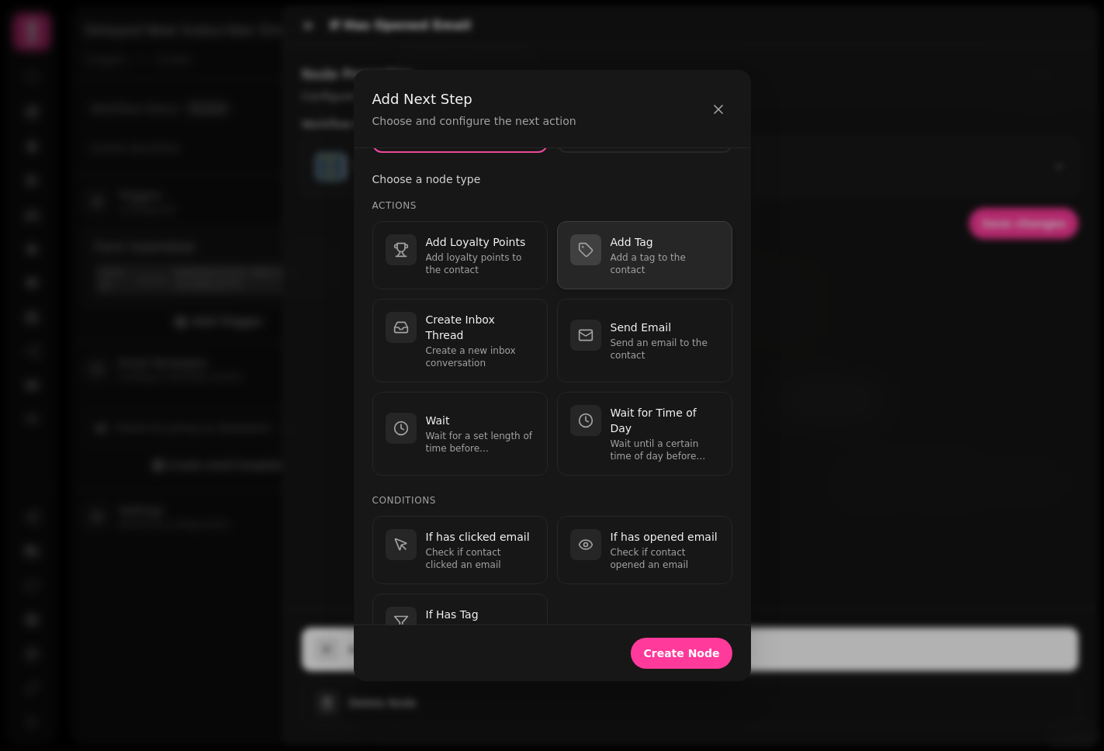
click at [638, 265] on p "Add a tag to the contact" at bounding box center [664, 263] width 109 height 25
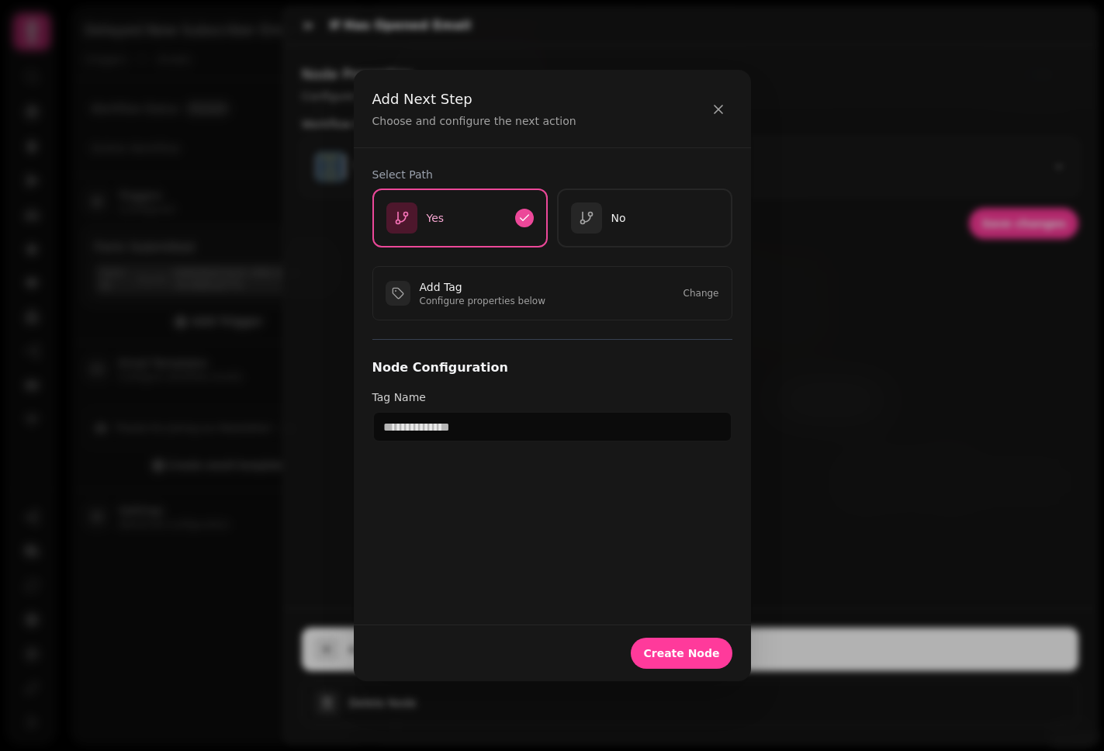
scroll to position [0, 0]
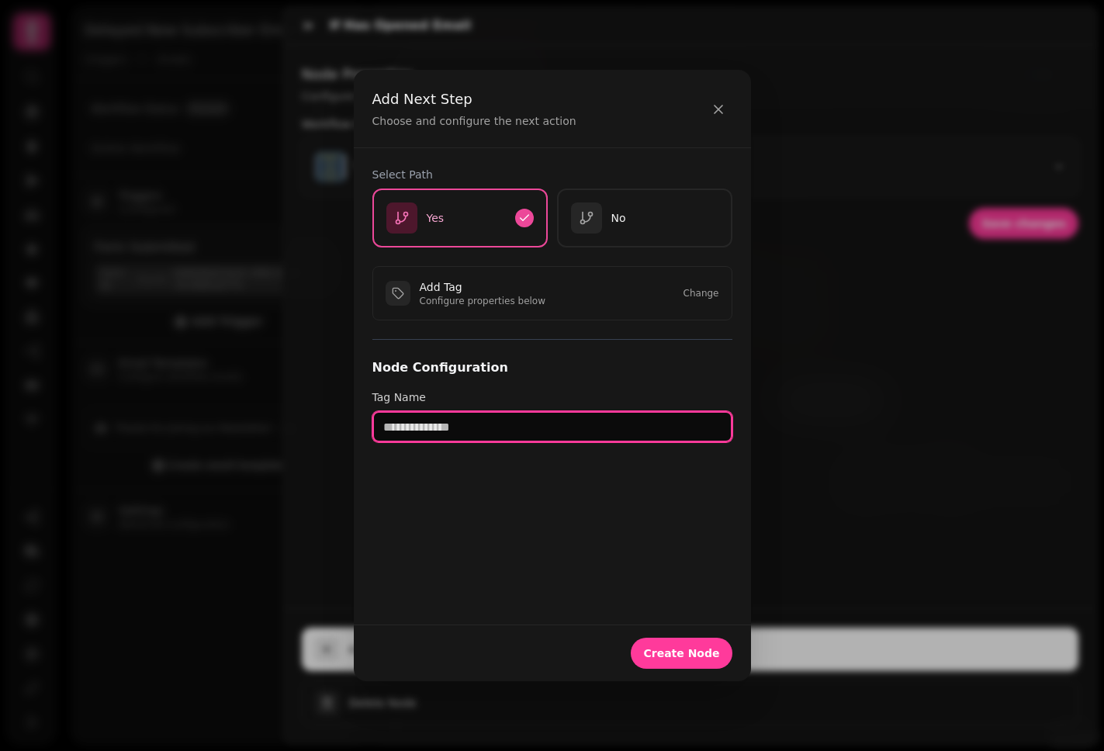
click at [585, 413] on input "text" at bounding box center [552, 426] width 360 height 31
type input "*"
type input "**********"
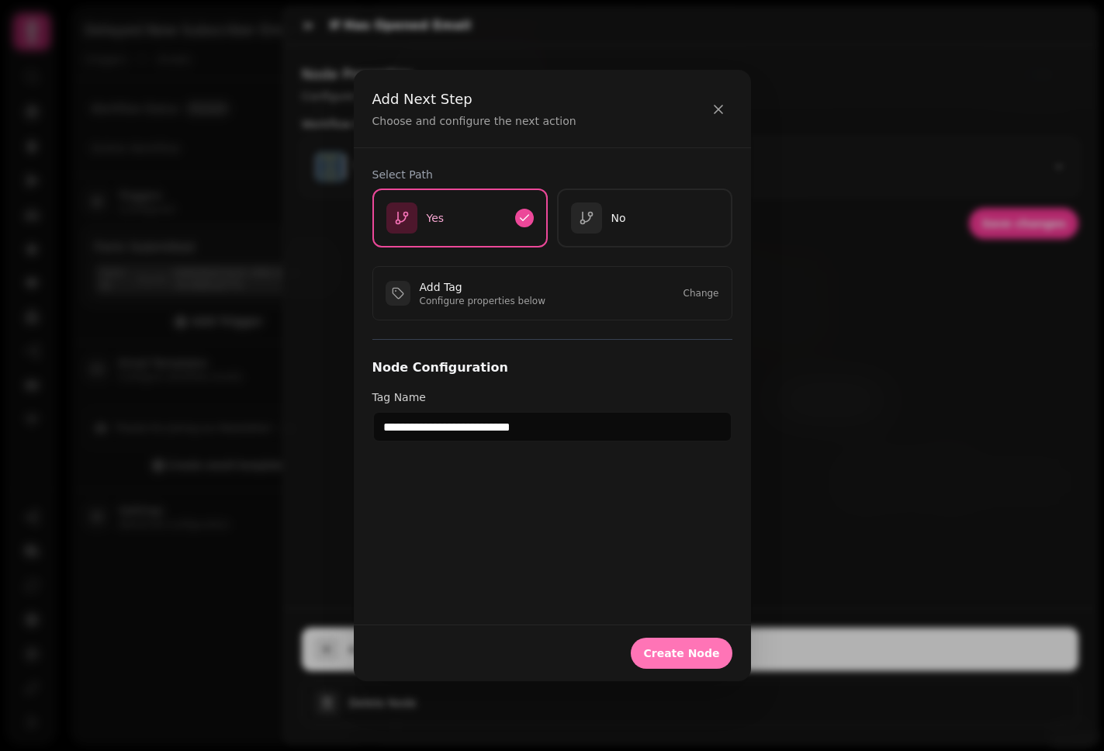
click at [681, 662] on button "Create Node" at bounding box center [681, 653] width 101 height 31
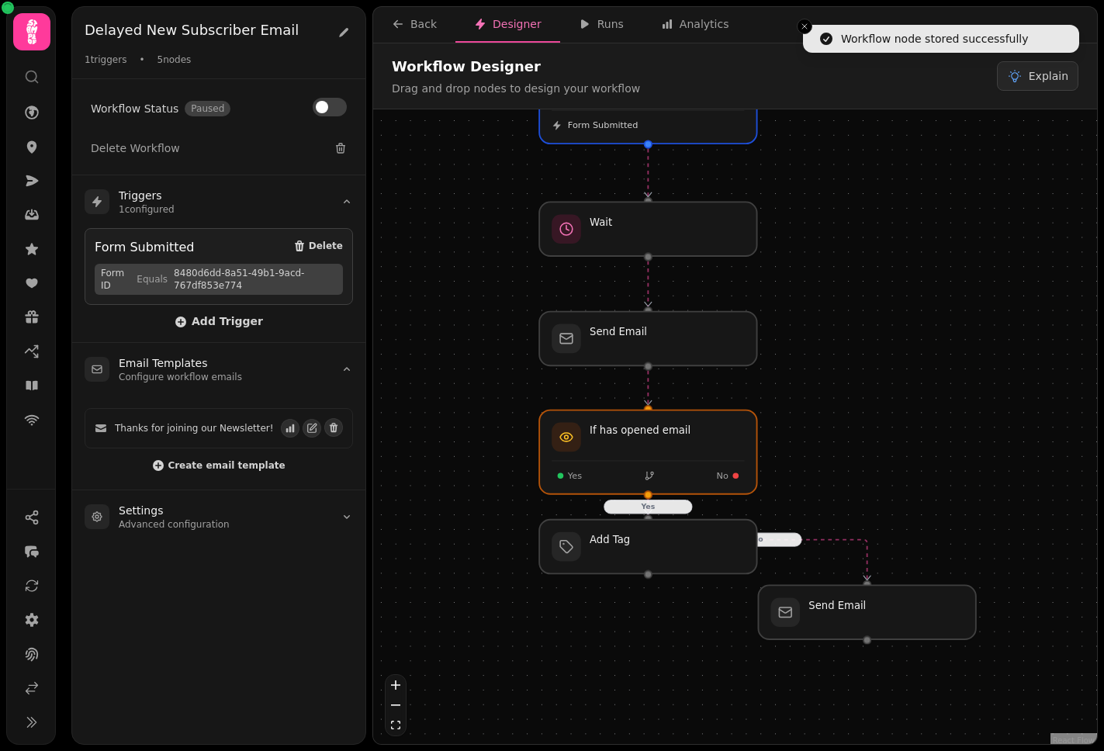
drag, startPoint x: 783, startPoint y: 486, endPoint x: 815, endPoint y: 390, distance: 100.6
click at [815, 390] on div "No Yes Workflow Start 1 trigger Form Submitted Wait Send Email If has opened em…" at bounding box center [735, 428] width 724 height 638
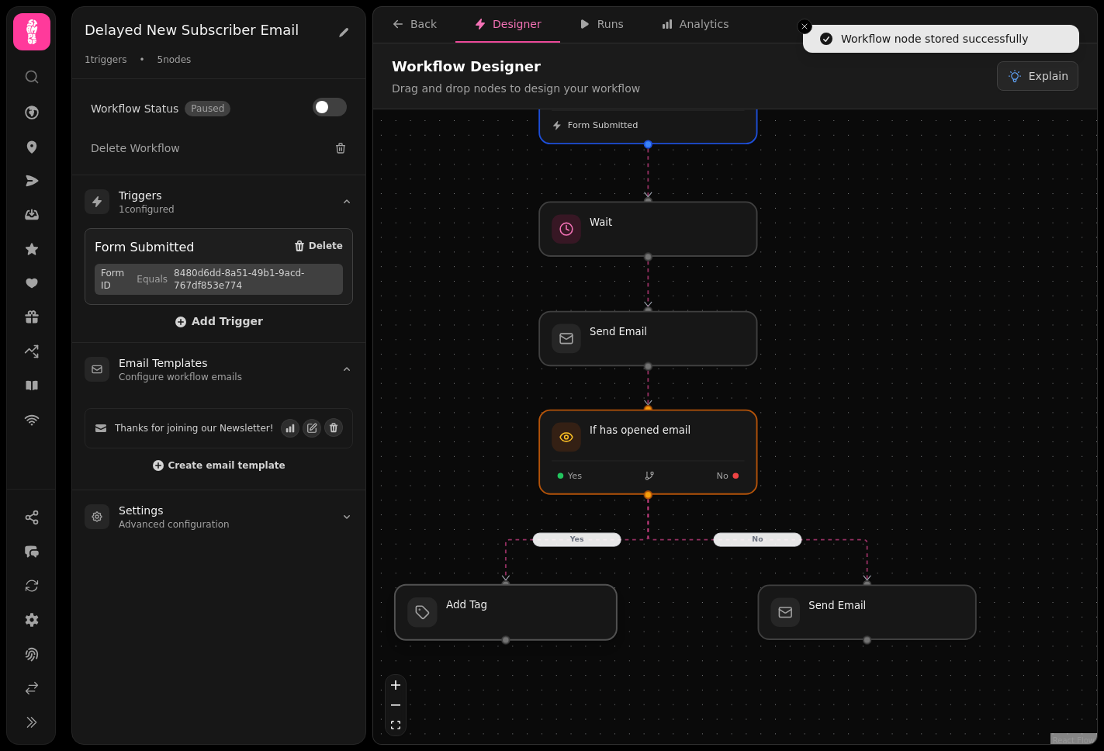
drag, startPoint x: 656, startPoint y: 556, endPoint x: 512, endPoint y: 627, distance: 160.6
click at [512, 627] on div at bounding box center [506, 612] width 222 height 55
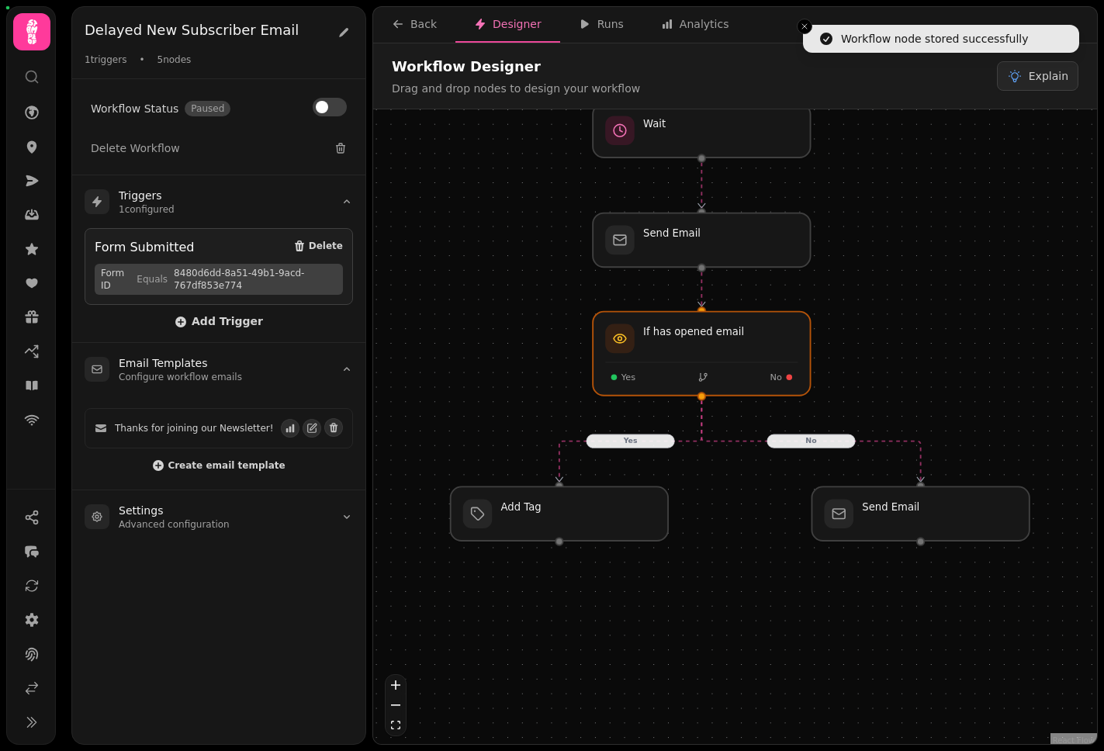
drag, startPoint x: 956, startPoint y: 396, endPoint x: 1015, endPoint y: 290, distance: 121.5
click at [904, 292] on div "No Yes Workflow Start 1 trigger Form Submitted Wait Send Email If has opened em…" at bounding box center [735, 428] width 724 height 638
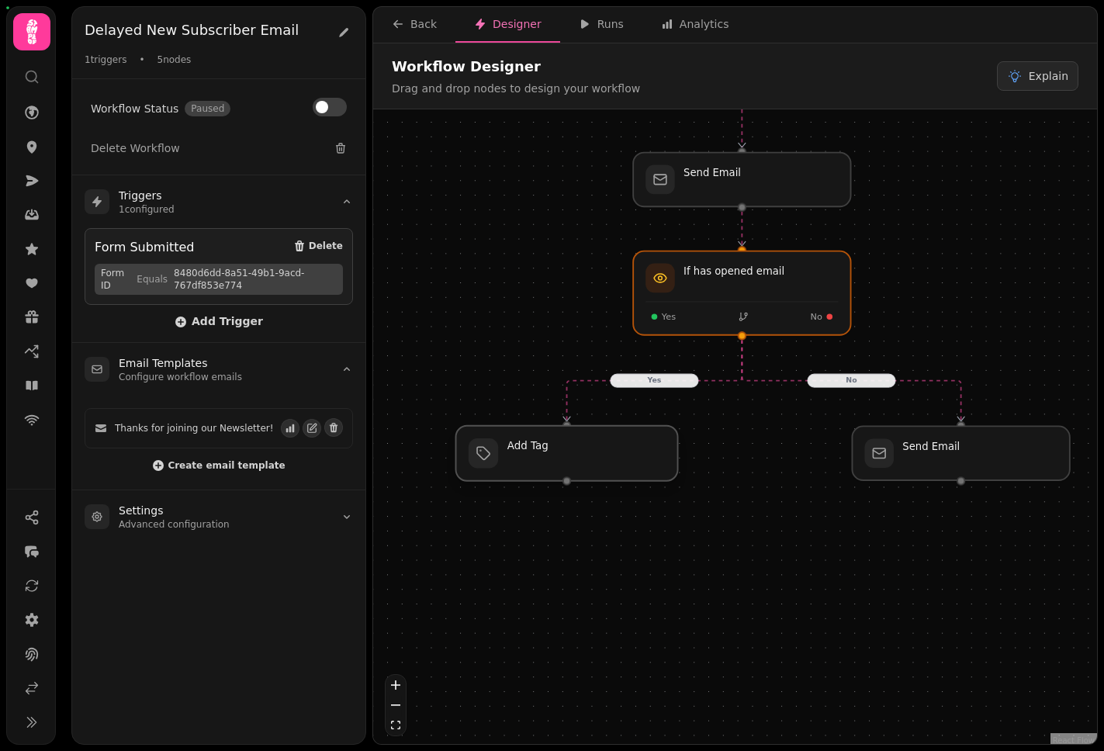
drag, startPoint x: 646, startPoint y: 479, endPoint x: 610, endPoint y: 479, distance: 35.7
click at [610, 479] on div at bounding box center [567, 453] width 222 height 55
click at [792, 484] on div "No Yes Workflow Start 1 trigger Form Submitted Wait Send Email If has opened em…" at bounding box center [735, 428] width 724 height 638
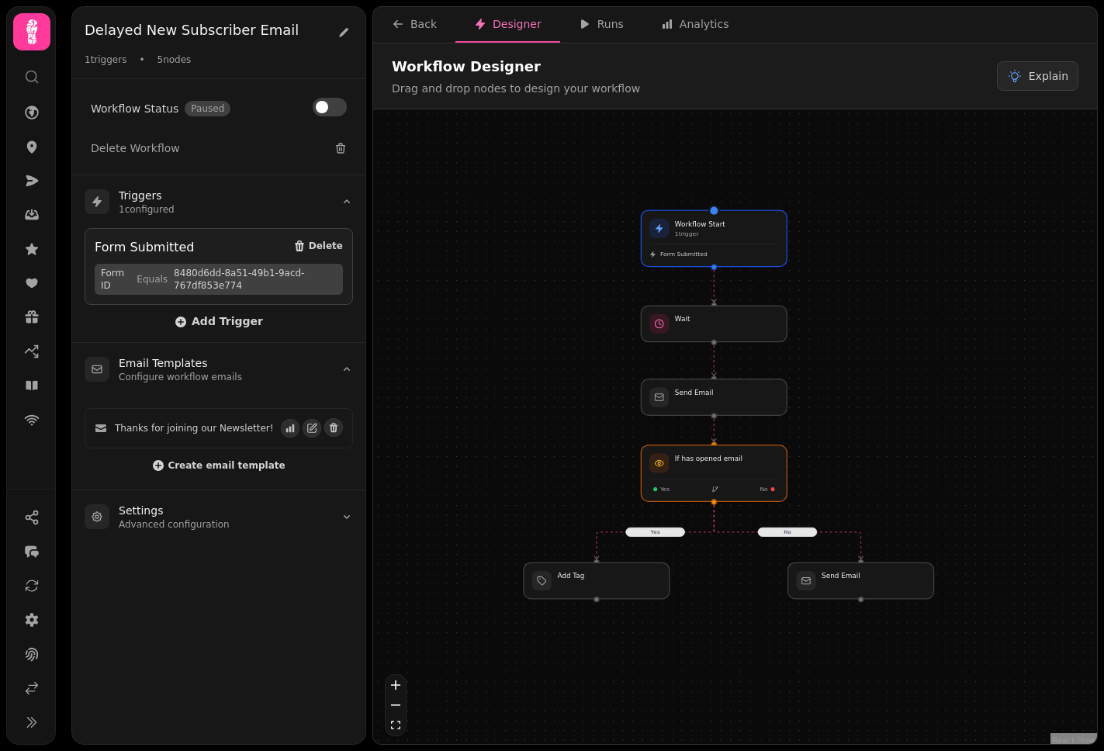
drag, startPoint x: 931, startPoint y: 348, endPoint x: 883, endPoint y: 471, distance: 131.6
click at [883, 471] on div "No Yes Workflow Start 1 trigger Form Submitted Wait Add Tag Send Email If has o…" at bounding box center [735, 428] width 724 height 638
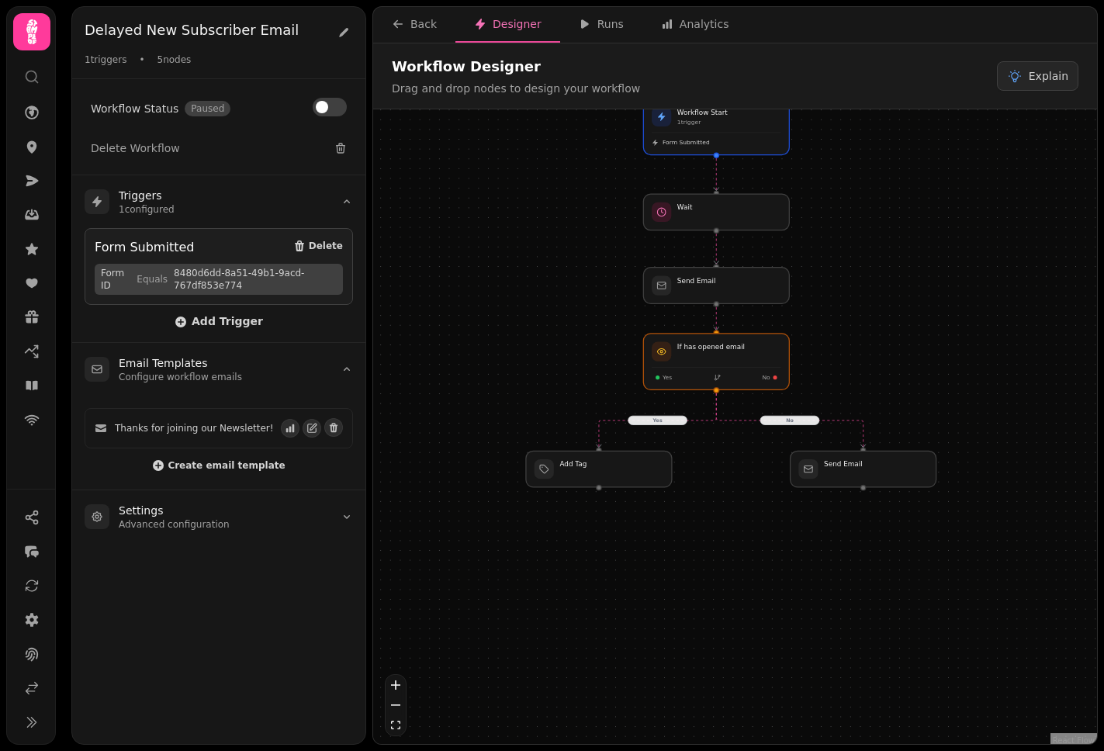
drag, startPoint x: 883, startPoint y: 471, endPoint x: 886, endPoint y: 359, distance: 111.7
click at [886, 359] on div "No Yes Workflow Start 1 trigger Form Submitted Wait Add Tag Send Email If has o…" at bounding box center [735, 428] width 724 height 638
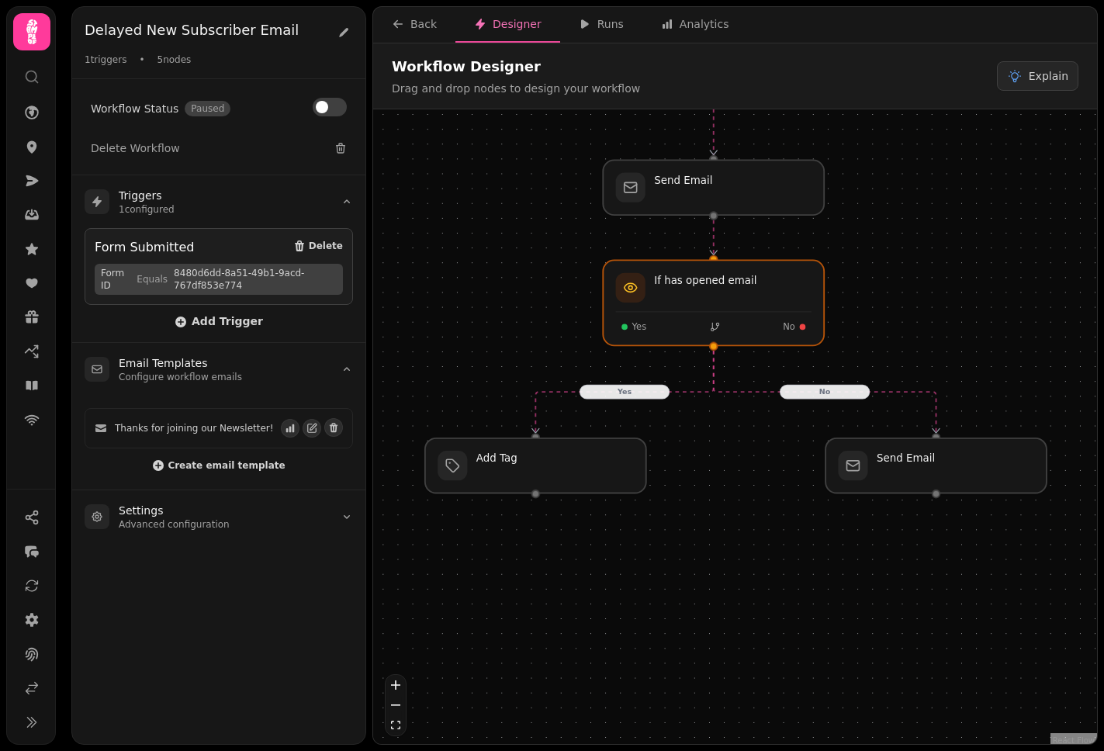
drag, startPoint x: 659, startPoint y: 543, endPoint x: 741, endPoint y: 493, distance: 96.4
click at [741, 493] on div "No Yes Workflow Start 1 trigger Form Submitted Wait Add Tag Send Email If has o…" at bounding box center [735, 428] width 724 height 638
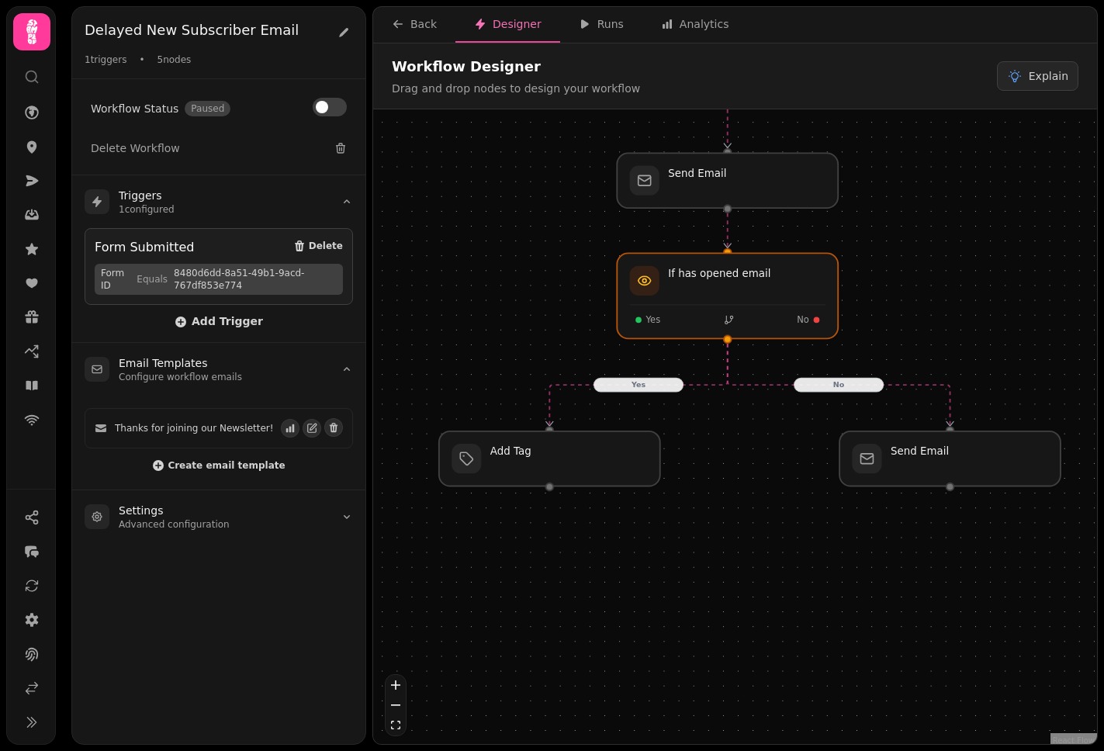
drag, startPoint x: 733, startPoint y: 471, endPoint x: 748, endPoint y: 463, distance: 16.7
click at [748, 463] on div "No Yes Workflow Start 1 trigger Form Submitted Wait Add Tag Send Email If has o…" at bounding box center [735, 428] width 724 height 638
drag, startPoint x: 588, startPoint y: 471, endPoint x: 577, endPoint y: 472, distance: 10.9
click at [577, 472] on div at bounding box center [540, 458] width 226 height 56
click at [607, 465] on div at bounding box center [528, 458] width 226 height 56
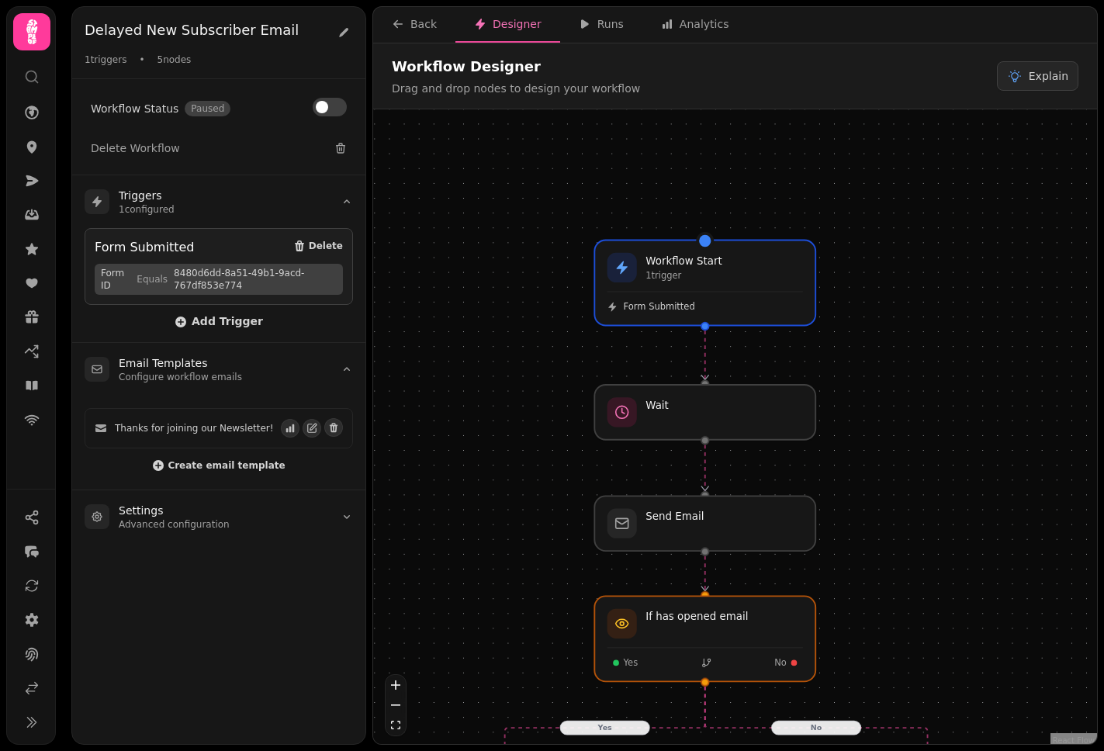
drag, startPoint x: 896, startPoint y: 298, endPoint x: 866, endPoint y: 629, distance: 332.5
click at [866, 629] on div "No Yes Workflow Start 1 trigger Form Submitted Wait Add Tag Send Email If has o…" at bounding box center [735, 428] width 724 height 638
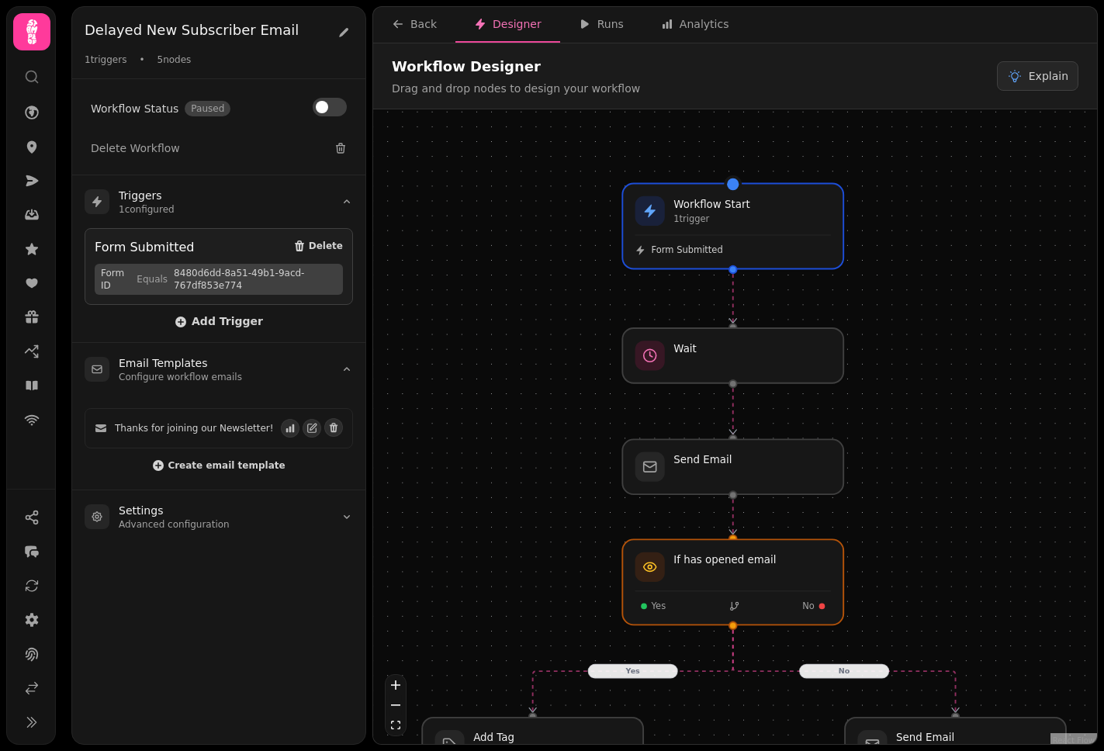
drag, startPoint x: 890, startPoint y: 479, endPoint x: 914, endPoint y: 414, distance: 69.4
click at [904, 414] on div "No Yes Workflow Start 1 trigger Form Submitted Wait Add Tag Send Email If has o…" at bounding box center [735, 428] width 724 height 638
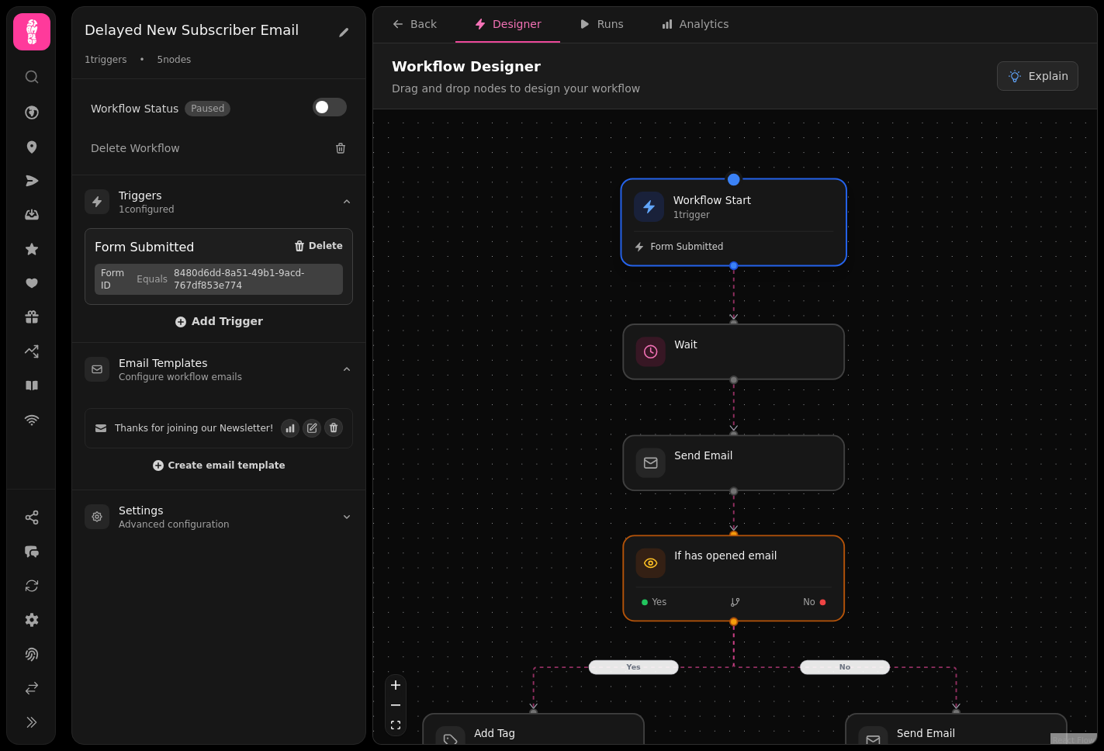
click at [697, 224] on div "Workflow Start 1 trigger Form Submitted" at bounding box center [733, 221] width 224 height 85
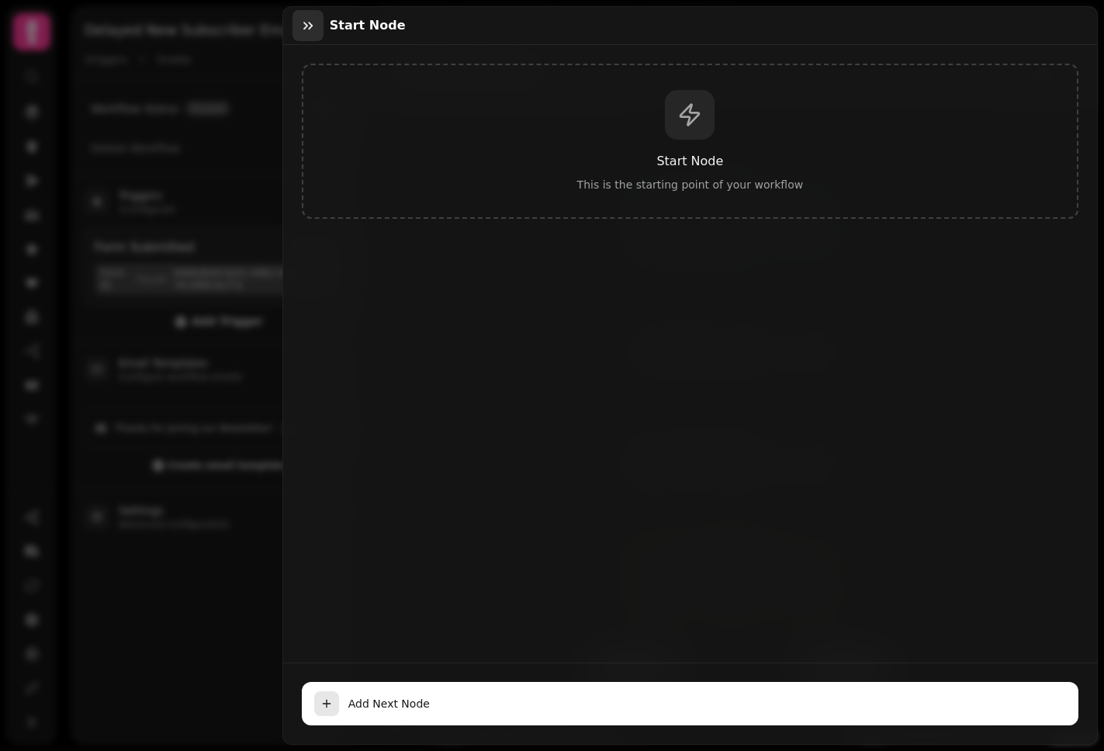
click at [308, 29] on icon "button" at bounding box center [308, 26] width 16 height 16
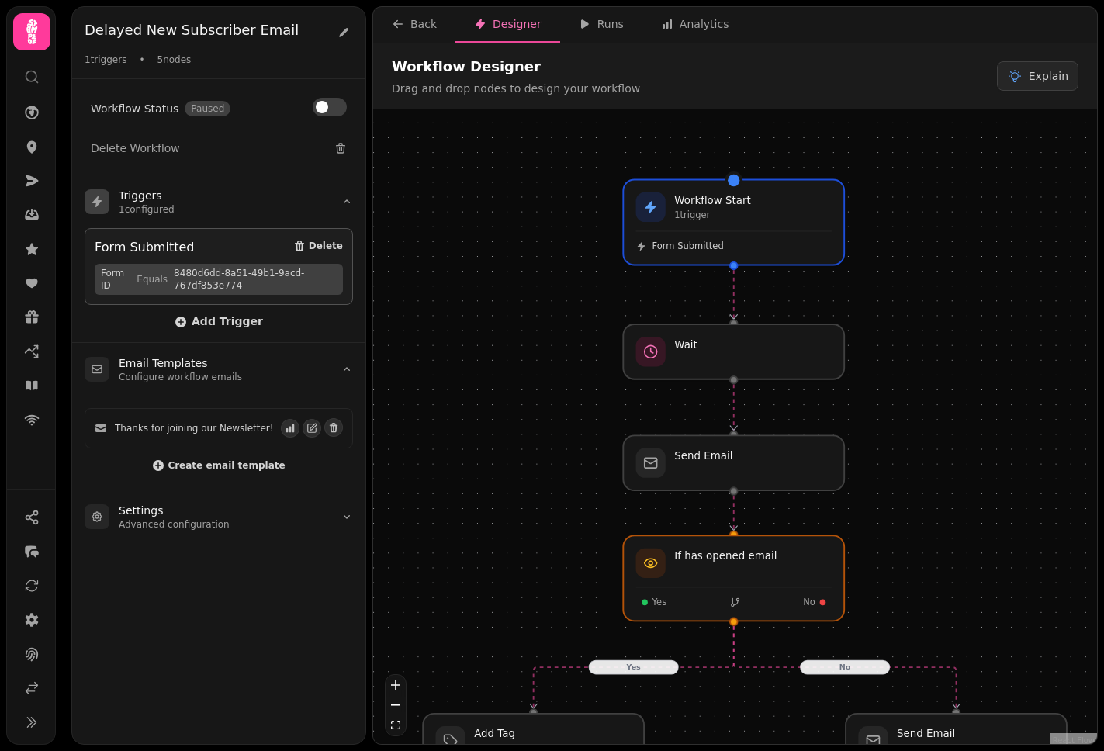
click at [230, 282] on span "8480d6dd-8a51-49b1-9acd-767df853e774" at bounding box center [255, 279] width 163 height 25
click at [227, 320] on span "Add Trigger" at bounding box center [219, 322] width 88 height 12
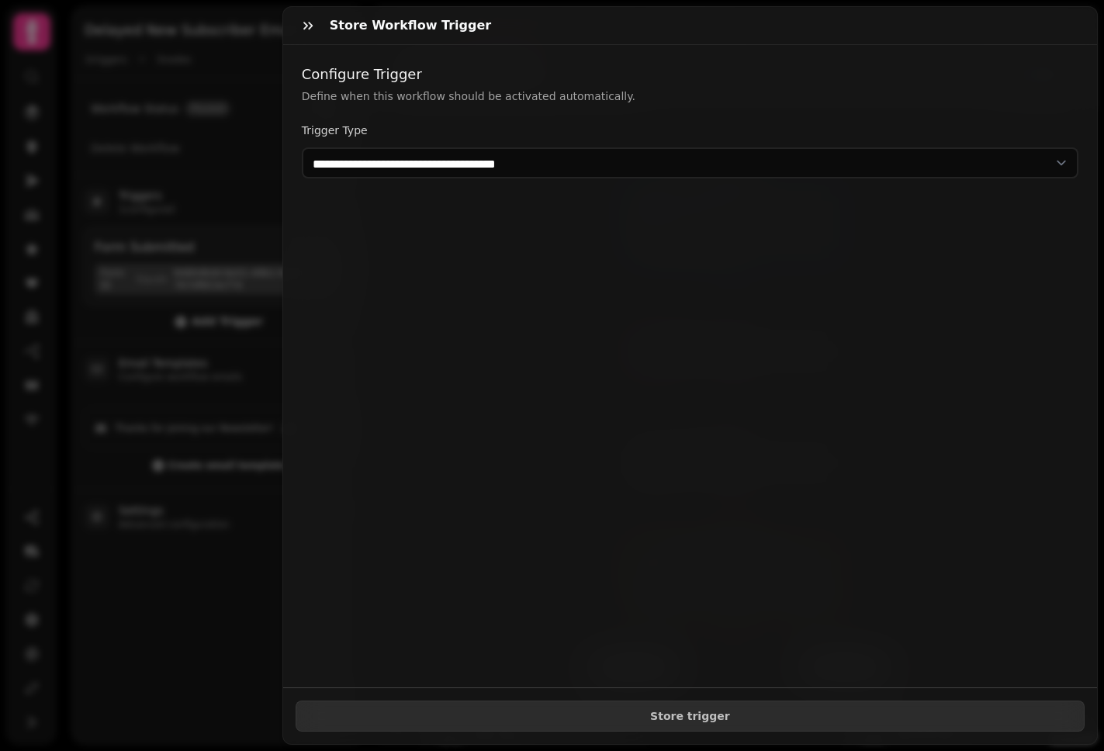
click at [584, 206] on div "**********" at bounding box center [690, 366] width 814 height 642
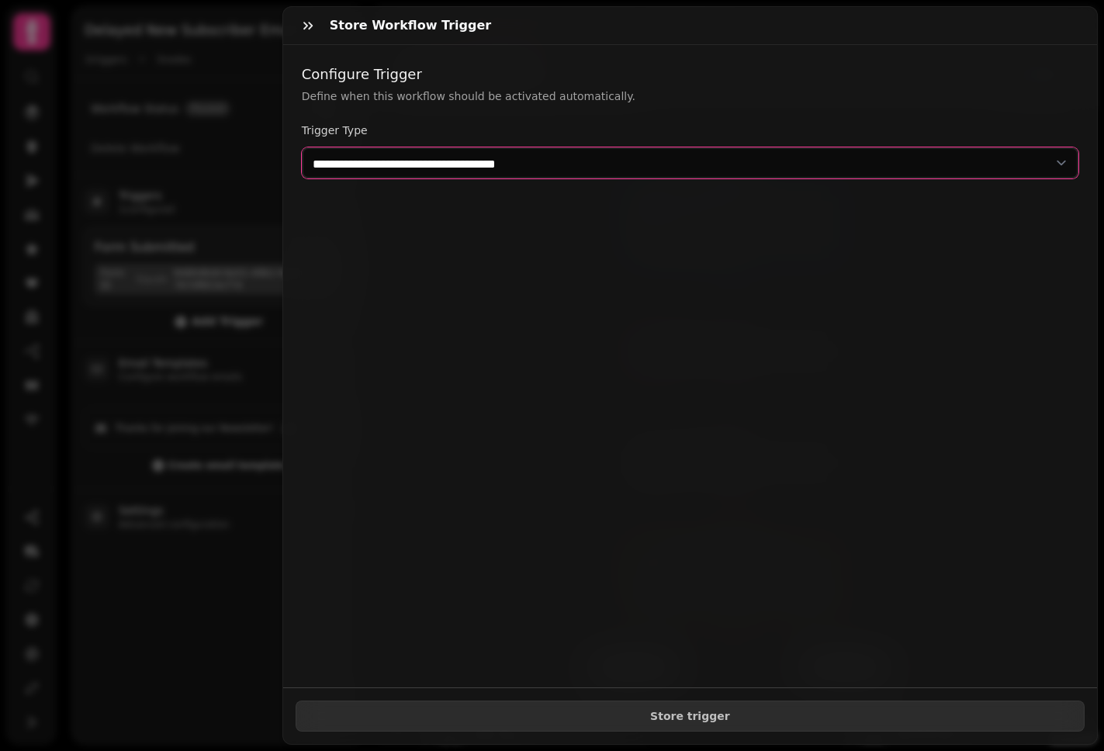
click at [606, 169] on select "**********" at bounding box center [690, 162] width 776 height 31
select select "**********"
click at [302, 147] on select "**********" at bounding box center [690, 162] width 776 height 31
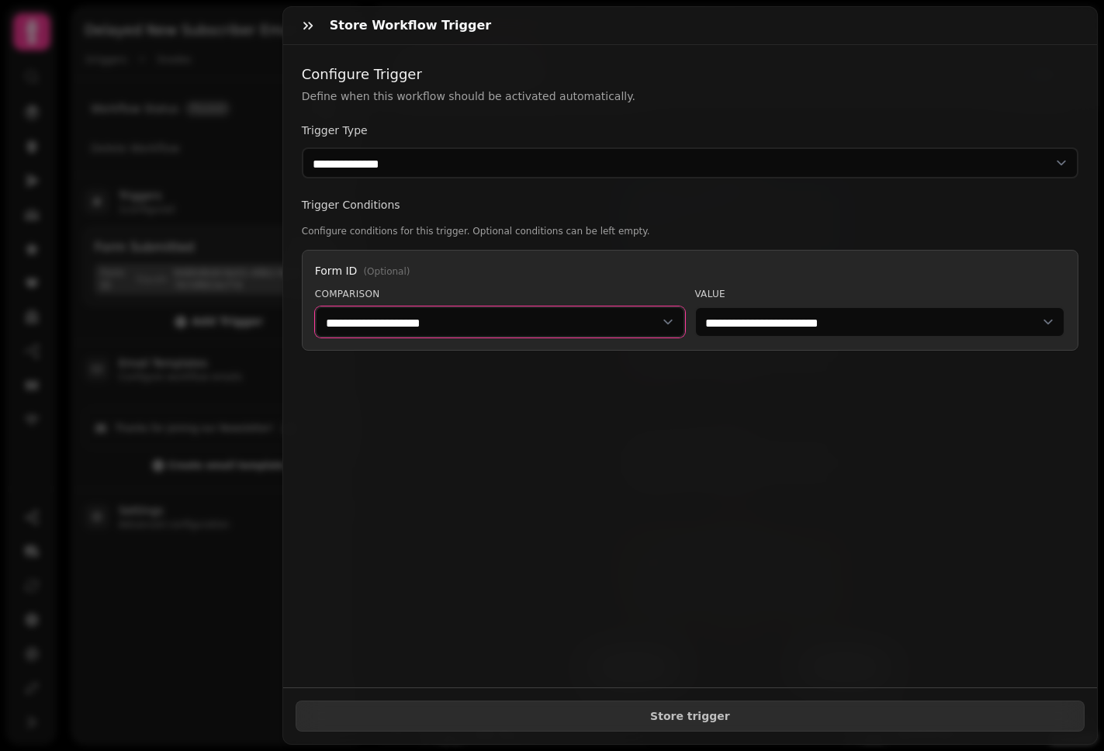
click at [569, 324] on select "**********" at bounding box center [500, 321] width 371 height 31
click at [313, 28] on icon "button" at bounding box center [308, 26] width 16 height 16
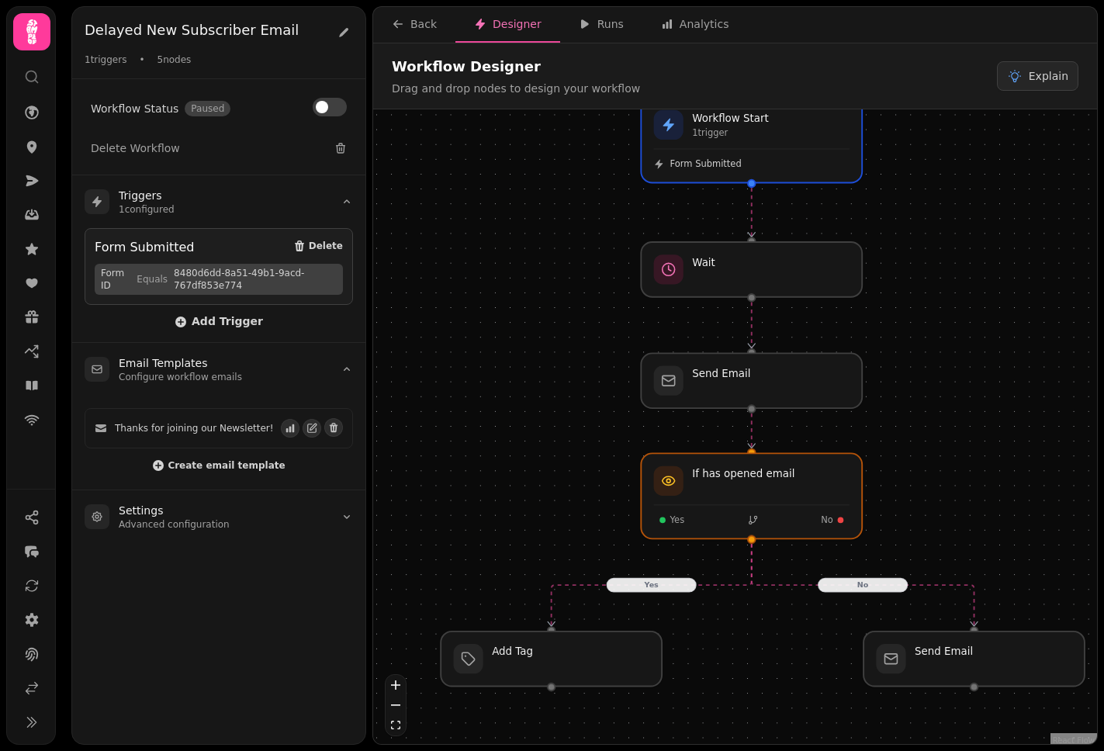
drag, startPoint x: 874, startPoint y: 413, endPoint x: 888, endPoint y: 322, distance: 92.6
click at [888, 322] on div "No Yes Workflow Start 1 trigger Form Submitted Wait Add Tag Send Email If has o…" at bounding box center [735, 428] width 724 height 638
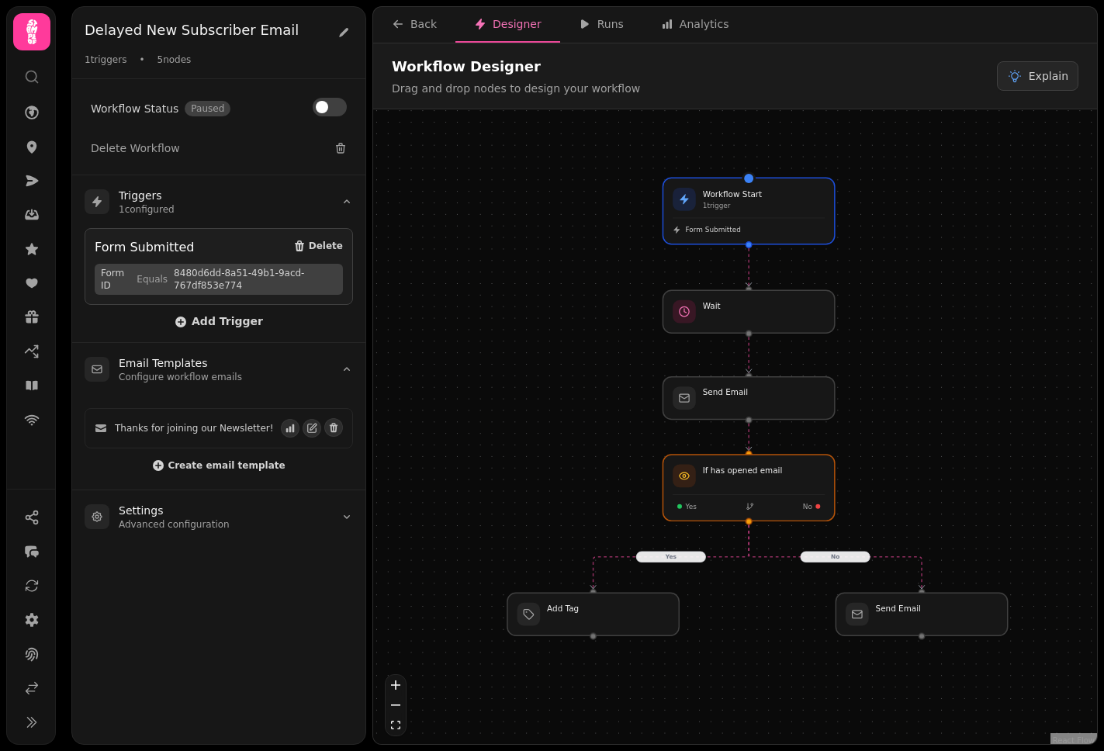
drag, startPoint x: 966, startPoint y: 348, endPoint x: 925, endPoint y: 395, distance: 62.6
click at [904, 395] on div "No Yes Workflow Start 1 trigger Form Submitted Wait Add Tag Send Email If has o…" at bounding box center [735, 428] width 724 height 638
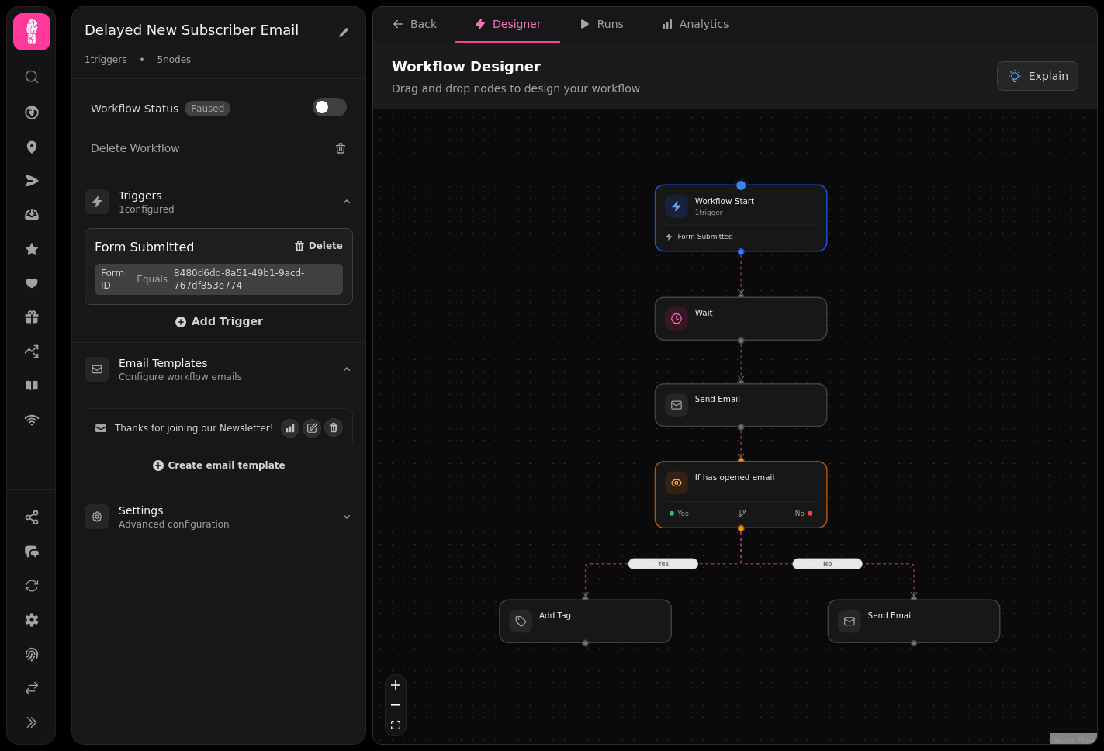
click at [514, 213] on div "No Yes Workflow Start 1 trigger Form Submitted Wait Add Tag Send Email If has o…" at bounding box center [735, 428] width 724 height 638
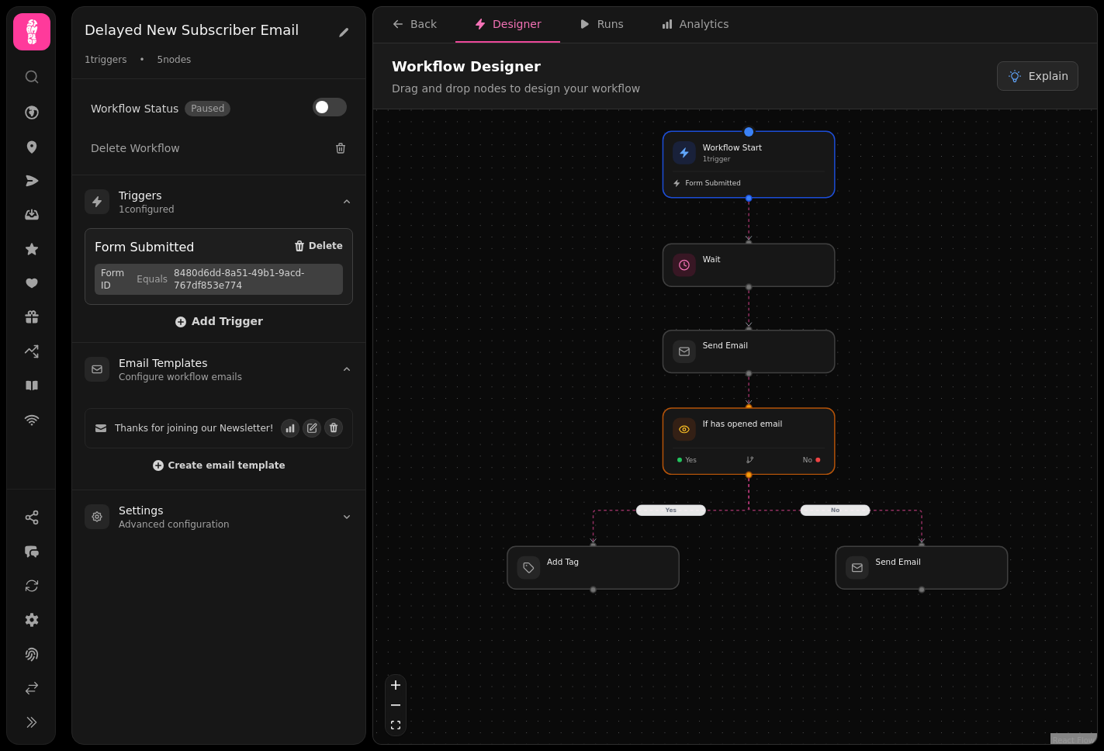
drag, startPoint x: 973, startPoint y: 401, endPoint x: 980, endPoint y: 347, distance: 54.1
click at [904, 347] on div "No Yes Workflow Start 1 trigger Form Submitted Wait Add Tag Send Email If has o…" at bounding box center [735, 428] width 724 height 638
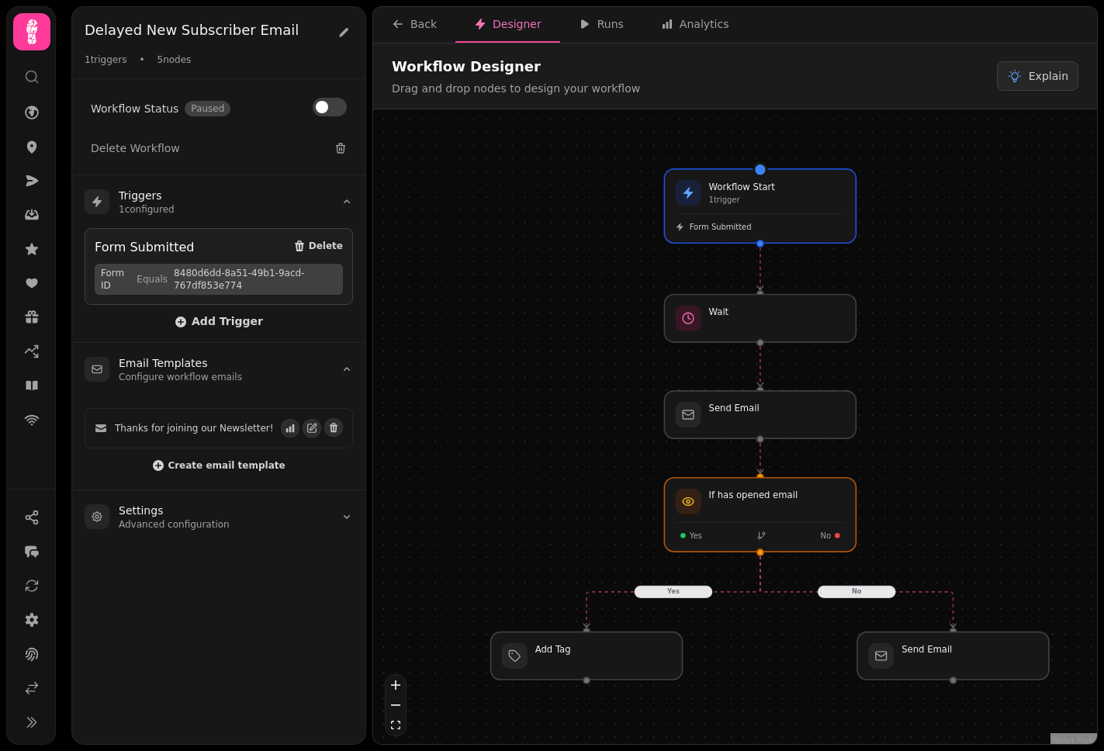
drag, startPoint x: 940, startPoint y: 289, endPoint x: 976, endPoint y: 346, distance: 67.6
click at [904, 346] on div "No Yes Workflow Start 1 trigger Form Submitted Wait Add Tag Send Email If has o…" at bounding box center [735, 428] width 724 height 638
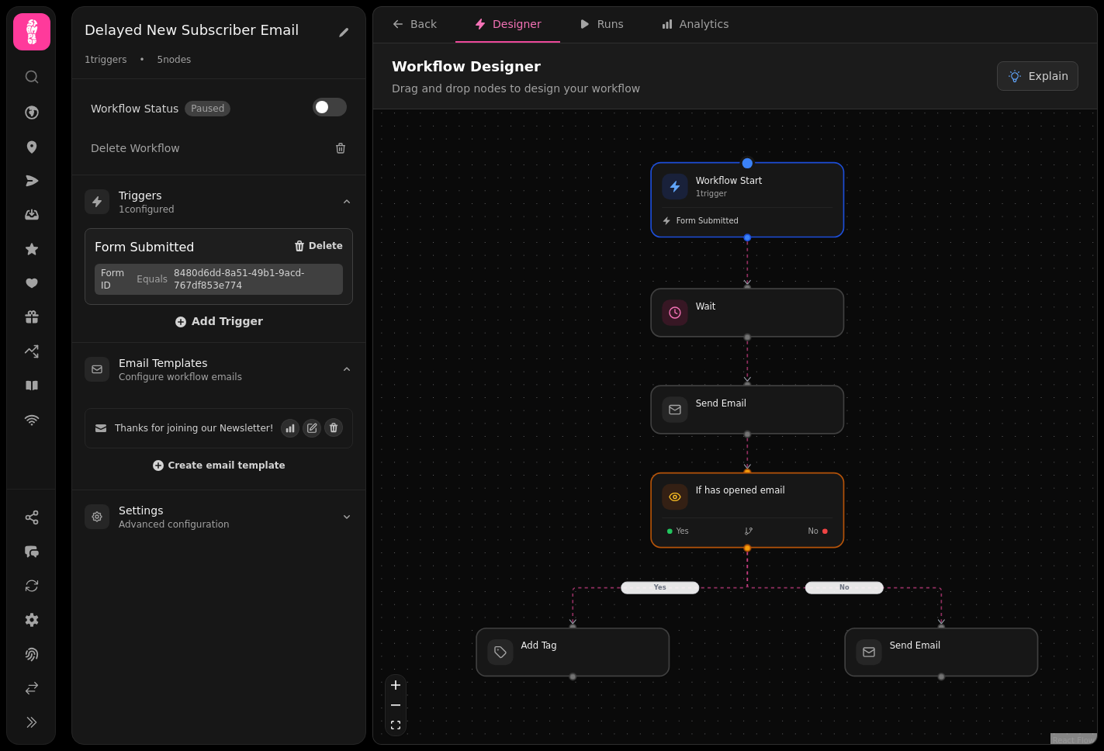
drag, startPoint x: 975, startPoint y: 346, endPoint x: 963, endPoint y: 341, distance: 12.5
click at [904, 341] on div "No Yes Workflow Start 1 trigger Form Submitted Wait Add Tag Send Email If has o…" at bounding box center [735, 428] width 724 height 638
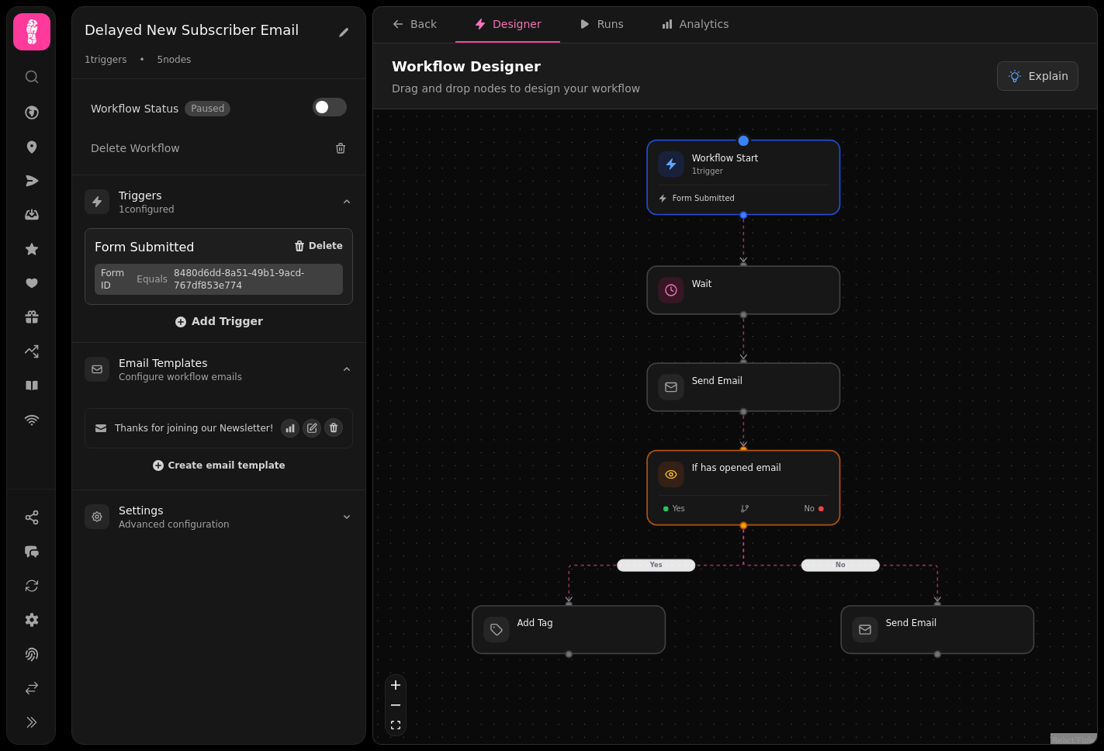
click at [904, 296] on div "No Yes Workflow Start 1 trigger Form Submitted Wait Add Tag Send Email If has o…" at bounding box center [735, 428] width 724 height 638
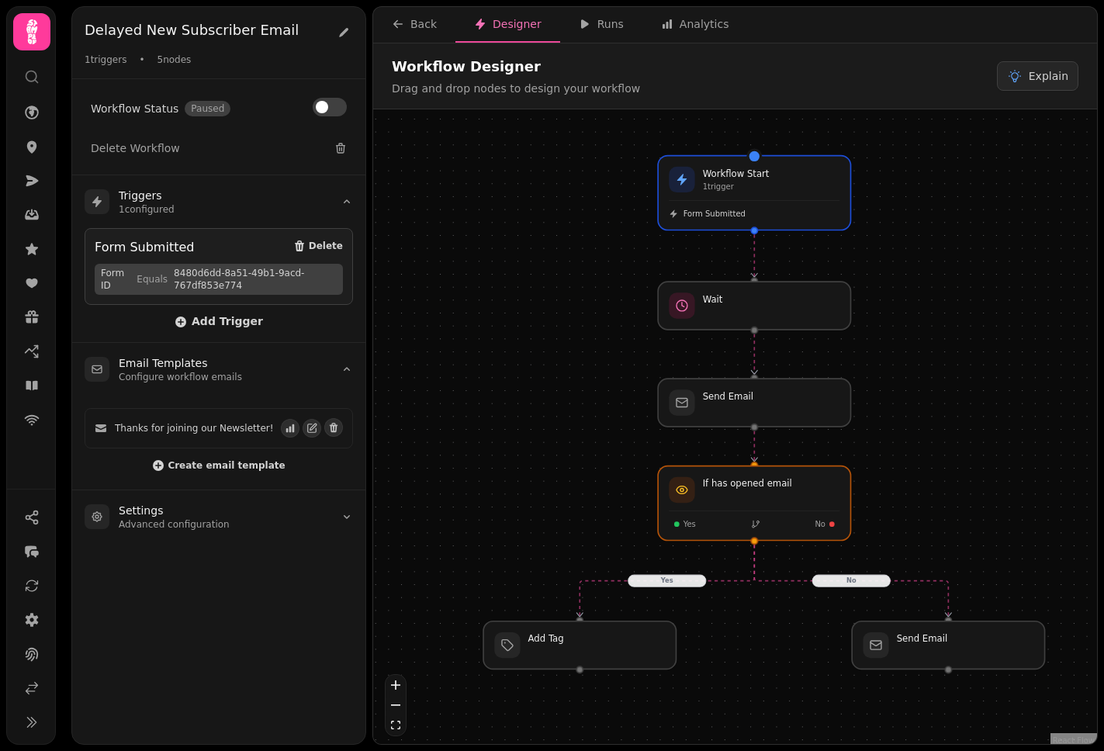
drag, startPoint x: 948, startPoint y: 340, endPoint x: 959, endPoint y: 358, distance: 20.7
click at [904, 358] on div "No Yes Workflow Start 1 trigger Form Submitted Wait Add Tag Send Email If has o…" at bounding box center [735, 428] width 724 height 638
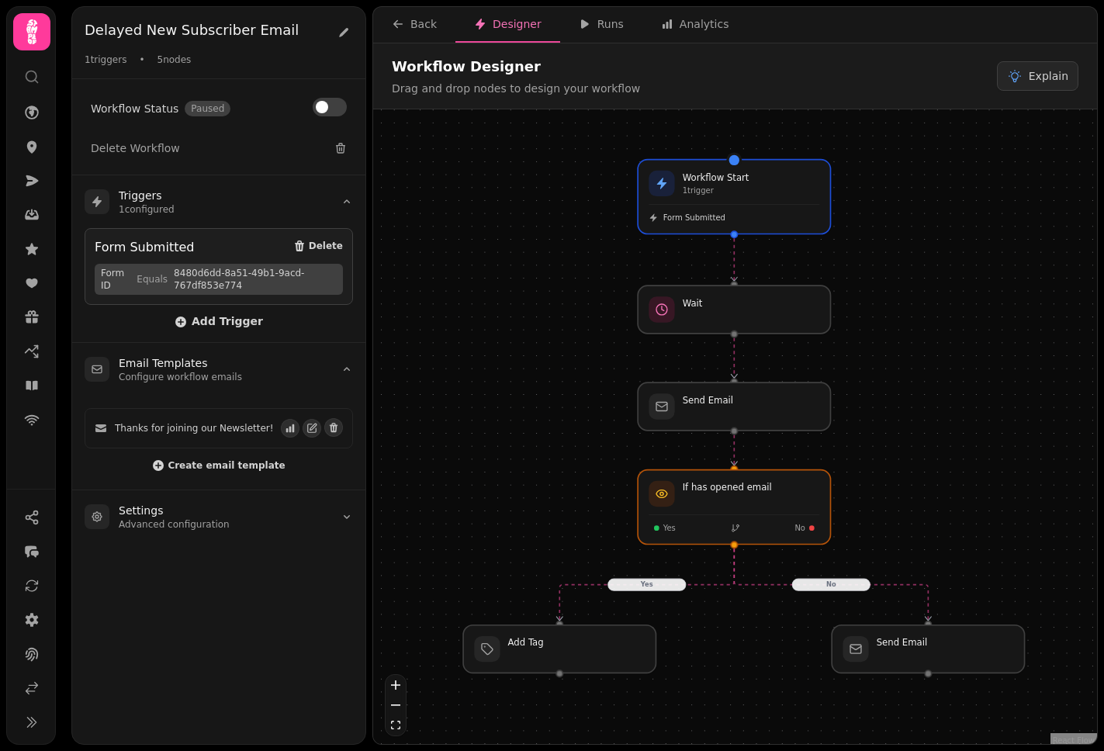
drag, startPoint x: 924, startPoint y: 207, endPoint x: 903, endPoint y: 209, distance: 21.1
click at [903, 209] on div "No Yes Workflow Start 1 trigger Form Submitted Wait Add Tag Send Email If has o…" at bounding box center [735, 428] width 724 height 638
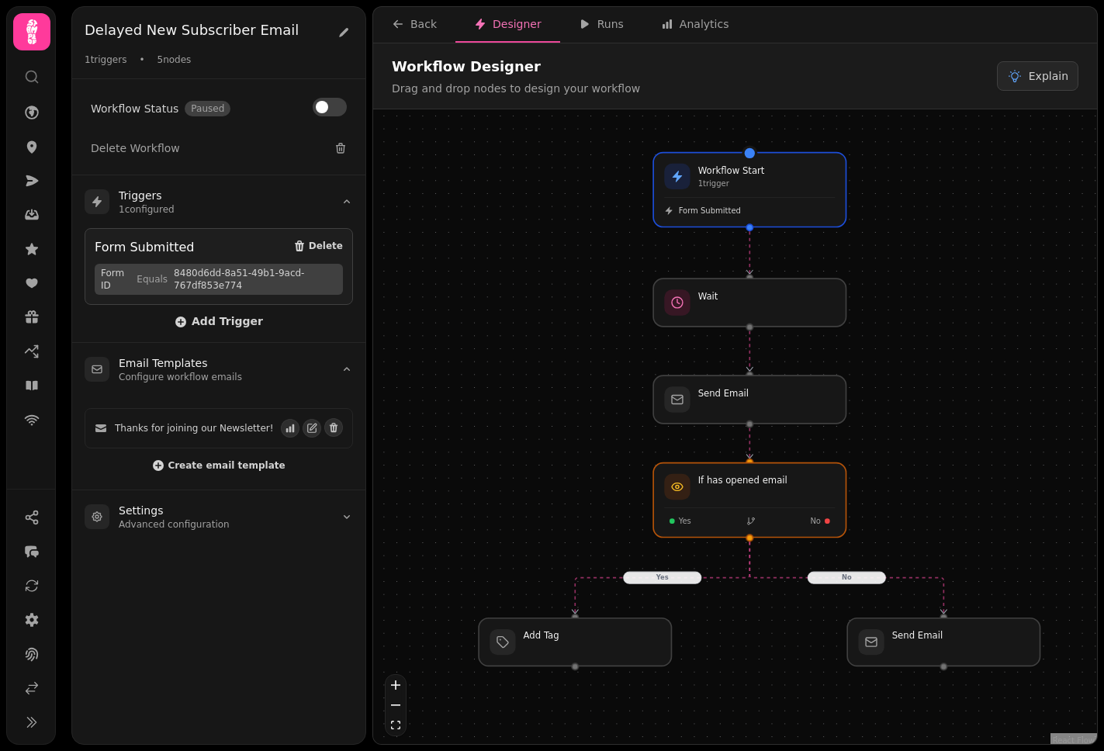
drag, startPoint x: 904, startPoint y: 211, endPoint x: 920, endPoint y: 202, distance: 18.4
click at [904, 202] on div "No Yes Workflow Start 1 trigger Form Submitted Wait Add Tag Send Email If has o…" at bounding box center [735, 428] width 724 height 638
click at [342, 520] on summary "Settings Advanced configuration" at bounding box center [218, 516] width 293 height 53
click at [341, 521] on summary "Settings Advanced configuration" at bounding box center [218, 516] width 293 height 53
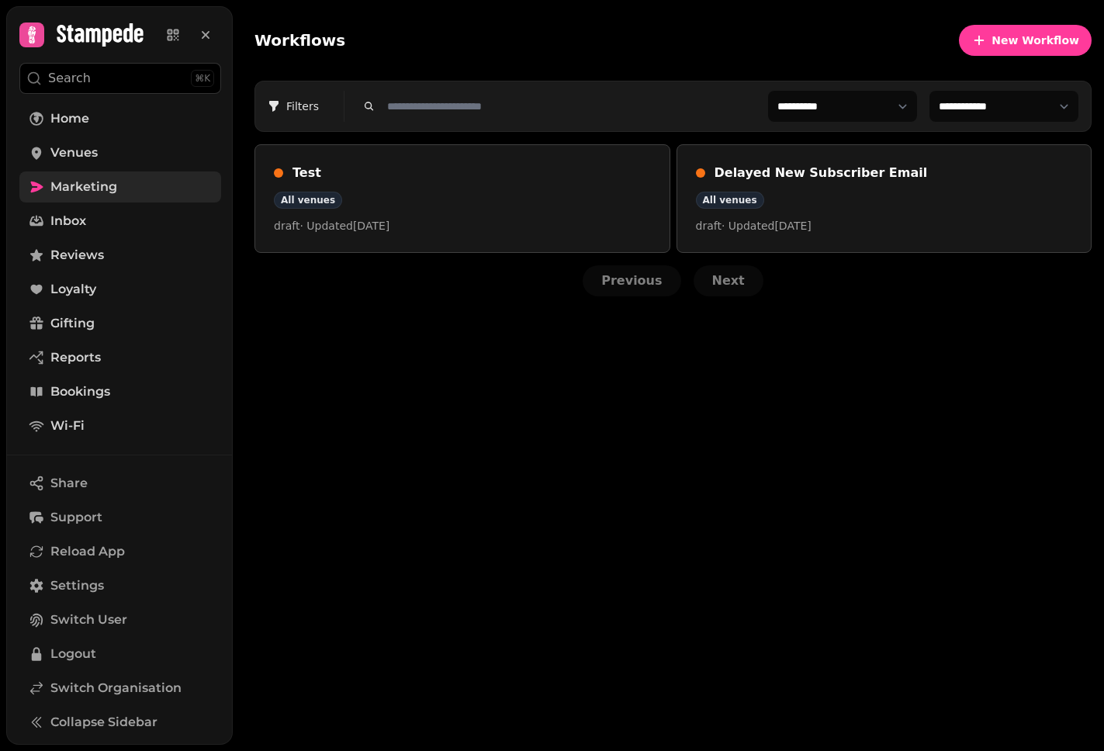
click at [99, 192] on span "Marketing" at bounding box center [83, 187] width 67 height 19
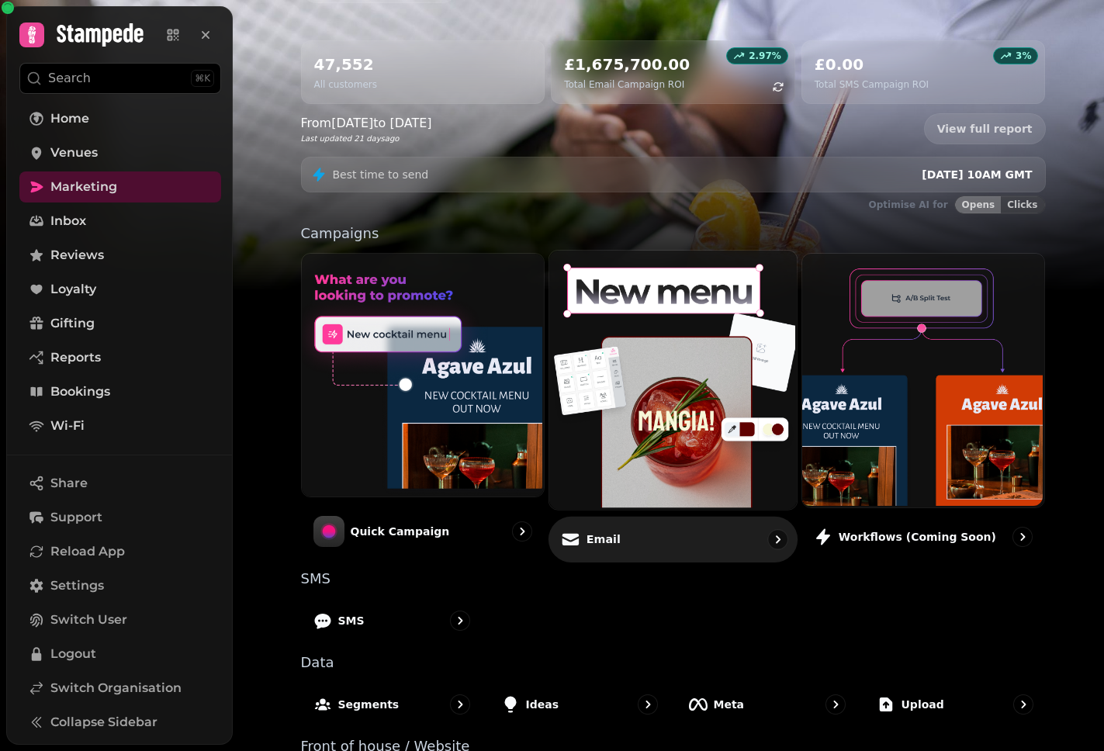
scroll to position [217, 0]
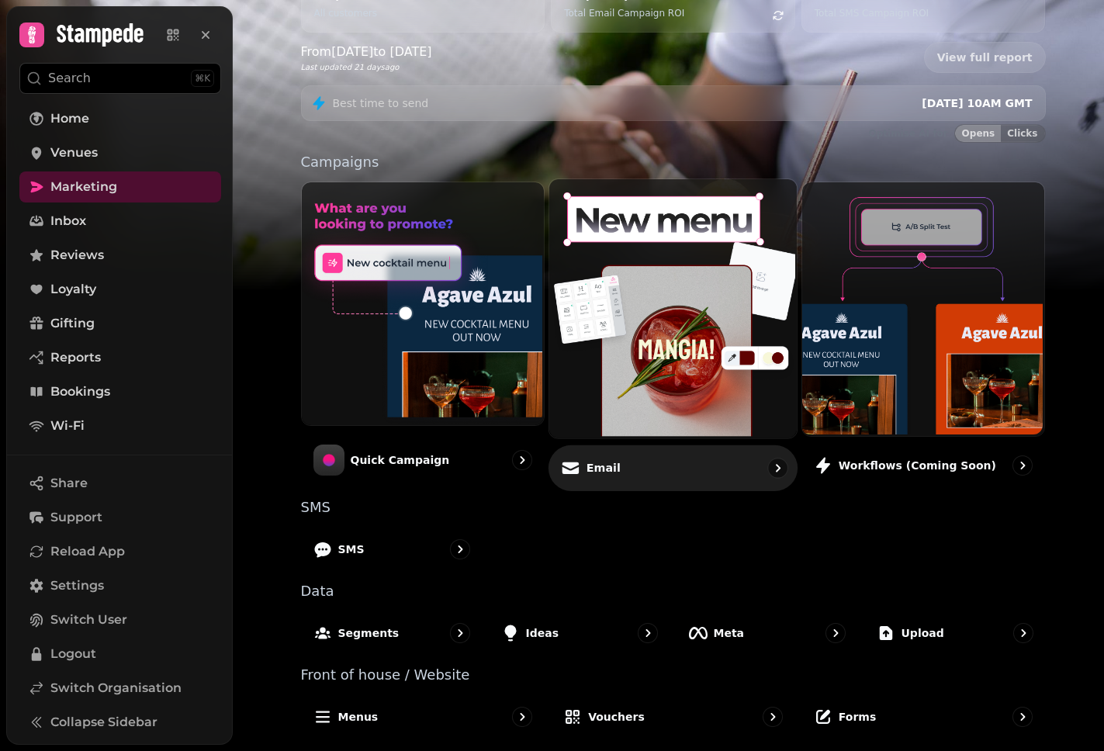
click at [697, 365] on img at bounding box center [671, 307] width 247 height 258
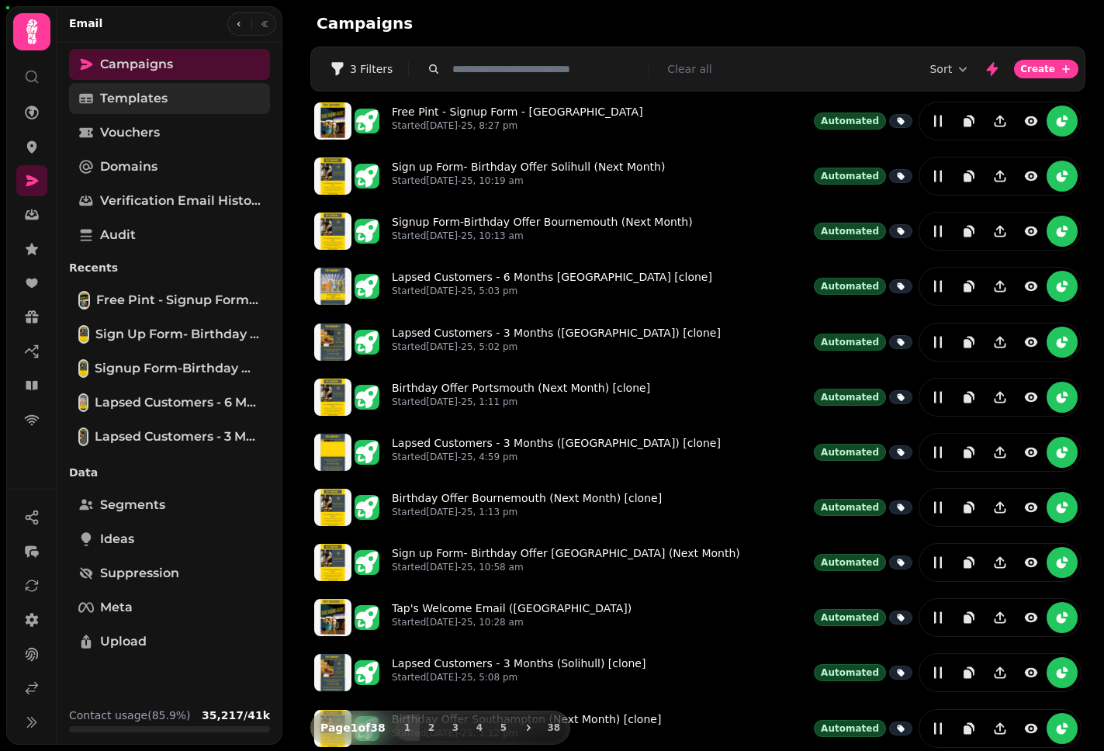
click at [164, 96] on span "Templates" at bounding box center [133, 98] width 67 height 19
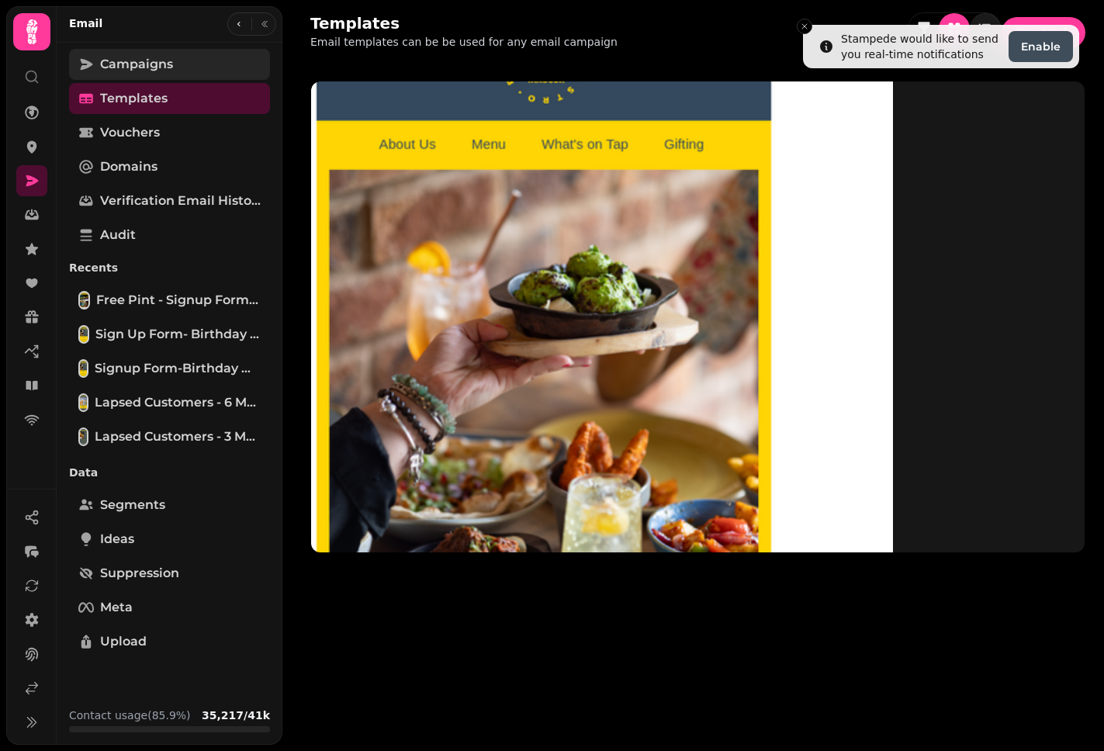
click at [154, 64] on span "Campaigns" at bounding box center [136, 64] width 73 height 19
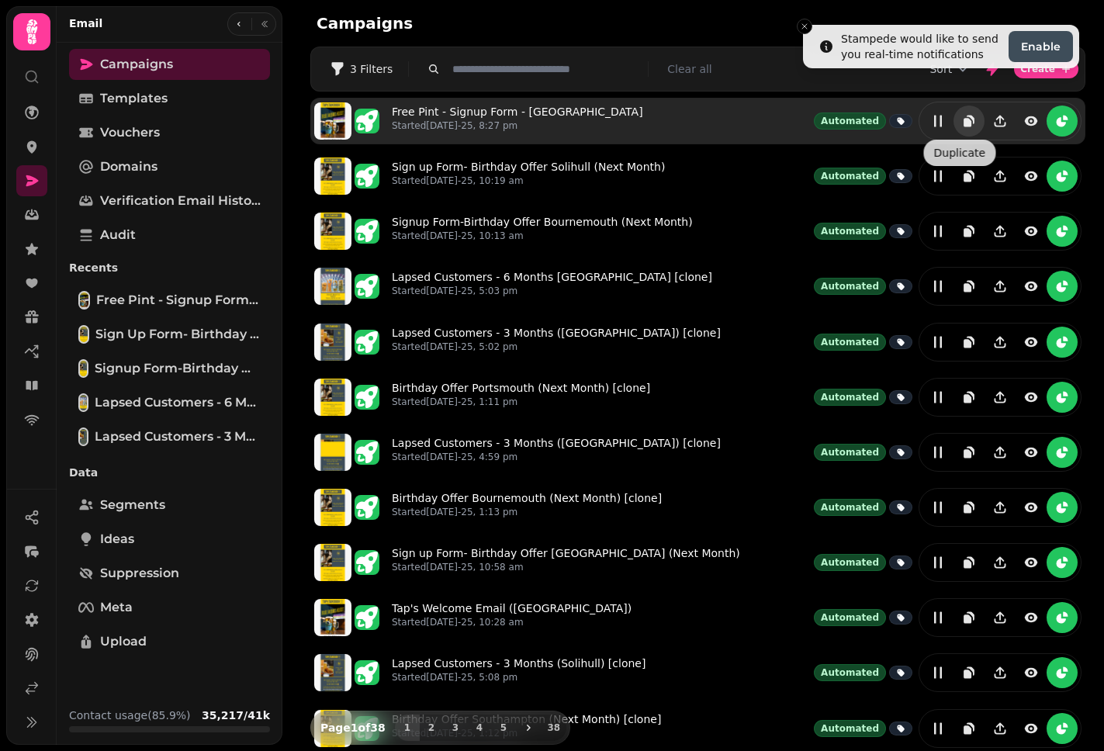
click at [963, 121] on icon "duplicate" at bounding box center [967, 122] width 8 height 9
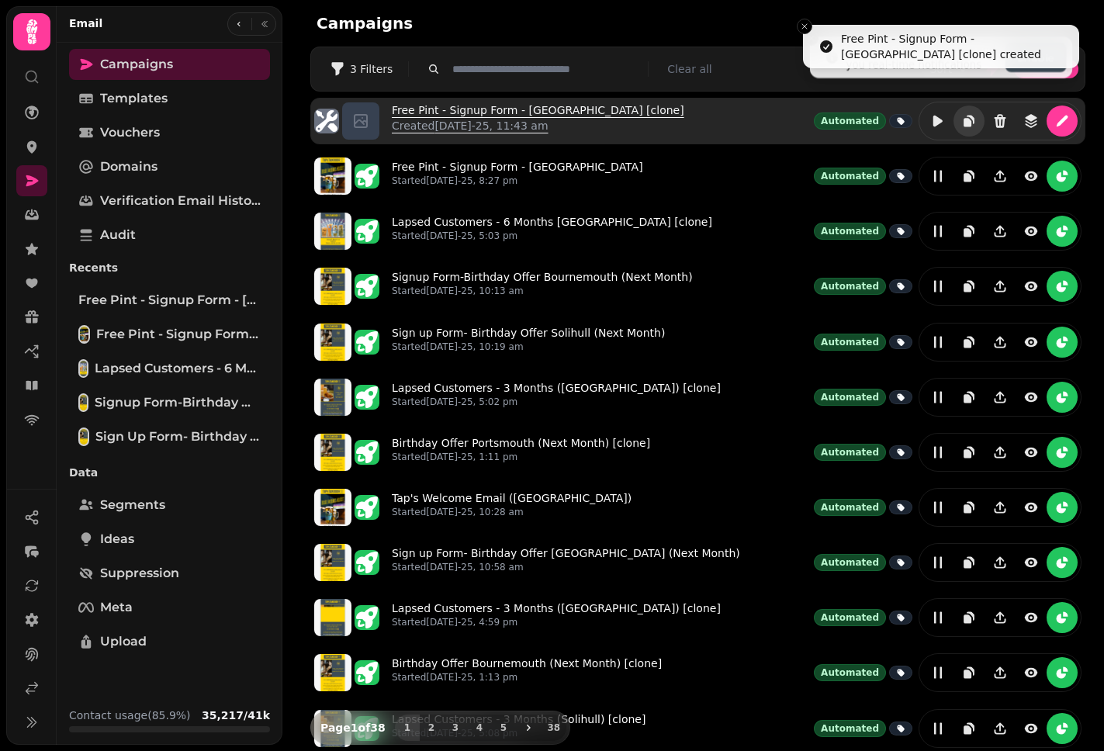
click at [503, 114] on link "Free Pint - Signup Form - [GEOGRAPHIC_DATA] [clone] Created [DATE]-25, 11:43 am" at bounding box center [538, 120] width 292 height 37
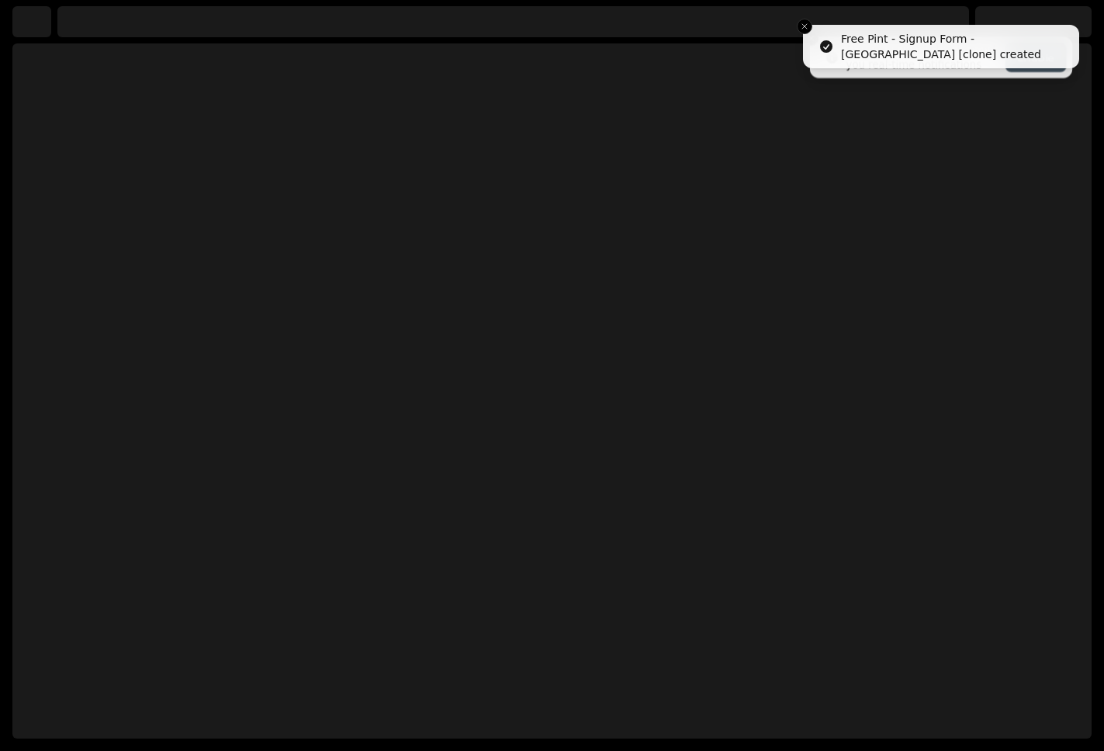
select select "**********"
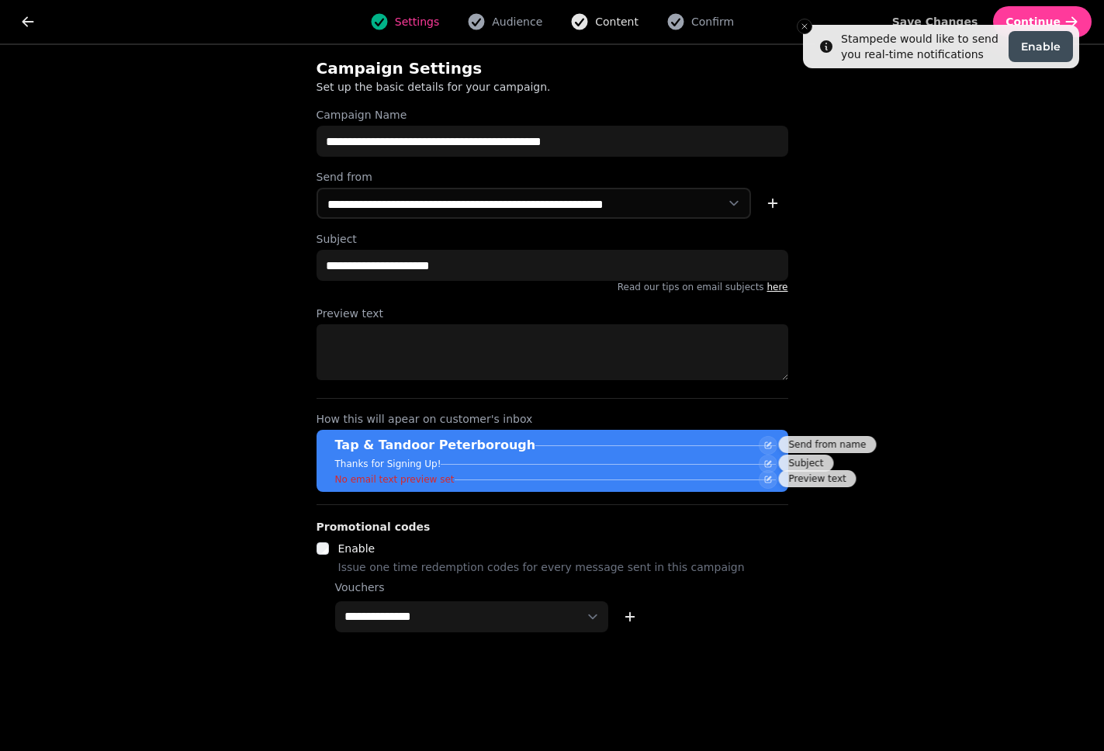
click at [621, 26] on span "Content" at bounding box center [616, 22] width 43 height 16
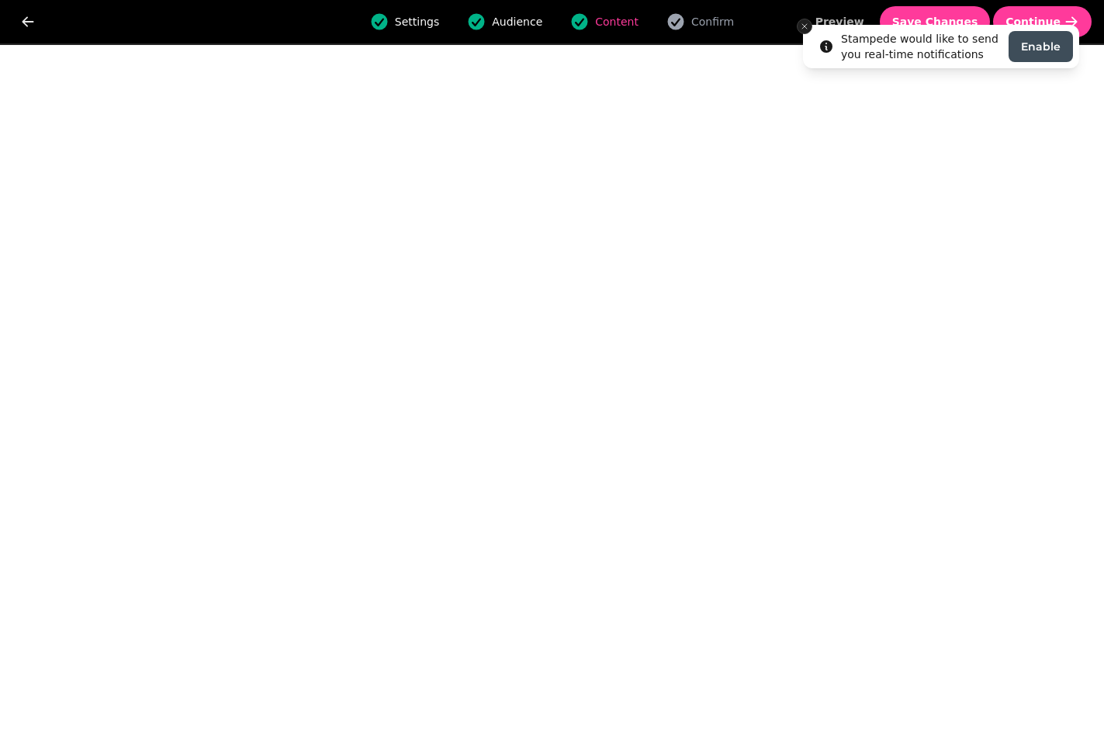
click at [804, 26] on icon "Close toast" at bounding box center [804, 26] width 9 height 9
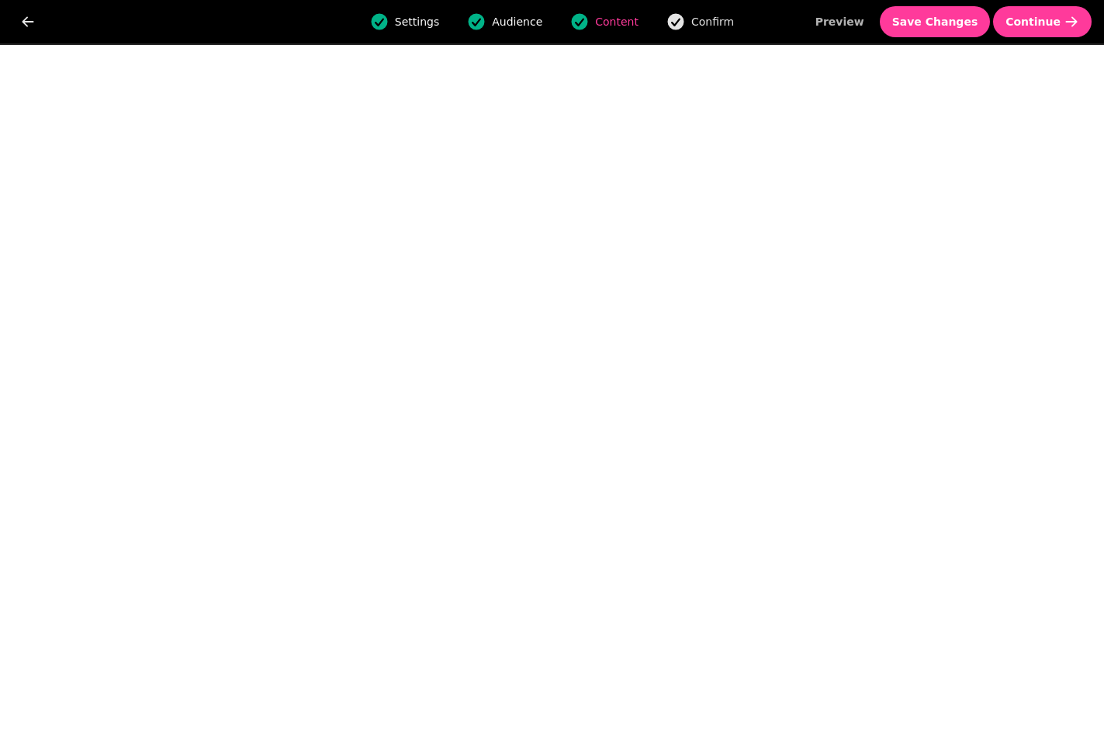
click at [702, 15] on span "Confirm" at bounding box center [712, 22] width 43 height 16
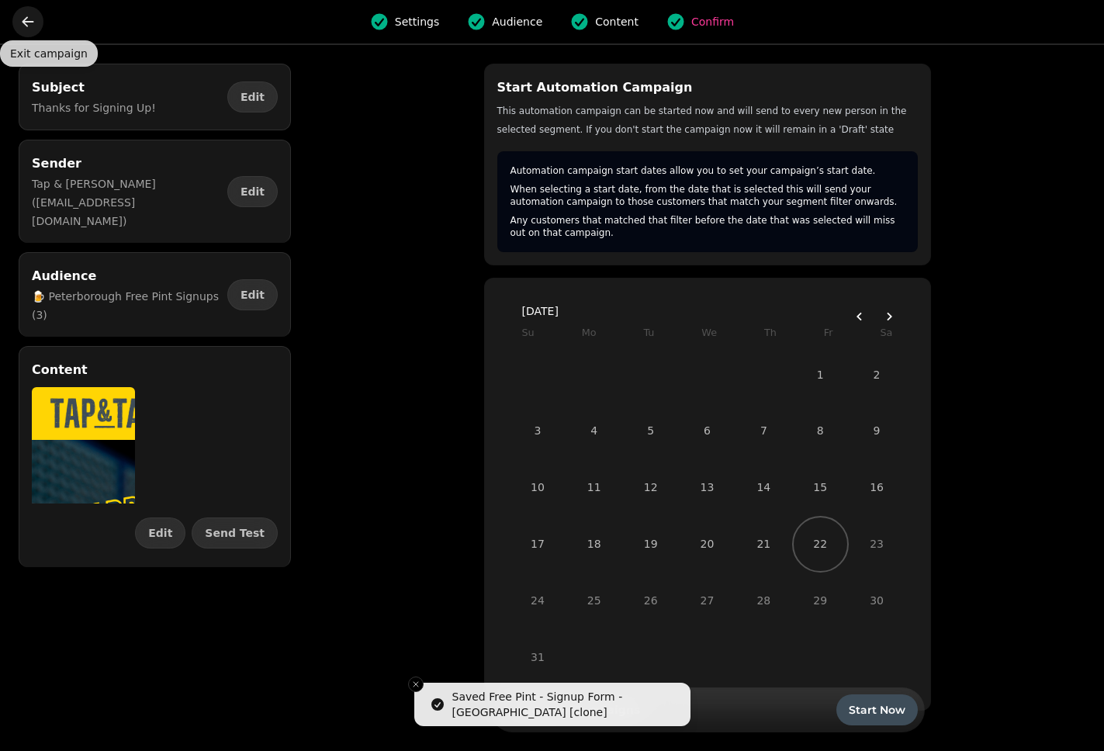
click at [22, 22] on icon "go back" at bounding box center [28, 22] width 16 height 16
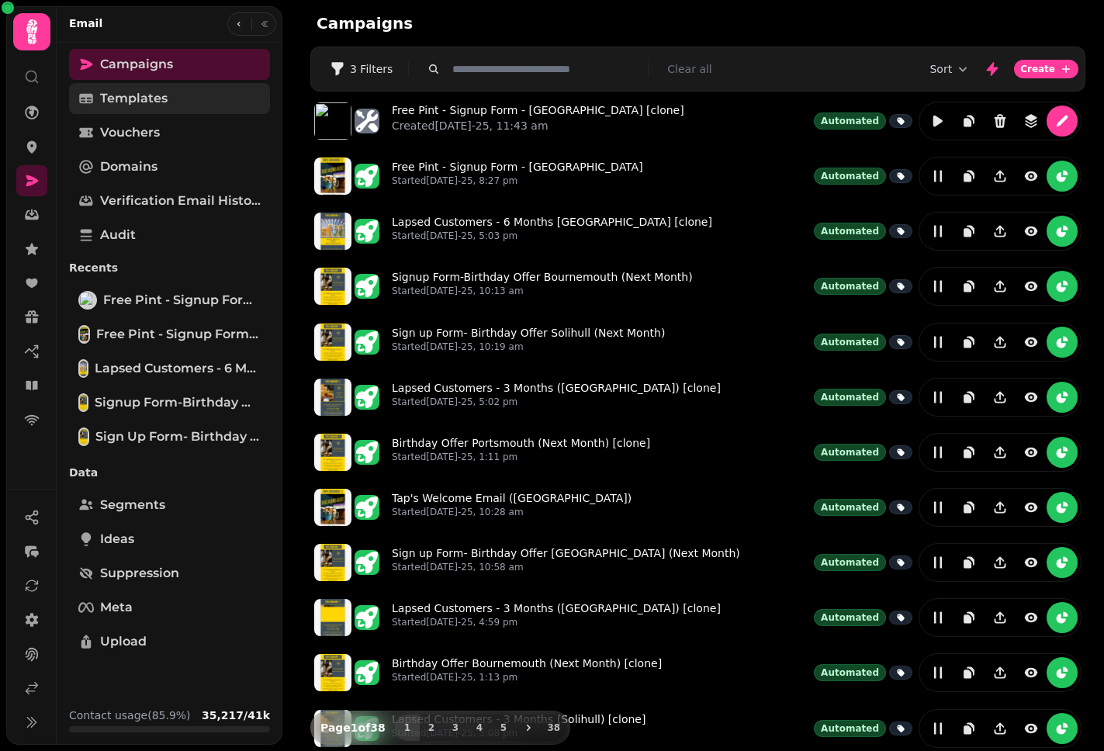
click at [152, 99] on span "Templates" at bounding box center [133, 98] width 67 height 19
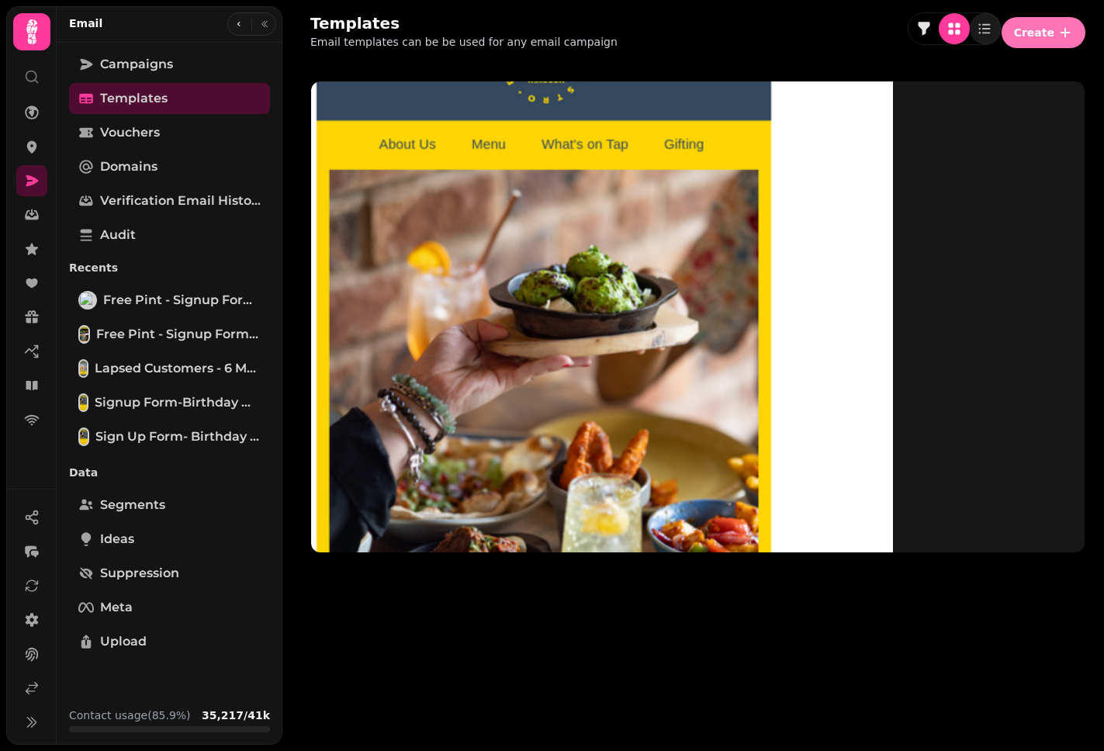
click at [1018, 27] on span "Create" at bounding box center [1034, 32] width 40 height 11
click at [731, 20] on div "Templates Email templates can be be used for any email campaign Create" at bounding box center [698, 31] width 812 height 62
click at [179, 57] on link "Campaigns" at bounding box center [169, 64] width 201 height 31
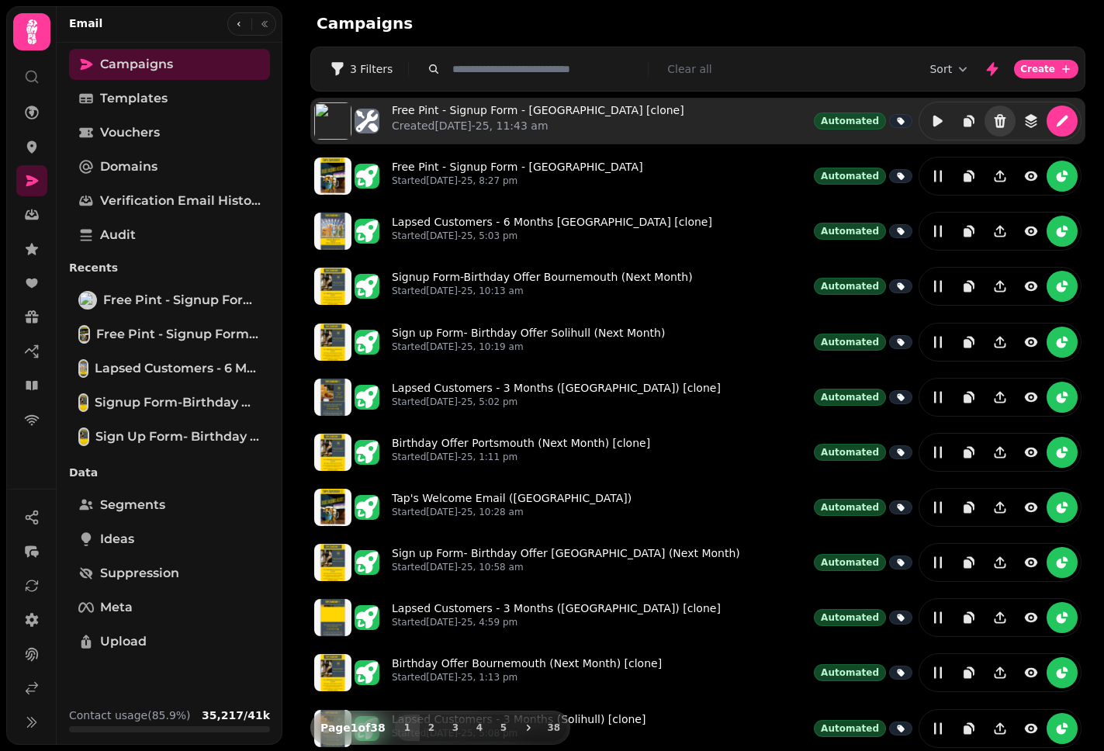
click at [994, 121] on icon "Delete" at bounding box center [1000, 121] width 16 height 16
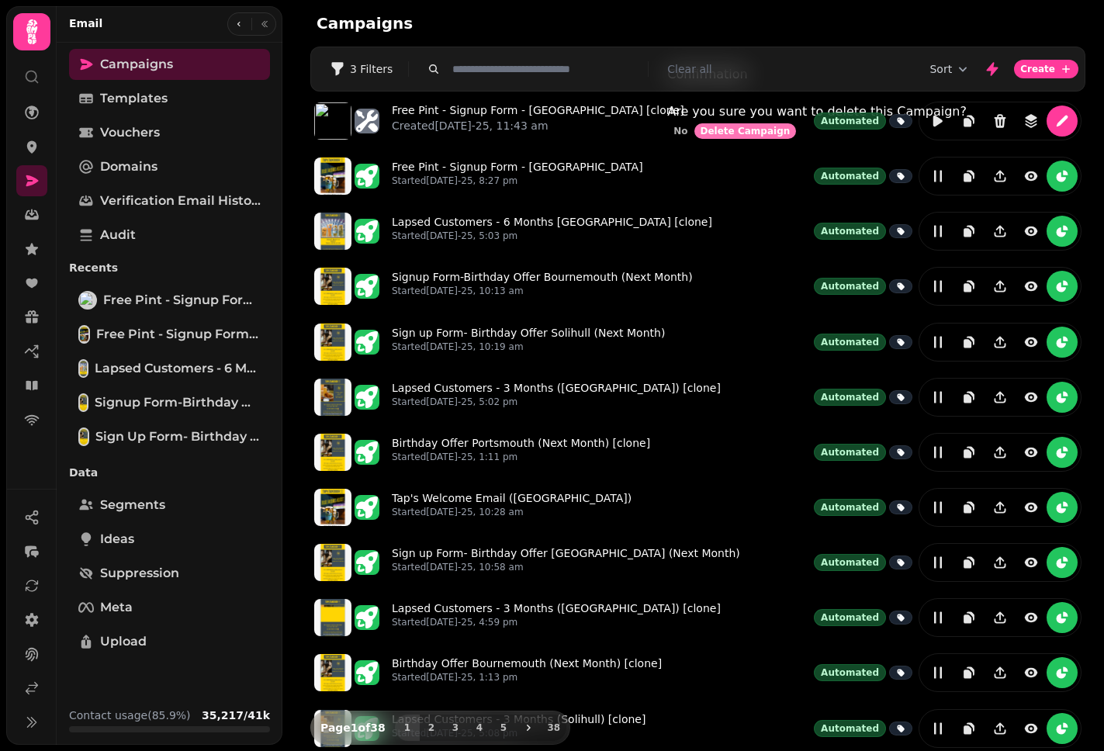
click at [790, 136] on span "Delete Campaign" at bounding box center [745, 130] width 90 height 9
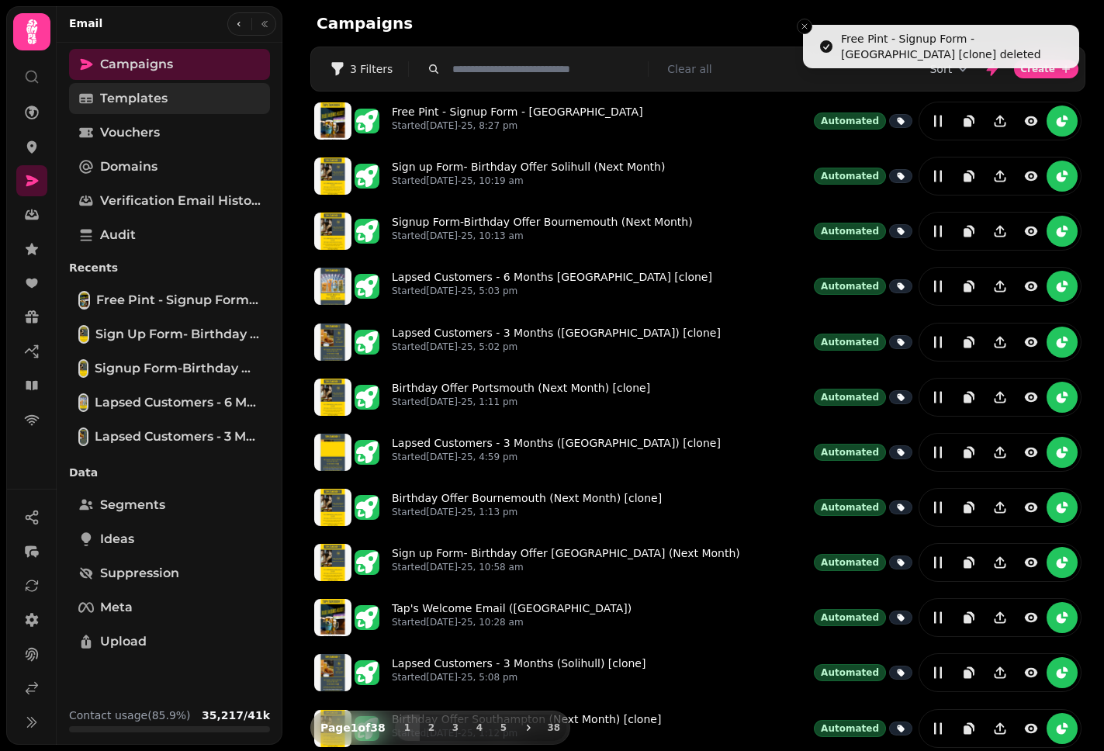
click at [164, 98] on span "Templates" at bounding box center [133, 98] width 67 height 19
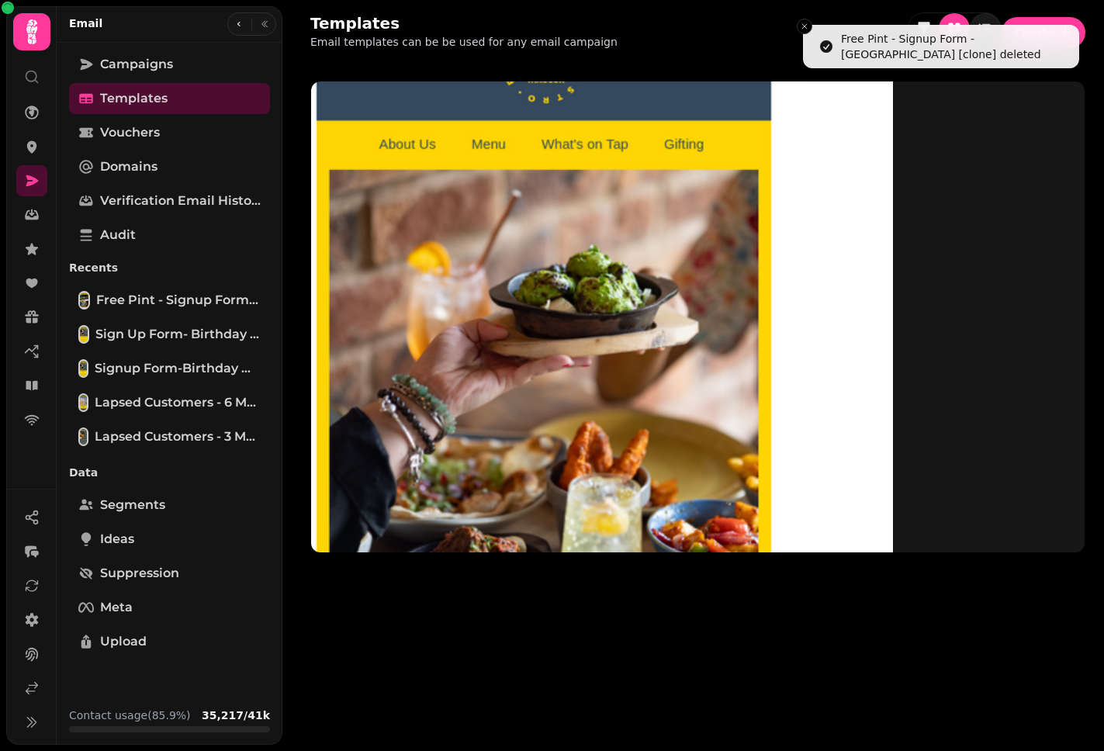
click at [786, 26] on div "Templates Email templates can be be used for any email campaign Create" at bounding box center [698, 31] width 812 height 62
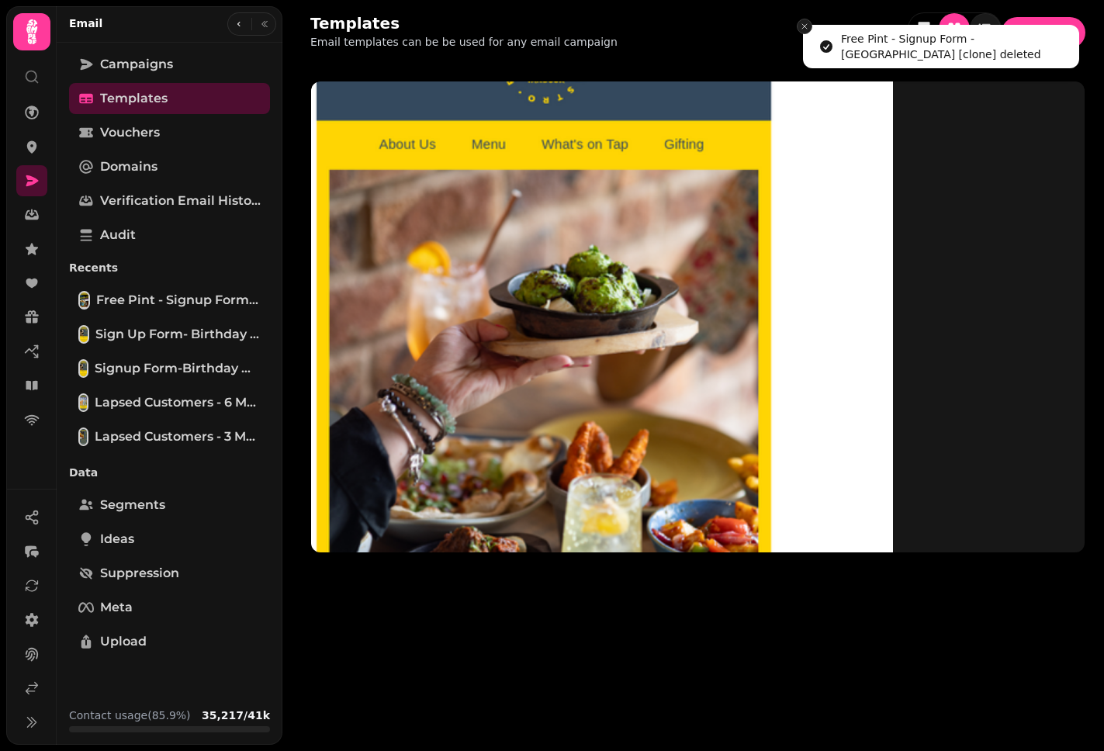
click at [800, 26] on button "Close toast" at bounding box center [805, 27] width 16 height 16
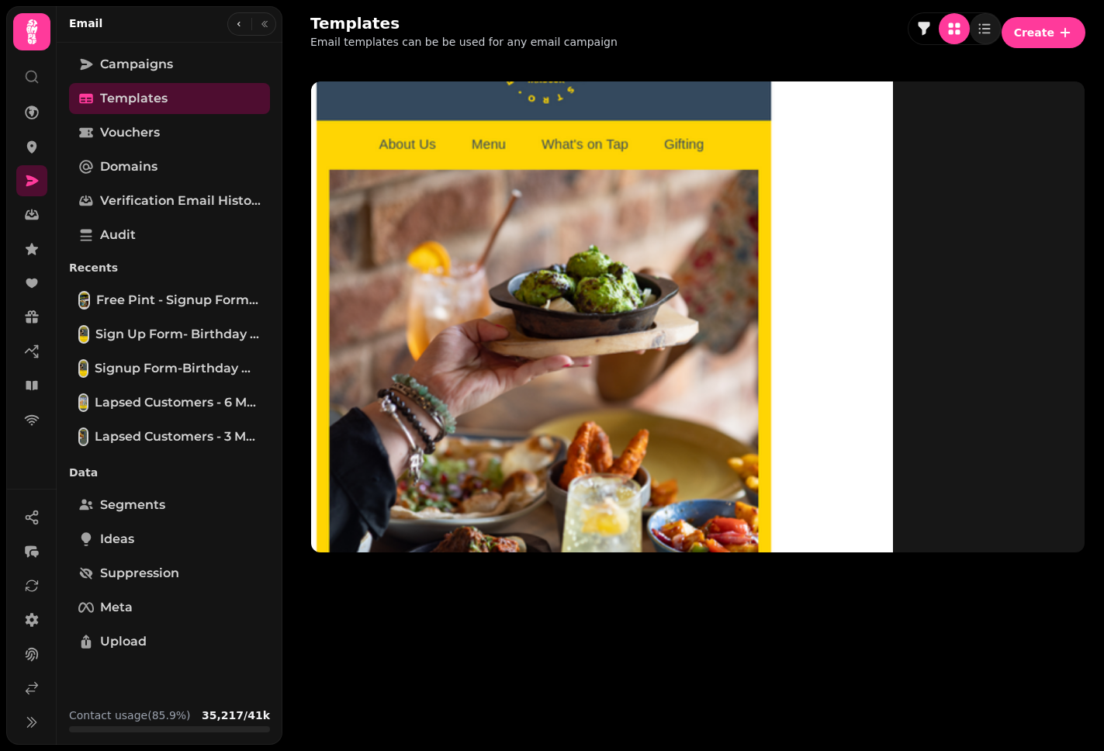
click at [804, 26] on div "Templates Email templates can be be used for any email campaign Create" at bounding box center [698, 31] width 812 height 62
click at [1057, 26] on icon "button" at bounding box center [1065, 33] width 16 height 16
click at [852, 30] on div "Templates Email templates can be be used for any email campaign Create" at bounding box center [698, 31] width 812 height 62
click at [1039, 27] on span "Create" at bounding box center [1034, 32] width 40 height 11
click at [687, 18] on div "Templates Email templates can be be used for any email campaign Create" at bounding box center [698, 31] width 812 height 62
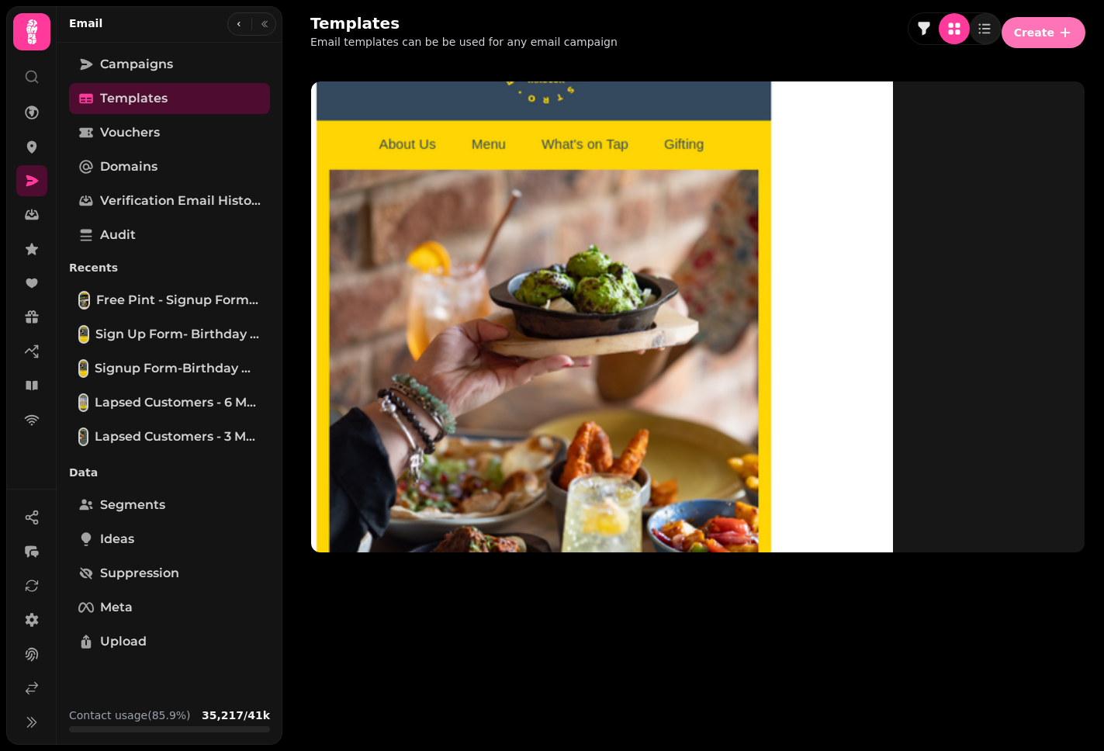
click at [1035, 34] on button "Create" at bounding box center [1043, 32] width 84 height 31
click at [1014, 69] on button "From scratch" at bounding box center [1034, 59] width 80 height 19
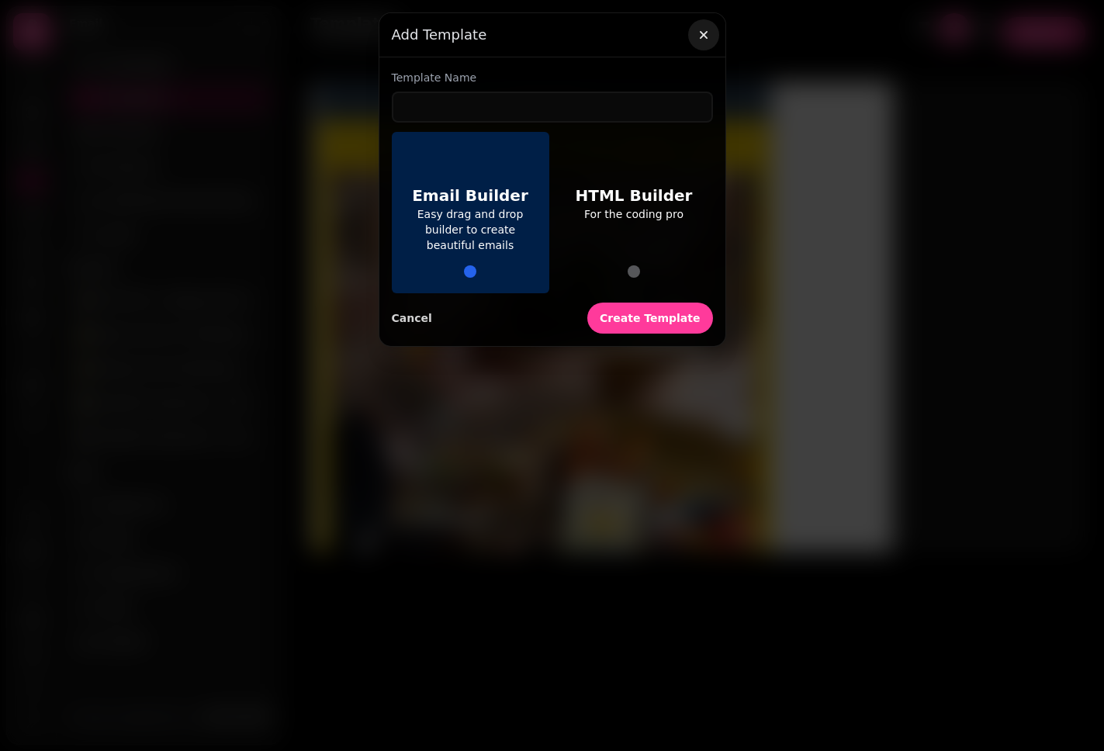
click at [700, 36] on icon "button" at bounding box center [703, 35] width 8 height 8
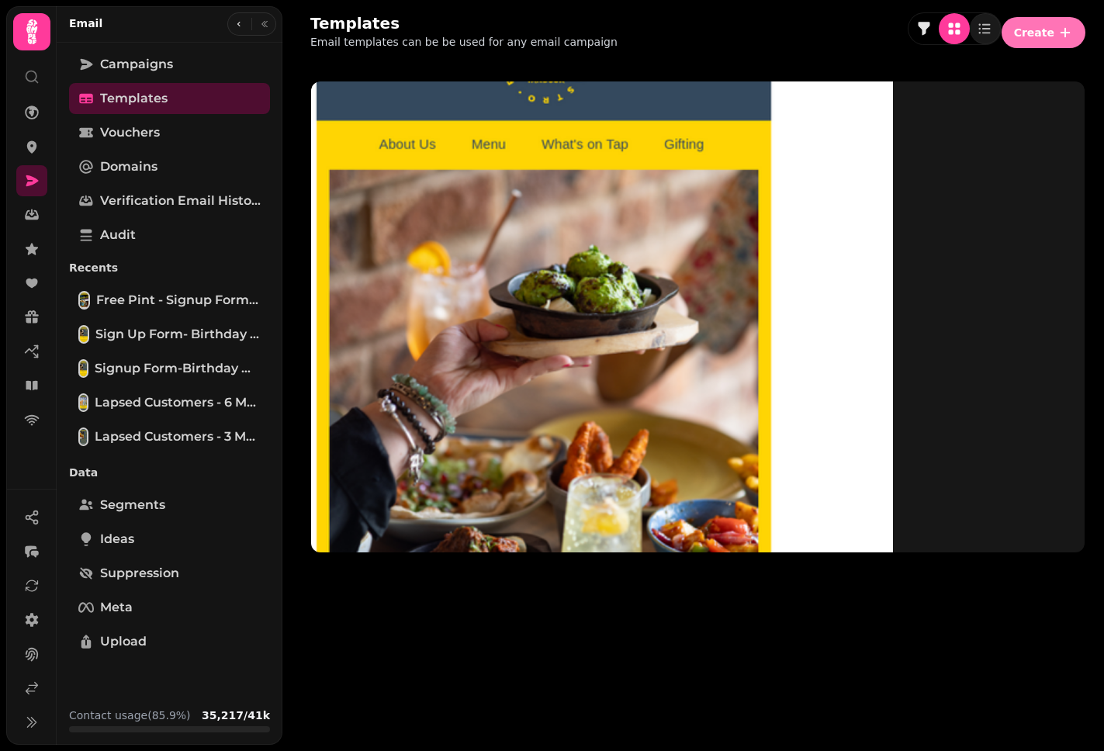
click at [1056, 20] on button "Create" at bounding box center [1043, 32] width 84 height 31
click at [993, 69] on button "From pre-made template" at bounding box center [915, 59] width 154 height 19
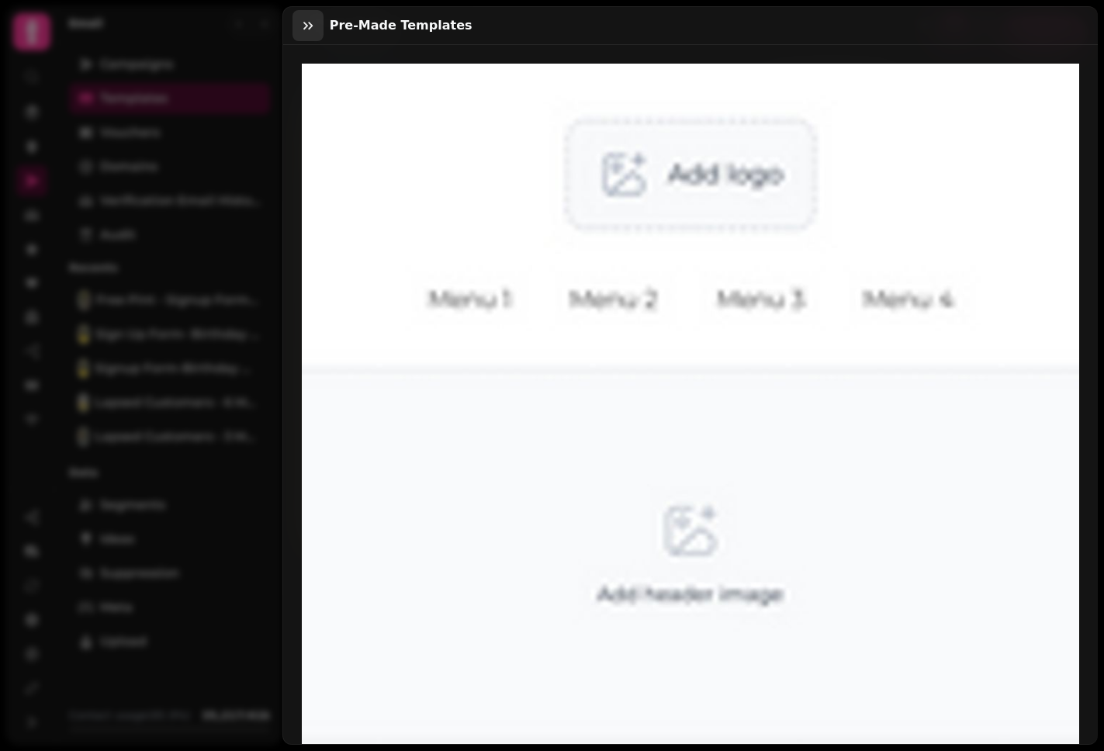
click at [316, 25] on button "button" at bounding box center [307, 25] width 31 height 31
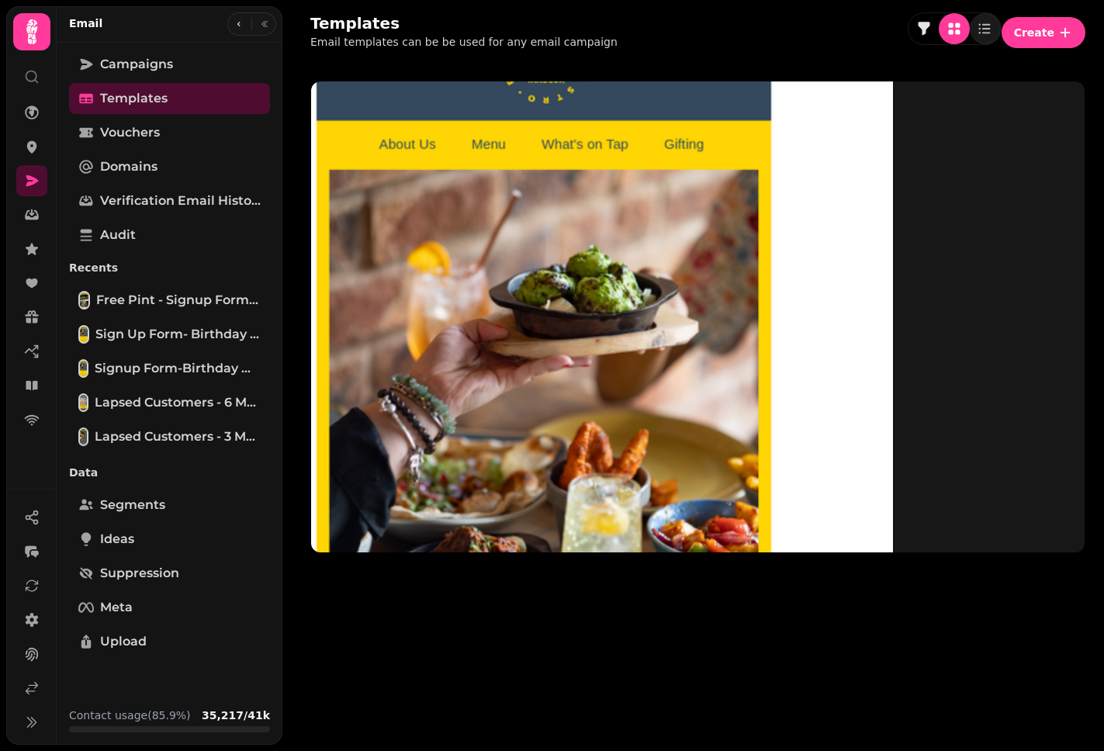
click at [737, 19] on div "Templates Email templates can be be used for any email campaign Create" at bounding box center [698, 31] width 812 height 62
